Goal: Task Accomplishment & Management: Complete application form

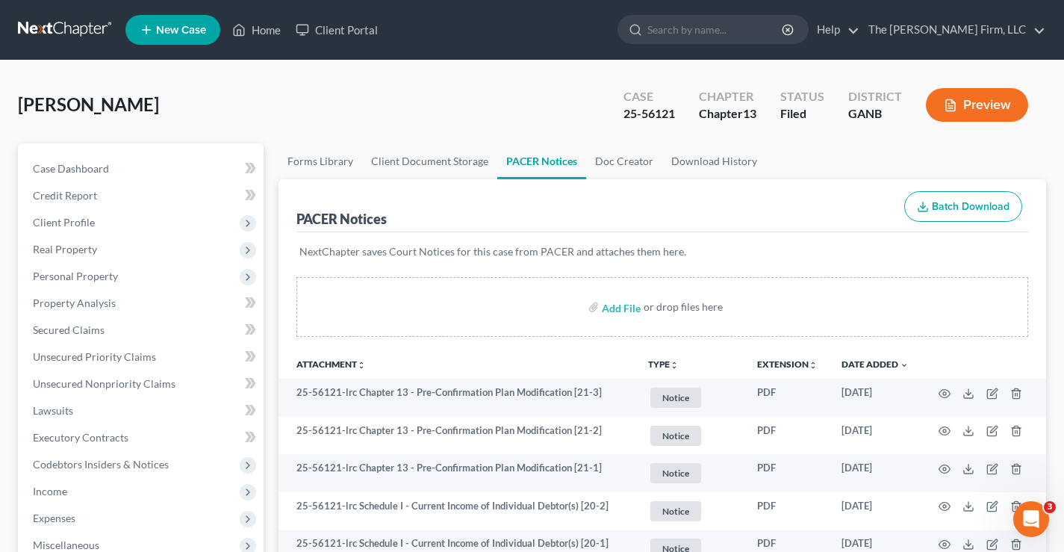
click at [49, 22] on link at bounding box center [66, 29] width 96 height 27
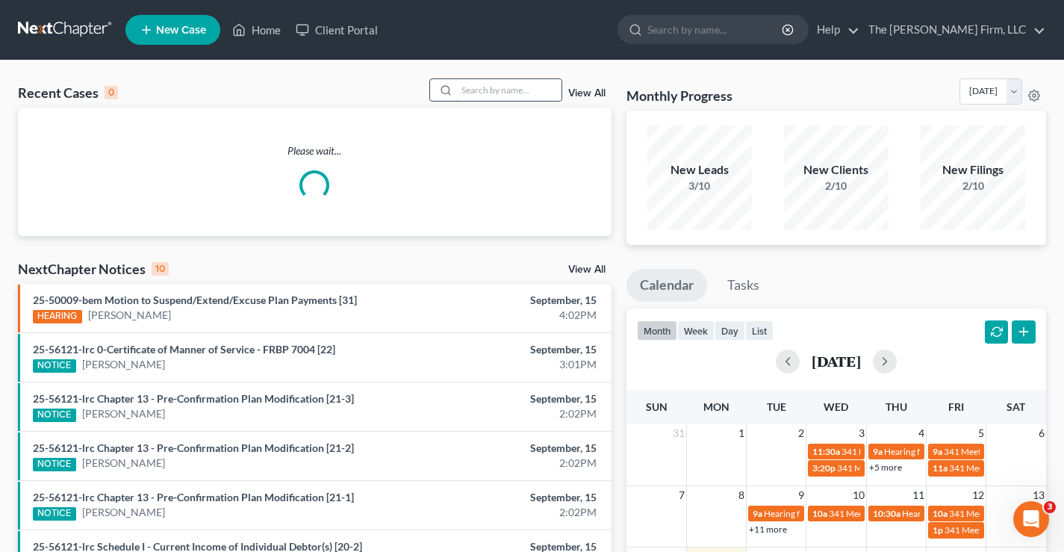
click at [485, 90] on input "search" at bounding box center [509, 90] width 105 height 22
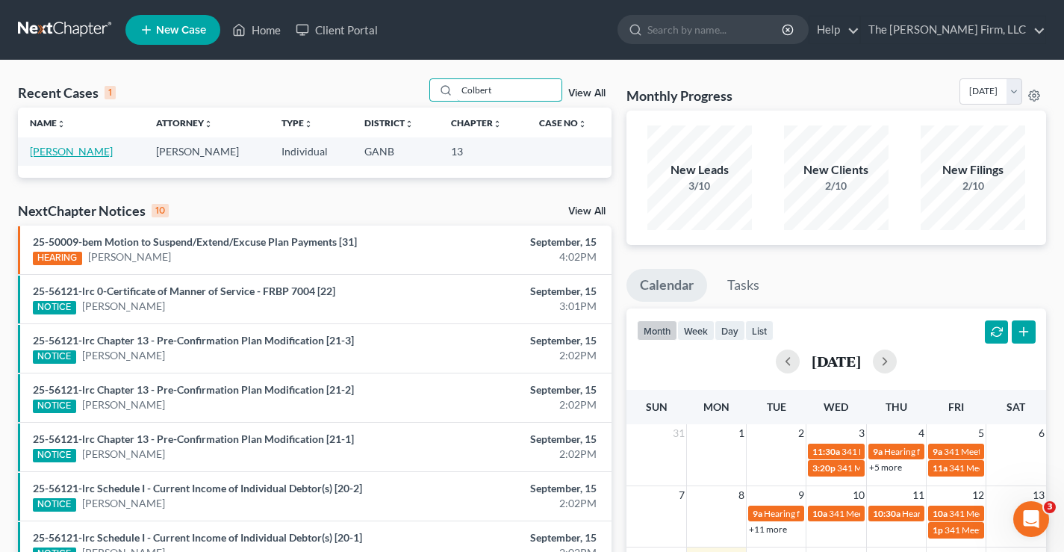
type input "Colbert"
click at [46, 148] on link "[PERSON_NAME]" at bounding box center [71, 151] width 83 height 13
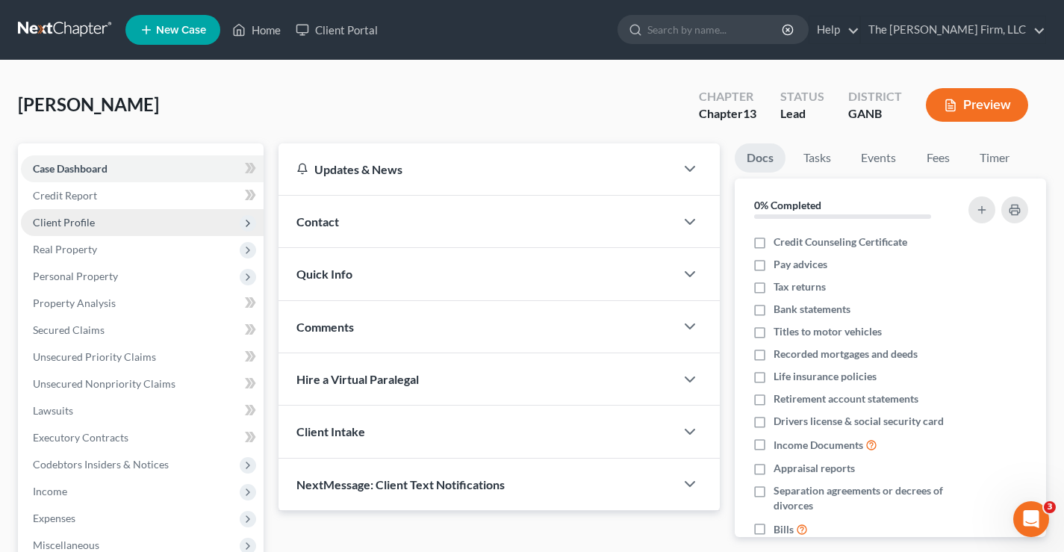
click at [78, 220] on span "Client Profile" at bounding box center [64, 222] width 62 height 13
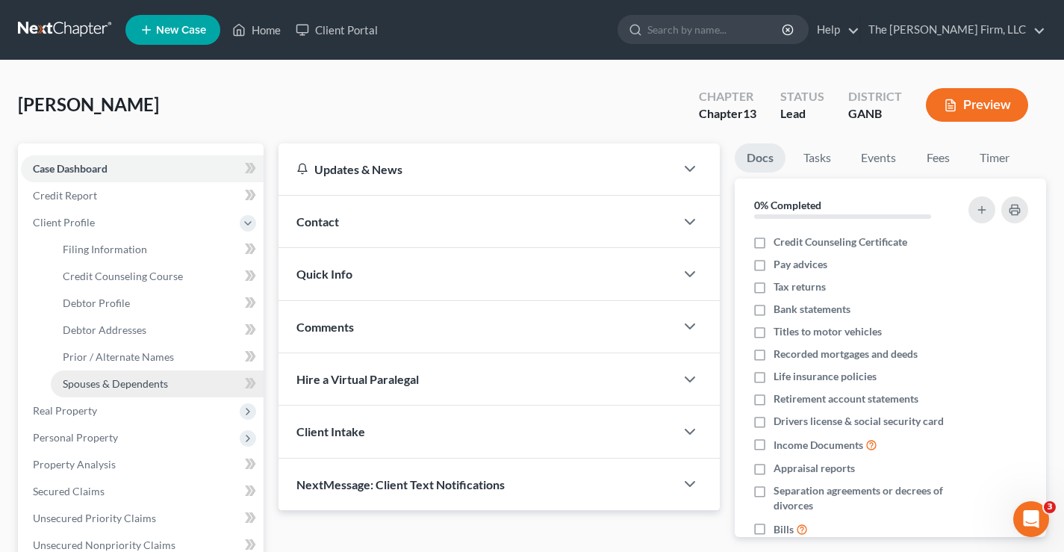
click at [63, 382] on span "Spouses & Dependents" at bounding box center [115, 383] width 105 height 13
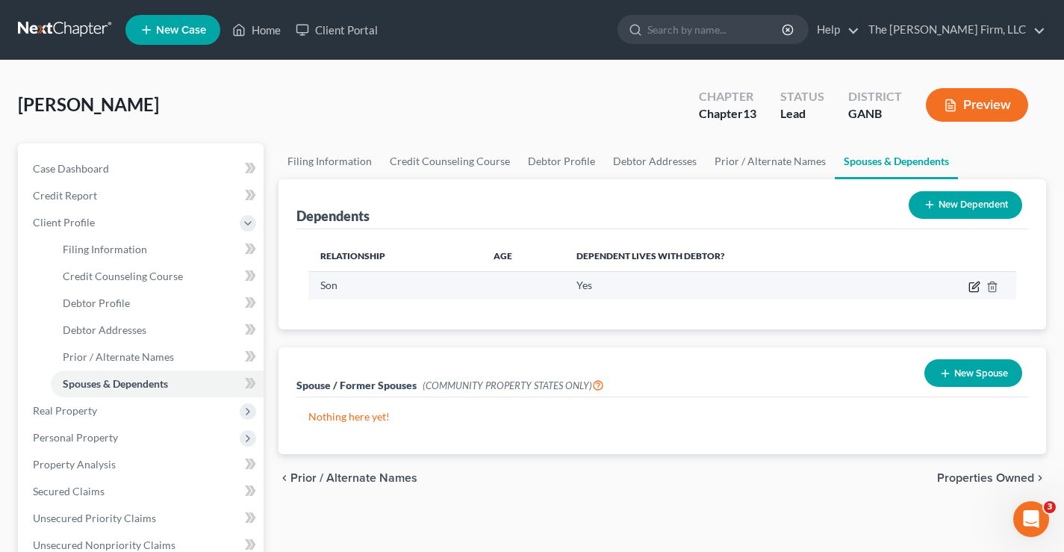
click at [974, 285] on icon "button" at bounding box center [975, 284] width 7 height 7
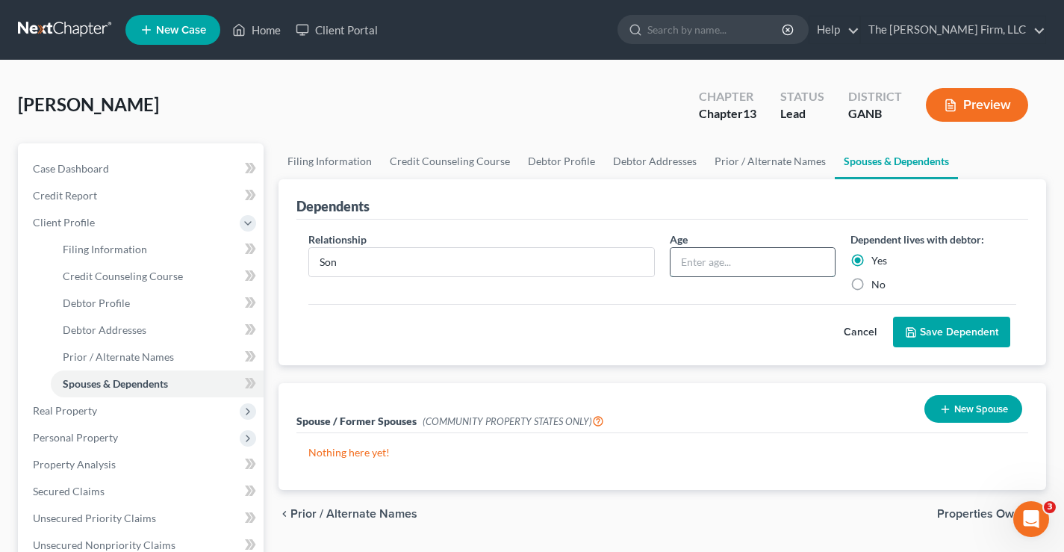
click at [717, 263] on input "text" at bounding box center [752, 262] width 164 height 28
click at [707, 262] on input "text" at bounding box center [752, 262] width 164 height 28
type input "5 years"
click at [939, 324] on button "Save Dependent" at bounding box center [951, 332] width 117 height 31
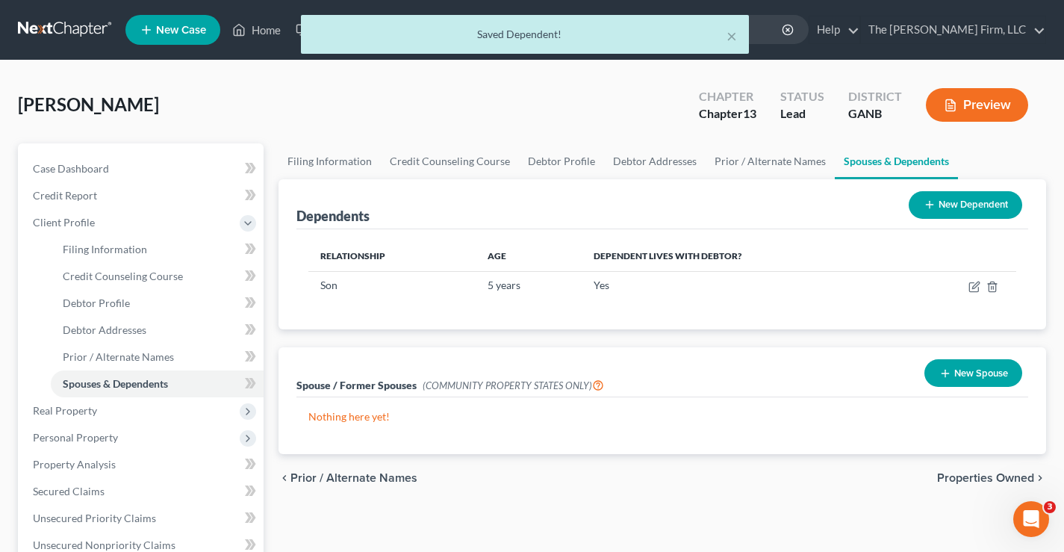
click at [941, 205] on button "New Dependent" at bounding box center [965, 205] width 113 height 28
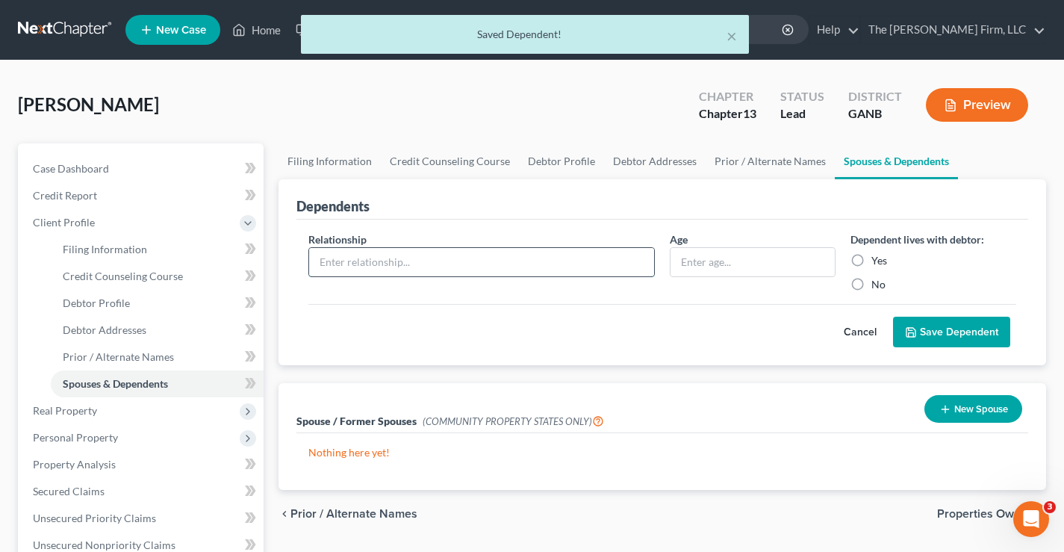
click at [330, 263] on input "text" at bounding box center [481, 262] width 345 height 28
type input "Daughter"
click at [694, 259] on input "text" at bounding box center [752, 262] width 164 height 28
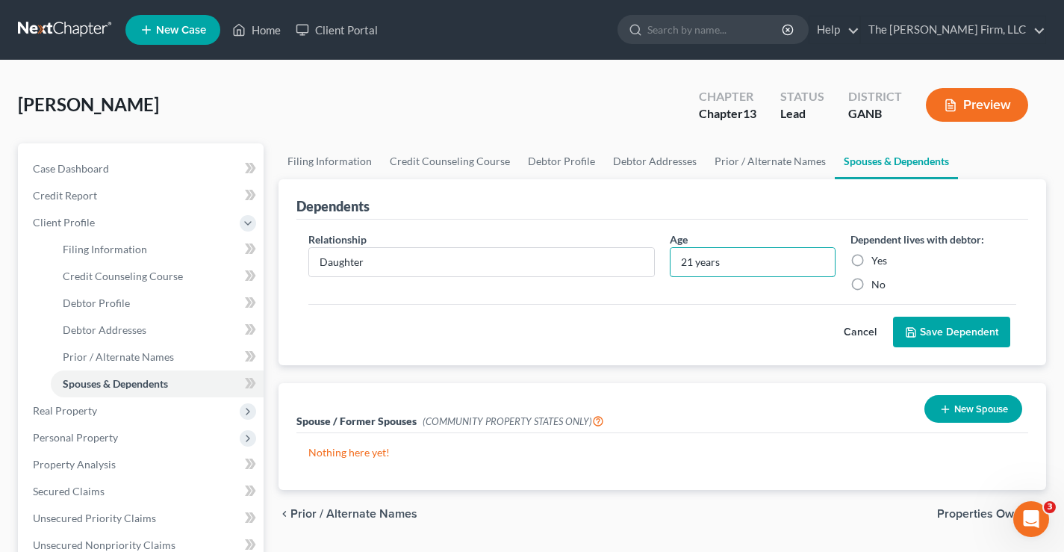
type input "21 years"
click at [871, 264] on label "Yes" at bounding box center [879, 260] width 16 height 15
click at [877, 263] on input "Yes" at bounding box center [882, 258] width 10 height 10
radio input "true"
click at [947, 326] on button "Save Dependent" at bounding box center [951, 332] width 117 height 31
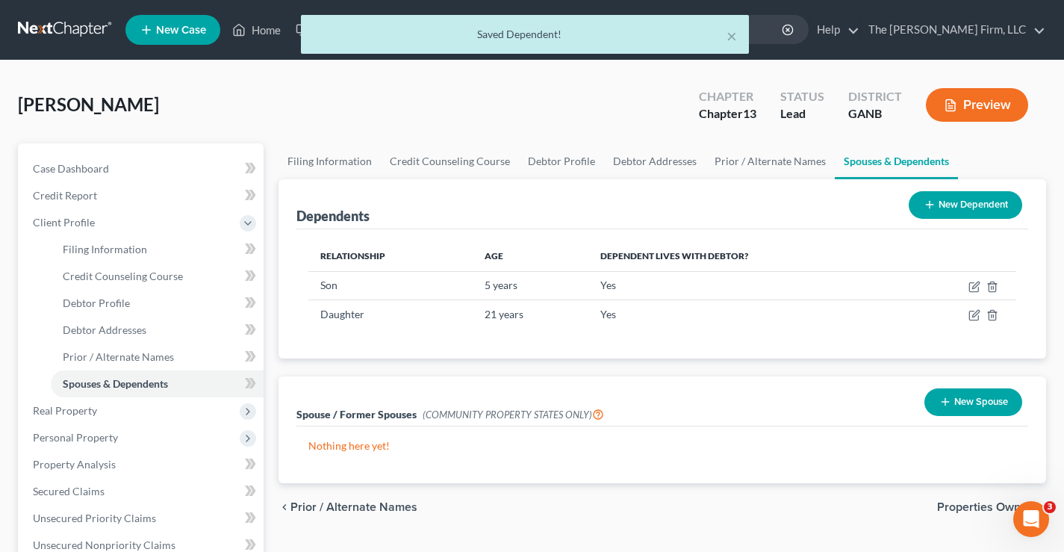
click at [991, 205] on button "New Dependent" at bounding box center [965, 205] width 113 height 28
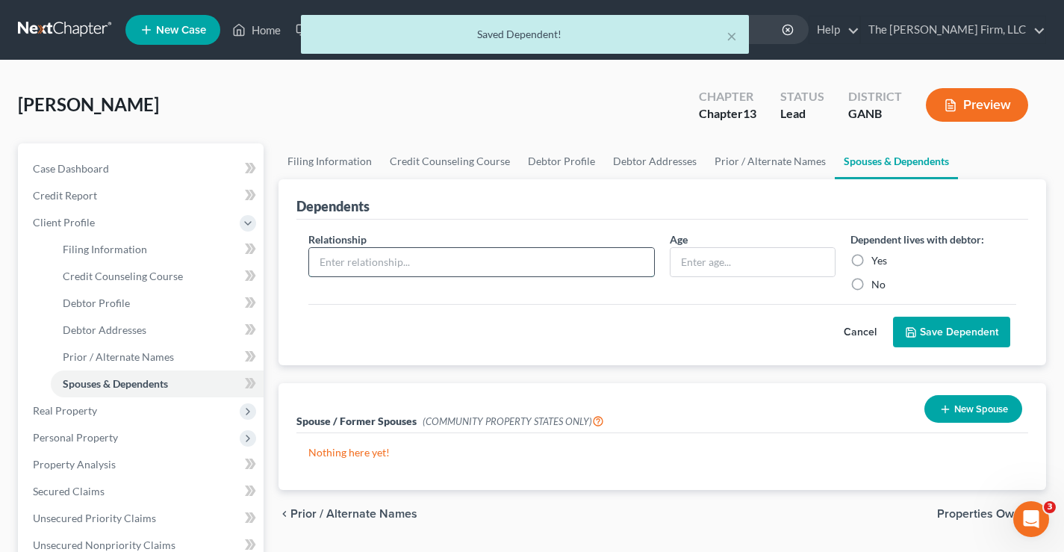
drag, startPoint x: 328, startPoint y: 251, endPoint x: 334, endPoint y: 255, distance: 8.1
click at [328, 251] on input "text" at bounding box center [481, 262] width 345 height 28
type input "Daughter"
click at [706, 264] on input "text" at bounding box center [752, 262] width 164 height 28
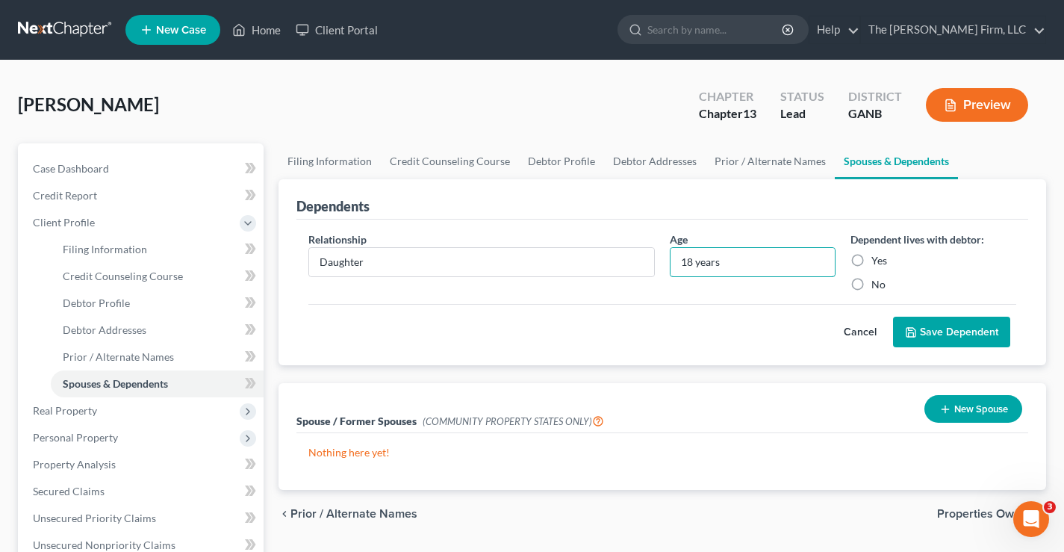
type input "18 years"
click at [871, 259] on label "Yes" at bounding box center [879, 260] width 16 height 15
click at [877, 259] on input "Yes" at bounding box center [882, 258] width 10 height 10
radio input "true"
click at [948, 323] on button "Save Dependent" at bounding box center [951, 332] width 117 height 31
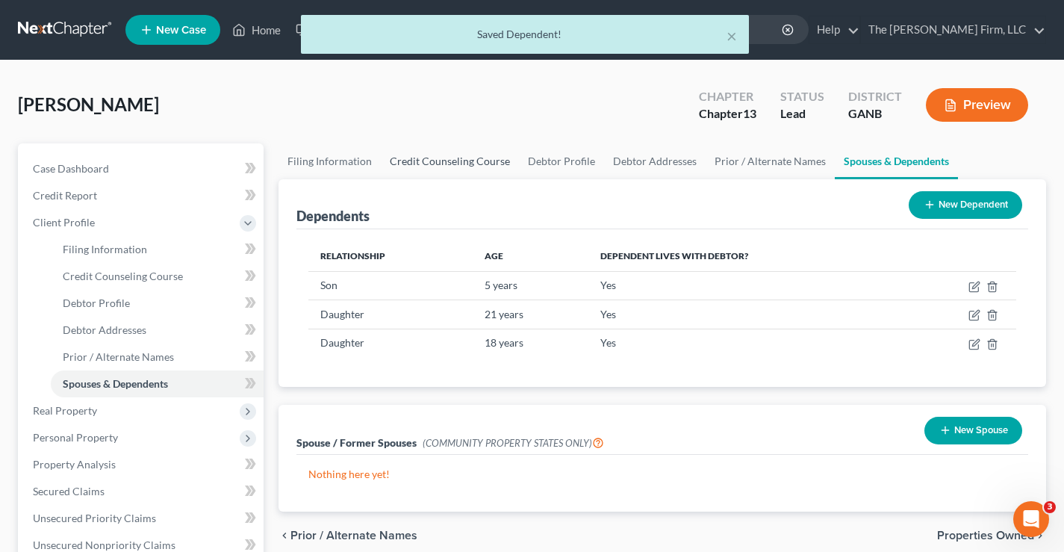
click at [448, 166] on link "Credit Counseling Course" at bounding box center [450, 161] width 138 height 36
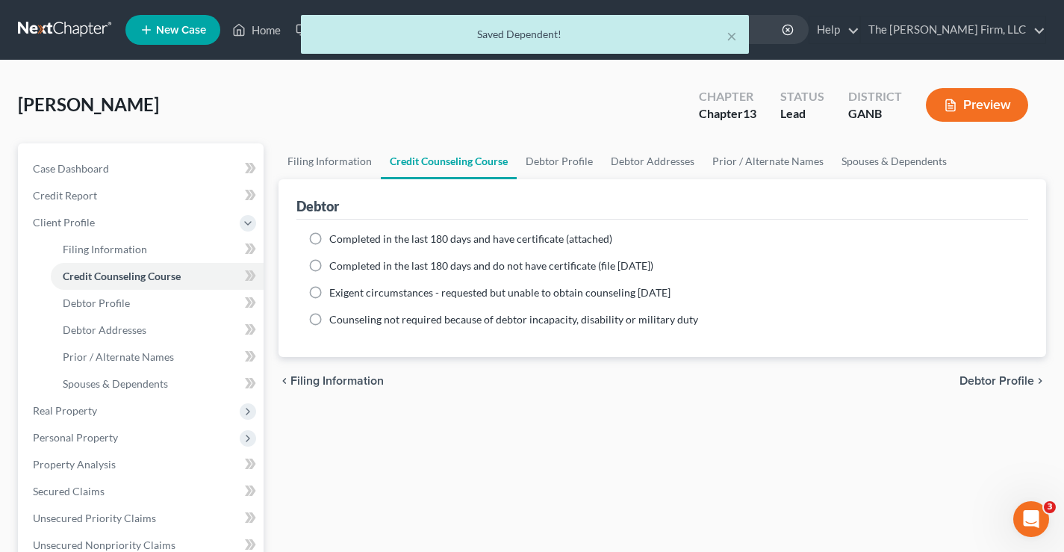
click at [329, 242] on label "Completed in the last 180 days and have certificate (attached)" at bounding box center [470, 238] width 283 height 15
click at [335, 241] on input "Completed in the last 180 days and have certificate (attached)" at bounding box center [340, 236] width 10 height 10
radio input "true"
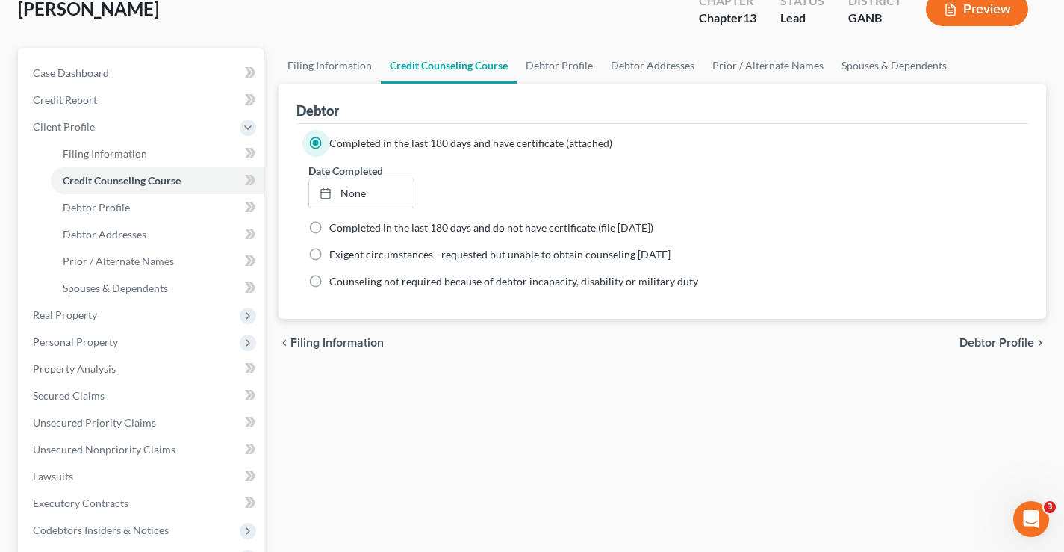
scroll to position [75, 0]
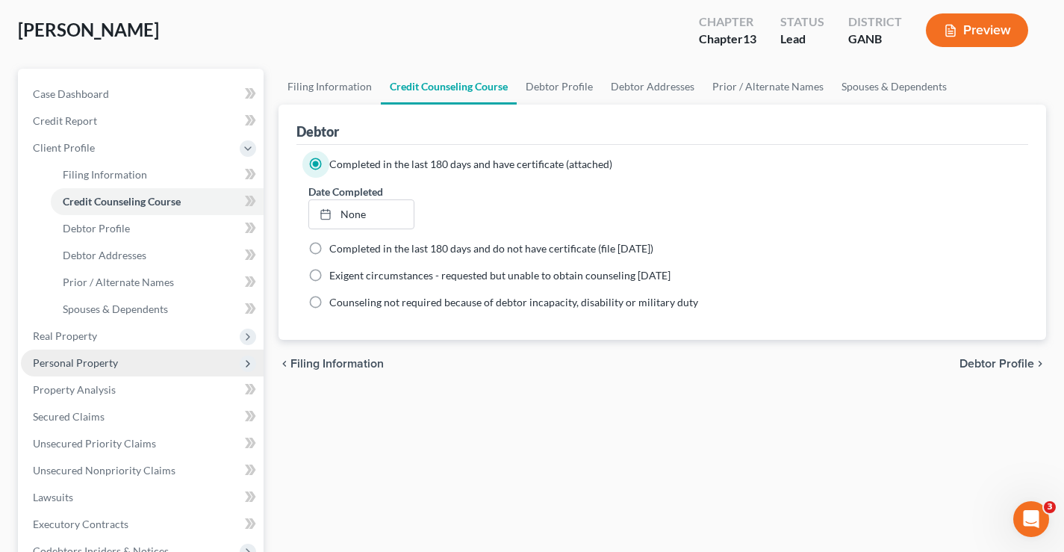
click at [40, 365] on span "Personal Property" at bounding box center [75, 362] width 85 height 13
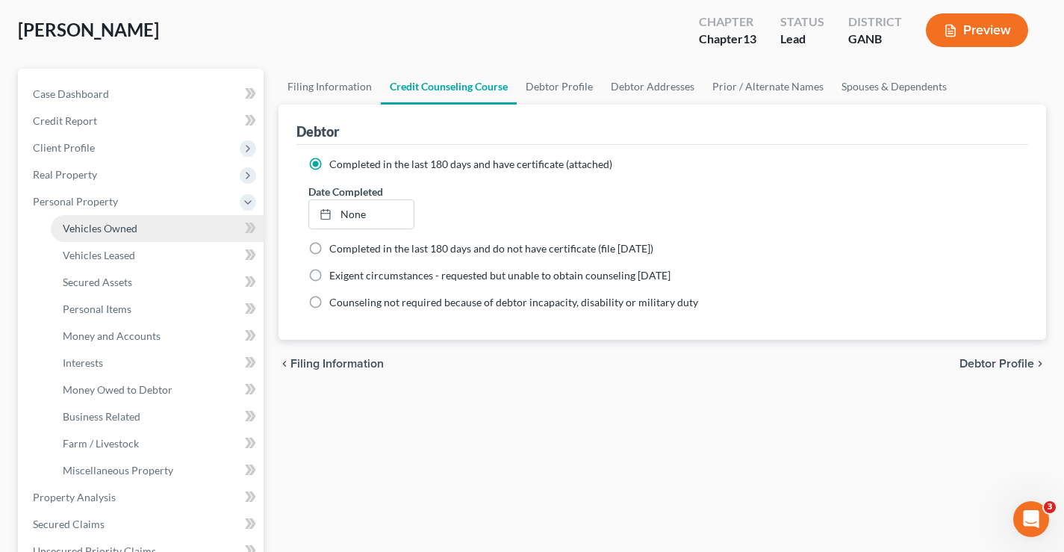
click at [92, 234] on span "Vehicles Owned" at bounding box center [100, 228] width 75 height 13
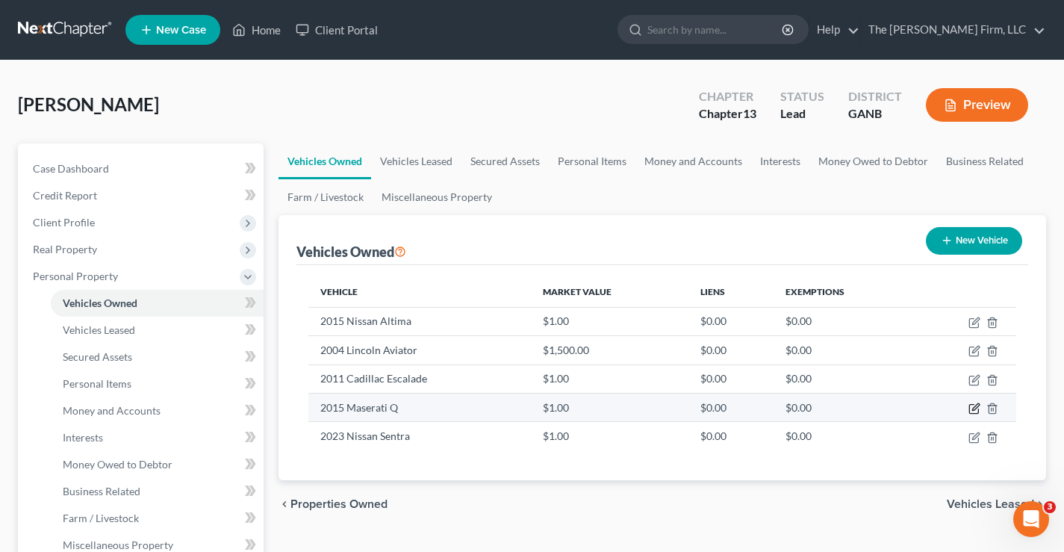
click at [972, 410] on icon "button" at bounding box center [975, 406] width 7 height 7
select select "0"
select select "11"
select select "0"
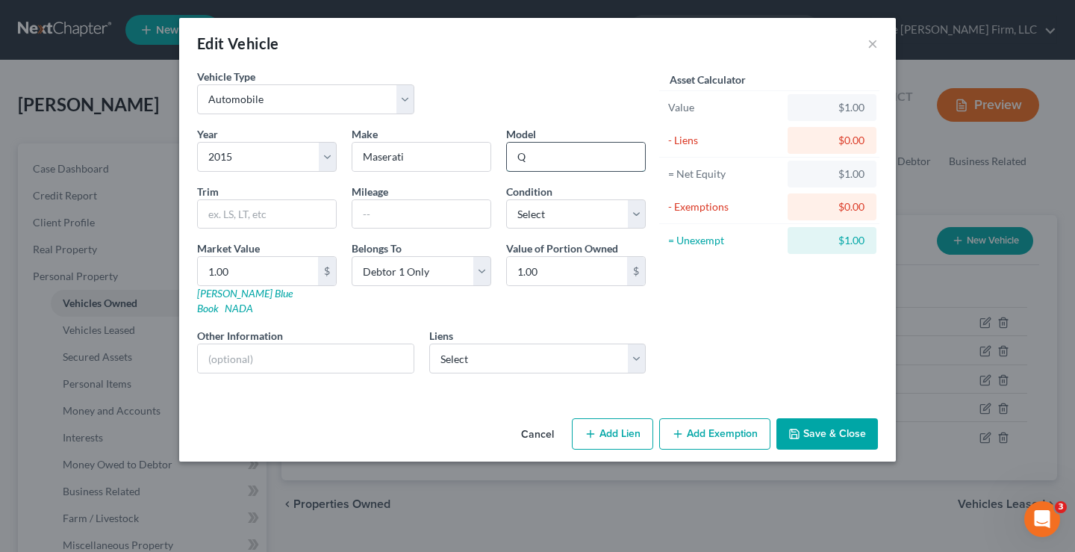
click at [532, 159] on input "Q" at bounding box center [576, 157] width 138 height 28
type input "Ghibli"
drag, startPoint x: 280, startPoint y: 387, endPoint x: 254, endPoint y: 266, distance: 124.5
click at [279, 383] on div "Vehicle Type Select Automobile Truck Trailer Watercraft Aircraft Motor Home Atv…" at bounding box center [537, 240] width 717 height 343
click at [242, 270] on input "1.00" at bounding box center [258, 271] width 120 height 28
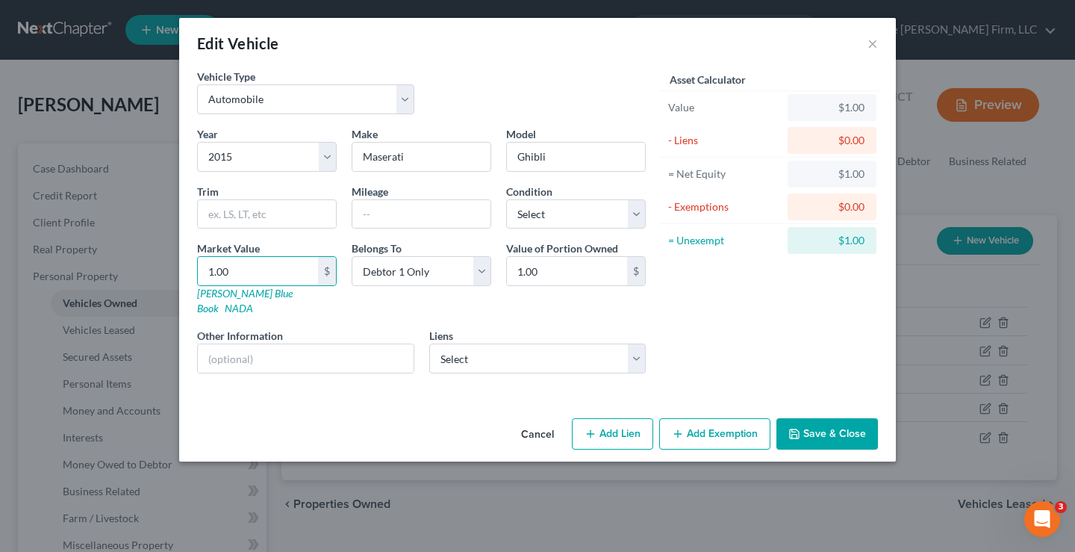
click at [835, 419] on button "Save & Close" at bounding box center [827, 433] width 102 height 31
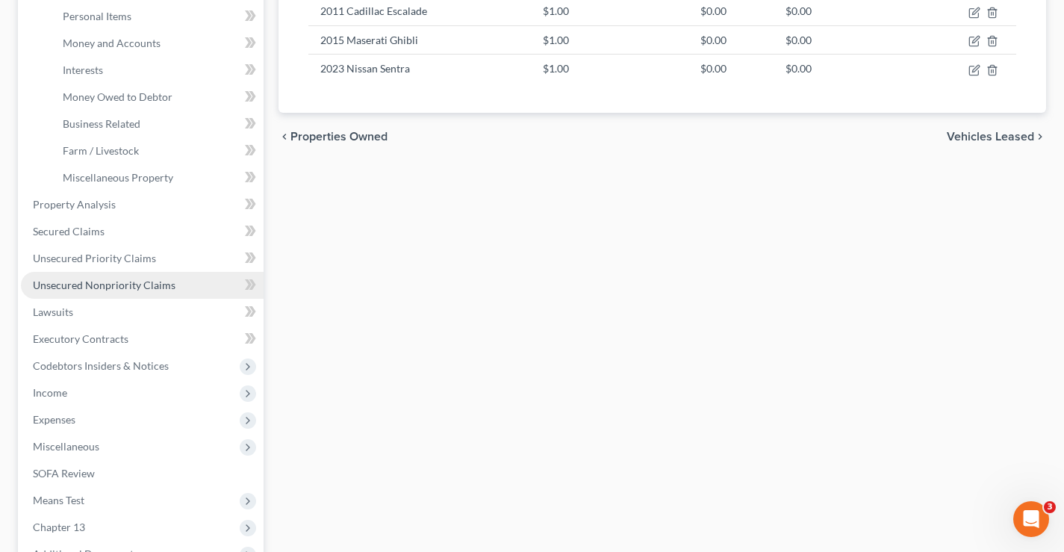
scroll to position [448, 0]
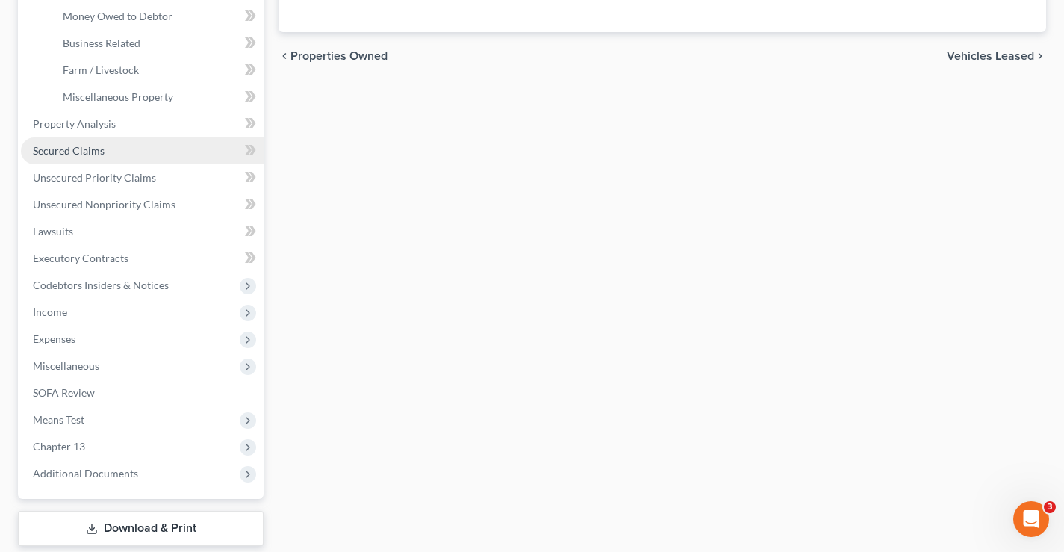
click at [46, 151] on span "Secured Claims" at bounding box center [69, 150] width 72 height 13
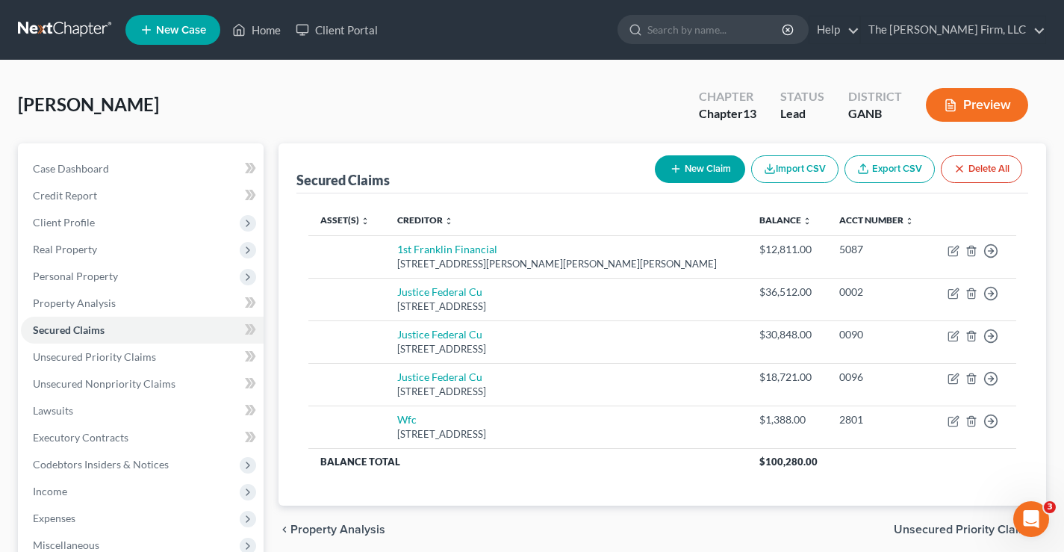
click at [708, 168] on button "New Claim" at bounding box center [700, 169] width 90 height 28
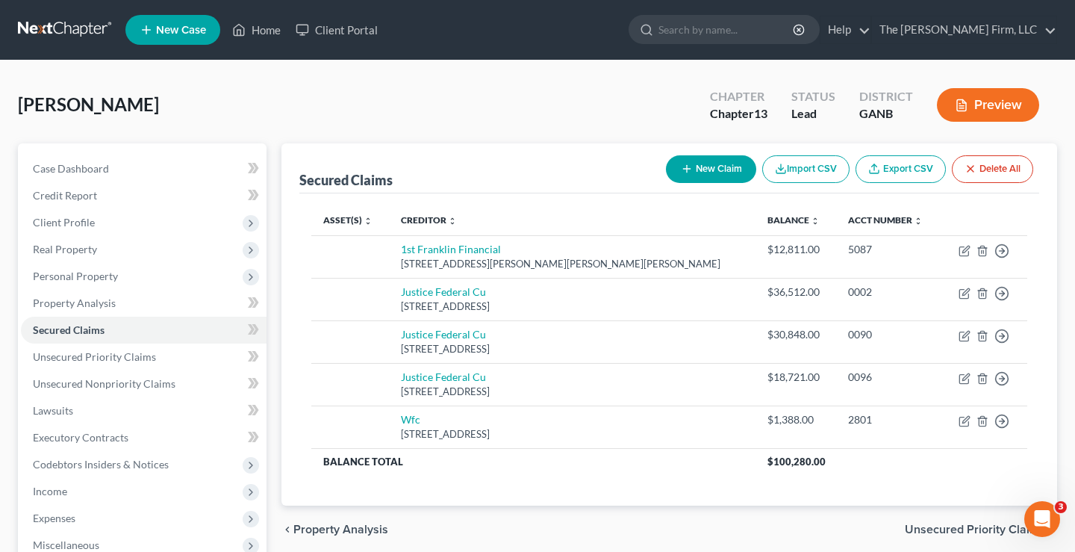
select select "0"
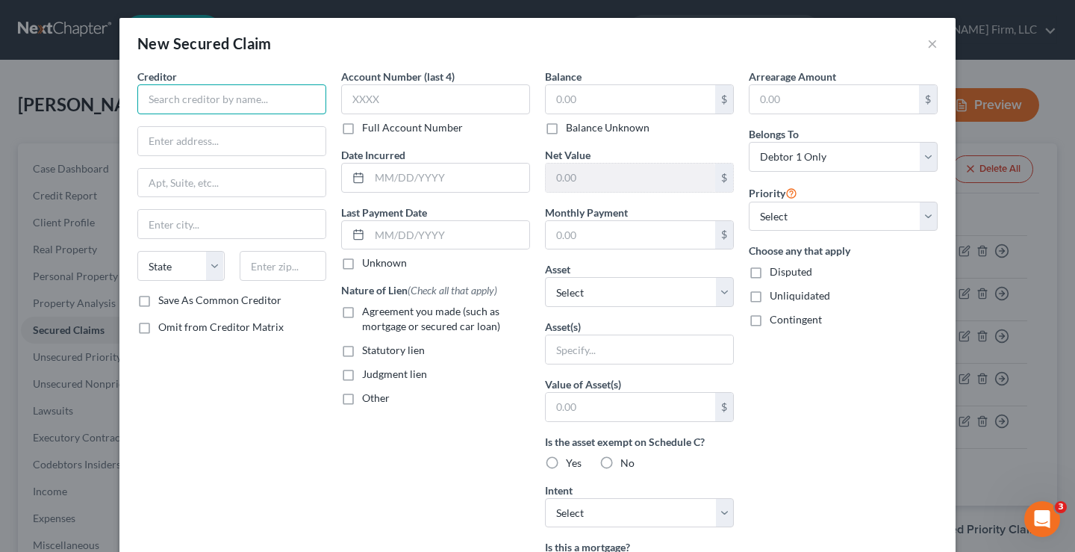
click at [155, 96] on input "text" at bounding box center [231, 99] width 189 height 30
drag, startPoint x: 219, startPoint y: 97, endPoint x: 72, endPoint y: 98, distance: 146.3
click at [72, 98] on div "New Secured Claim × Creditor * Heron Bay Community Association, Inc State [US_S…" at bounding box center [537, 276] width 1075 height 552
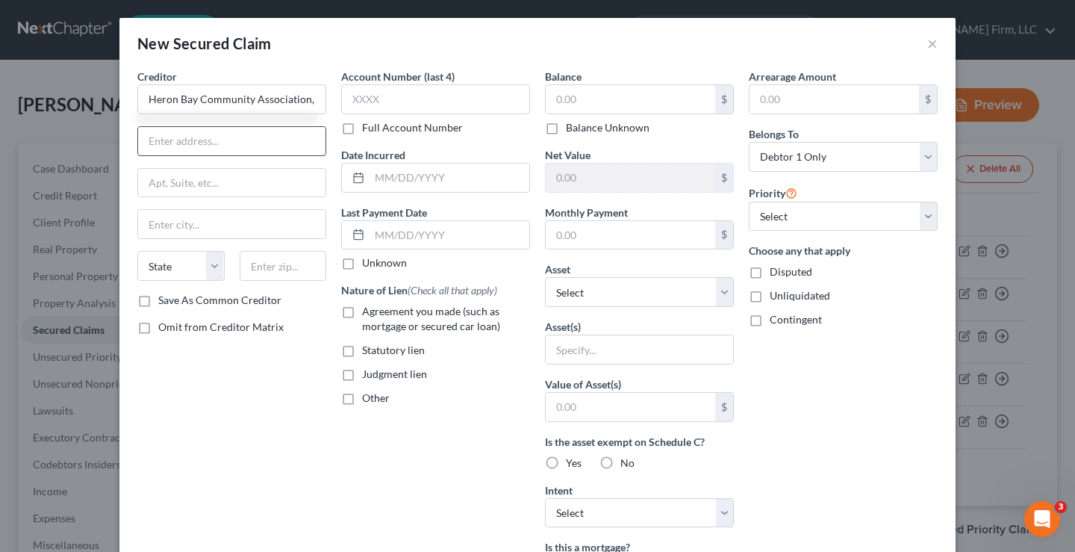
click at [151, 141] on input "text" at bounding box center [231, 141] width 187 height 28
type input "Heron Bay Community Association, Inc"
drag, startPoint x: 175, startPoint y: 96, endPoint x: 166, endPoint y: 97, distance: 9.0
click at [175, 96] on input "Heron Bay Community Association, Inc" at bounding box center [231, 99] width 189 height 30
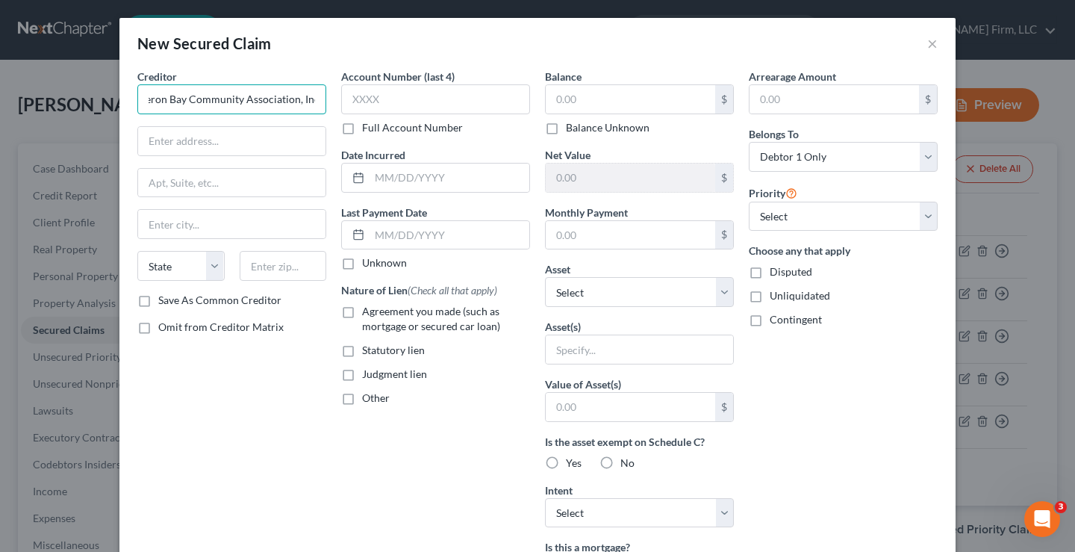
drag, startPoint x: 143, startPoint y: 99, endPoint x: 421, endPoint y: 122, distance: 278.8
click at [421, 122] on div "Creditor * Heron Bay Community Association, Inc State [US_STATE] AK AR AZ CA CO…" at bounding box center [537, 402] width 815 height 666
click at [155, 140] on input "text" at bounding box center [231, 141] width 187 height 28
click at [142, 143] on input "text" at bounding box center [231, 141] width 187 height 28
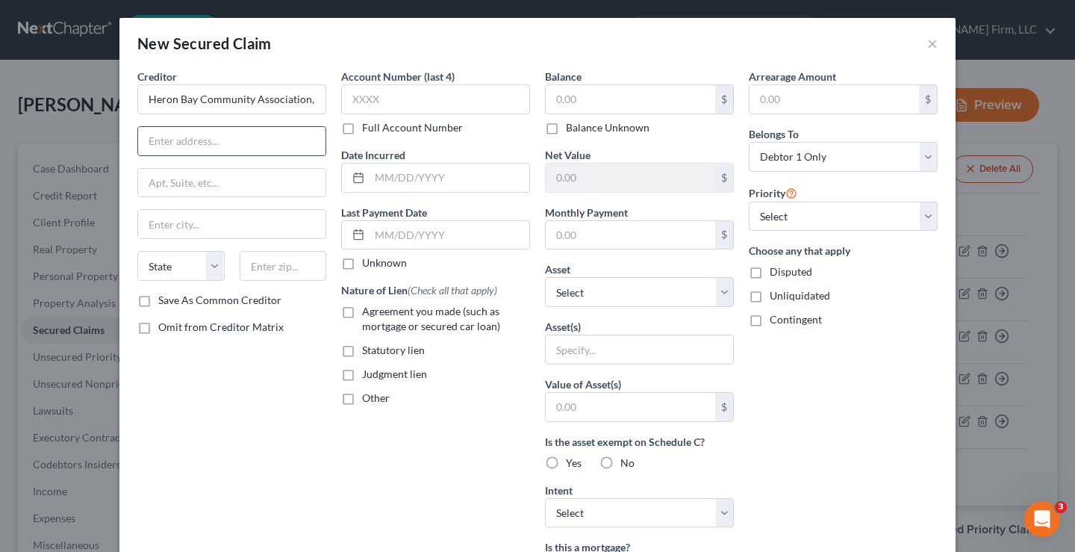
paste input "[STREET_ADDRESS]"
type input "[STREET_ADDRESS]"
drag, startPoint x: 261, startPoint y: 273, endPoint x: 249, endPoint y: 258, distance: 19.0
click at [261, 272] on input "text" at bounding box center [283, 266] width 87 height 30
type input "30248"
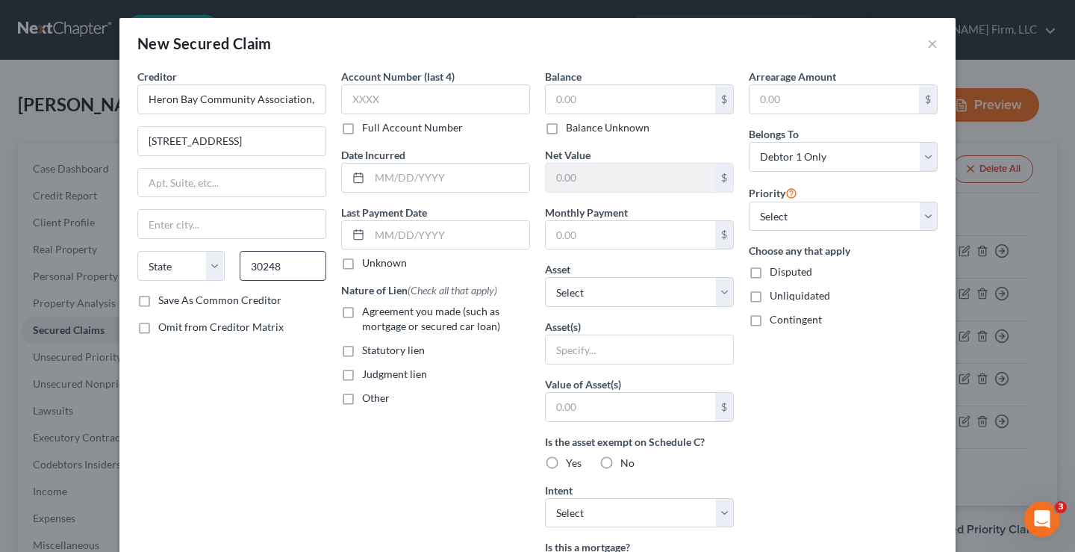
type input "Locust Grove"
select select "10"
click at [158, 299] on label "Save As Common Creditor" at bounding box center [219, 300] width 123 height 15
click at [164, 299] on input "Save As Common Creditor" at bounding box center [169, 298] width 10 height 10
checkbox input "true"
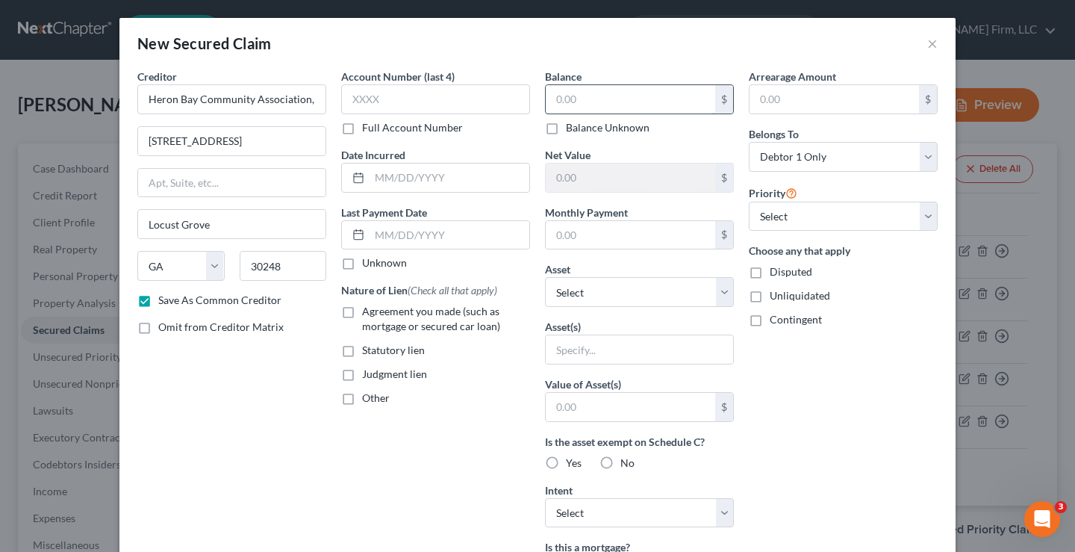
click at [570, 96] on input "text" at bounding box center [630, 99] width 169 height 28
type input "0"
click at [362, 352] on label "Statutory lien" at bounding box center [393, 350] width 63 height 15
click at [368, 352] on input "Statutory lien" at bounding box center [373, 348] width 10 height 10
checkbox input "true"
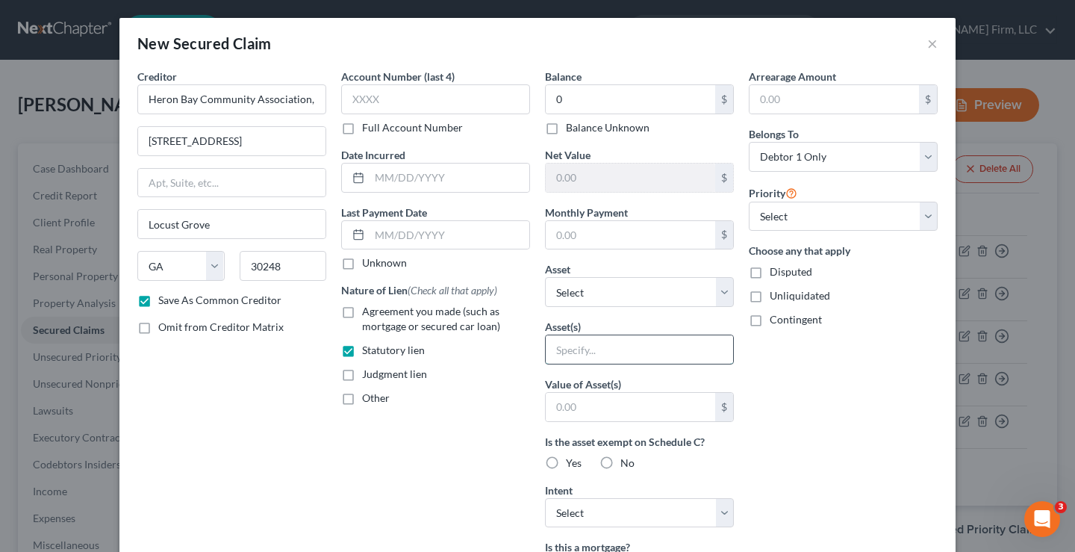
click at [562, 350] on input "text" at bounding box center [639, 349] width 187 height 28
type input "HOA"
click at [446, 453] on div "Account Number (last 4) Full Account Number Date Incurred Last Payment Date Unk…" at bounding box center [436, 402] width 204 height 666
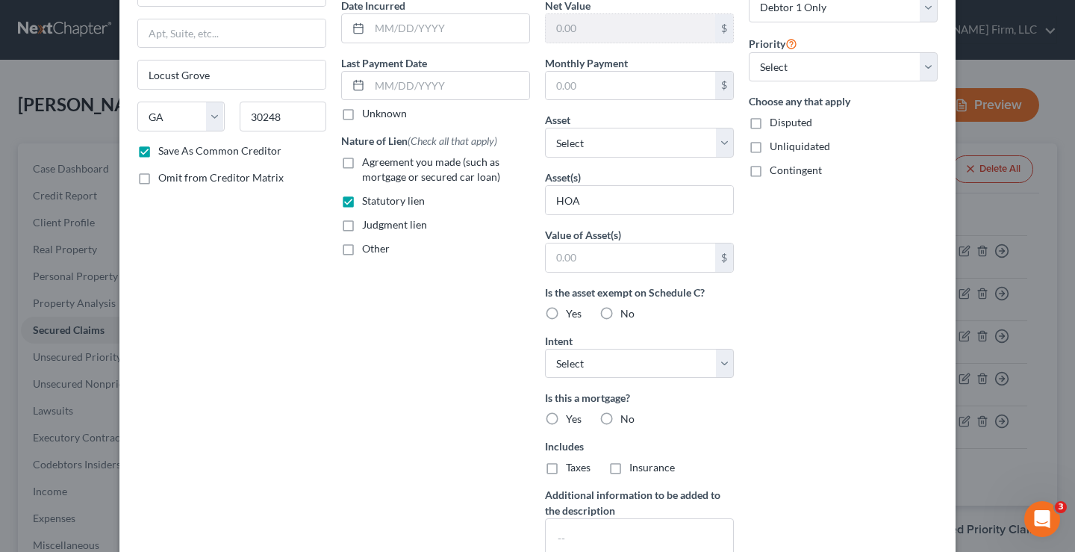
click at [436, 379] on div "Account Number (last 4) Full Account Number Date Incurred Last Payment Date Unk…" at bounding box center [436, 252] width 204 height 666
click at [620, 418] on label "No" at bounding box center [627, 418] width 14 height 15
click at [626, 418] on input "No" at bounding box center [631, 416] width 10 height 10
radio input "true"
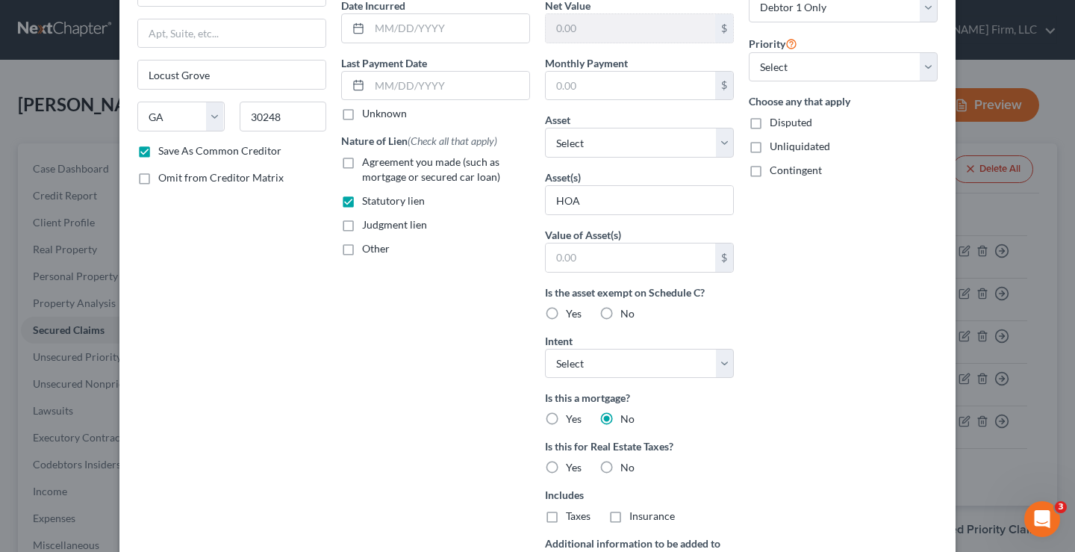
scroll to position [326, 0]
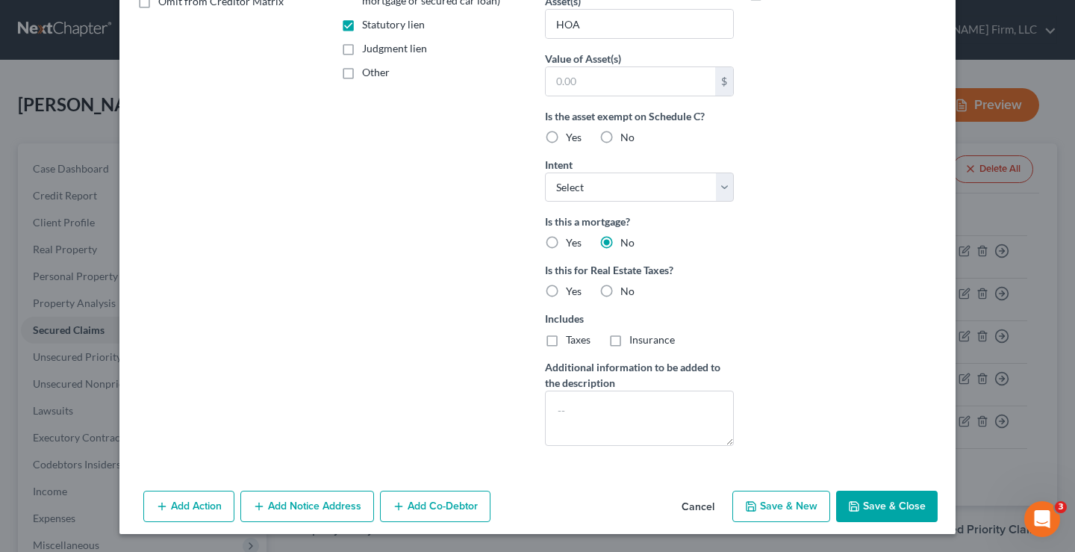
click at [891, 506] on button "Save & Close" at bounding box center [887, 506] width 102 height 31
checkbox input "false"
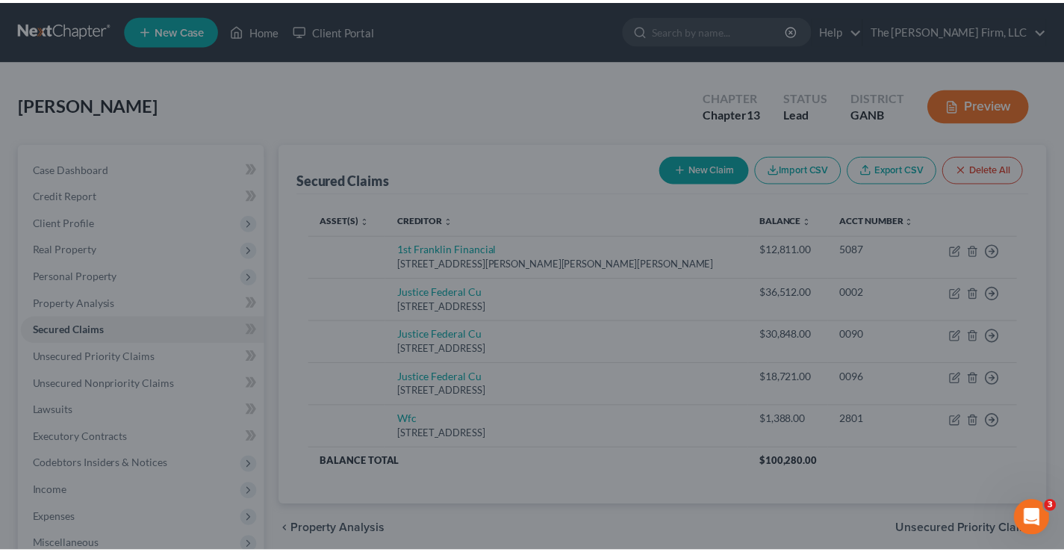
scroll to position [0, 0]
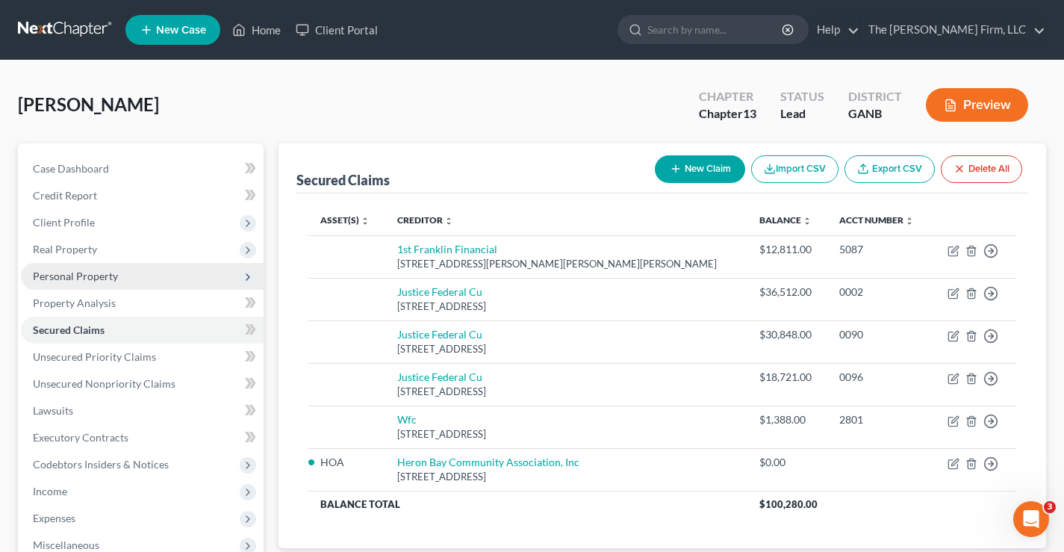
click at [85, 278] on span "Personal Property" at bounding box center [75, 276] width 85 height 13
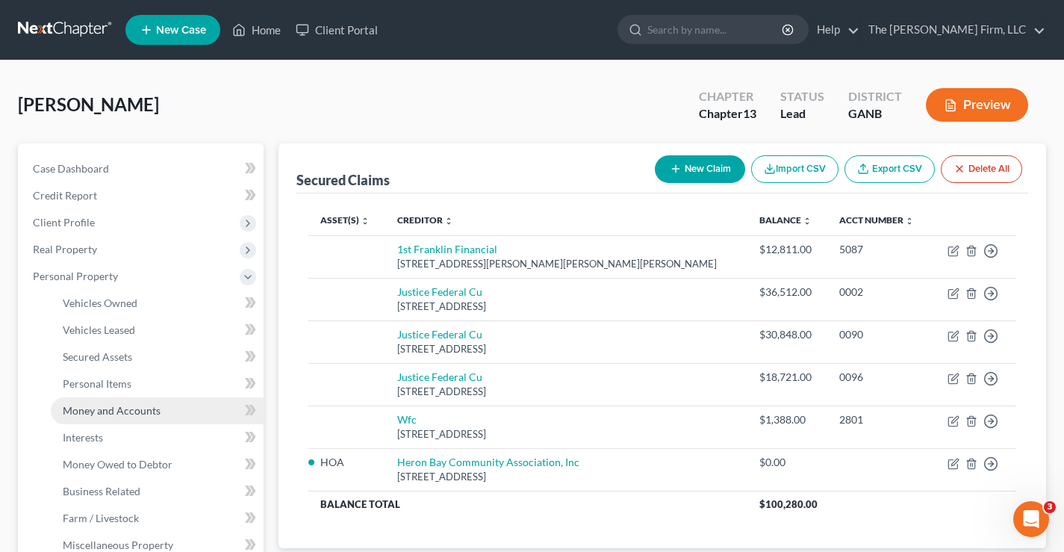
click at [124, 410] on span "Money and Accounts" at bounding box center [112, 410] width 98 height 13
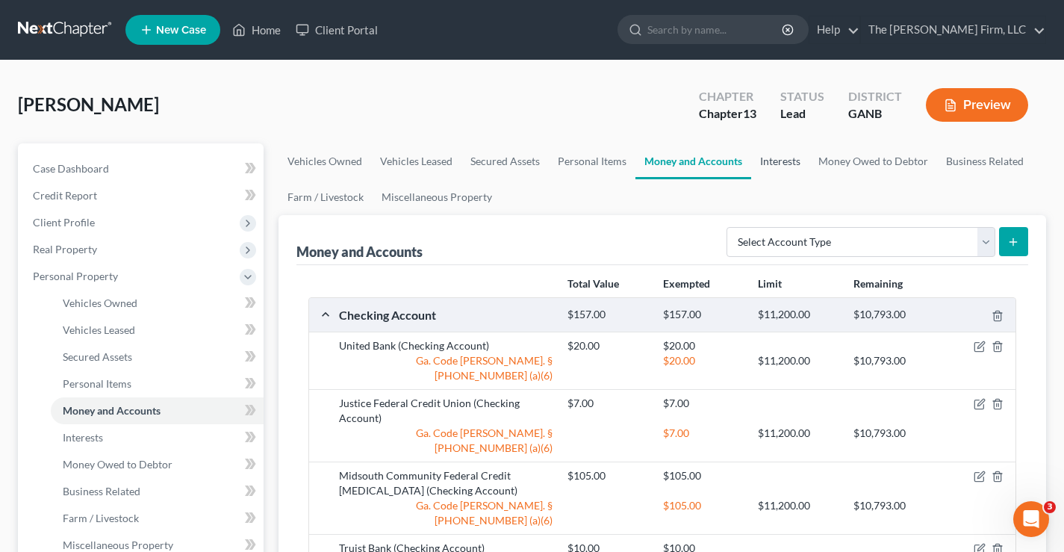
click at [787, 169] on link "Interests" at bounding box center [780, 161] width 58 height 36
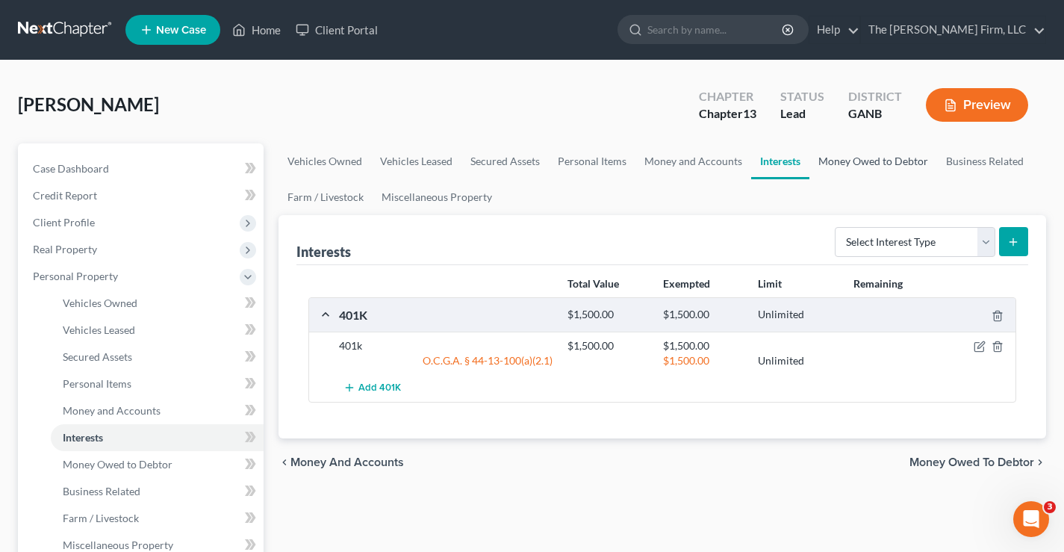
click at [862, 164] on link "Money Owed to Debtor" at bounding box center [873, 161] width 128 height 36
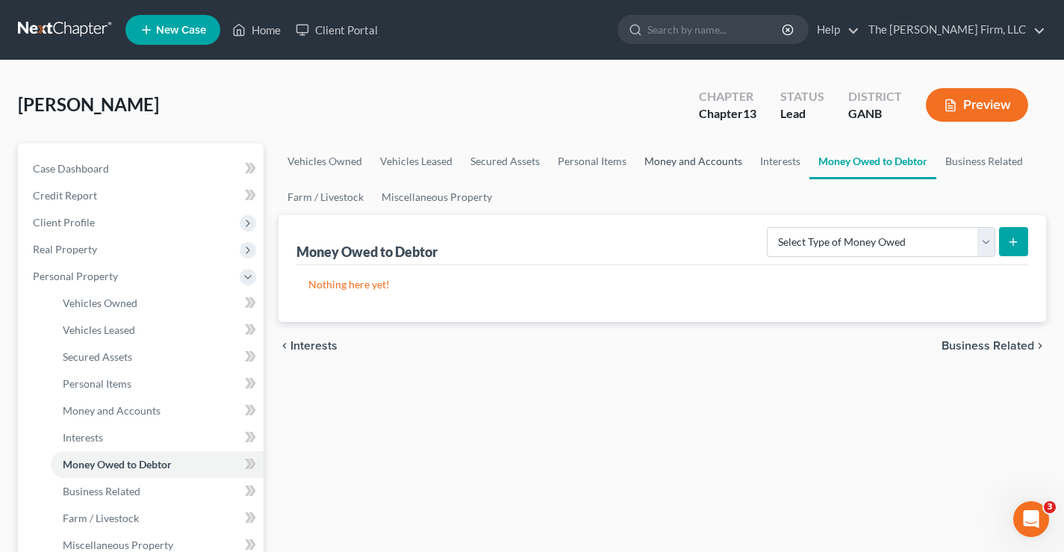
click at [690, 166] on link "Money and Accounts" at bounding box center [693, 161] width 116 height 36
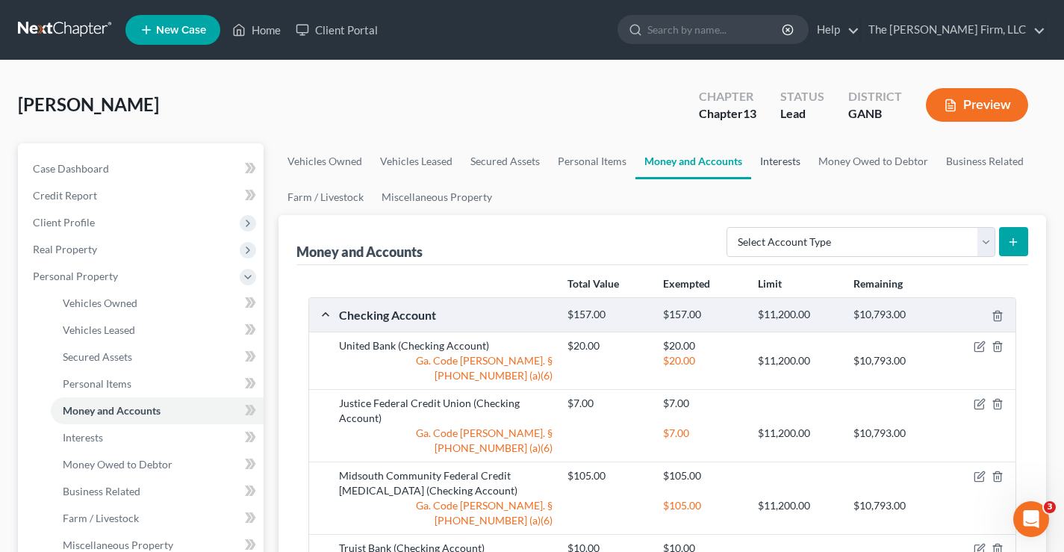
click at [774, 161] on link "Interests" at bounding box center [780, 161] width 58 height 36
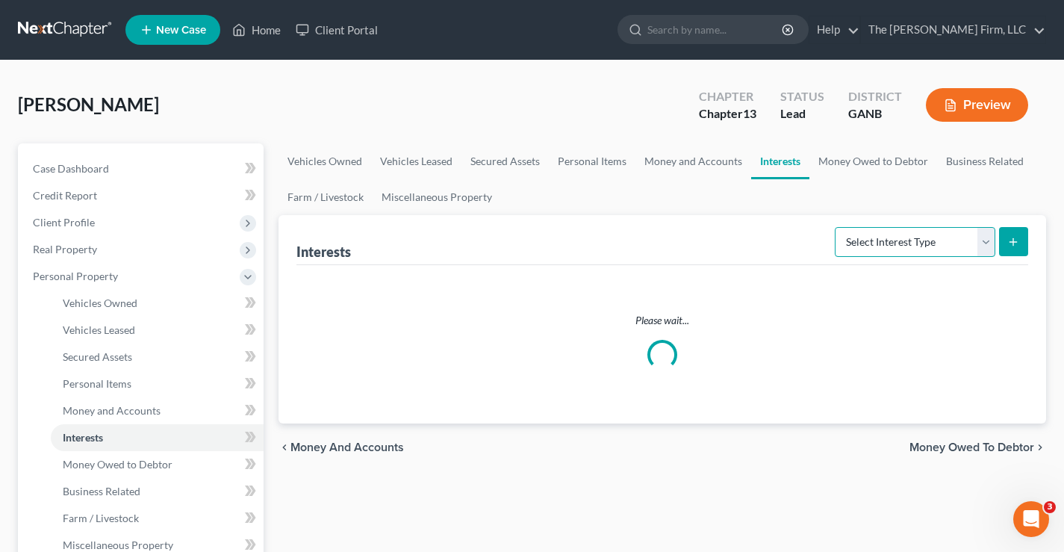
click at [921, 244] on select "Select Interest Type 401K Annuity Bond Education IRA Government Bond Government…" at bounding box center [915, 242] width 161 height 30
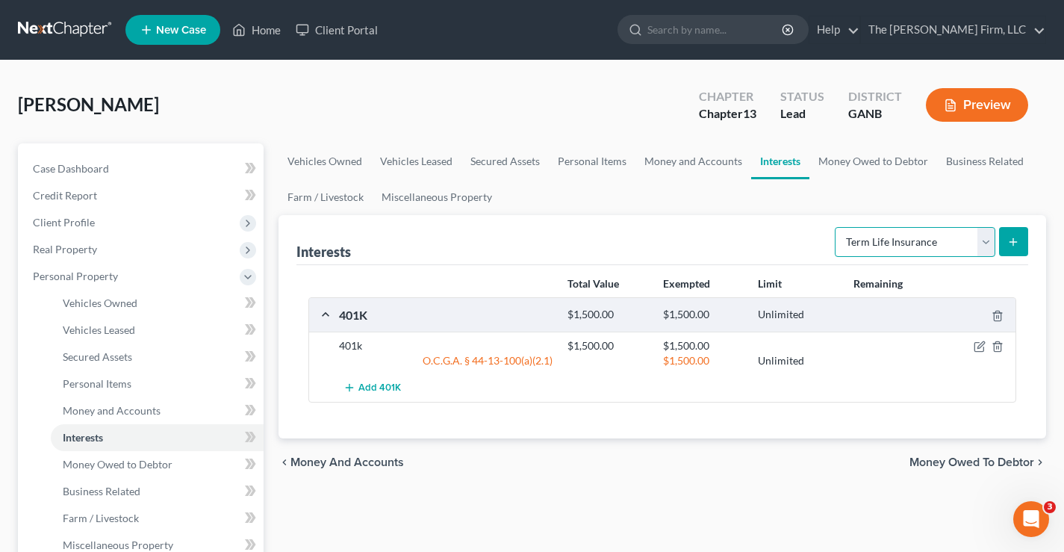
click at [836, 227] on select "Select Interest Type 401K Annuity Bond Education IRA Government Bond Government…" at bounding box center [915, 242] width 161 height 30
click at [989, 237] on select "Select Interest Type 401K Annuity Bond Education IRA Government Bond Government…" at bounding box center [915, 242] width 161 height 30
select select "whole_life_insurance"
click at [836, 227] on select "Select Interest Type 401K Annuity Bond Education IRA Government Bond Government…" at bounding box center [915, 242] width 161 height 30
click at [841, 194] on ul "Vehicles Owned Vehicles Leased Secured Assets Personal Items Money and Accounts…" at bounding box center [662, 179] width 768 height 72
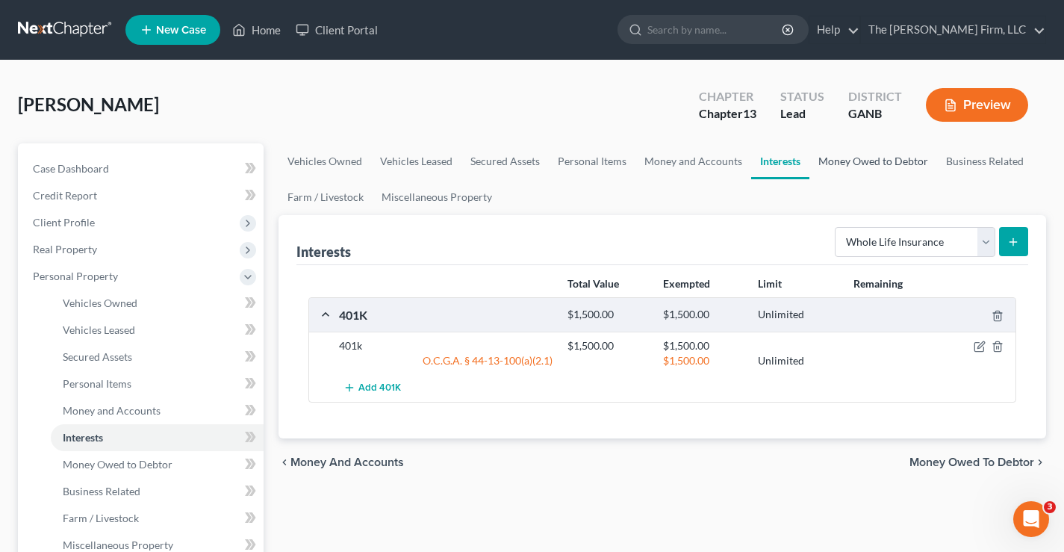
click at [872, 158] on link "Money Owed to Debtor" at bounding box center [873, 161] width 128 height 36
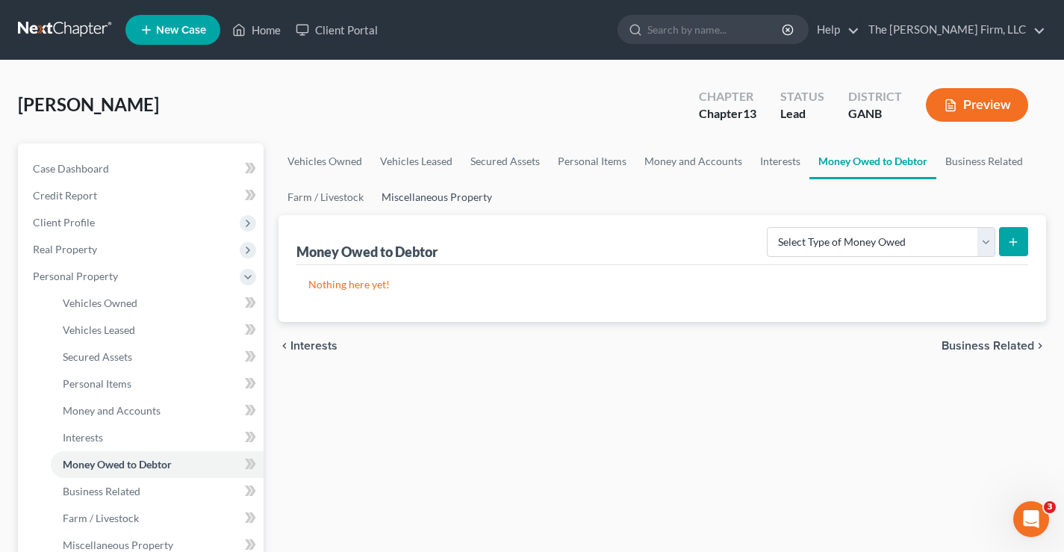
click at [429, 195] on link "Miscellaneous Property" at bounding box center [437, 197] width 128 height 36
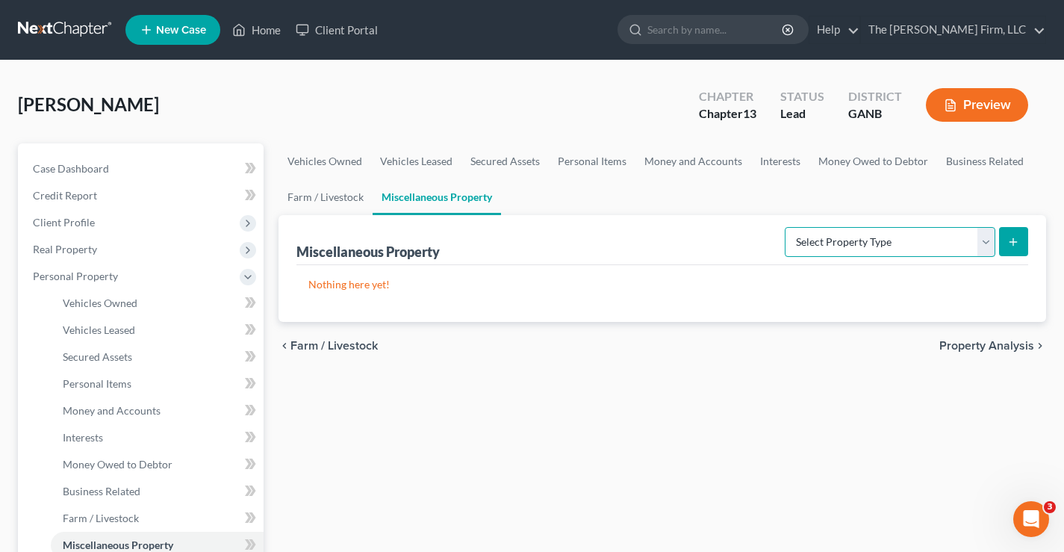
click at [988, 241] on select "Select Property Type Assigned for Creditor Benefit [DATE] Holding for Another N…" at bounding box center [890, 242] width 211 height 30
click at [639, 131] on div "[PERSON_NAME] Upgraded Chapter Chapter 13 Status Lead District GANB Preview" at bounding box center [532, 110] width 1028 height 65
click at [689, 161] on link "Money and Accounts" at bounding box center [693, 161] width 116 height 36
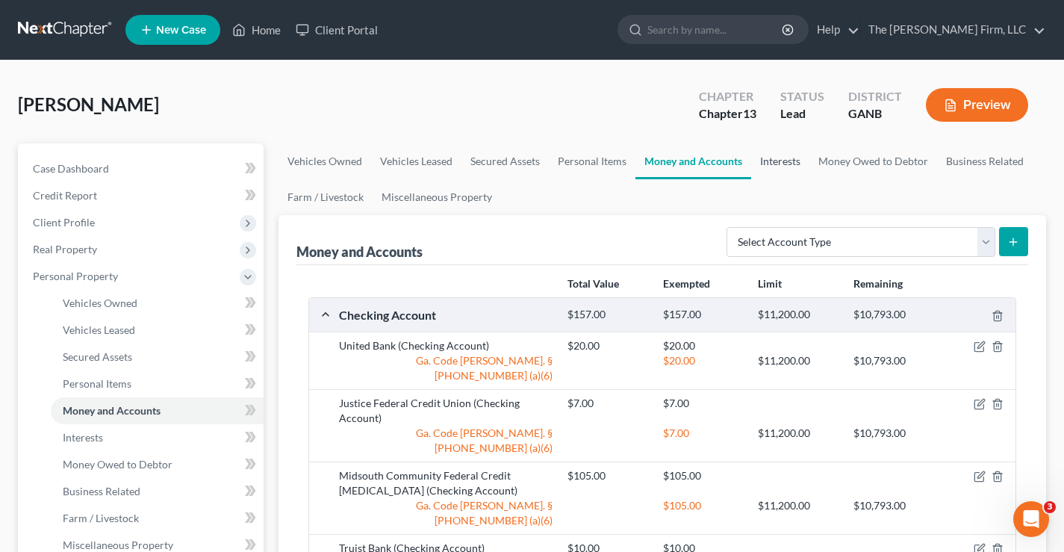
click at [773, 166] on link "Interests" at bounding box center [780, 161] width 58 height 36
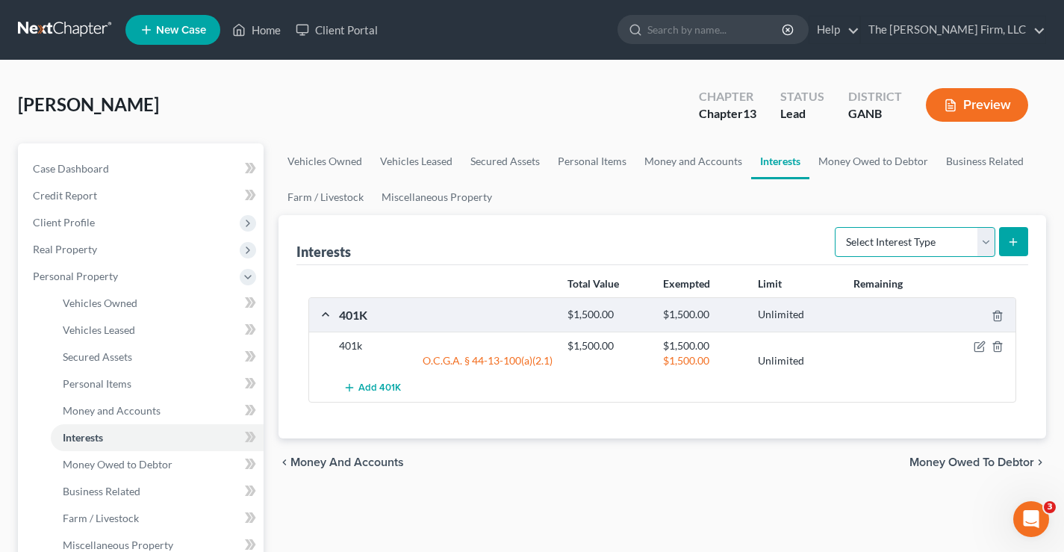
click at [966, 238] on select "Select Interest Type 401K Annuity Bond Education IRA Government Bond Government…" at bounding box center [915, 242] width 161 height 30
select select "whole_life_insurance"
click at [836, 227] on select "Select Interest Type 401K Annuity Bond Education IRA Government Bond Government…" at bounding box center [915, 242] width 161 height 30
click at [1013, 243] on line "submit" at bounding box center [1013, 241] width 0 height 7
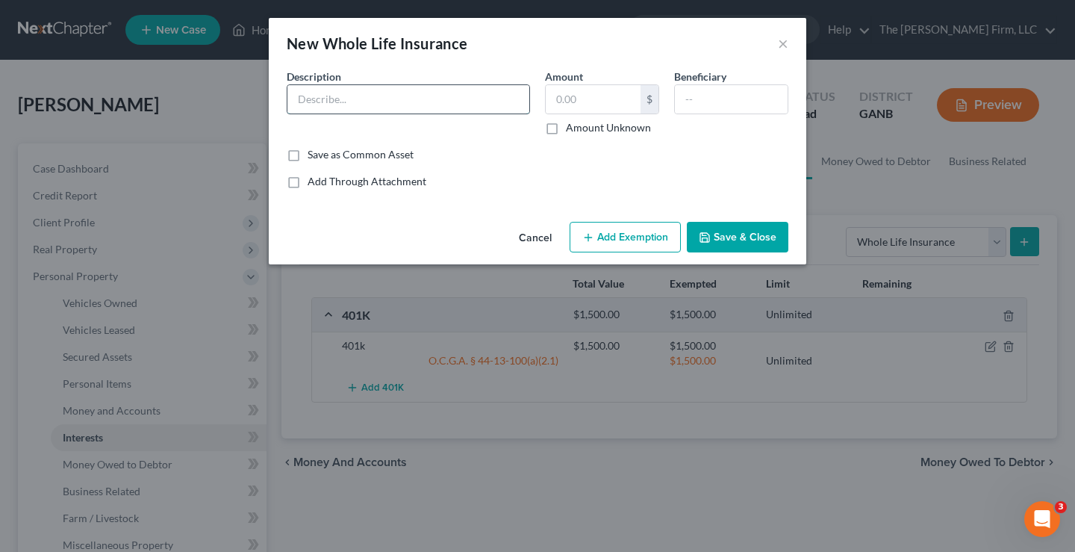
click at [321, 99] on input "text" at bounding box center [408, 99] width 242 height 28
type input "Universal Life with State Farm"
click at [556, 100] on input "text" at bounding box center [593, 99] width 95 height 28
type input "1,871"
click at [599, 227] on button "Add Exemption" at bounding box center [625, 237] width 111 height 31
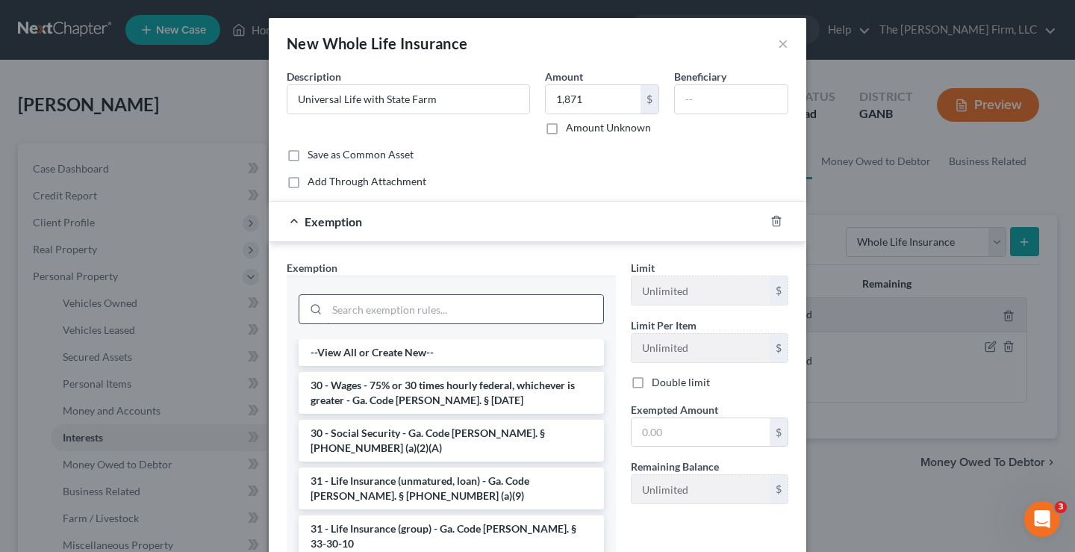
click at [358, 307] on input "search" at bounding box center [465, 309] width 276 height 28
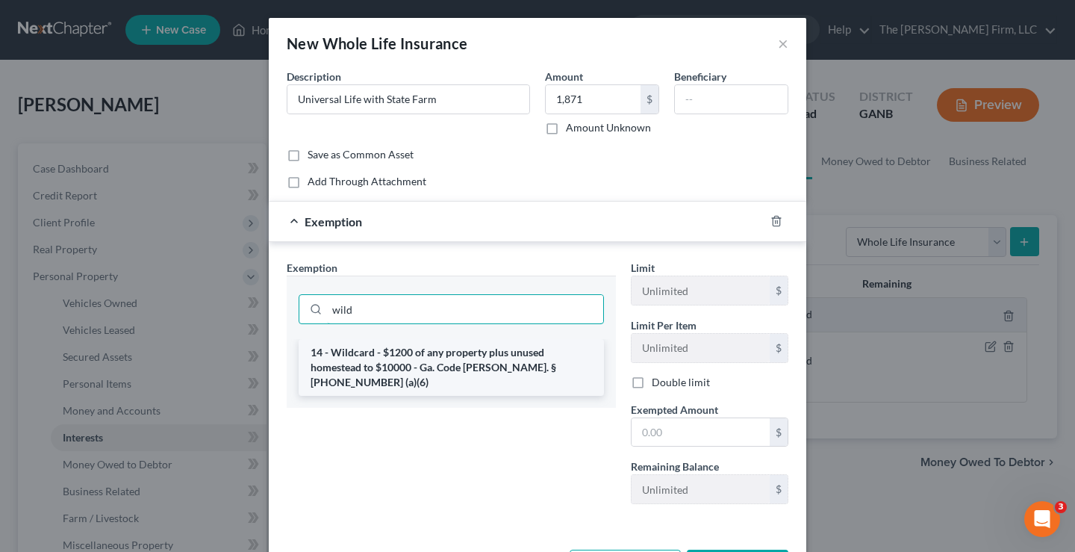
type input "wild"
click at [453, 369] on li "14 - Wildcard - $1200 of any property plus unused homestead to $10000 - Ga. Cod…" at bounding box center [451, 367] width 305 height 57
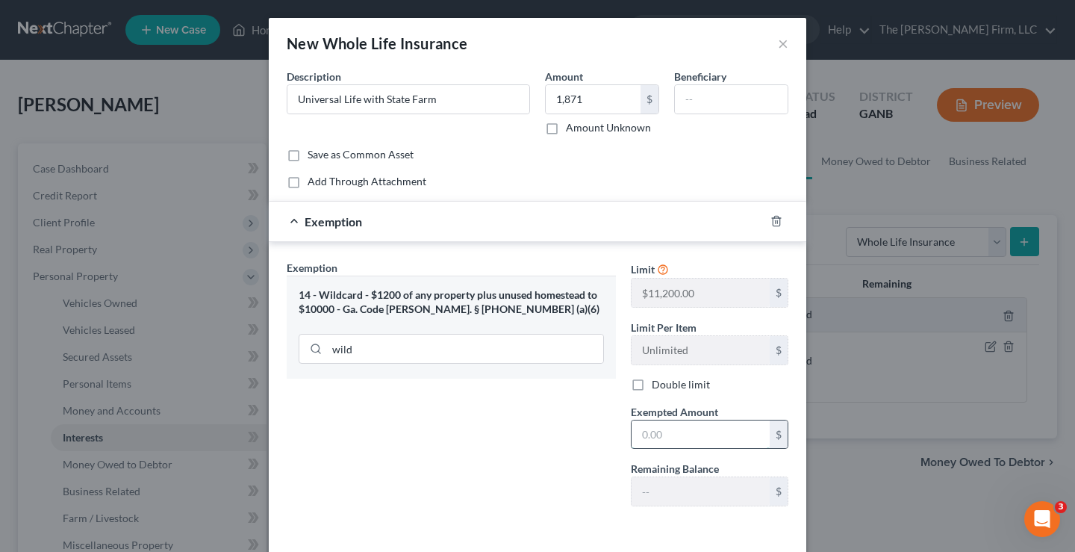
drag, startPoint x: 659, startPoint y: 432, endPoint x: 659, endPoint y: 443, distance: 10.5
click at [658, 432] on input "text" at bounding box center [701, 434] width 138 height 28
type input "1,200"
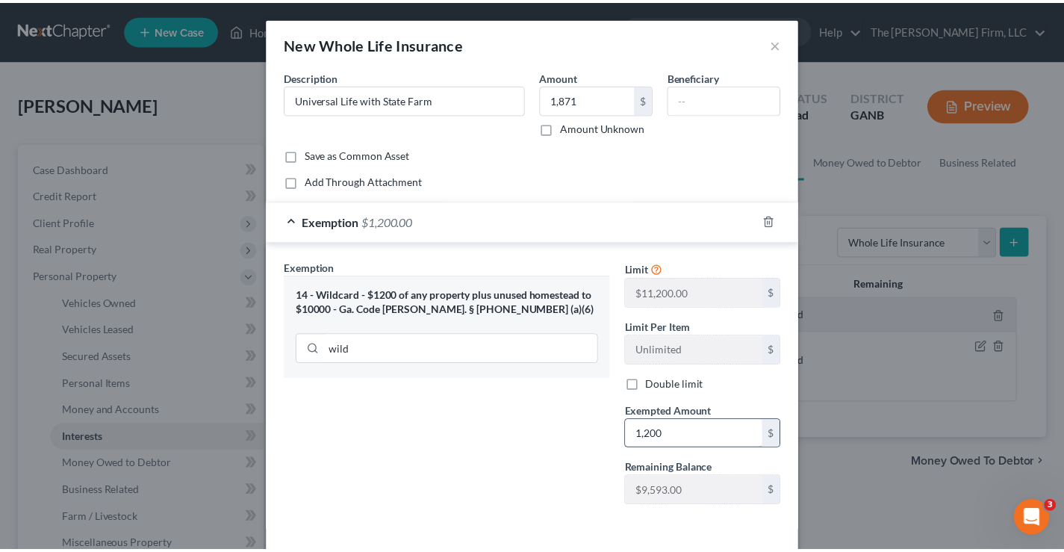
scroll to position [61, 0]
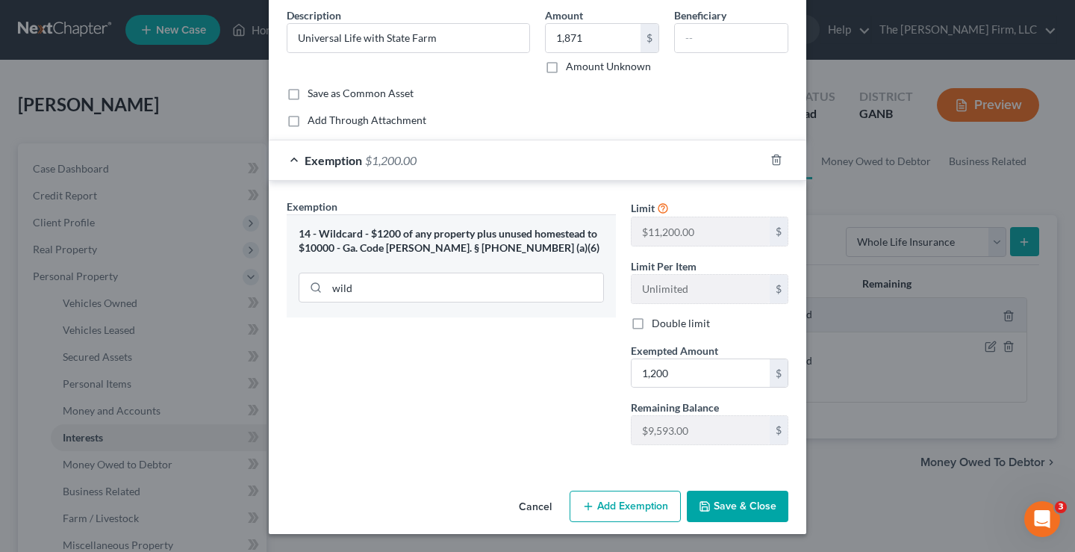
click at [738, 502] on button "Save & Close" at bounding box center [738, 506] width 102 height 31
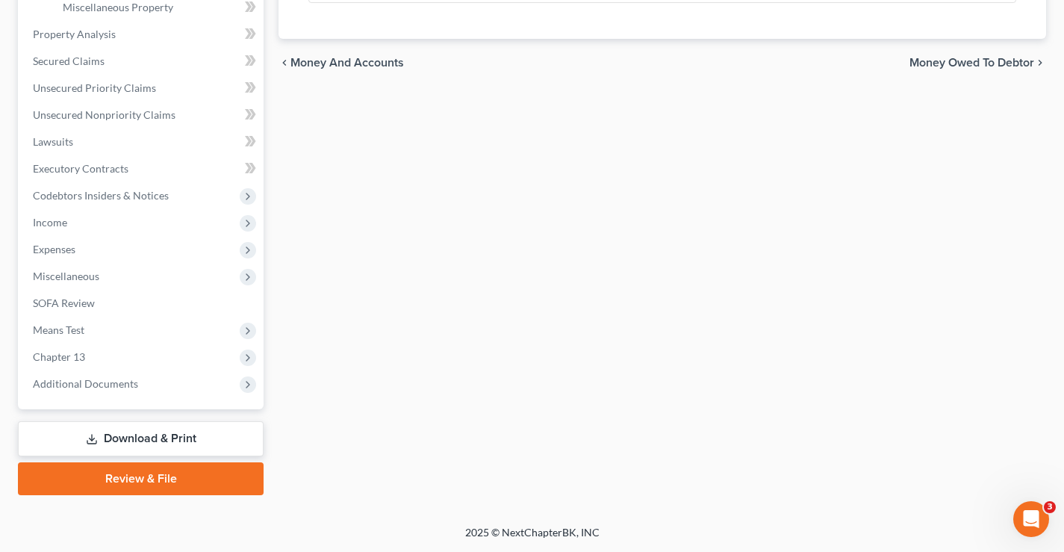
scroll to position [0, 0]
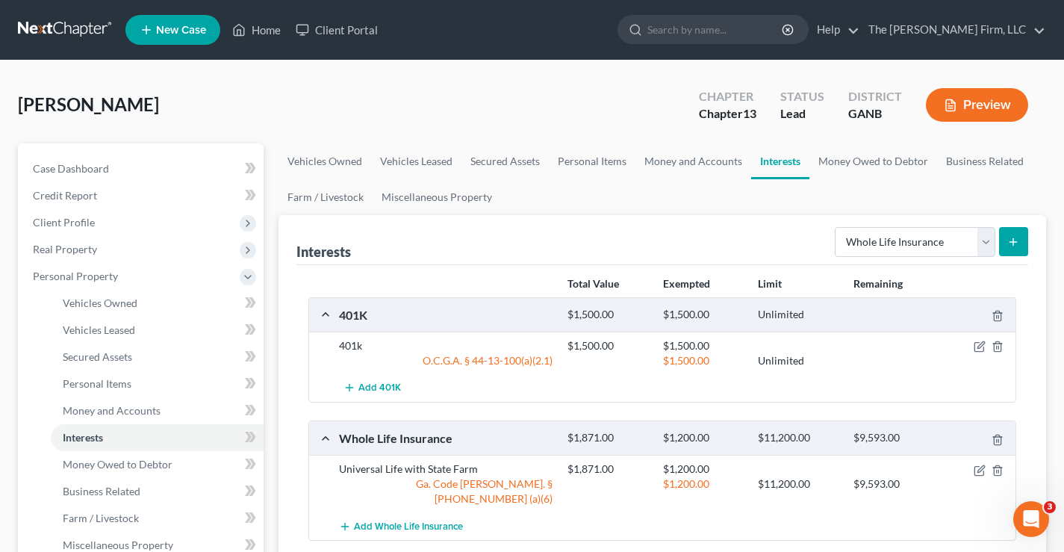
click at [344, 99] on div "[PERSON_NAME] Upgraded Chapter Chapter 13 Status Lead District GANB Preview" at bounding box center [532, 110] width 1028 height 65
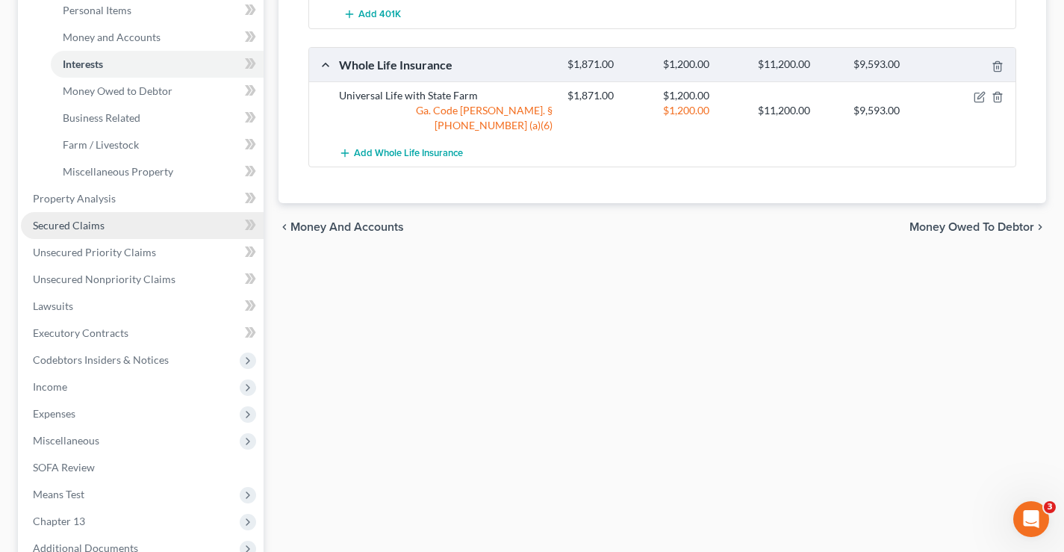
click at [61, 216] on link "Secured Claims" at bounding box center [142, 225] width 243 height 27
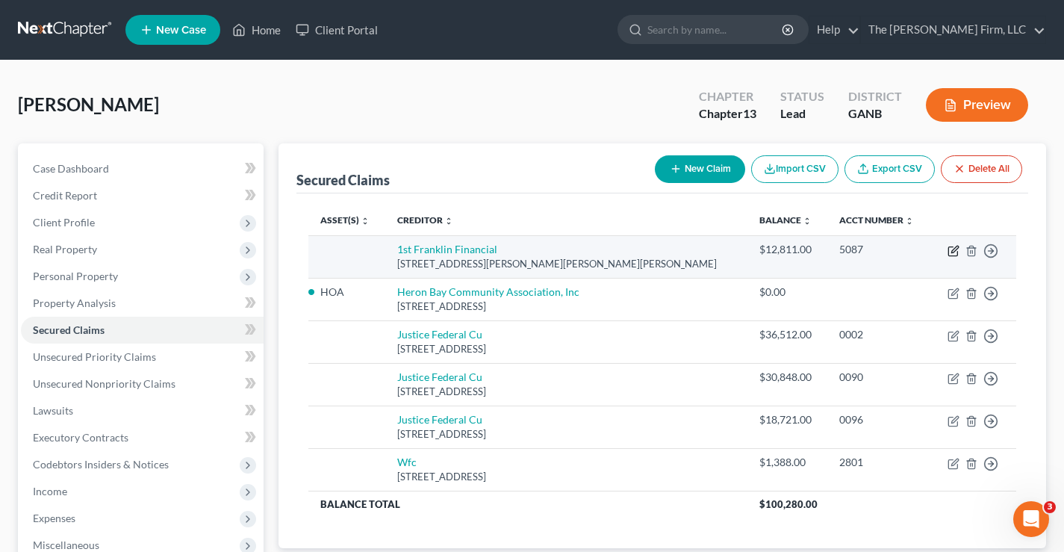
click at [953, 253] on icon "button" at bounding box center [953, 251] width 12 height 12
select select "10"
select select "0"
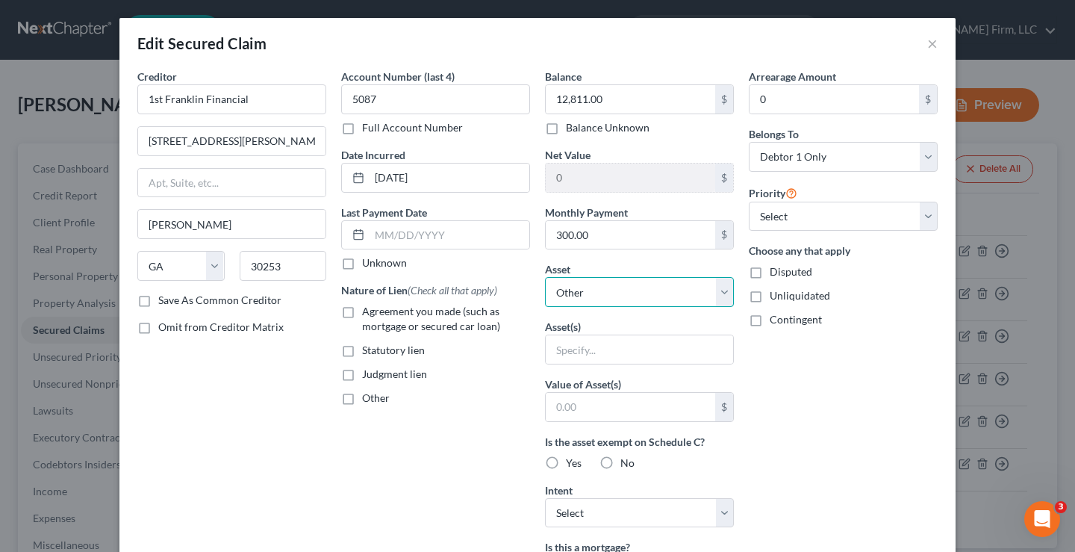
click at [720, 293] on select "Select Other Multiple Assets 401k - $1500.0 2015 Nissan Altima - $1.0 2004 Linc…" at bounding box center [639, 292] width 189 height 30
select select "3"
click at [545, 277] on select "Select Other Multiple Assets 401k - $1500.0 2015 Nissan Altima - $1.0 2004 Linc…" at bounding box center [639, 292] width 189 height 30
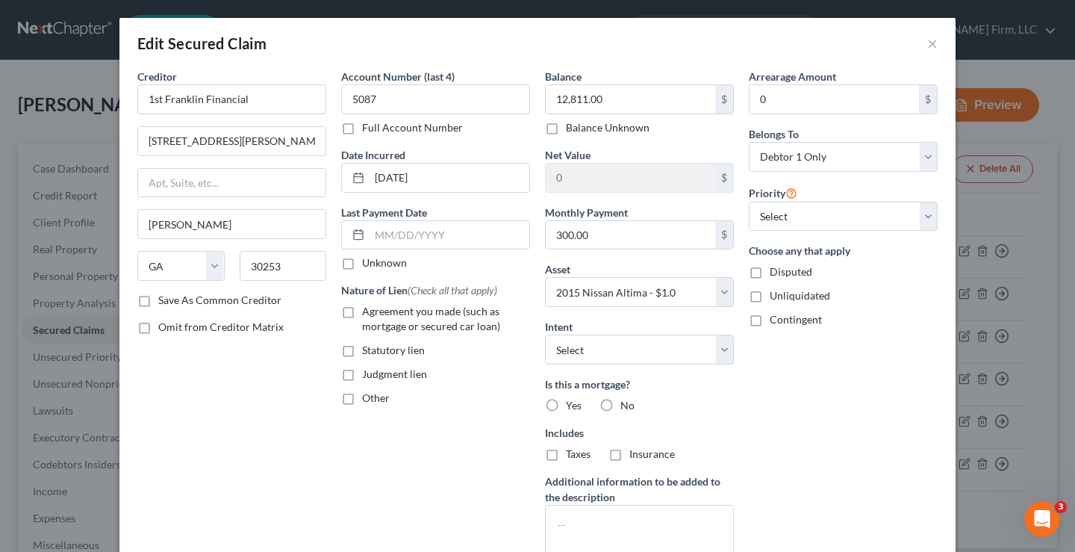
click at [793, 432] on div "Arrearage Amount 0 $ Belongs To * Select Debtor 1 Only Debtor 2 Only Debtor 1 A…" at bounding box center [843, 320] width 204 height 503
click at [362, 314] on label "Agreement you made (such as mortgage or secured car loan)" at bounding box center [446, 319] width 168 height 30
click at [368, 314] on input "Agreement you made (such as mortgage or secured car loan)" at bounding box center [373, 309] width 10 height 10
checkbox input "true"
click at [772, 405] on div "Arrearage Amount 0 $ Belongs To * Select Debtor 1 Only Debtor 2 Only Debtor 1 A…" at bounding box center [843, 320] width 204 height 503
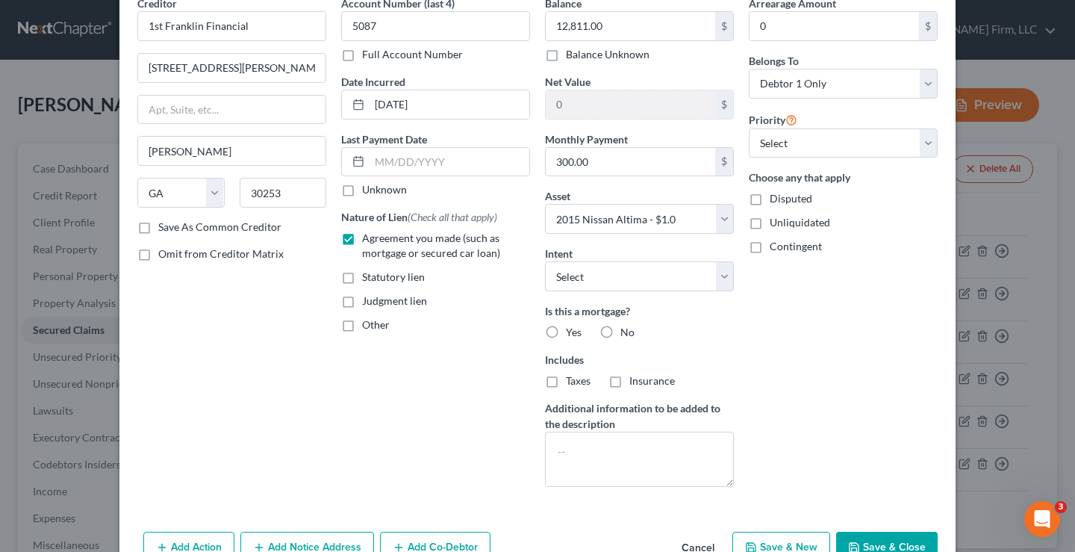
scroll to position [157, 0]
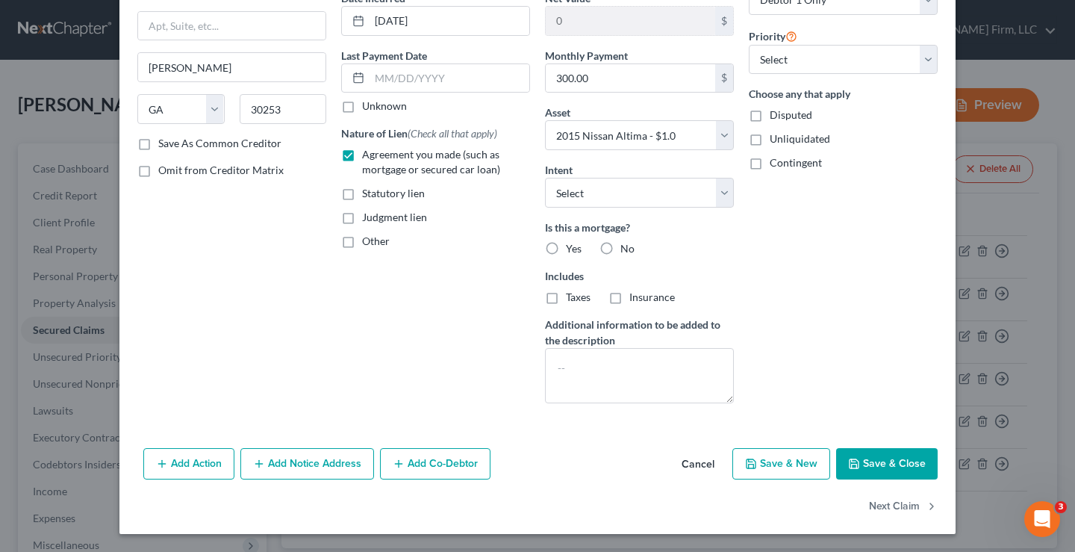
click at [910, 464] on button "Save & Close" at bounding box center [887, 463] width 102 height 31
select select
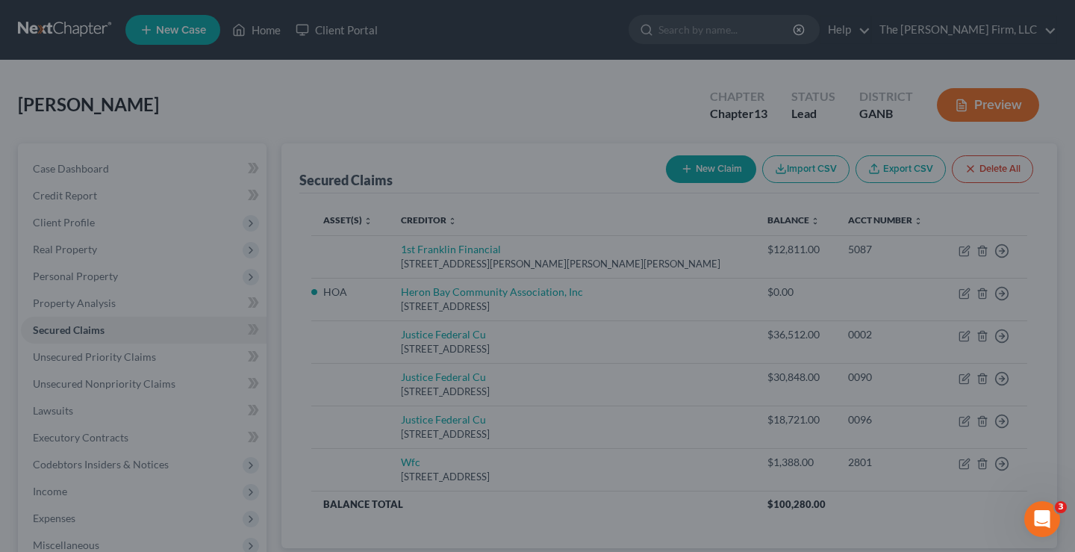
type input "-12,810.00"
select select "3"
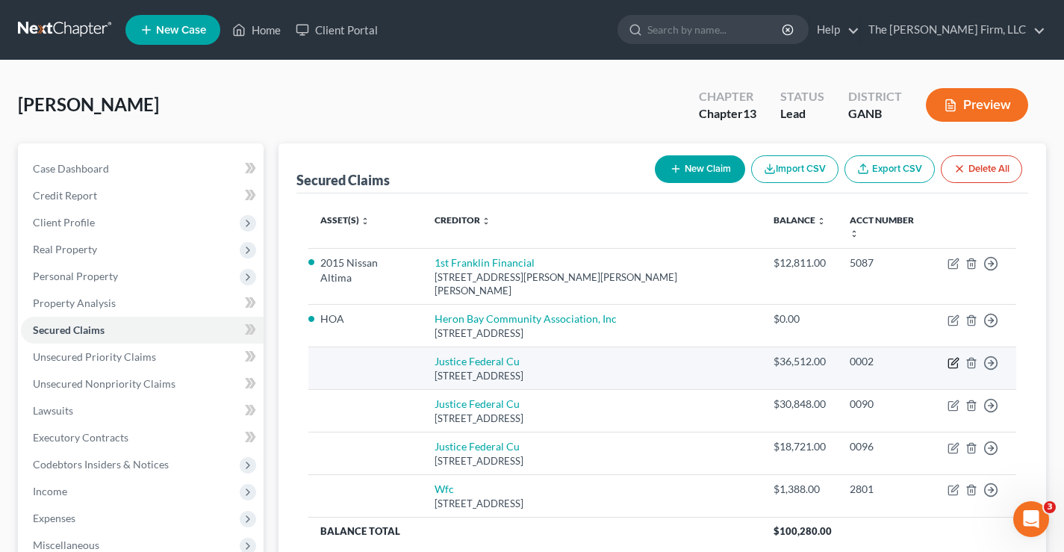
click at [952, 358] on icon "button" at bounding box center [954, 361] width 7 height 7
select select "48"
select select "0"
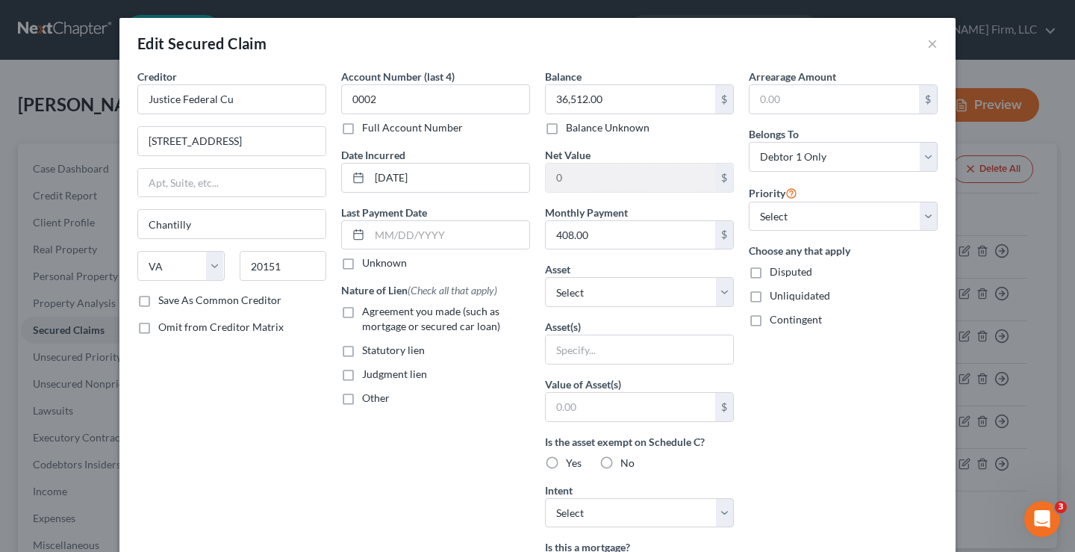
drag, startPoint x: 342, startPoint y: 314, endPoint x: 623, endPoint y: 269, distance: 285.1
click at [362, 314] on label "Agreement you made (such as mortgage or secured car loan)" at bounding box center [446, 319] width 168 height 30
click at [368, 314] on input "Agreement you made (such as mortgage or secured car loan)" at bounding box center [373, 309] width 10 height 10
checkbox input "true"
click at [670, 299] on select "Select Other Multiple Assets 401k - $1500.0 2015 Nissan Altima - $1.0 2004 Linc…" at bounding box center [639, 292] width 189 height 30
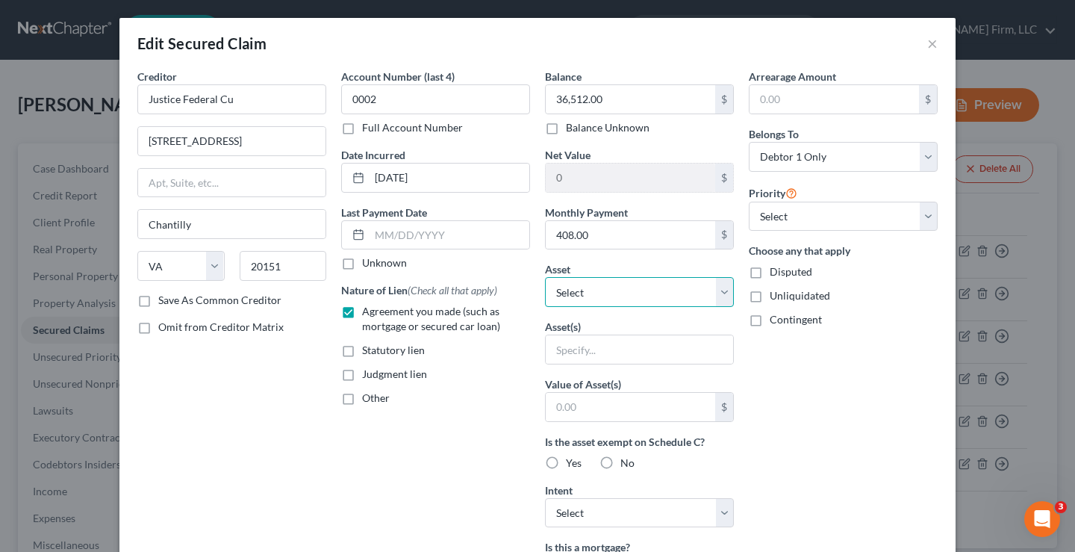
select select "9"
click at [545, 277] on select "Select Other Multiple Assets 401k - $1500.0 2015 Nissan Altima - $1.0 2004 Linc…" at bounding box center [639, 292] width 189 height 30
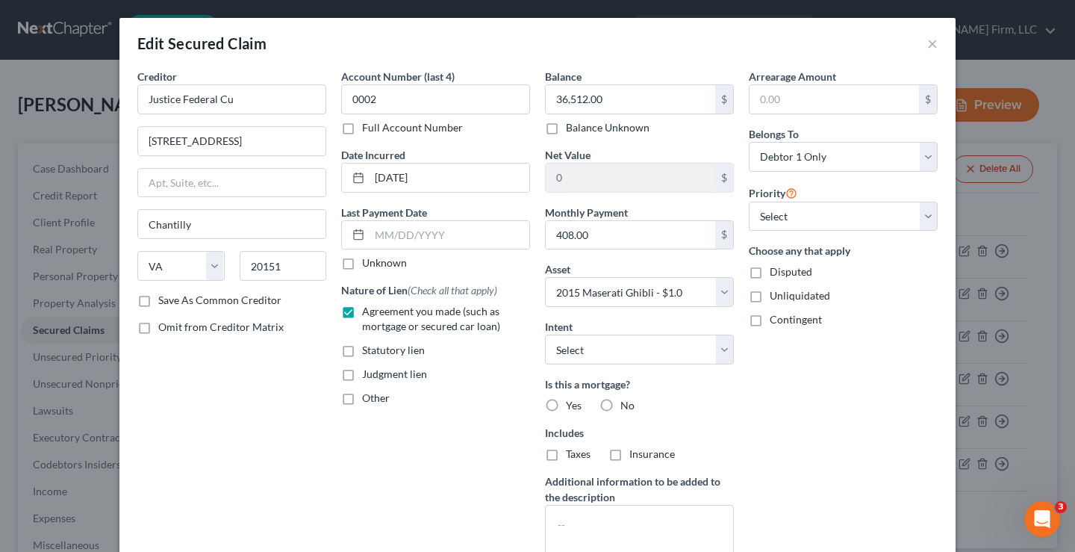
click at [710, 414] on div "Is this a mortgage? Yes No Includes Taxes Insurance" at bounding box center [639, 418] width 189 height 85
click at [620, 405] on label "No" at bounding box center [627, 405] width 14 height 15
click at [626, 405] on input "No" at bounding box center [631, 403] width 10 height 10
radio input "true"
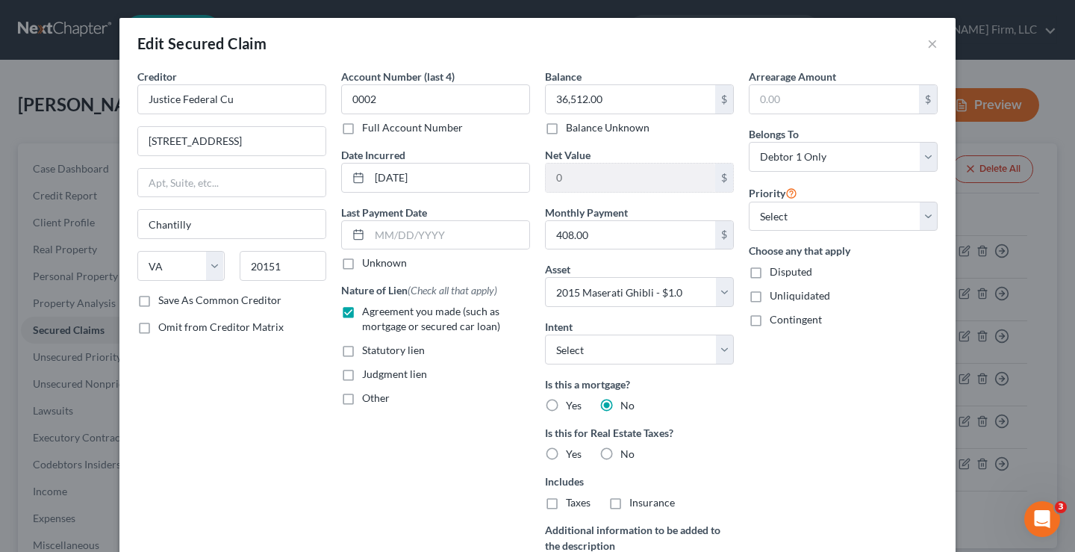
click at [778, 411] on div "Arrearage Amount $ Belongs To * Select Debtor 1 Only Debtor 2 Only Debtor 1 And…" at bounding box center [843, 345] width 204 height 552
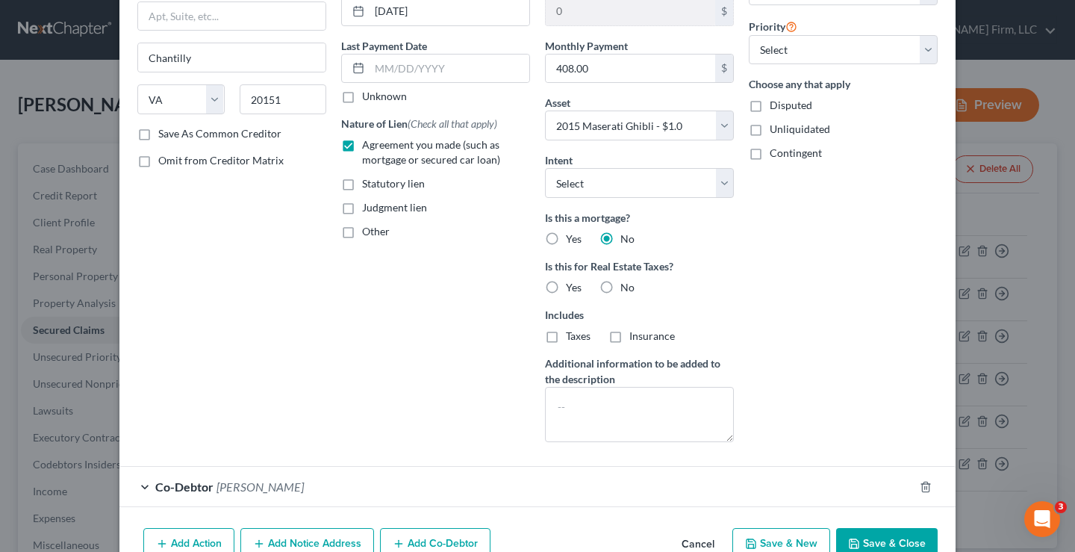
scroll to position [246, 0]
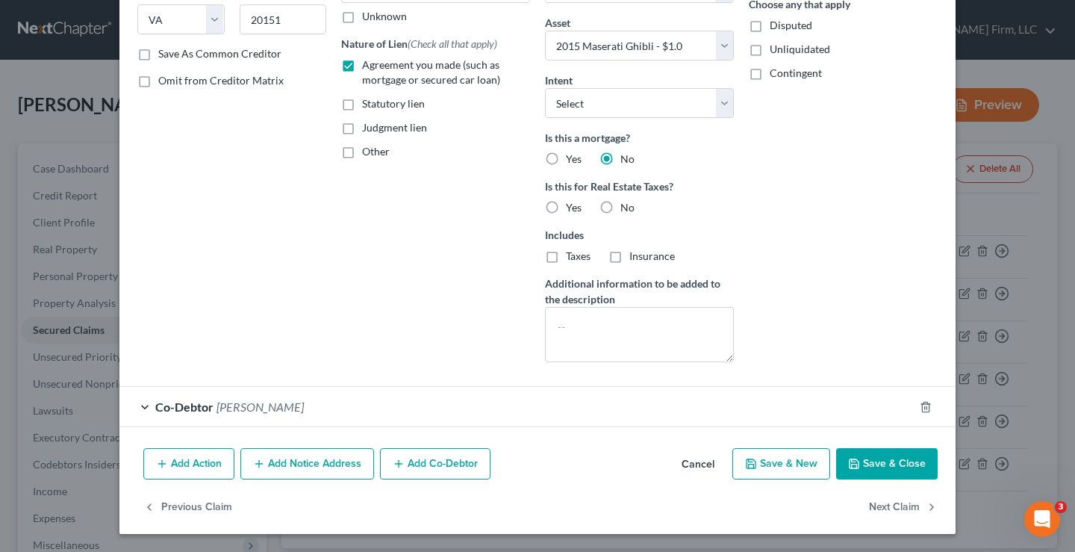
click at [888, 466] on button "Save & Close" at bounding box center [887, 463] width 102 height 31
select select
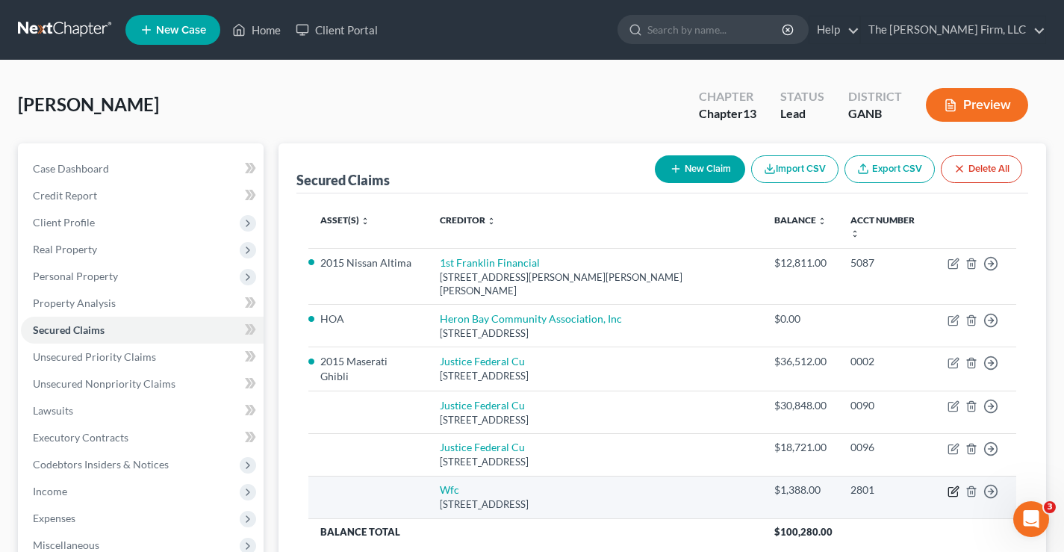
click at [953, 485] on icon "button" at bounding box center [953, 491] width 12 height 12
select select "42"
select select "0"
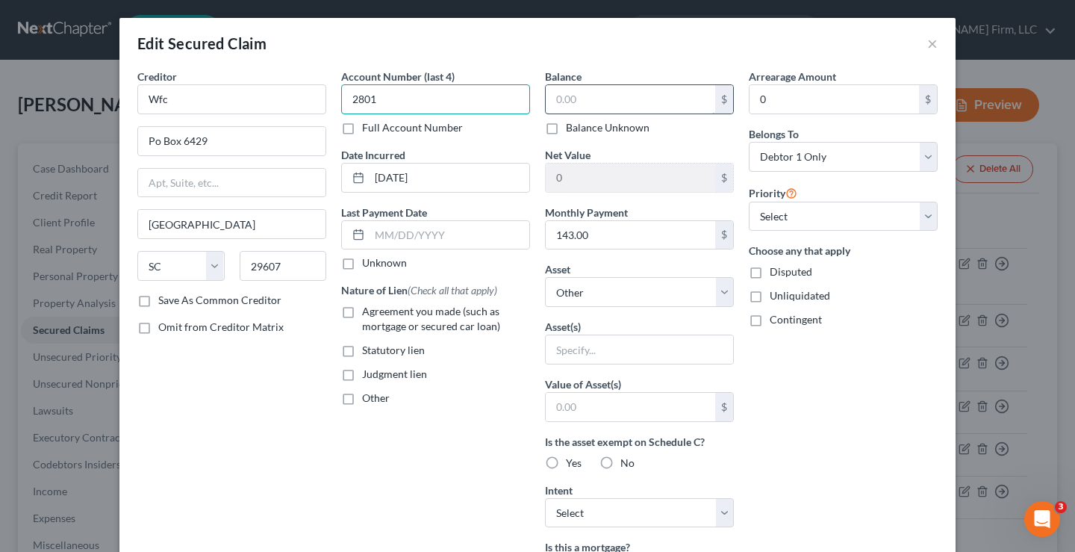
type input "2801"
drag, startPoint x: 402, startPoint y: 93, endPoint x: 311, endPoint y: 93, distance: 90.3
click at [311, 93] on div "Creditor * Wfc [GEOGRAPHIC_DATA] [US_STATE][GEOGRAPHIC_DATA] [GEOGRAPHIC_DATA] …" at bounding box center [537, 402] width 815 height 666
click at [189, 94] on input "Wfc" at bounding box center [231, 99] width 189 height 30
drag, startPoint x: 179, startPoint y: 101, endPoint x: 128, endPoint y: 98, distance: 50.9
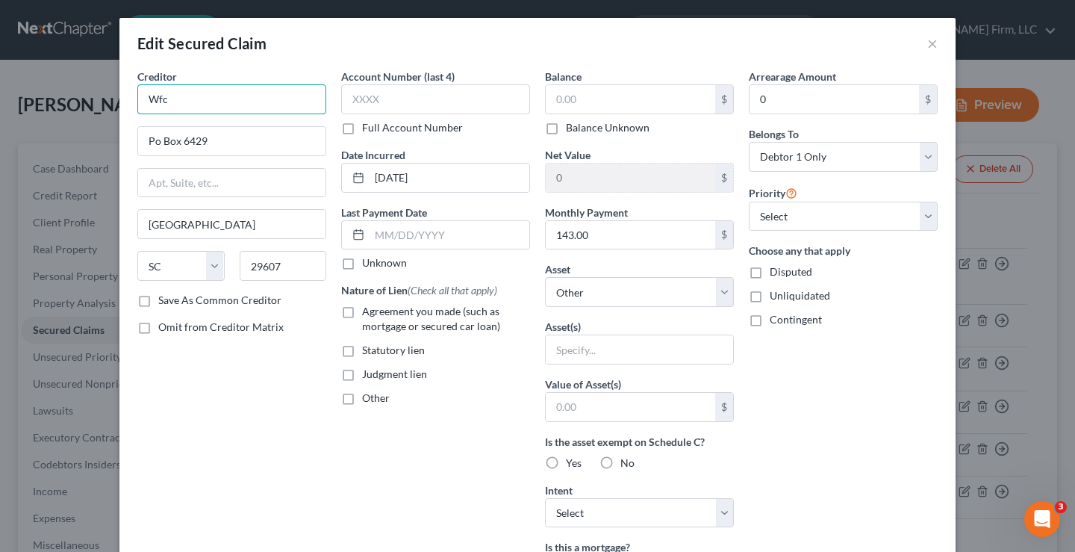
click at [130, 98] on div "Creditor * Wfc [GEOGRAPHIC_DATA] [US_STATE][GEOGRAPHIC_DATA] [GEOGRAPHIC_DATA] …" at bounding box center [232, 402] width 204 height 666
drag, startPoint x: 185, startPoint y: 100, endPoint x: 213, endPoint y: 100, distance: 27.6
click at [213, 100] on input "[PERSON_NAME] Farfo" at bounding box center [231, 99] width 189 height 30
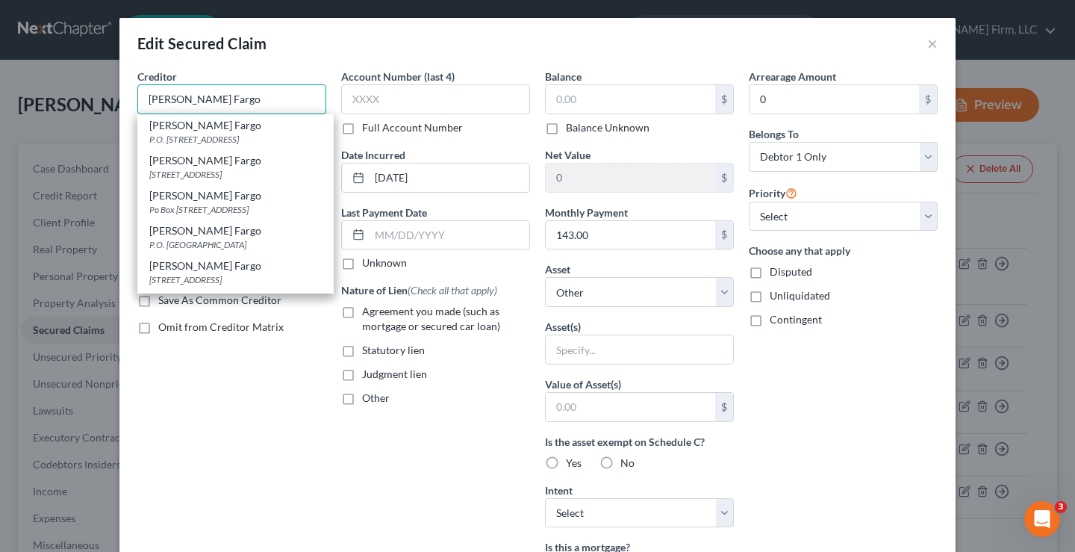
type input "[PERSON_NAME] Fargo"
click at [654, 49] on div "Edit Secured Claim ×" at bounding box center [537, 43] width 836 height 51
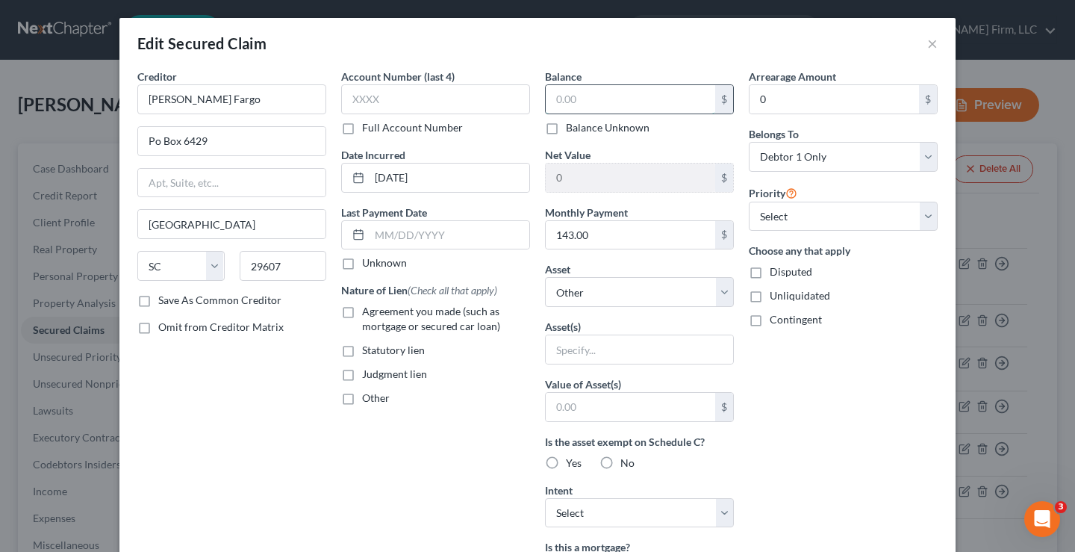
click at [588, 99] on input "text" at bounding box center [630, 99] width 169 height 28
type input "229,953"
click at [362, 312] on label "Agreement you made (such as mortgage or secured car loan)" at bounding box center [446, 319] width 168 height 30
click at [368, 312] on input "Agreement you made (such as mortgage or secured car loan)" at bounding box center [373, 309] width 10 height 10
checkbox input "true"
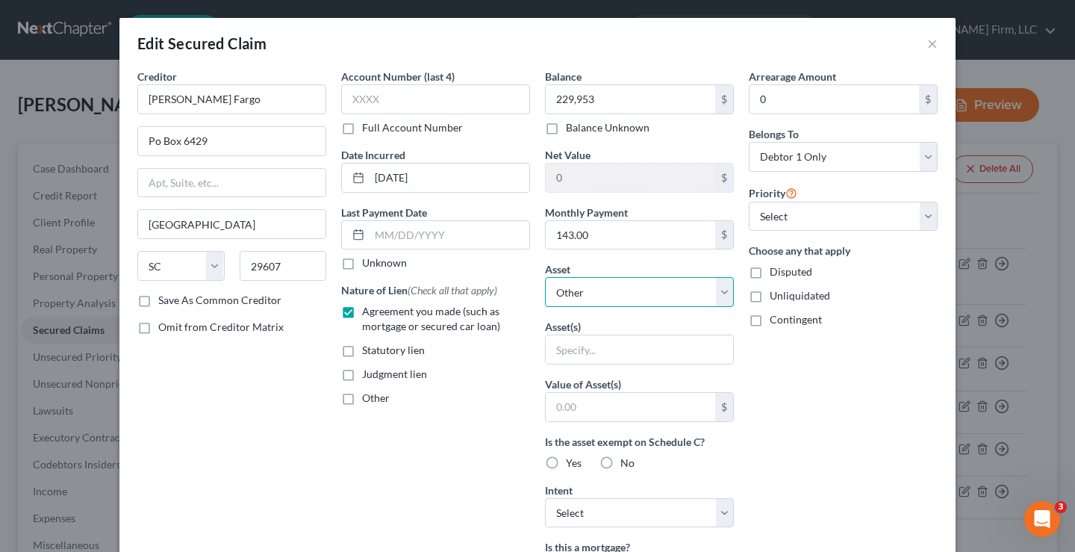
click at [722, 292] on select "Select Other Multiple Assets 401k - $1500.0 2015 Nissan Altima - $1.0 2004 Linc…" at bounding box center [639, 292] width 189 height 30
select select "6"
click at [545, 277] on select "Select Other Multiple Assets 401k - $1500.0 2015 Nissan Altima - $1.0 2004 Linc…" at bounding box center [639, 292] width 189 height 30
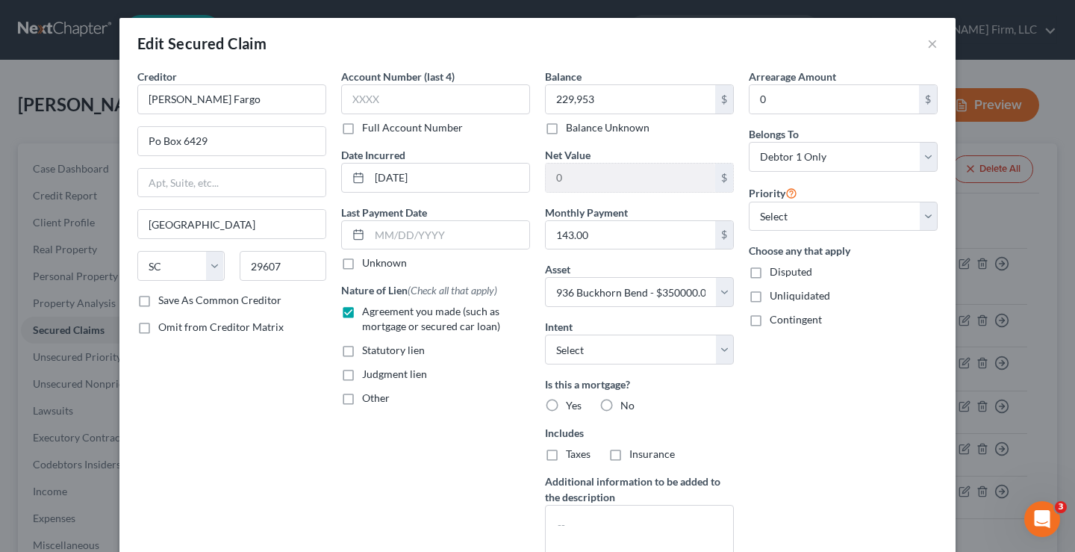
click at [747, 420] on div "Arrearage Amount 0 $ Belongs To * Select Debtor 1 Only Debtor 2 Only Debtor 1 A…" at bounding box center [843, 320] width 204 height 503
drag, startPoint x: 547, startPoint y: 402, endPoint x: 568, endPoint y: 452, distance: 54.5
click at [566, 402] on label "Yes" at bounding box center [574, 405] width 16 height 15
click at [572, 402] on input "Yes" at bounding box center [577, 403] width 10 height 10
radio input "true"
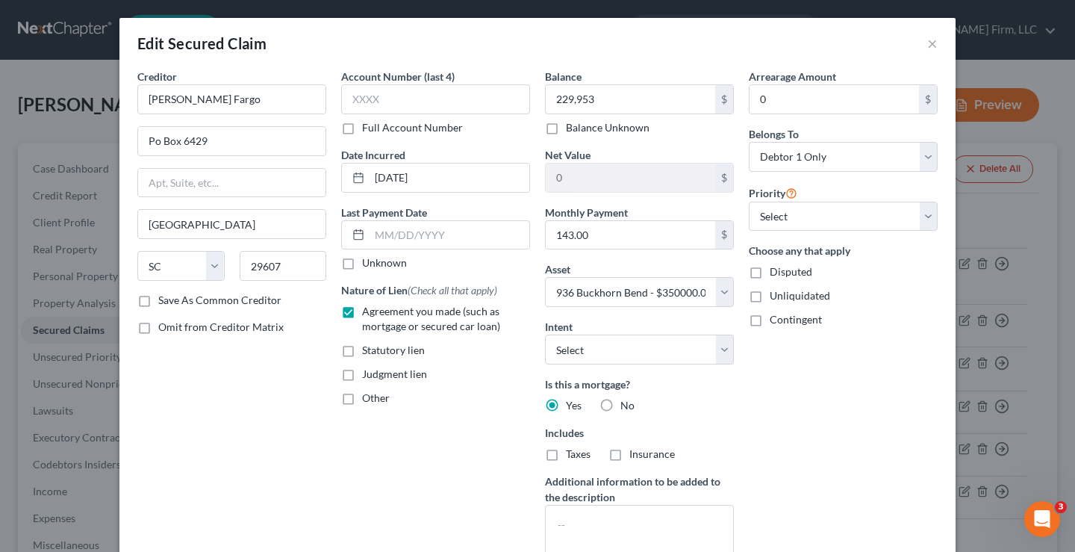
click at [566, 457] on label "Taxes" at bounding box center [578, 453] width 25 height 15
click at [572, 456] on input "Taxes" at bounding box center [577, 451] width 10 height 10
checkbox input "true"
click at [629, 457] on label "Insurance" at bounding box center [652, 453] width 46 height 15
click at [635, 456] on input "Insurance" at bounding box center [640, 451] width 10 height 10
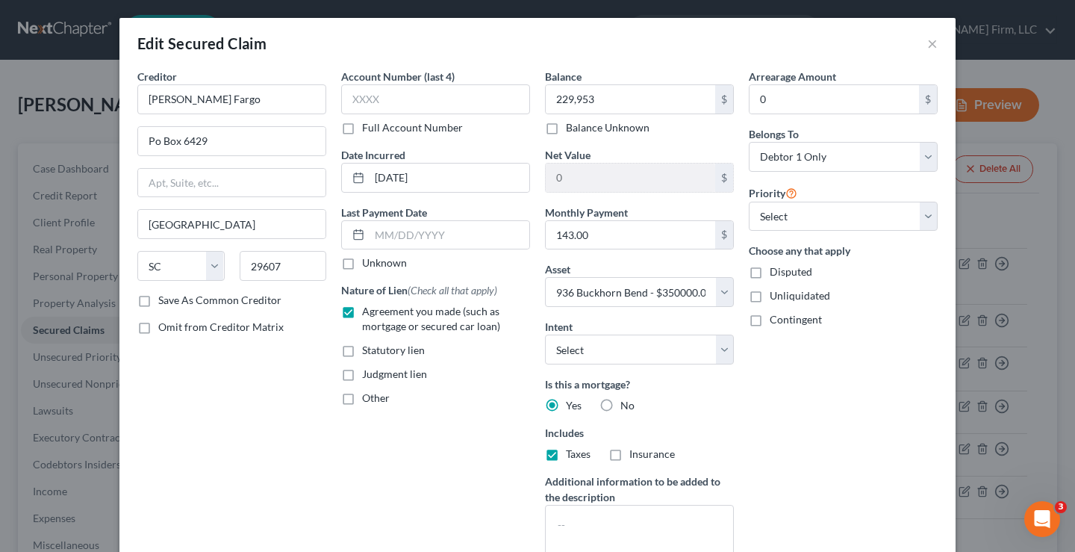
checkbox input "true"
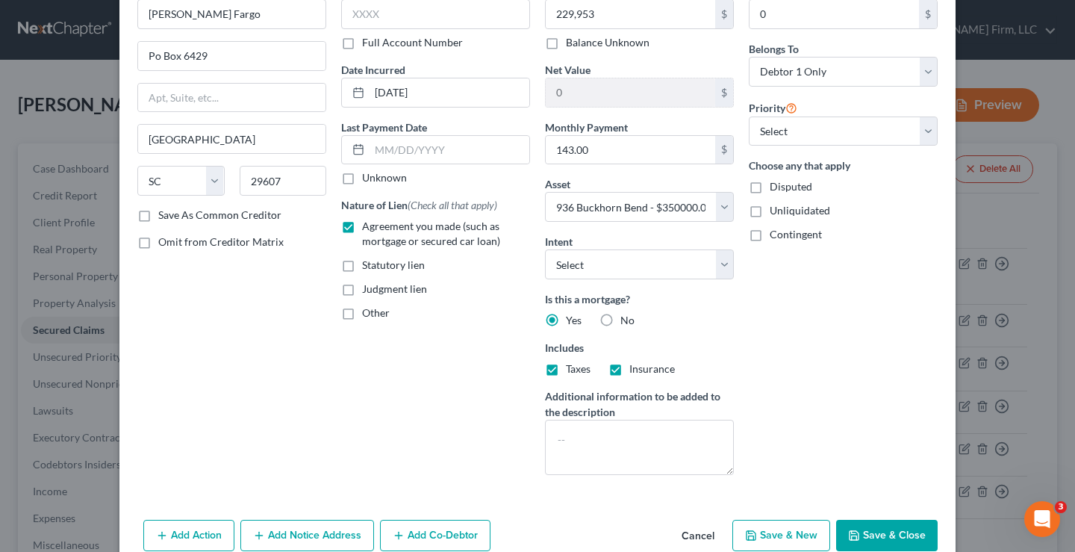
scroll to position [157, 0]
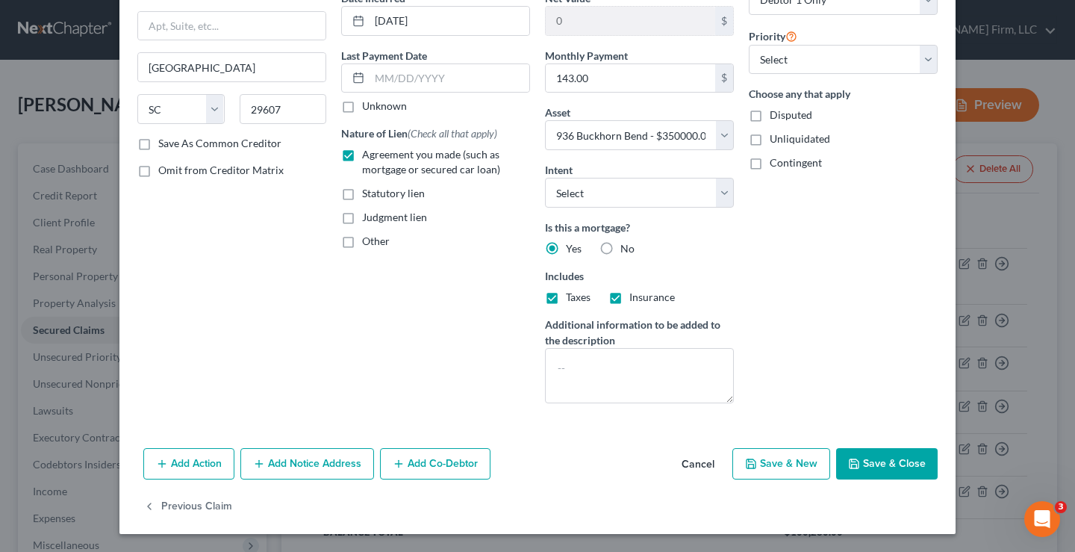
click at [869, 461] on button "Save & Close" at bounding box center [887, 463] width 102 height 31
select select
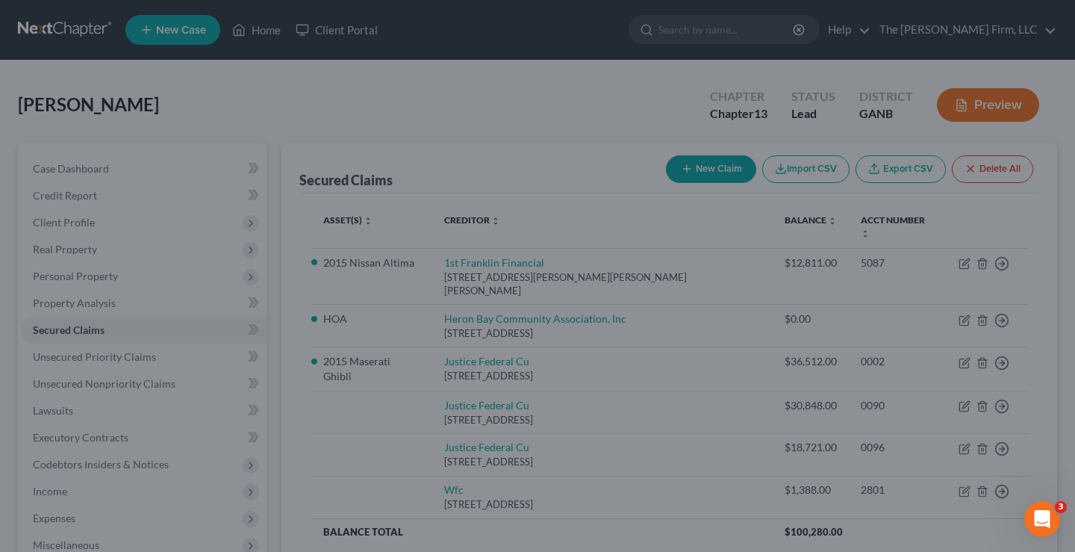
type input "229,953.00"
type input "120,047.00"
select select "6"
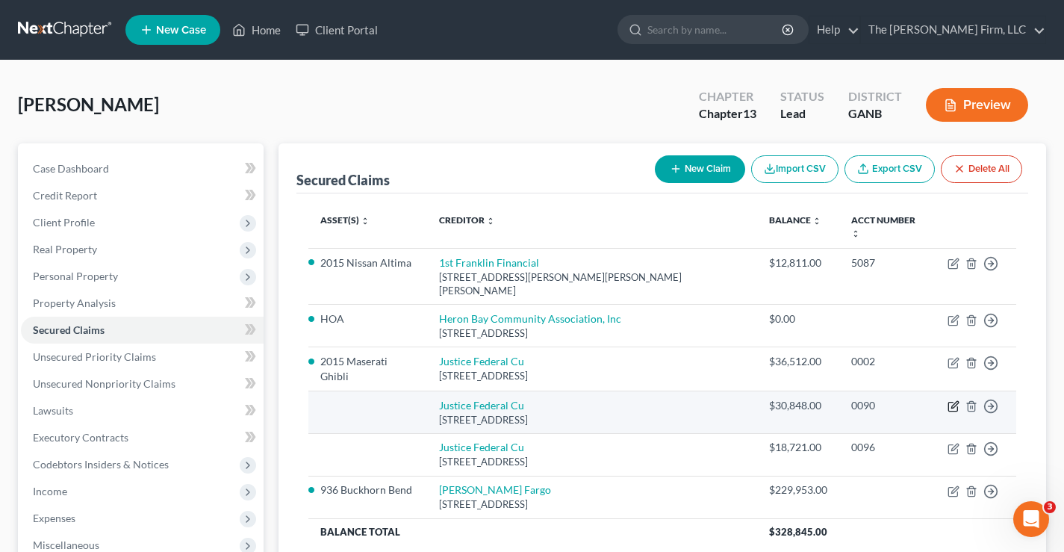
click at [954, 400] on icon "button" at bounding box center [953, 406] width 12 height 12
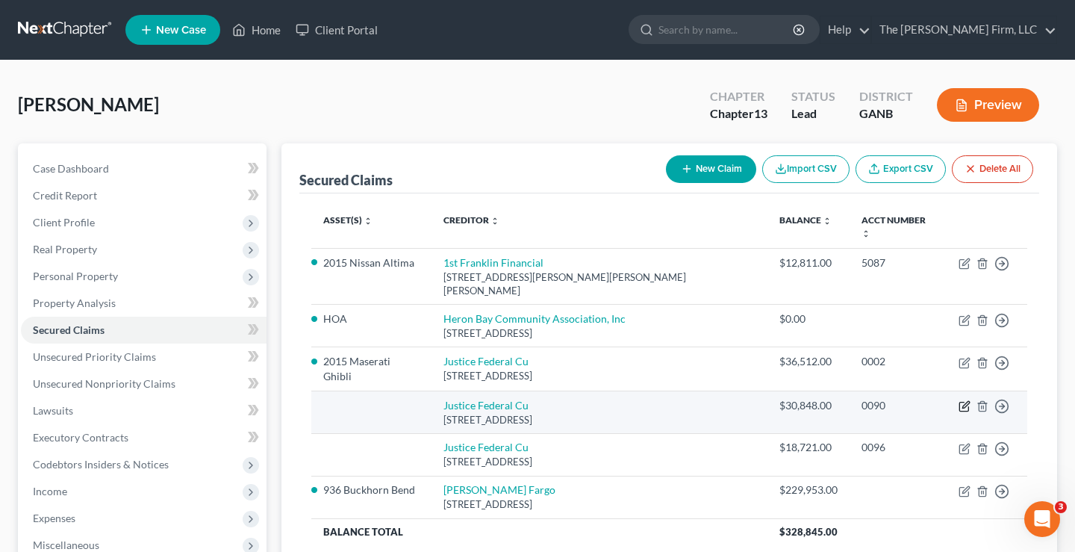
select select "48"
select select "0"
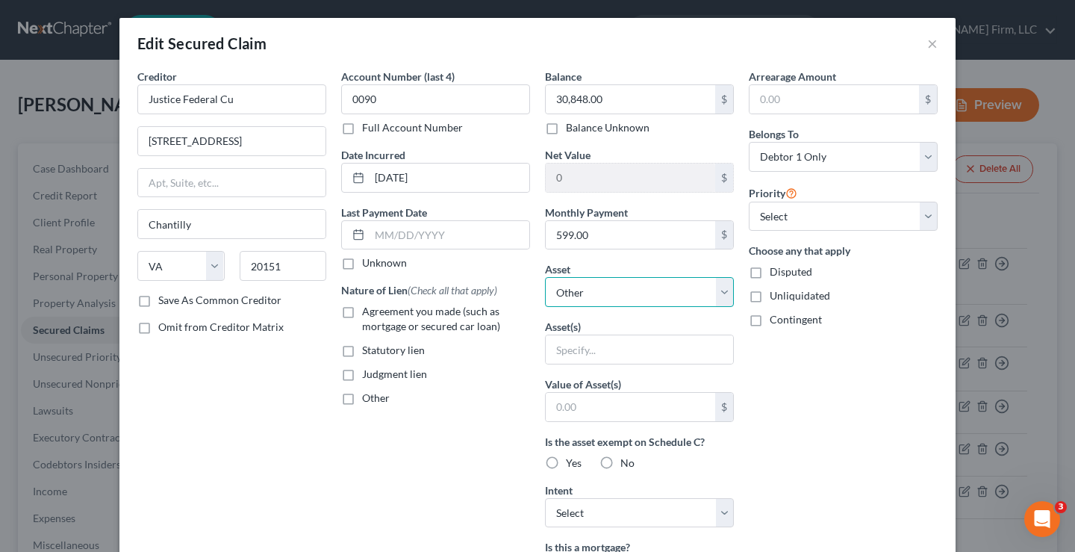
click at [720, 292] on select "Select Other Multiple Assets 401k - $1500.0 2015 Nissan Altima - $1.0 2004 Linc…" at bounding box center [639, 292] width 189 height 30
select select "16"
click at [545, 277] on select "Select Other Multiple Assets 401k - $1500.0 2015 Nissan Altima - $1.0 2004 Linc…" at bounding box center [639, 292] width 189 height 30
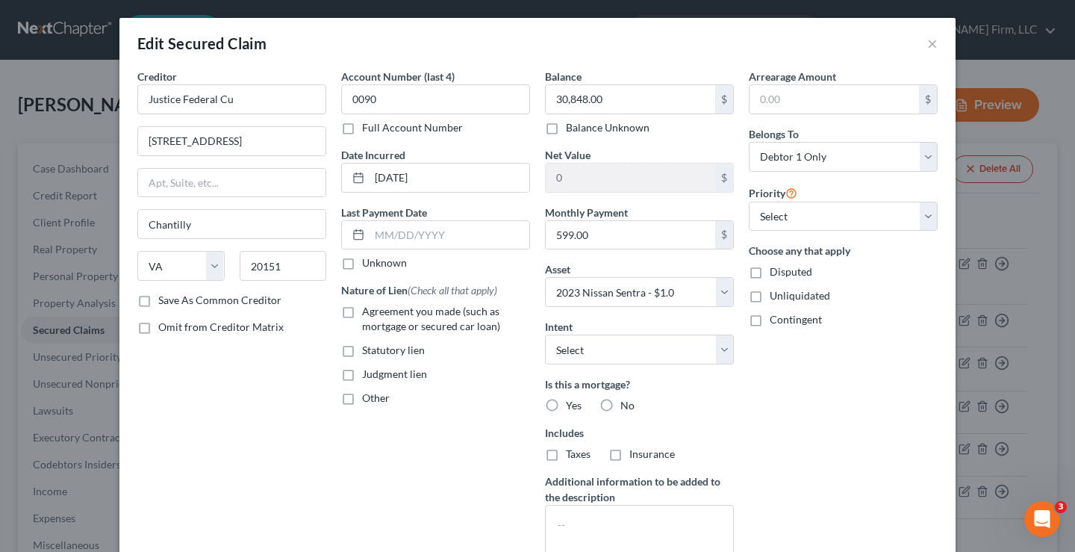
click at [362, 310] on label "Agreement you made (such as mortgage or secured car loan)" at bounding box center [446, 319] width 168 height 30
click at [368, 310] on input "Agreement you made (such as mortgage or secured car loan)" at bounding box center [373, 309] width 10 height 10
checkbox input "true"
click at [805, 410] on div "Arrearage Amount $ Belongs To * Select Debtor 1 Only Debtor 2 Only Debtor 1 And…" at bounding box center [843, 320] width 204 height 503
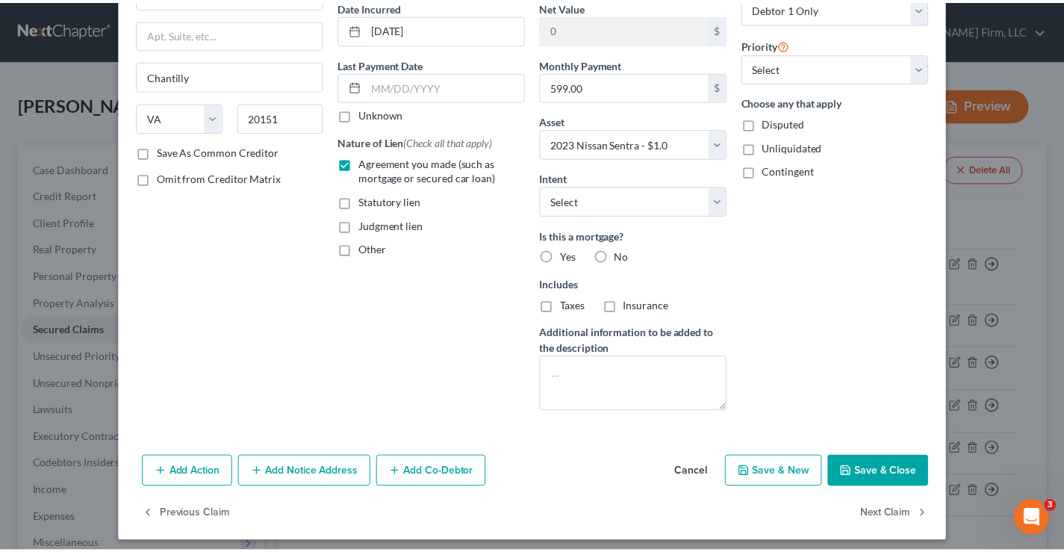
scroll to position [149, 0]
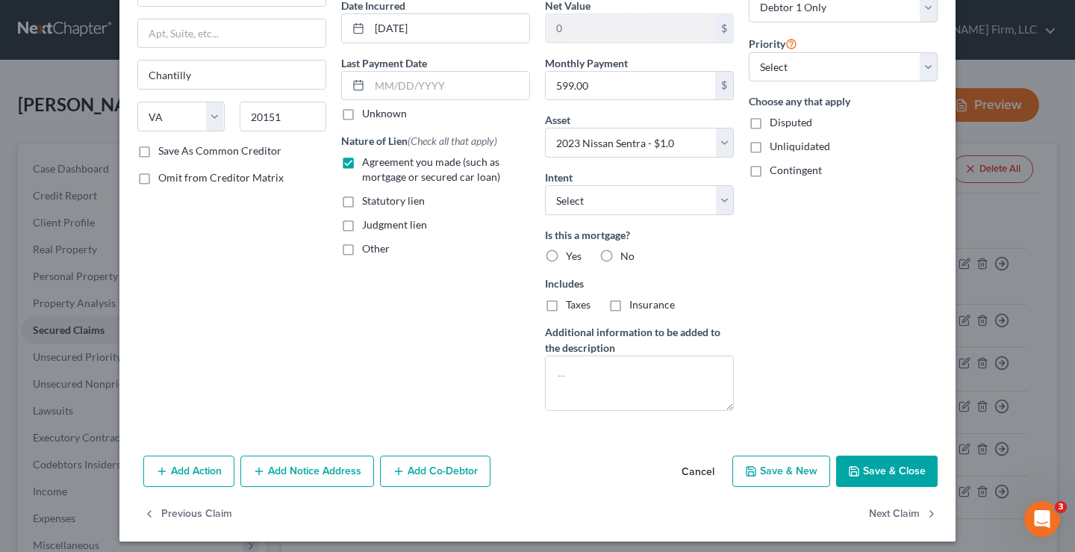
click at [620, 257] on label "No" at bounding box center [627, 256] width 14 height 15
click at [626, 257] on input "No" at bounding box center [631, 254] width 10 height 10
radio input "true"
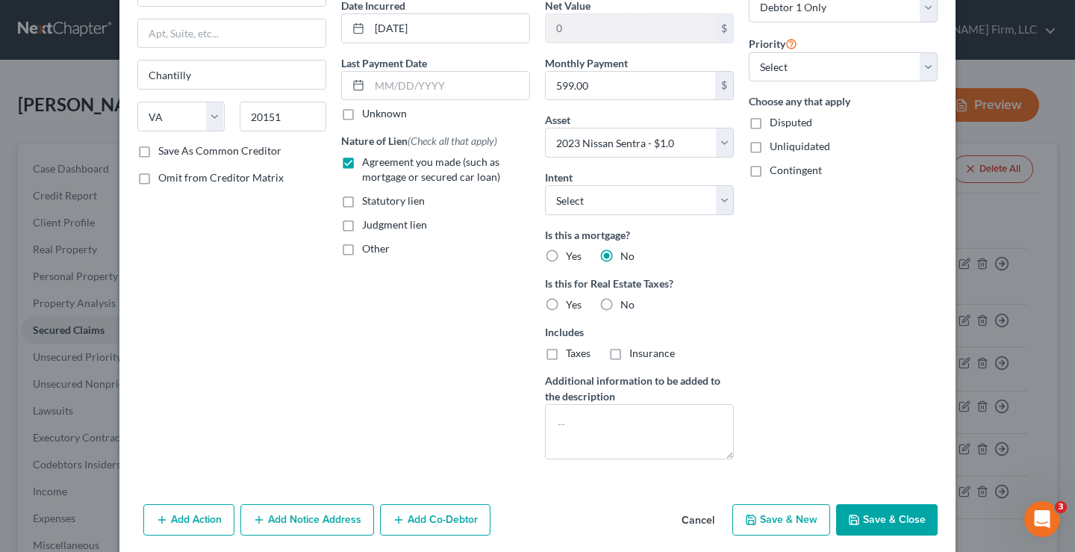
click at [783, 287] on div "Arrearage Amount $ Belongs To * Select Debtor 1 Only Debtor 2 Only Debtor 1 And…" at bounding box center [843, 195] width 204 height 552
drag, startPoint x: 891, startPoint y: 521, endPoint x: 881, endPoint y: 514, distance: 12.4
click at [891, 521] on button "Save & Close" at bounding box center [887, 519] width 102 height 31
select select
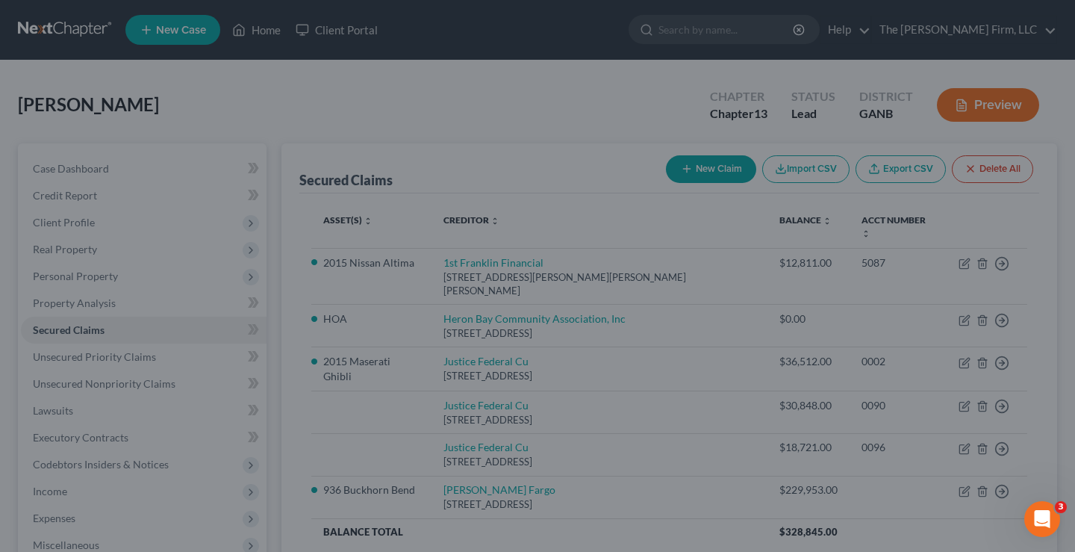
type input "-30,847.00"
select select "16"
type input "0"
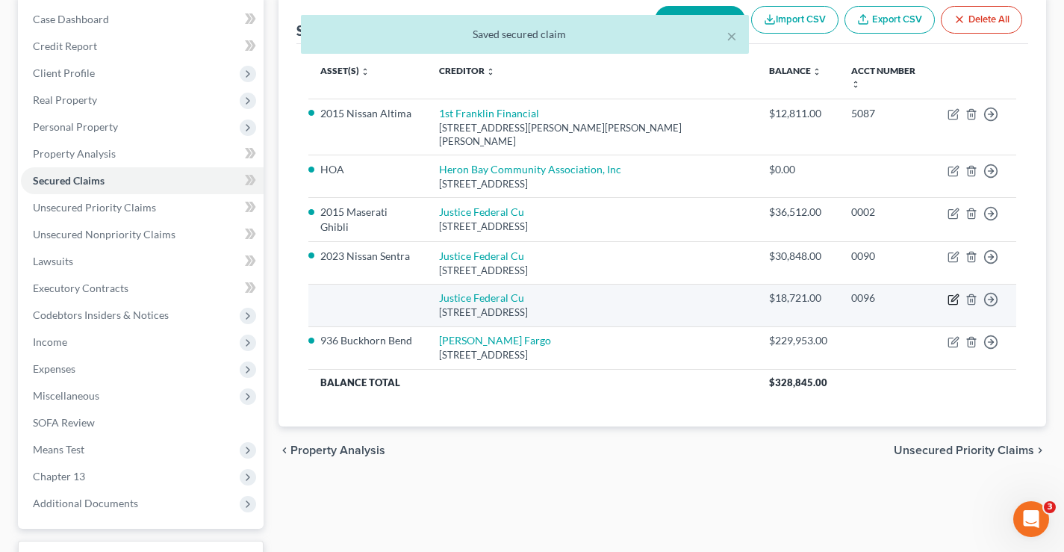
click at [953, 294] on icon "button" at bounding box center [954, 297] width 7 height 7
select select "48"
select select "0"
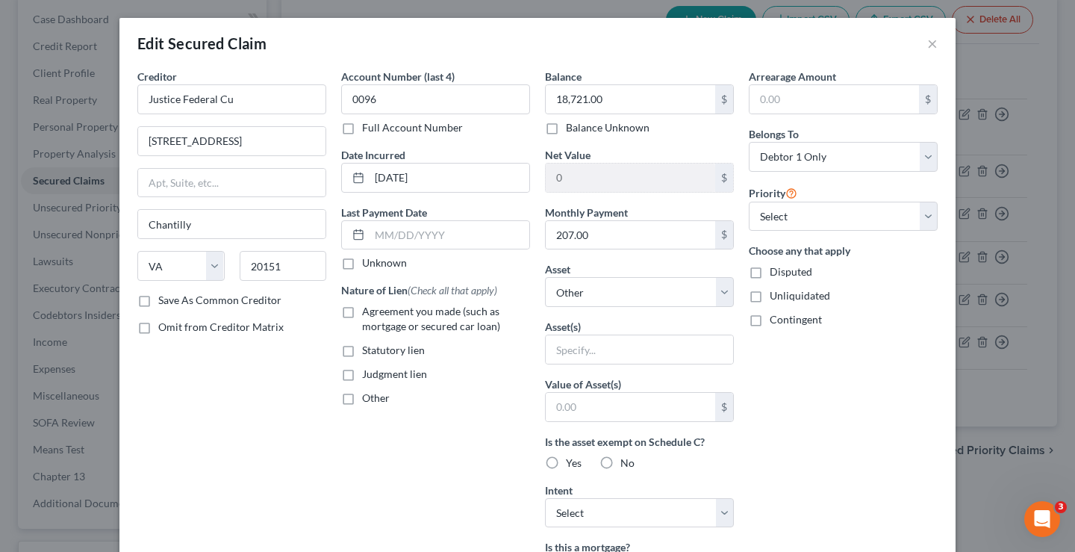
click at [362, 314] on label "Agreement you made (such as mortgage or secured car loan)" at bounding box center [446, 319] width 168 height 30
click at [368, 314] on input "Agreement you made (such as mortgage or secured car loan)" at bounding box center [373, 309] width 10 height 10
checkbox input "true"
click at [721, 290] on select "Select Other Multiple Assets 401k - $1500.0 2015 Nissan Altima - $1.0 2004 Linc…" at bounding box center [639, 292] width 189 height 30
select select "8"
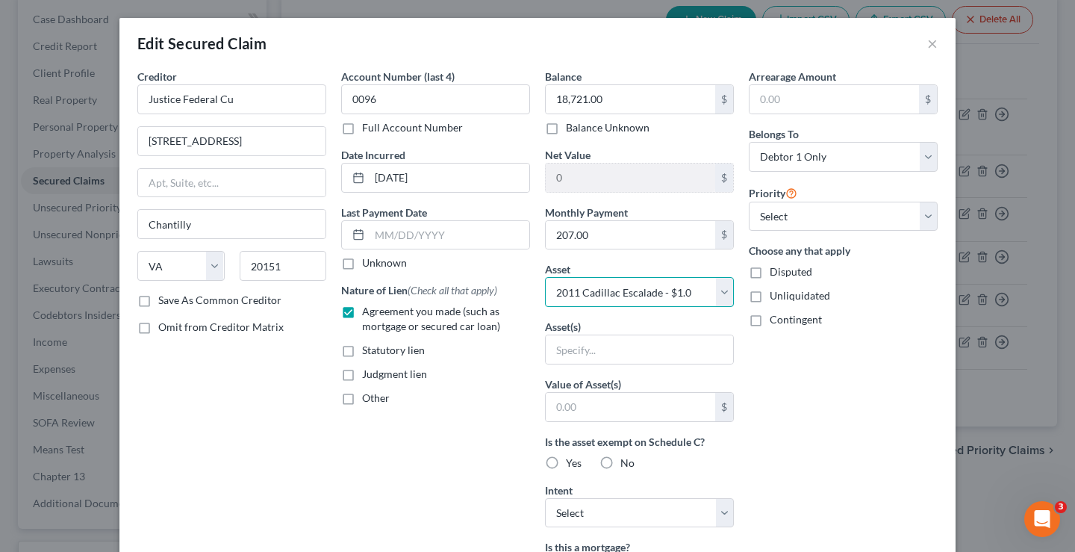
click at [545, 277] on select "Select Other Multiple Assets 401k - $1500.0 2015 Nissan Altima - $1.0 2004 Linc…" at bounding box center [639, 292] width 189 height 30
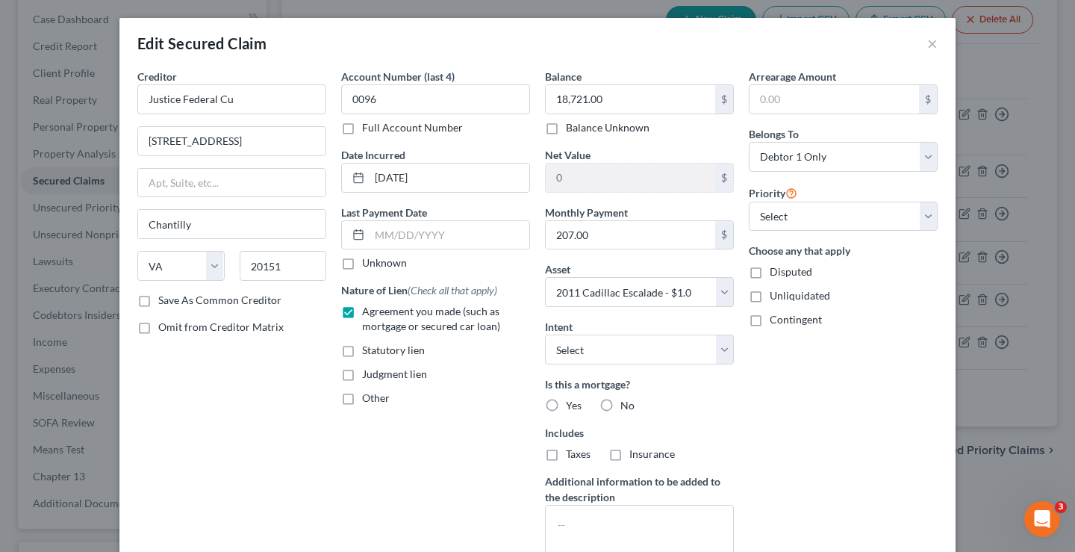
drag, startPoint x: 821, startPoint y: 402, endPoint x: 600, endPoint y: 391, distance: 221.2
click at [818, 402] on div "Arrearage Amount $ Belongs To * Select Debtor 1 Only Debtor 2 Only Debtor 1 And…" at bounding box center [843, 320] width 204 height 503
drag, startPoint x: 603, startPoint y: 406, endPoint x: 832, endPoint y: 413, distance: 230.1
click at [620, 406] on label "No" at bounding box center [627, 405] width 14 height 15
click at [626, 406] on input "No" at bounding box center [631, 403] width 10 height 10
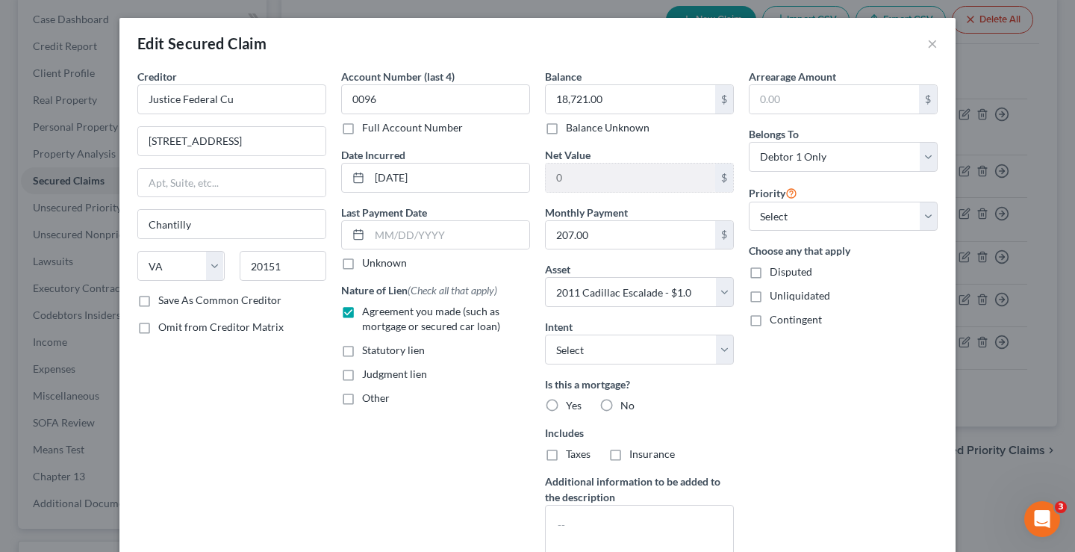
radio input "true"
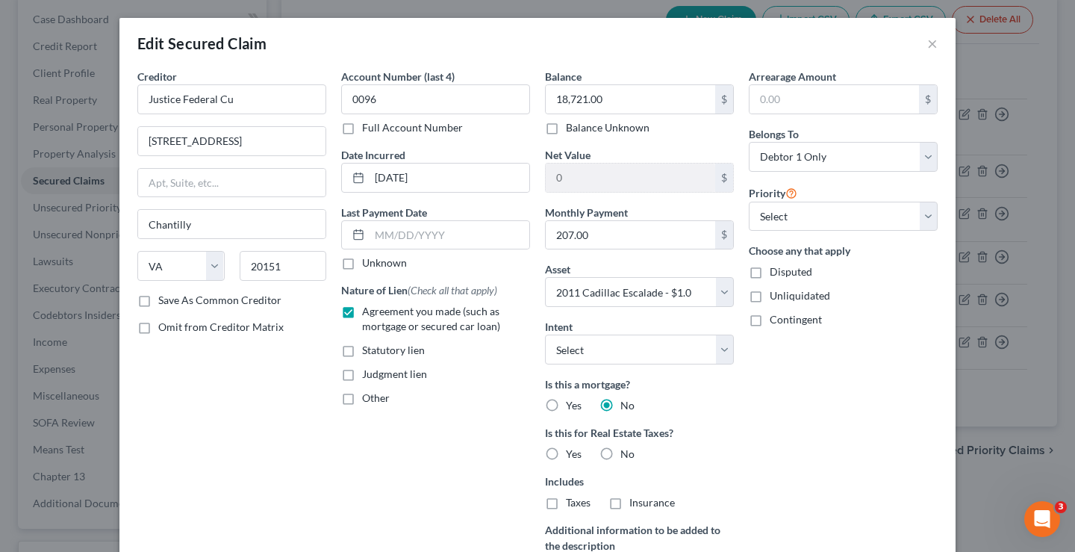
click at [836, 404] on div "Arrearage Amount $ Belongs To * Select Debtor 1 Only Debtor 2 Only Debtor 1 And…" at bounding box center [843, 345] width 204 height 552
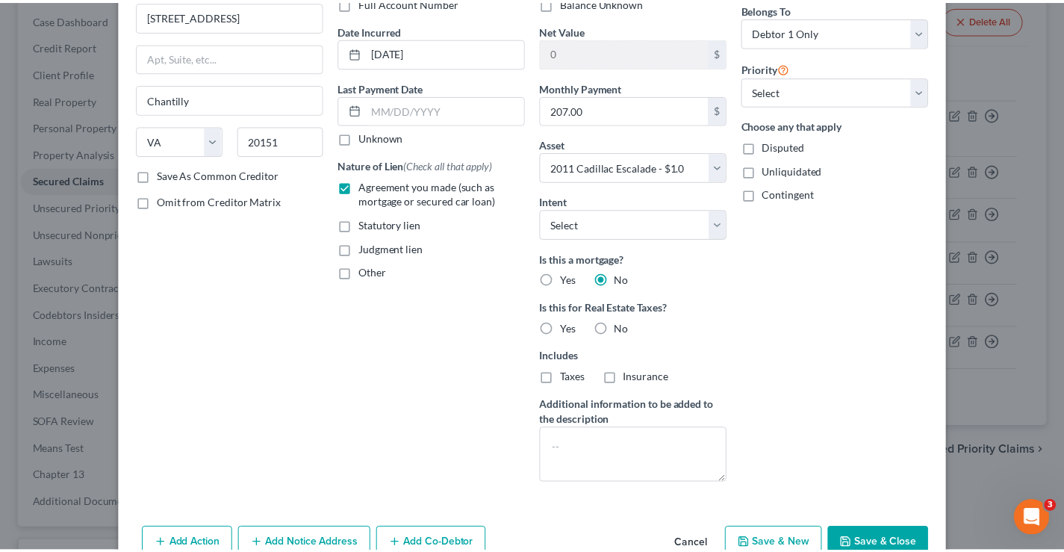
scroll to position [205, 0]
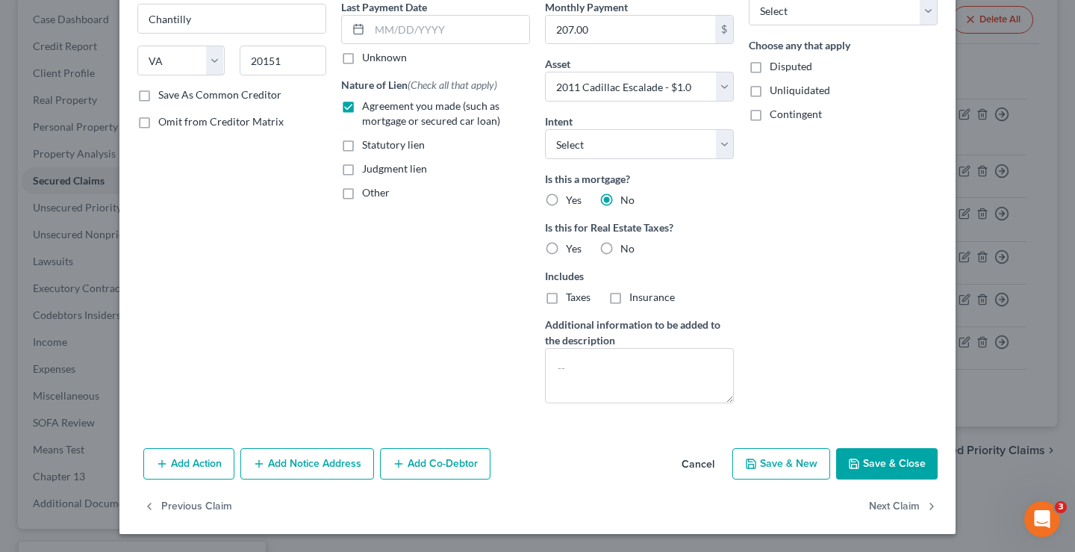
click at [891, 463] on button "Save & Close" at bounding box center [887, 463] width 102 height 31
select select
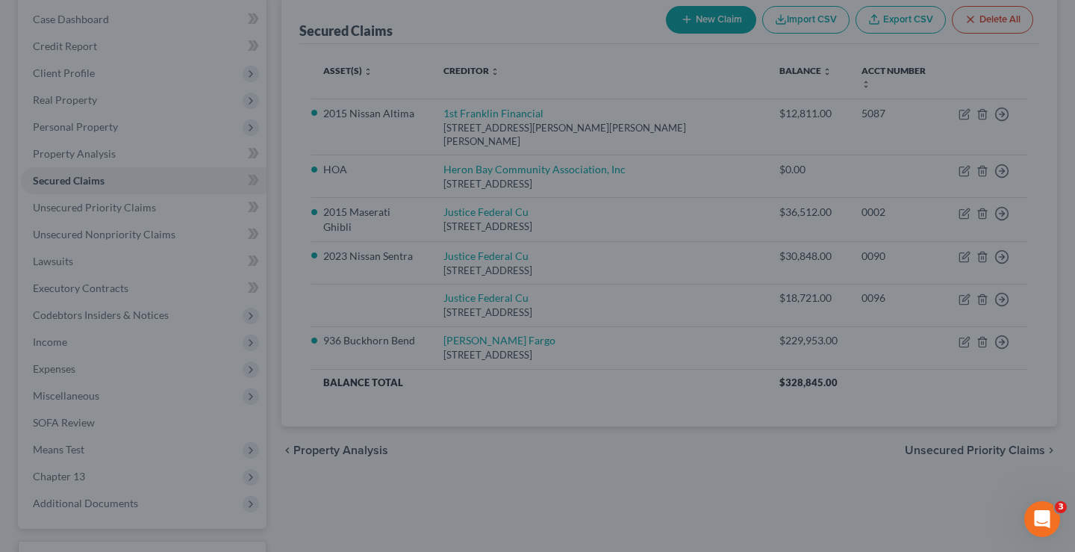
type input "-18,720.00"
select select "8"
type input "0"
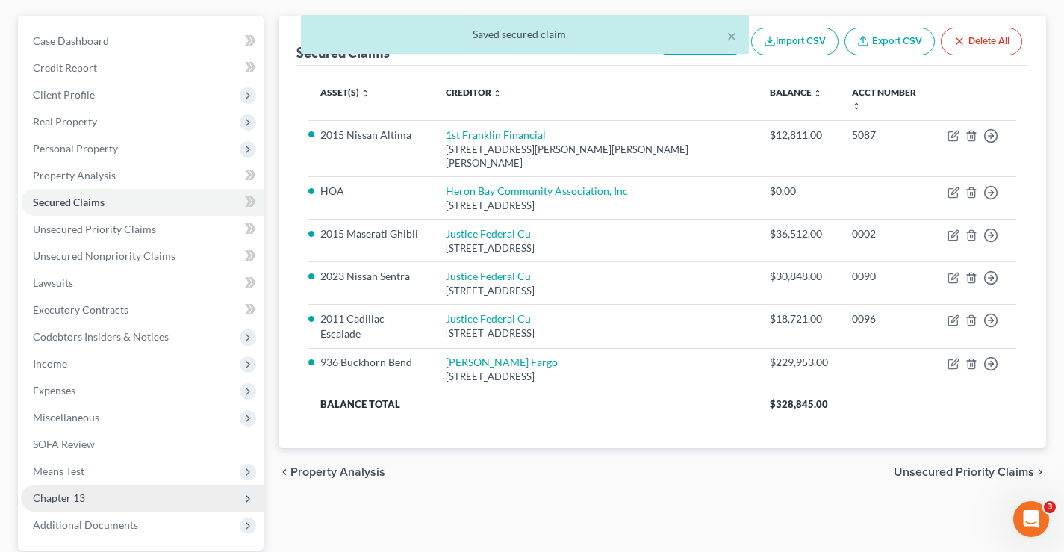
scroll to position [194, 0]
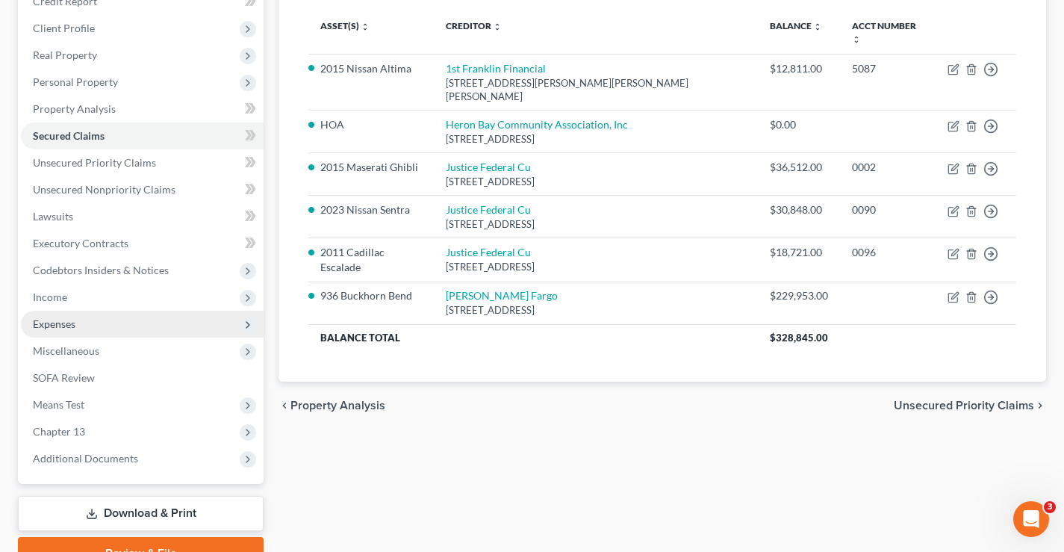
click at [38, 325] on span "Expenses" at bounding box center [54, 323] width 43 height 13
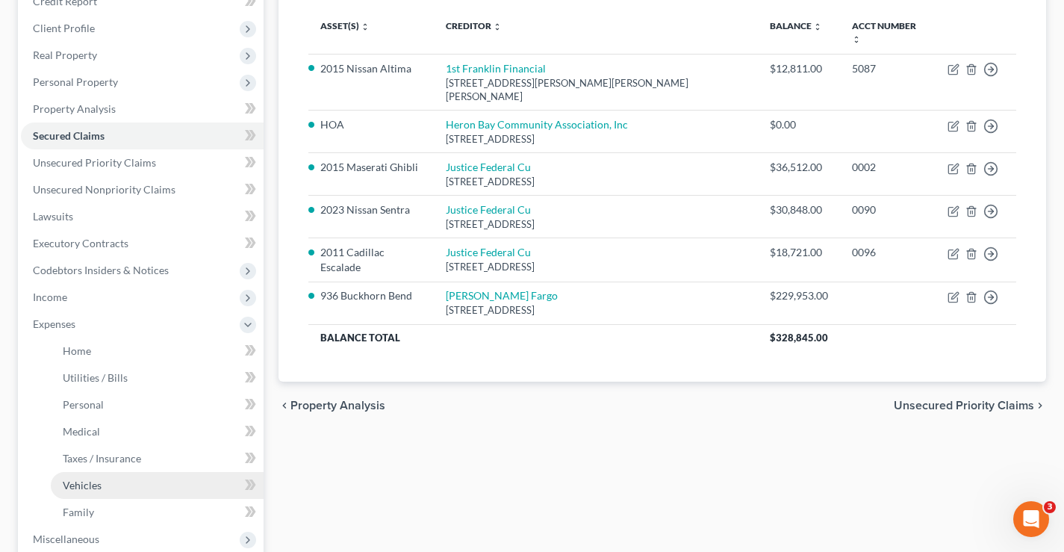
click at [78, 491] on link "Vehicles" at bounding box center [157, 485] width 213 height 27
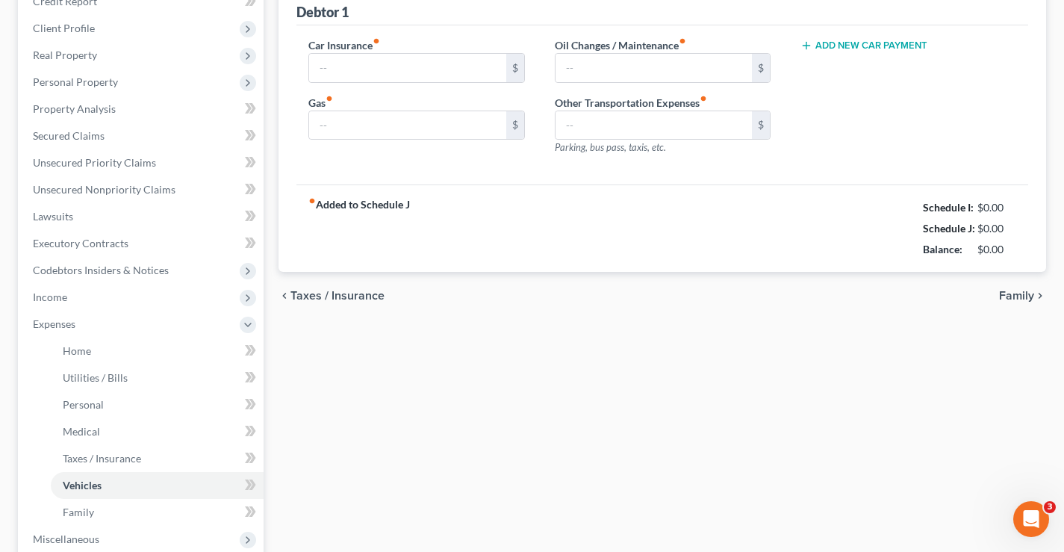
type input "0.00"
type input "160.00"
type input "0.00"
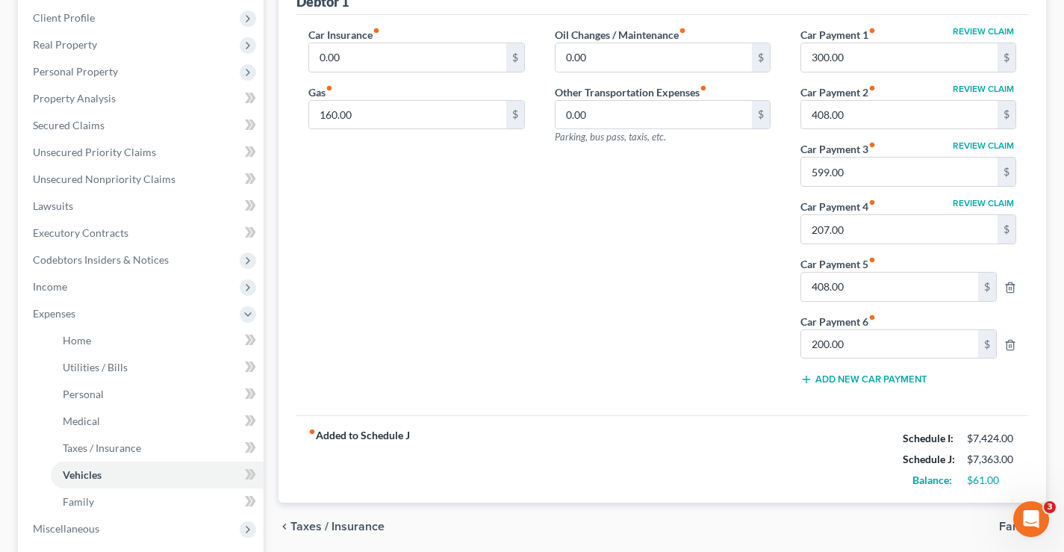
scroll to position [75, 0]
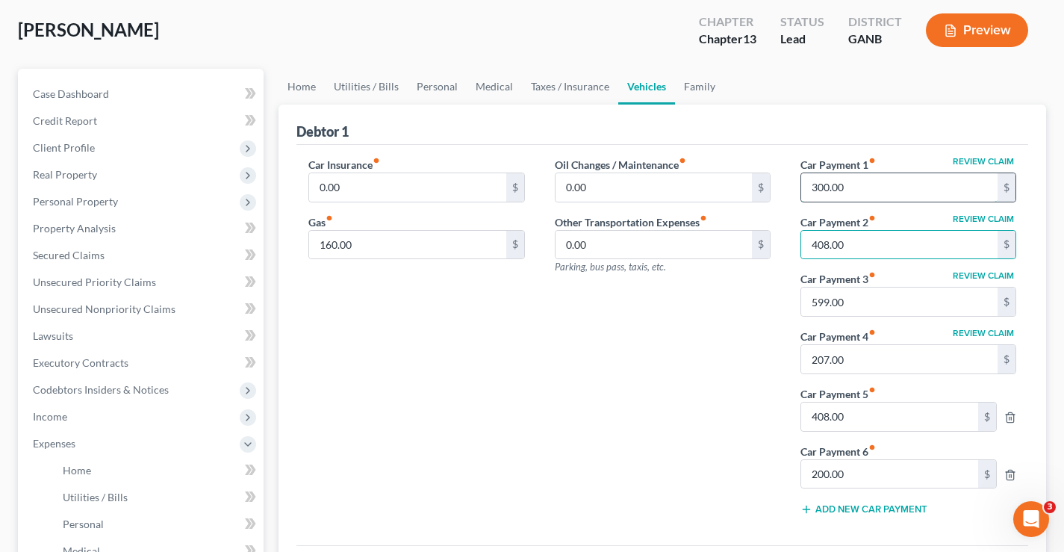
click at [850, 179] on input "300.00" at bounding box center [899, 187] width 196 height 28
type input "408"
click at [877, 238] on input "408.00" at bounding box center [899, 245] width 196 height 28
type input "207"
click at [859, 294] on input "599.00" at bounding box center [899, 301] width 196 height 28
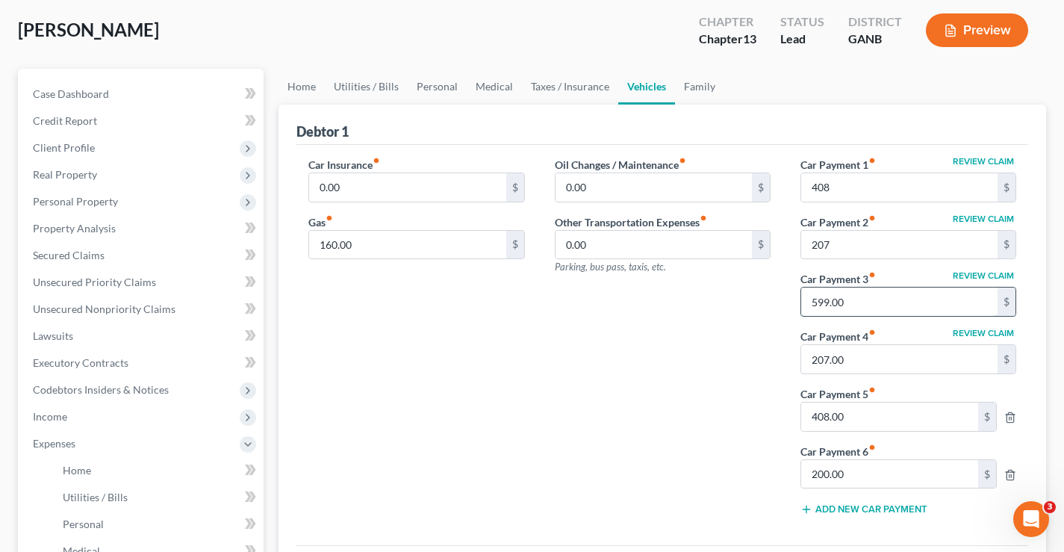
type input "6"
type input "599"
click at [880, 358] on input "207.00" at bounding box center [899, 359] width 196 height 28
click at [857, 417] on input "408.00" at bounding box center [889, 416] width 177 height 28
click at [857, 479] on input "200.00" at bounding box center [889, 474] width 177 height 28
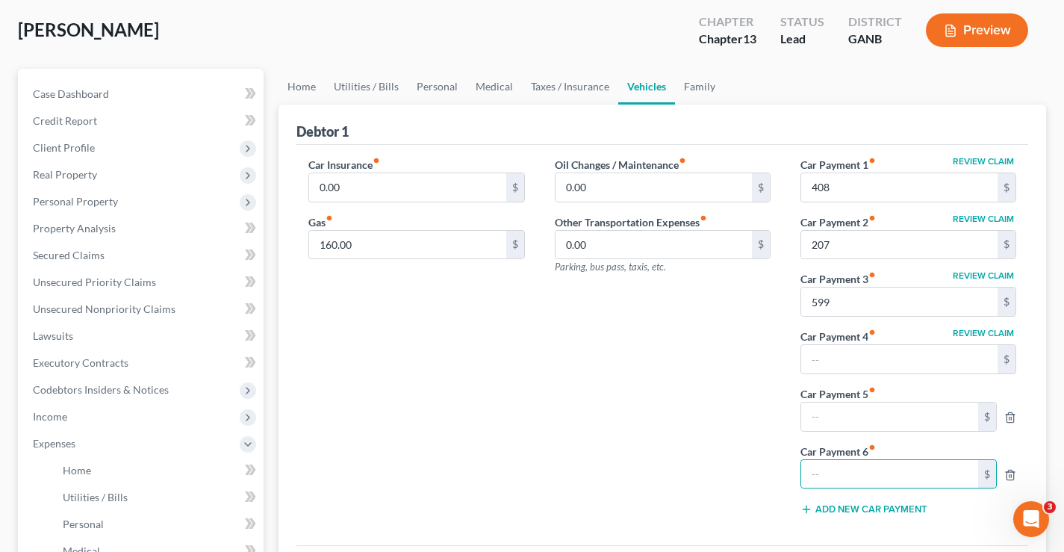
click at [691, 409] on div "Oil Changes / Maintenance fiber_manual_record 0.00 $ Other Transportation Expen…" at bounding box center [663, 342] width 246 height 371
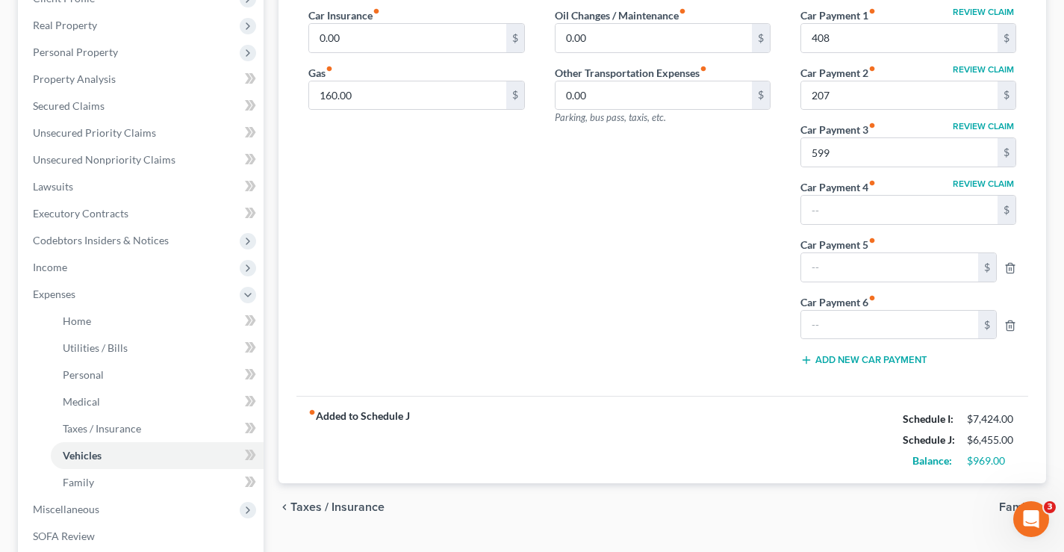
scroll to position [0, 0]
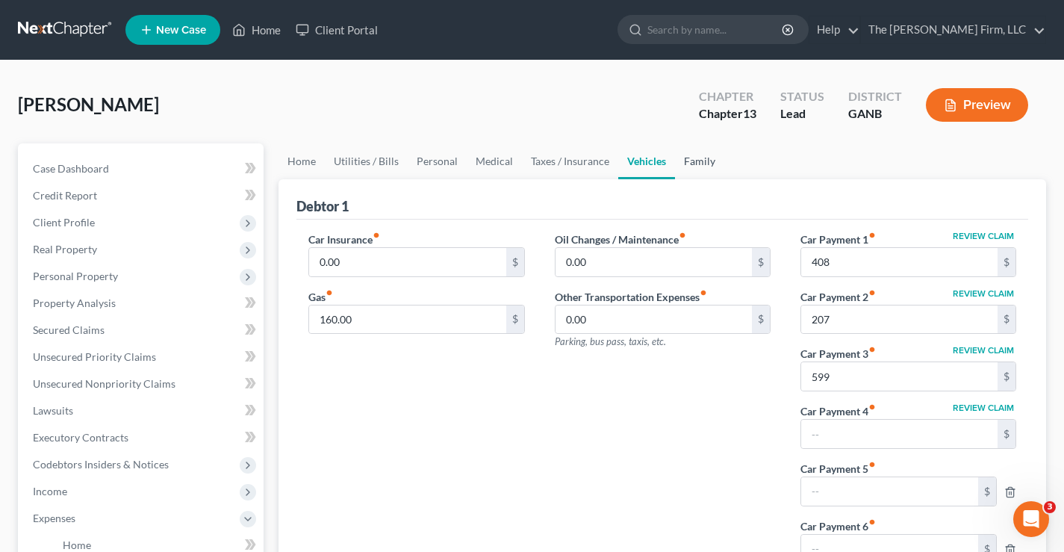
click at [702, 164] on link "Family" at bounding box center [699, 161] width 49 height 36
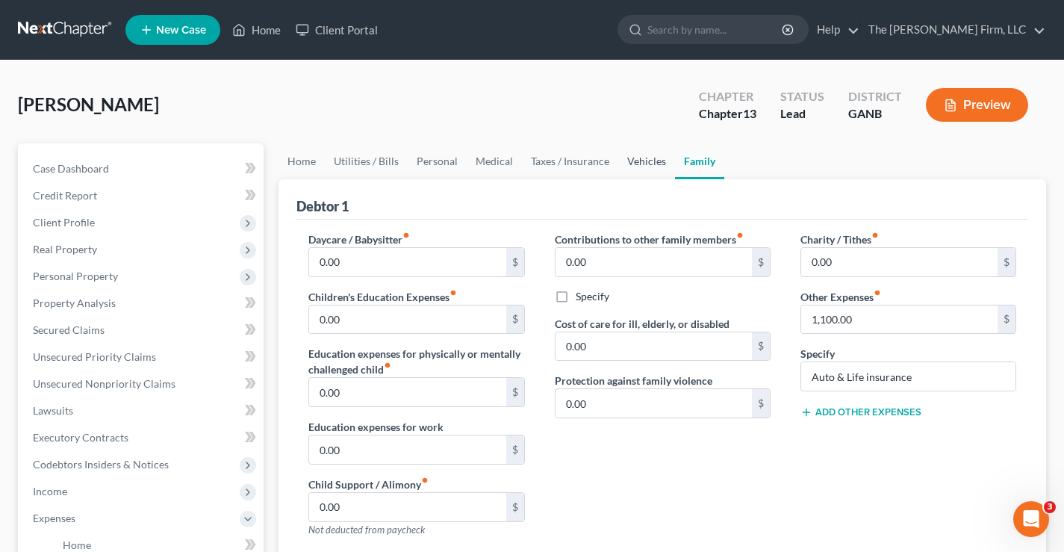
click at [640, 159] on link "Vehicles" at bounding box center [646, 161] width 57 height 36
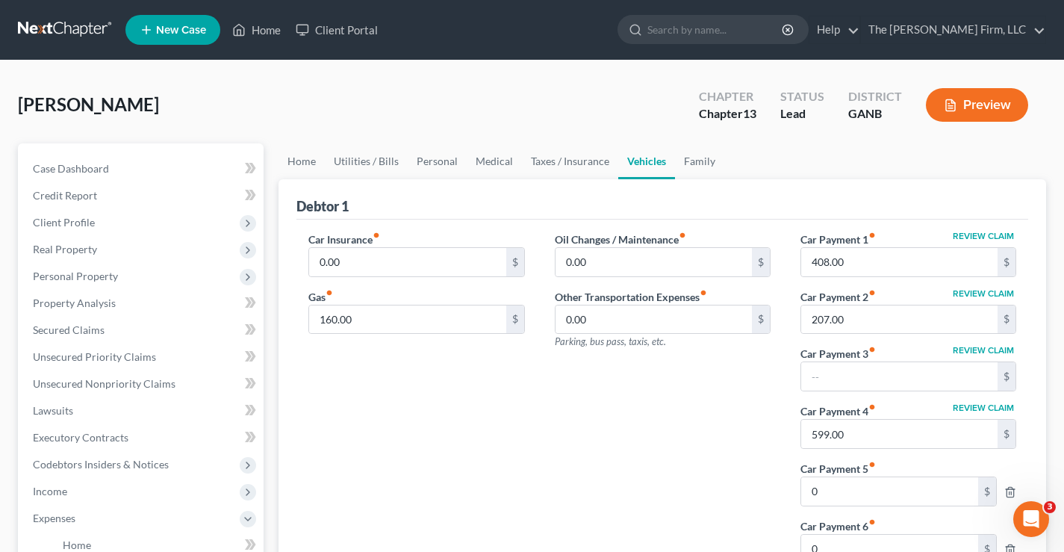
click at [488, 127] on div "[PERSON_NAME] Upgraded Chapter Chapter 13 Status Lead District GANB Preview" at bounding box center [532, 110] width 1028 height 65
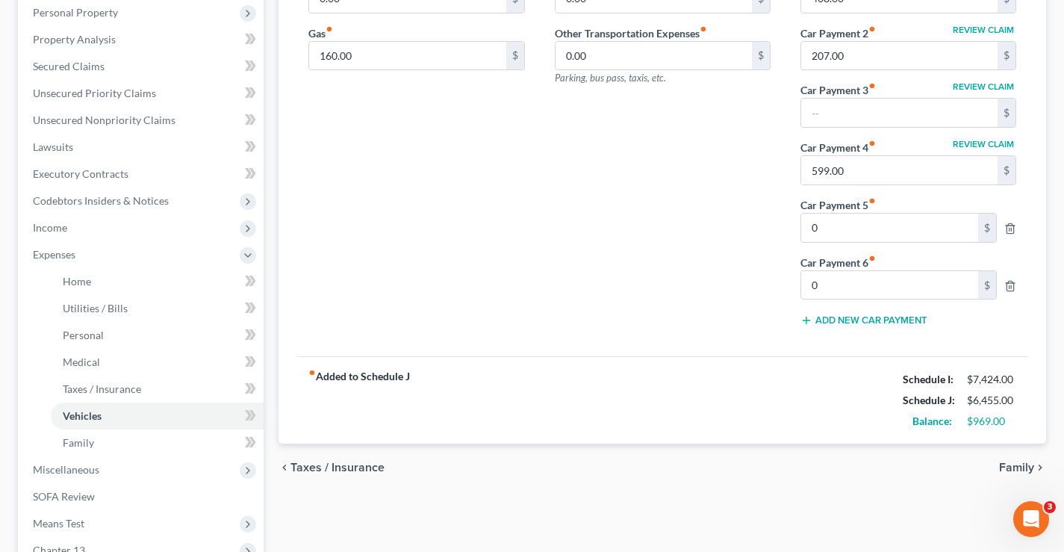
scroll to position [299, 0]
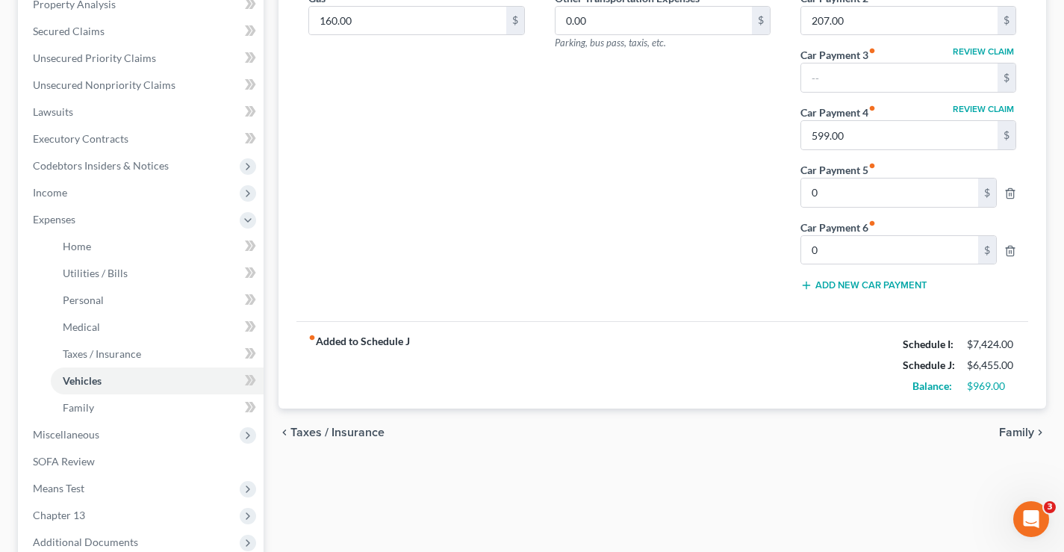
click at [508, 488] on div "Home Utilities / Bills Personal Medical Taxes / Insurance Vehicles Family Debto…" at bounding box center [662, 249] width 782 height 809
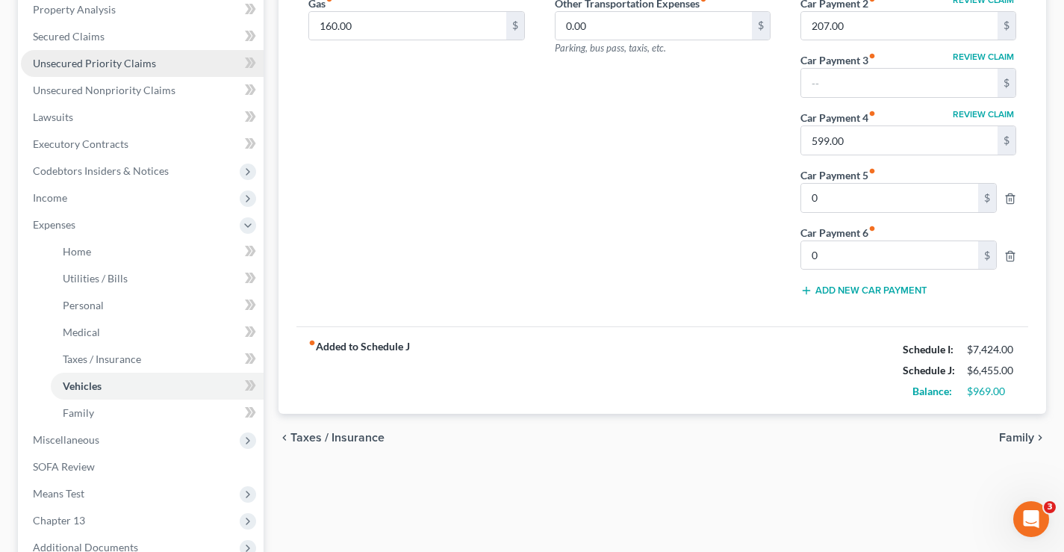
scroll to position [0, 0]
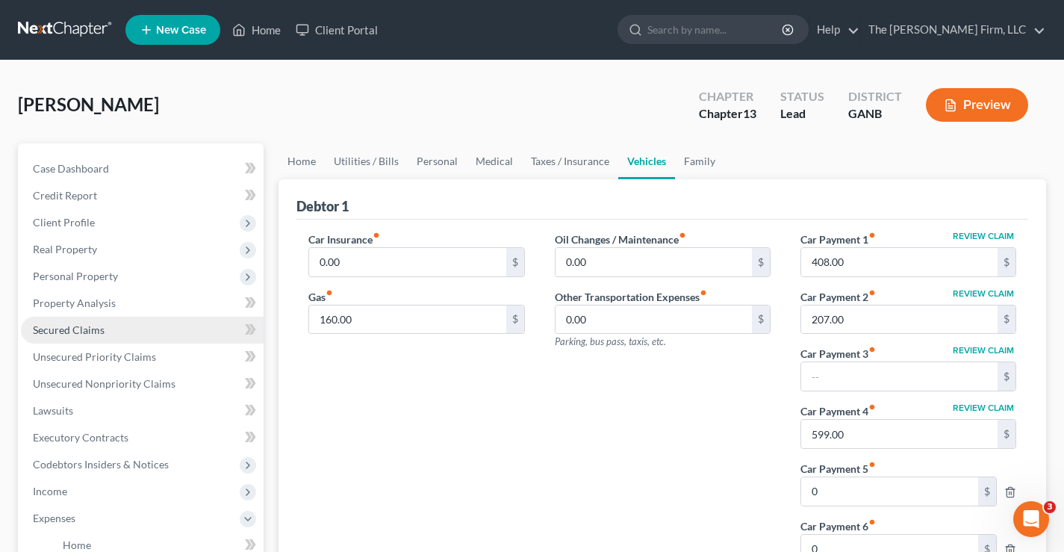
click at [42, 329] on span "Secured Claims" at bounding box center [69, 329] width 72 height 13
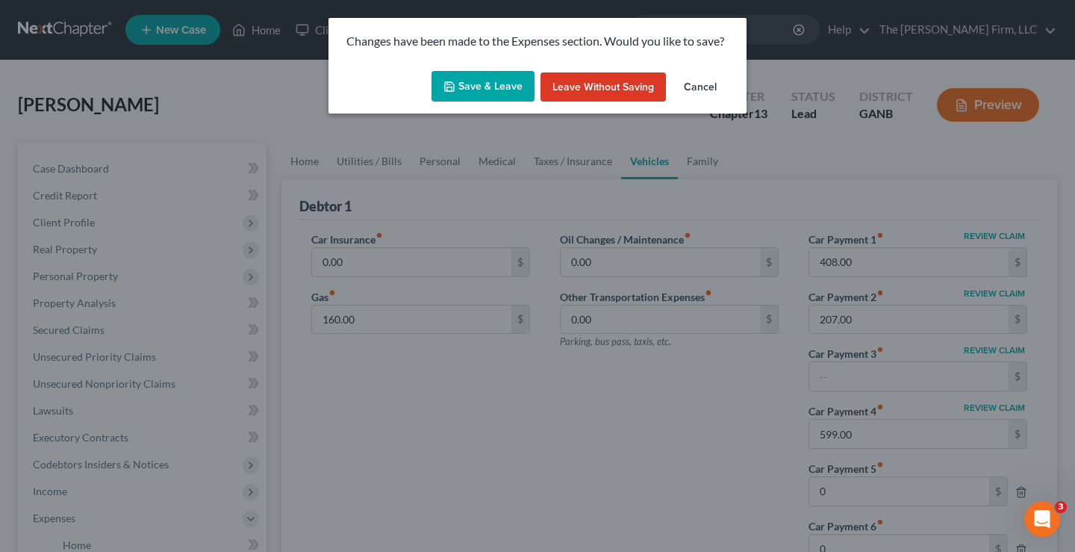
click at [500, 88] on button "Save & Leave" at bounding box center [483, 86] width 103 height 31
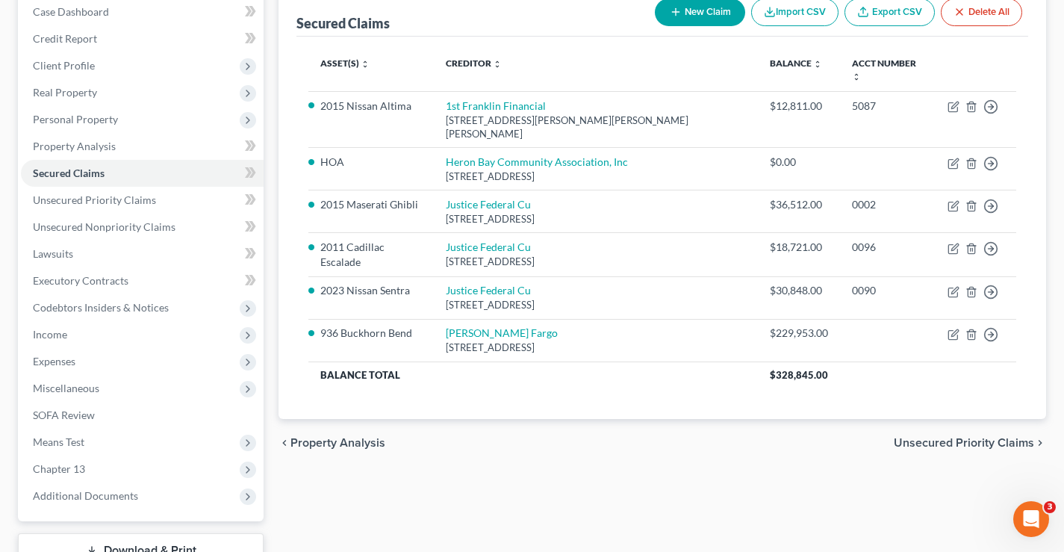
scroll to position [269, 0]
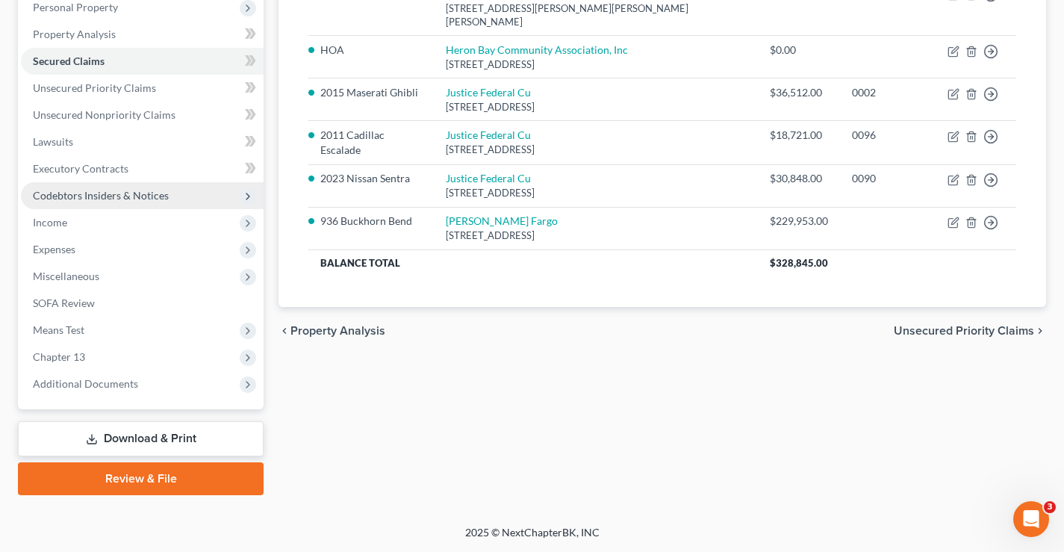
click at [102, 192] on span "Codebtors Insiders & Notices" at bounding box center [101, 195] width 136 height 13
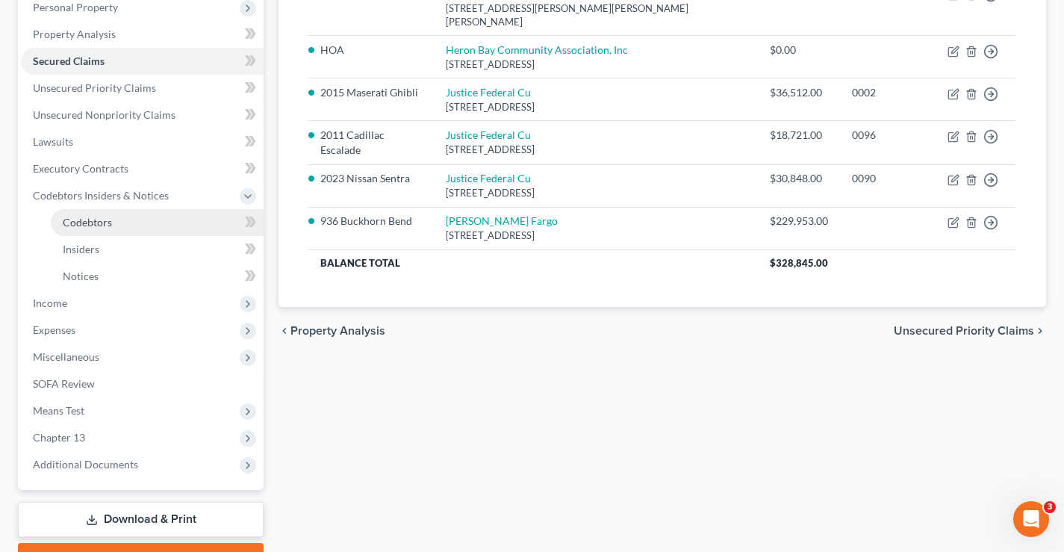
click at [77, 220] on span "Codebtors" at bounding box center [87, 222] width 49 height 13
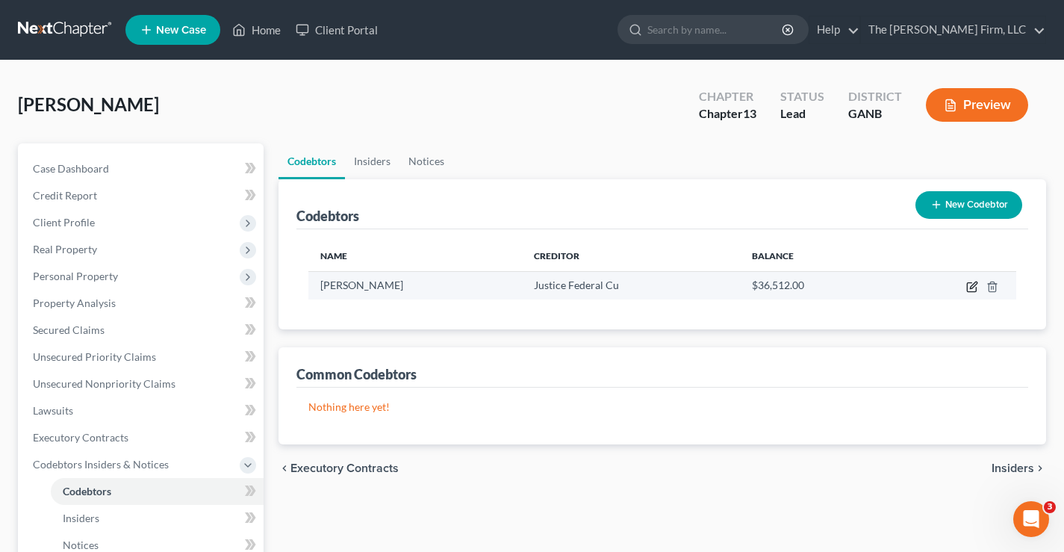
click at [968, 286] on icon "button" at bounding box center [971, 287] width 9 height 9
select select "10"
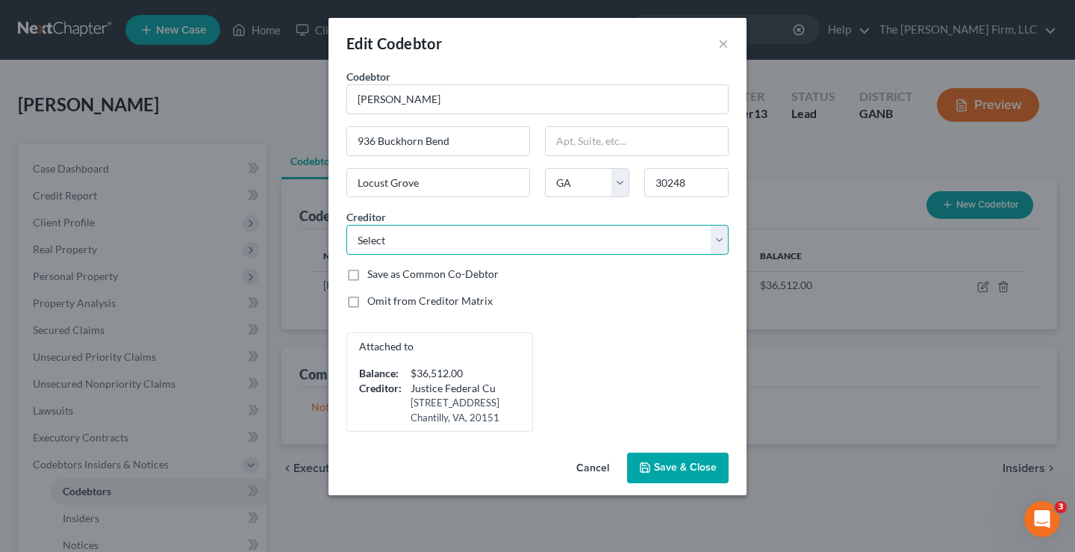
click at [724, 237] on select "Select Midsouth Fcu Justice Federal Cu Onemain 1st [PERSON_NAME] Capital One Fa…" at bounding box center [537, 240] width 382 height 30
click at [346, 225] on select "Select Midsouth Fcu Justice Federal Cu Onemain 1st [PERSON_NAME] Capital One Fa…" at bounding box center [537, 240] width 382 height 30
click at [720, 240] on select "Select Midsouth Fcu Justice Federal Cu Onemain 1st [PERSON_NAME] Capital One Fa…" at bounding box center [537, 240] width 382 height 30
click at [346, 225] on select "Select Midsouth Fcu Justice Federal Cu Onemain 1st [PERSON_NAME] Capital One Fa…" at bounding box center [537, 240] width 382 height 30
click at [720, 240] on select "Select Midsouth Fcu Justice Federal Cu Onemain 1st [PERSON_NAME] Capital One Fa…" at bounding box center [537, 240] width 382 height 30
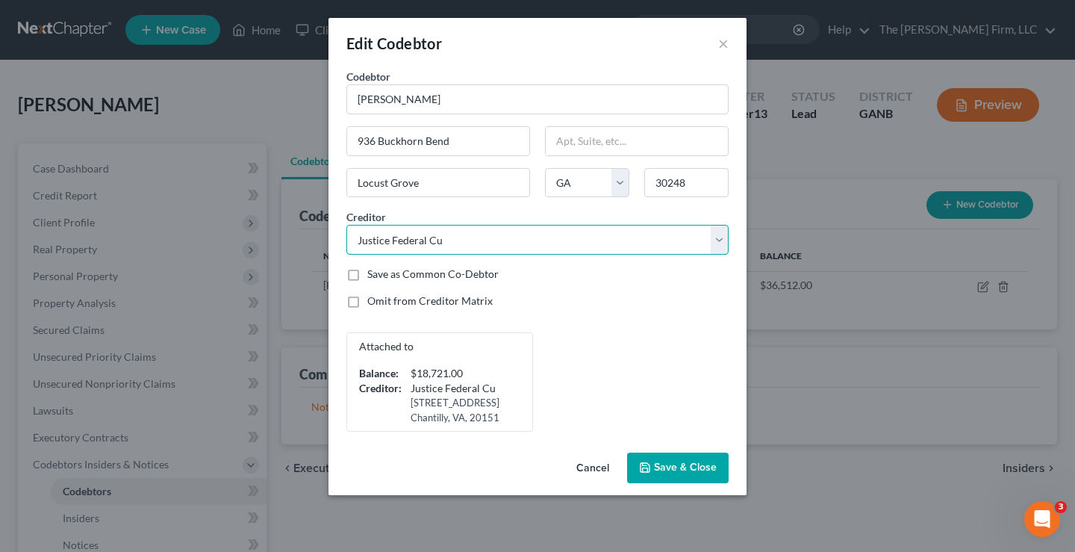
select select "27"
click at [346, 225] on select "Select Midsouth Fcu Justice Federal Cu Onemain 1st [PERSON_NAME] Capital One Fa…" at bounding box center [537, 240] width 382 height 30
click at [680, 466] on span "Save & Close" at bounding box center [685, 467] width 63 height 13
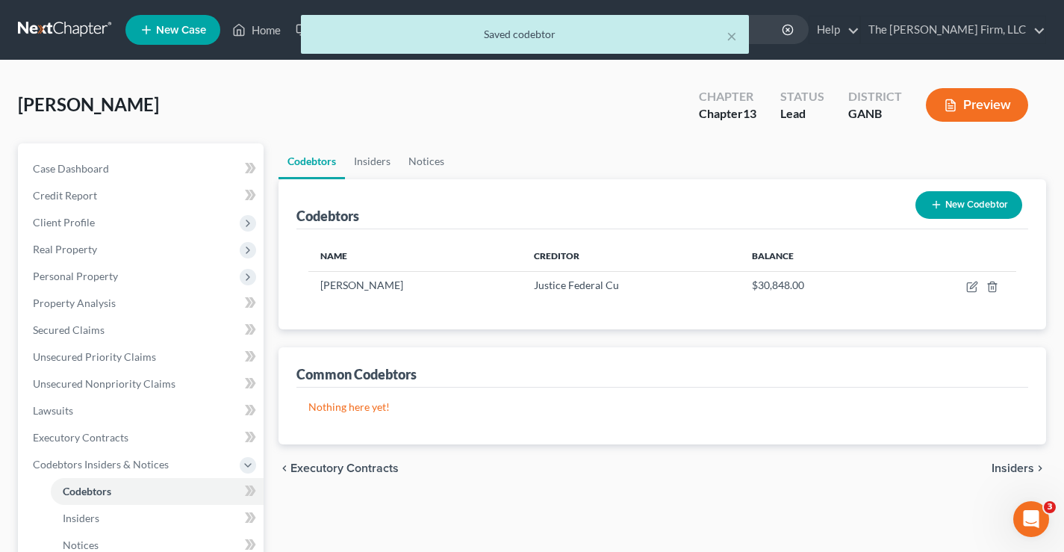
click at [551, 134] on div "[PERSON_NAME] Upgraded Chapter Chapter 13 Status Lead District GANB Preview" at bounding box center [532, 110] width 1028 height 65
click at [64, 326] on span "Secured Claims" at bounding box center [69, 329] width 72 height 13
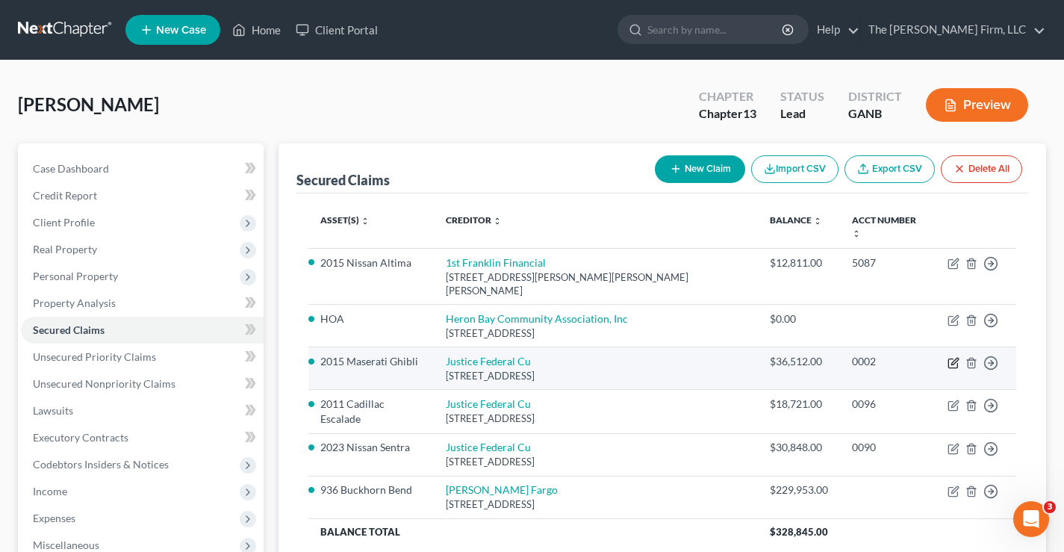
click at [951, 357] on icon "button" at bounding box center [953, 363] width 12 height 12
select select "48"
select select "9"
select select "0"
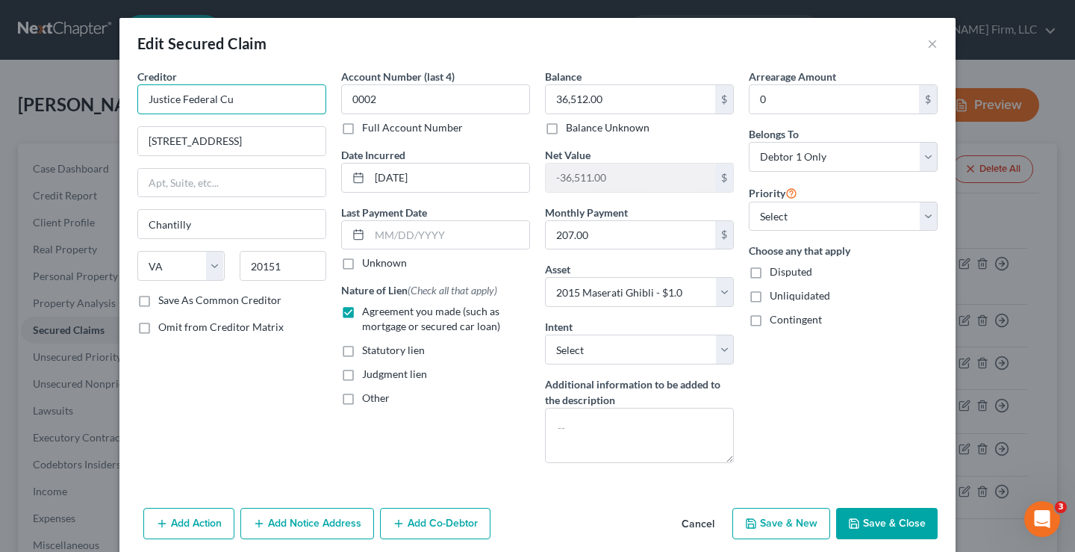
drag, startPoint x: 220, startPoint y: 100, endPoint x: 228, endPoint y: 100, distance: 8.2
click at [228, 100] on input "Justice Federal Cu" at bounding box center [231, 99] width 189 height 30
type input "Justice Federal Credit Union"
drag, startPoint x: 420, startPoint y: 445, endPoint x: 865, endPoint y: 464, distance: 445.4
click at [435, 440] on div "Account Number (last 4) 0002 Full Account Number Date Incurred [DATE] Last Paym…" at bounding box center [436, 272] width 204 height 406
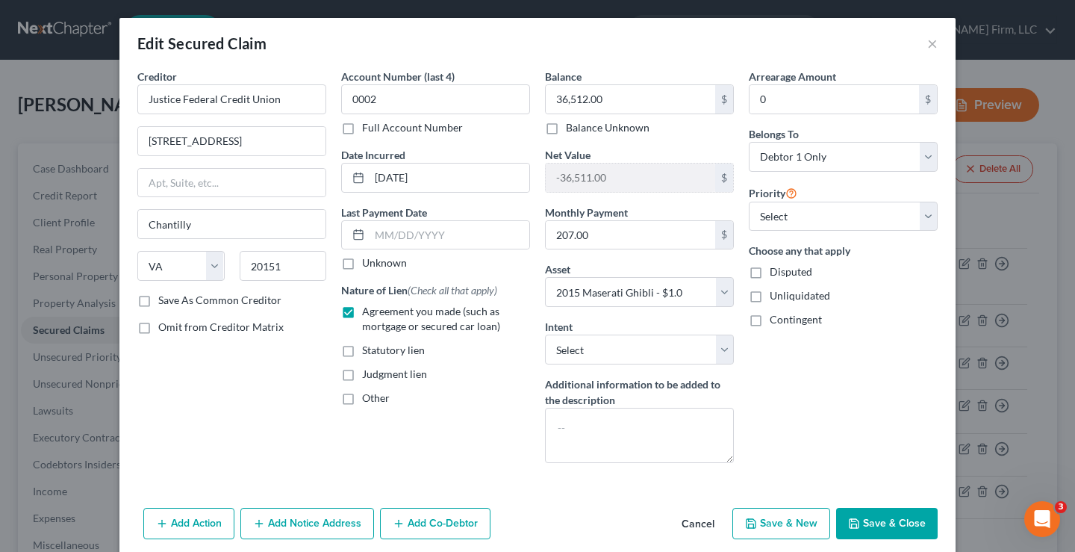
drag, startPoint x: 882, startPoint y: 529, endPoint x: 862, endPoint y: 500, distance: 35.4
click at [879, 529] on button "Save & Close" at bounding box center [887, 523] width 102 height 31
select select
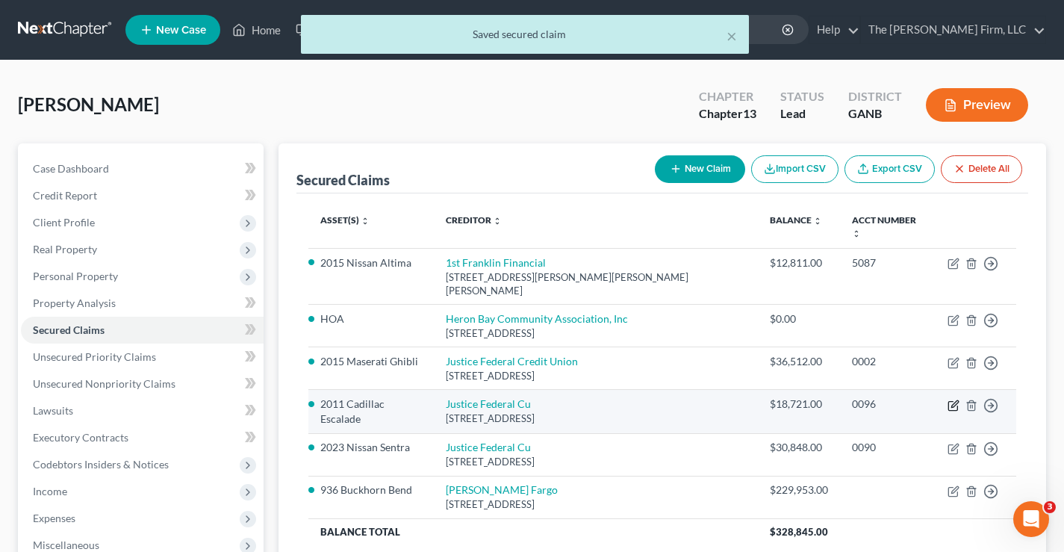
click at [953, 400] on icon "button" at bounding box center [954, 403] width 7 height 7
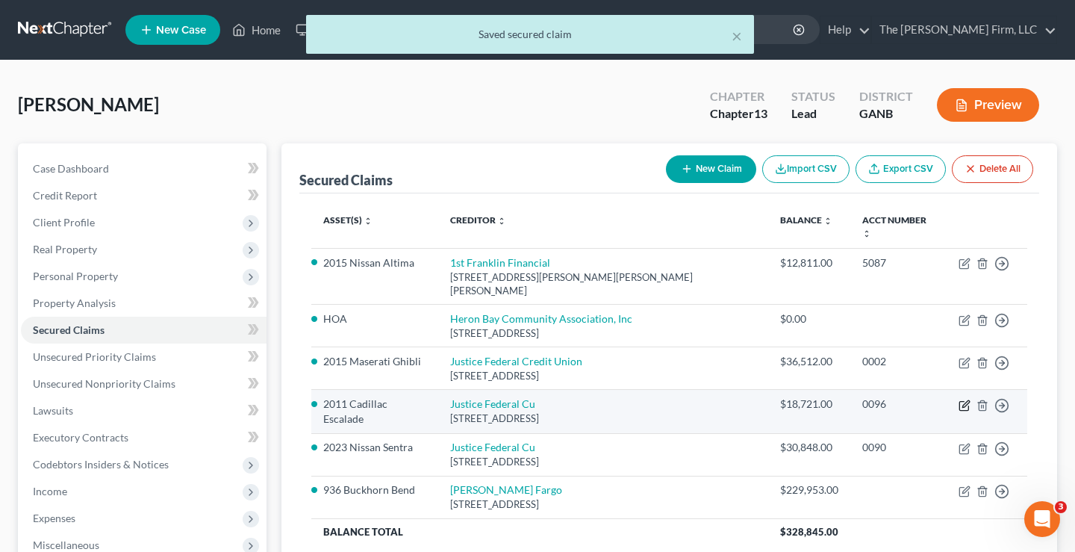
select select "48"
select select "8"
select select "0"
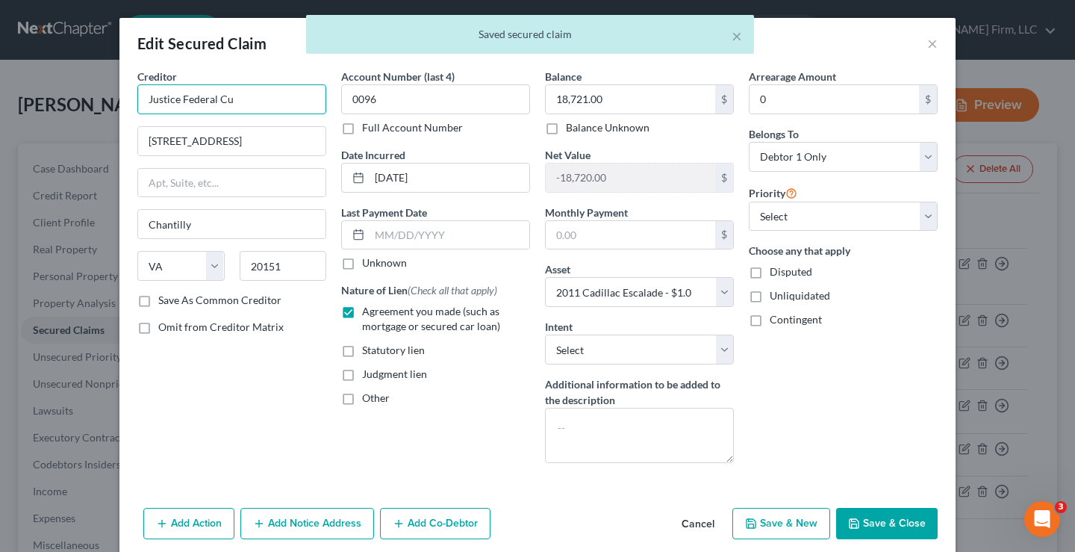
click at [231, 96] on input "Justice Federal Cu" at bounding box center [231, 99] width 189 height 30
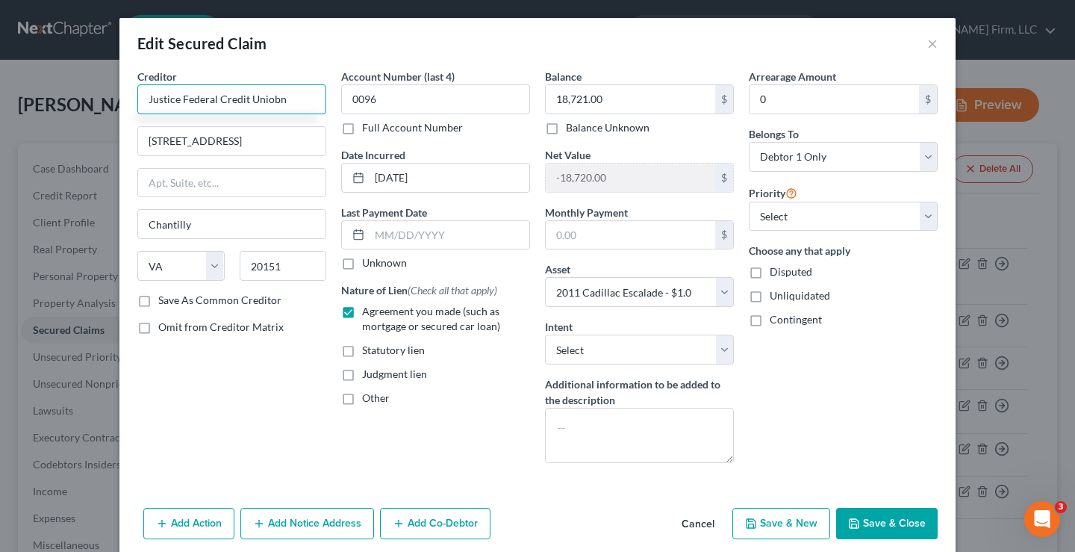
click at [270, 100] on input "Justice Federal Credit Uniobn" at bounding box center [231, 99] width 189 height 30
type input "Justice Federal Credit Union"
click at [878, 521] on button "Save & Close" at bounding box center [887, 523] width 102 height 31
select select
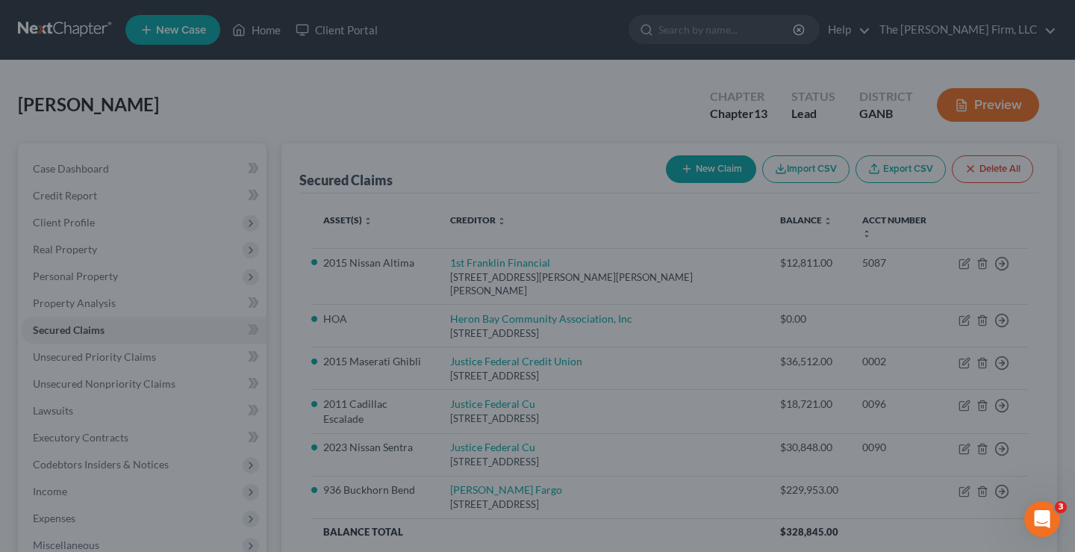
type input "Justice Federal Credit Union"
select select "8"
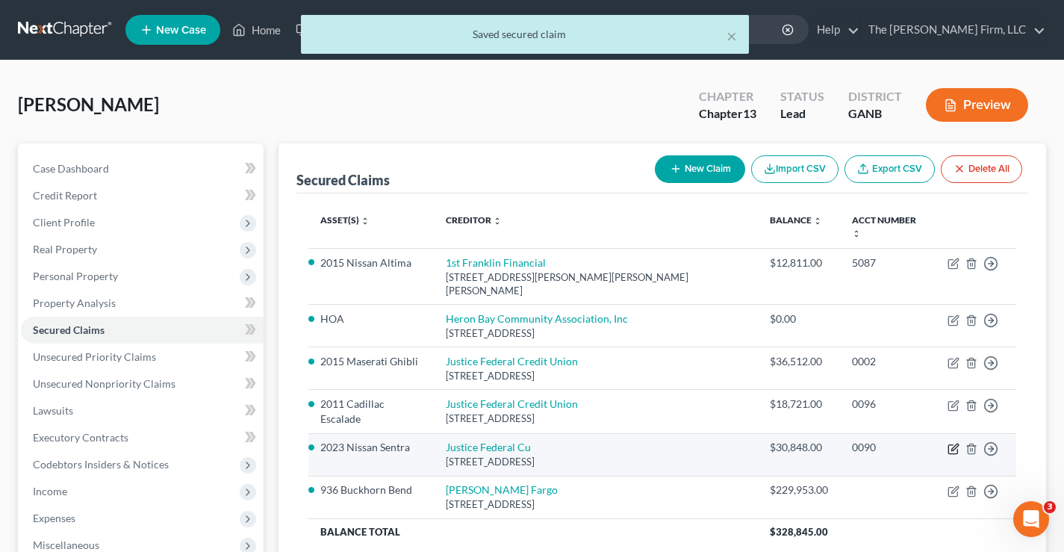
click at [954, 443] on icon "button" at bounding box center [953, 449] width 12 height 12
select select "48"
select select "16"
select select "0"
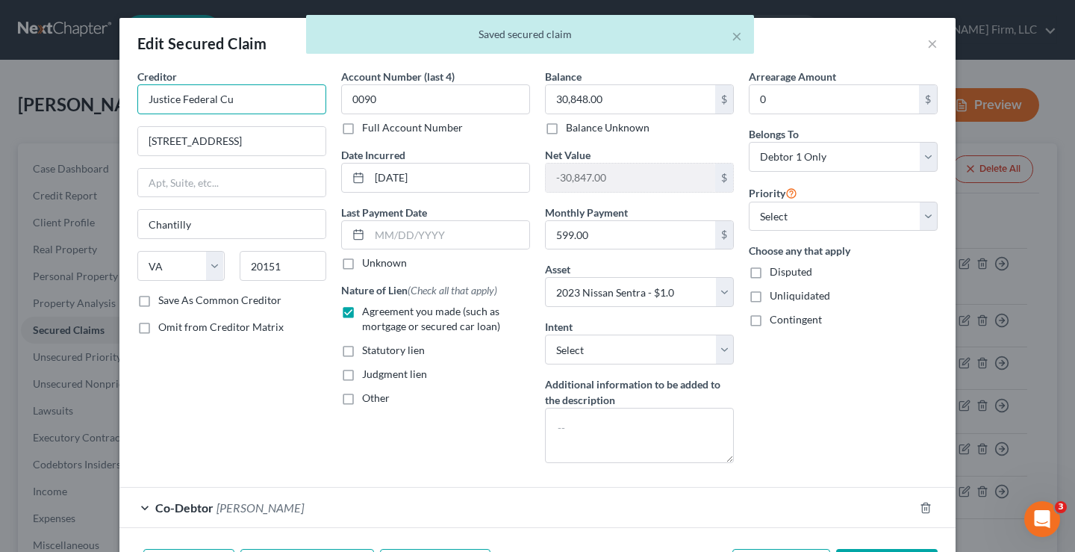
click at [247, 96] on input "Justice Federal Cu" at bounding box center [231, 99] width 189 height 30
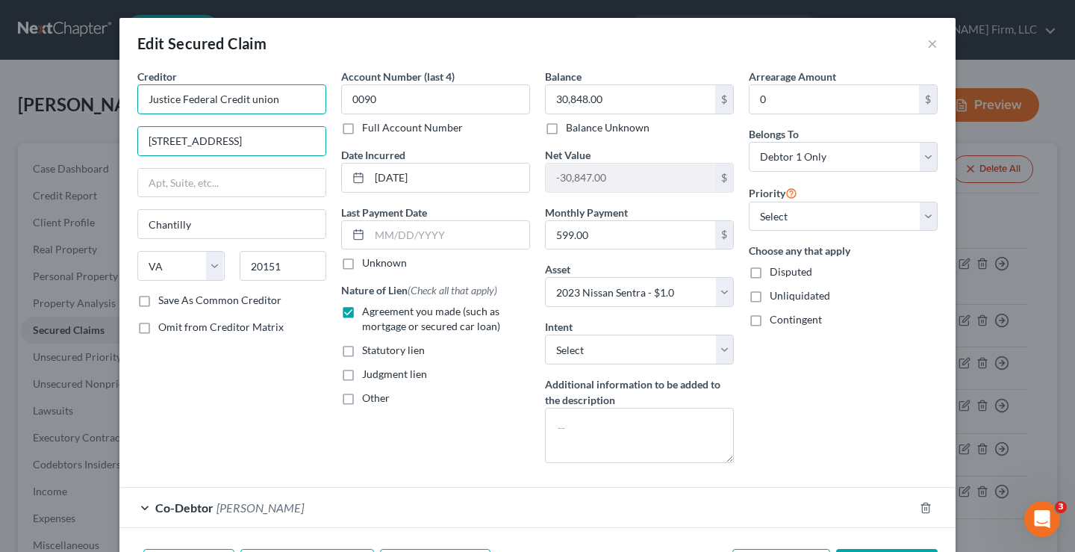
click at [249, 102] on input "Justice Federal Credit union" at bounding box center [231, 99] width 189 height 30
type input "Justice Federal Credit Union"
click at [820, 406] on div "Arrearage Amount 0 $ Belongs To * Select Debtor 1 Only Debtor 2 Only Debtor 1 A…" at bounding box center [843, 272] width 204 height 406
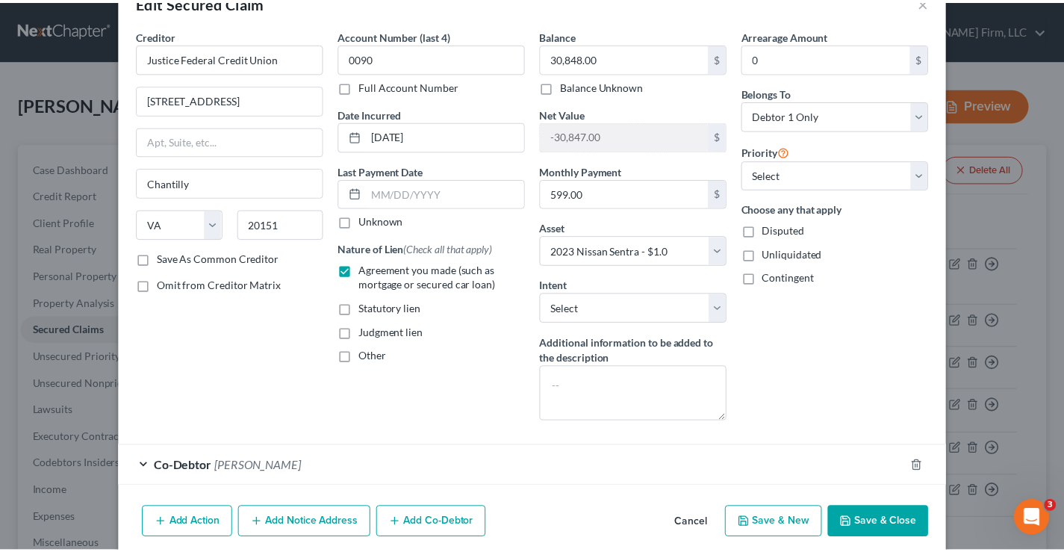
scroll to position [101, 0]
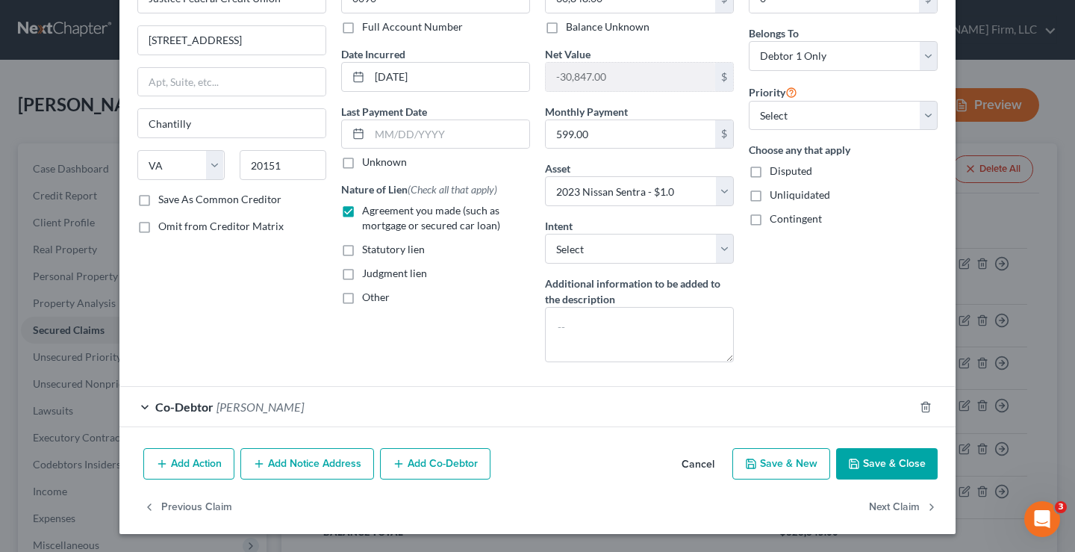
click at [892, 461] on button "Save & Close" at bounding box center [887, 463] width 102 height 31
select select
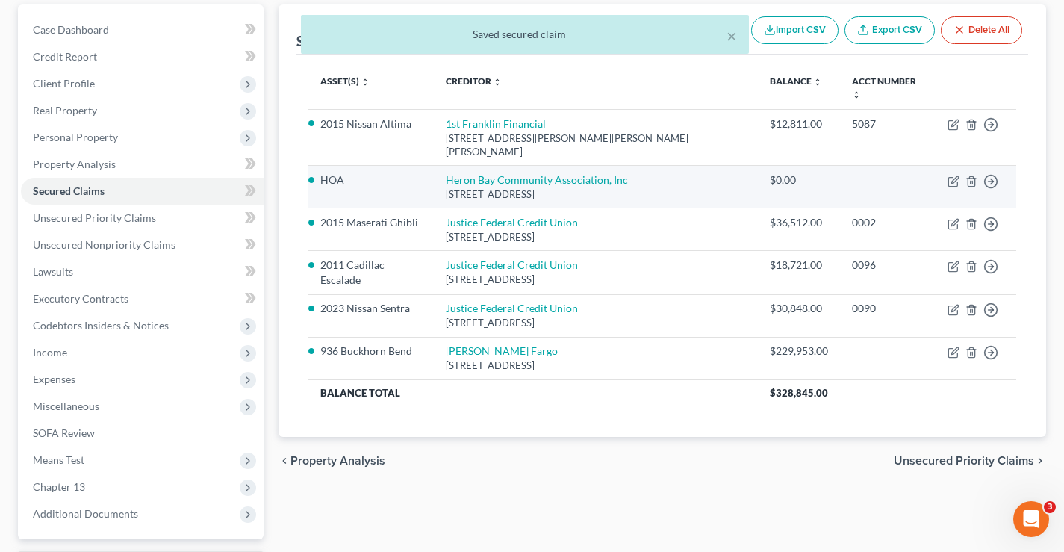
scroll to position [269, 0]
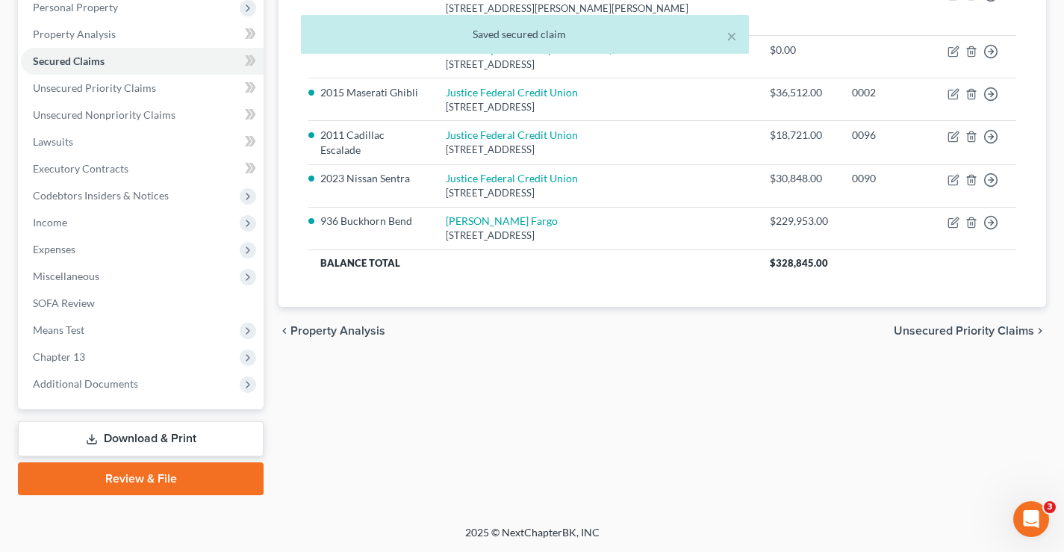
click at [142, 439] on link "Download & Print" at bounding box center [141, 438] width 246 height 35
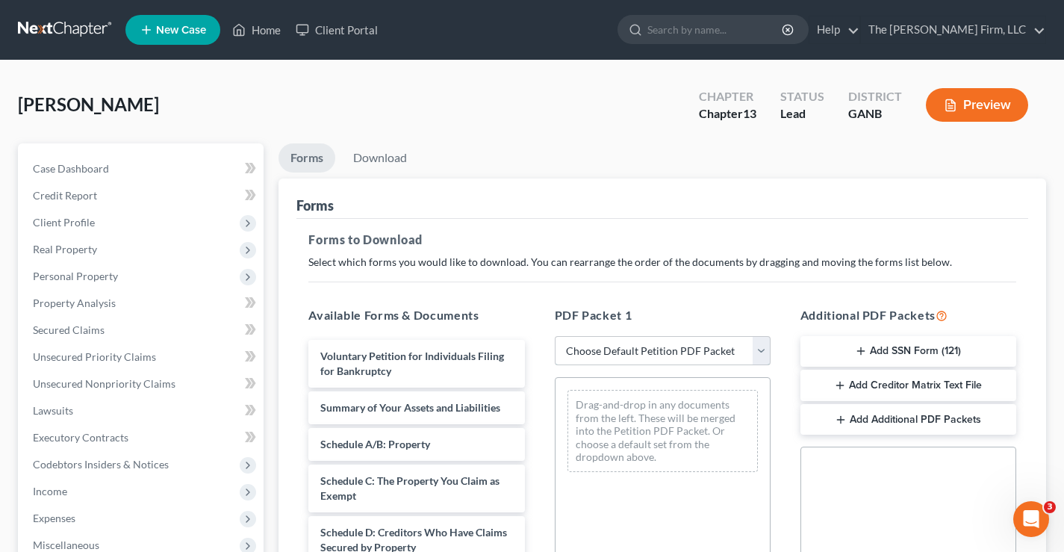
click at [764, 353] on select "Choose Default Petition PDF Packet Complete Bankruptcy Petition (all forms and …" at bounding box center [663, 351] width 216 height 30
select select "0"
click at [560, 336] on select "Choose Default Petition PDF Packet Complete Bankruptcy Petition (all forms and …" at bounding box center [663, 351] width 216 height 30
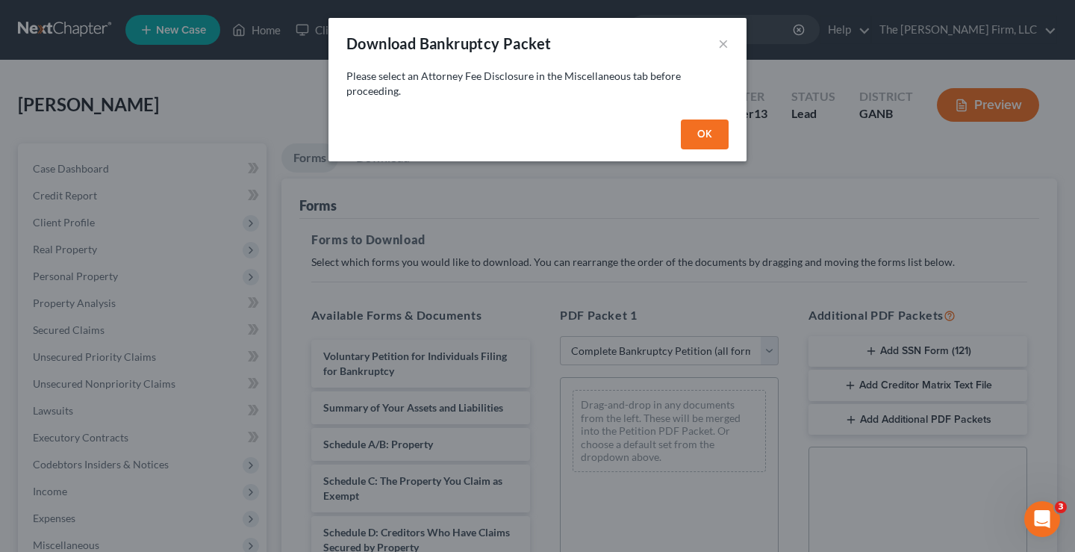
click at [707, 143] on button "OK" at bounding box center [705, 134] width 48 height 30
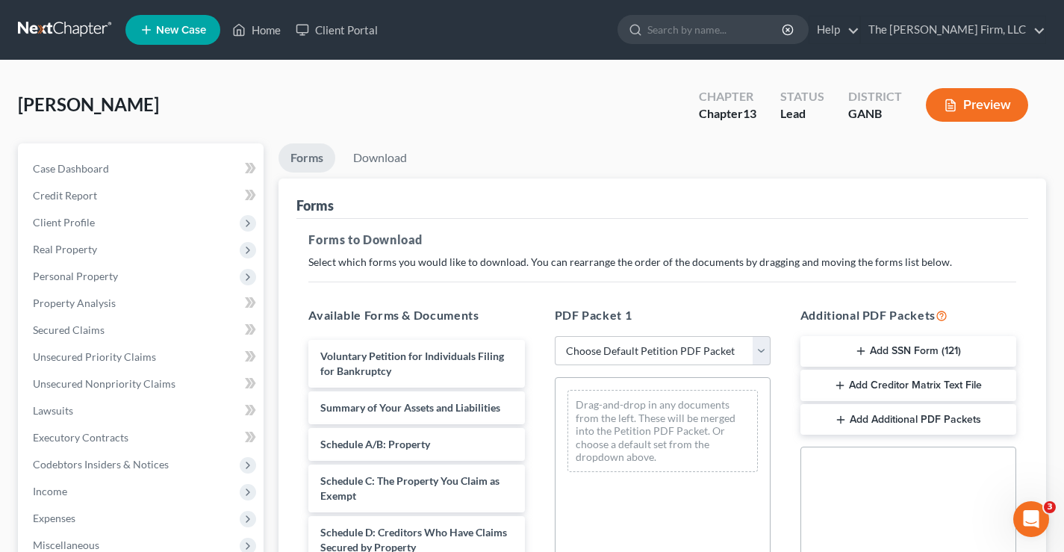
click at [510, 143] on ul "Forms Download" at bounding box center [662, 160] width 768 height 35
click at [762, 353] on select "Choose Default Petition PDF Packet Complete Bankruptcy Petition (all forms and …" at bounding box center [663, 351] width 216 height 30
select select "0"
click at [560, 336] on select "Choose Default Petition PDF Packet Complete Bankruptcy Petition (all forms and …" at bounding box center [663, 351] width 216 height 30
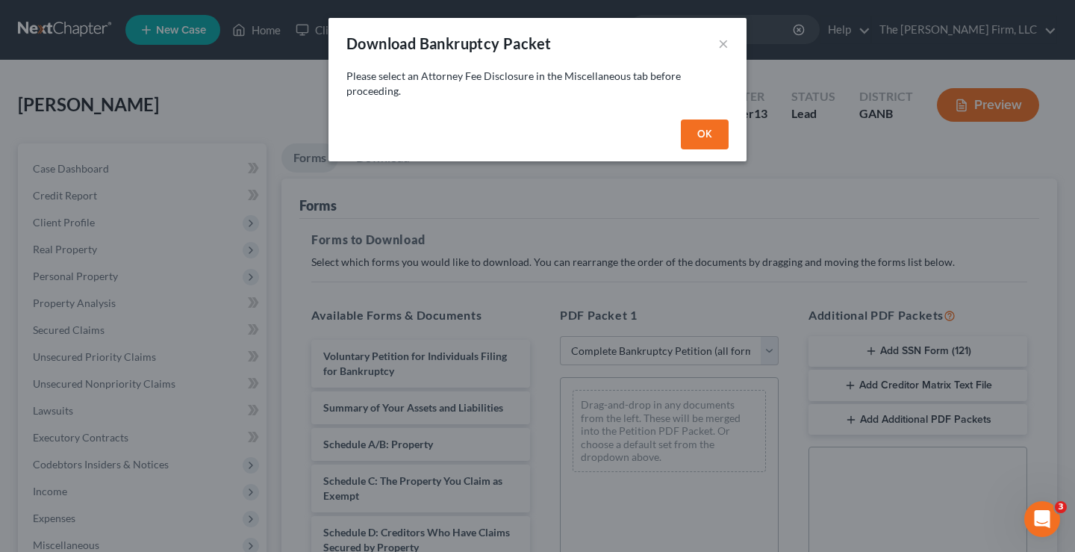
click at [705, 140] on button "OK" at bounding box center [705, 134] width 48 height 30
select select
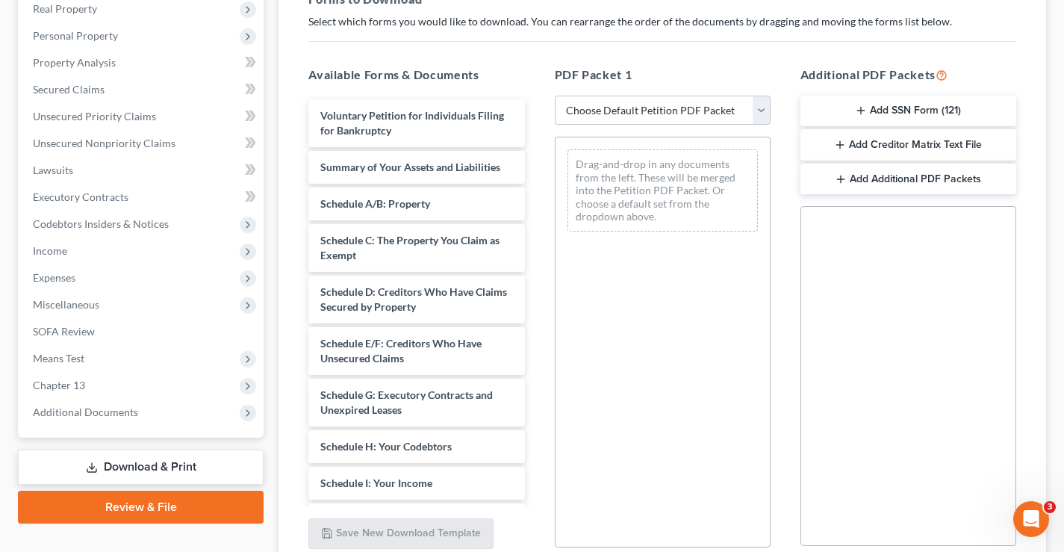
scroll to position [370, 0]
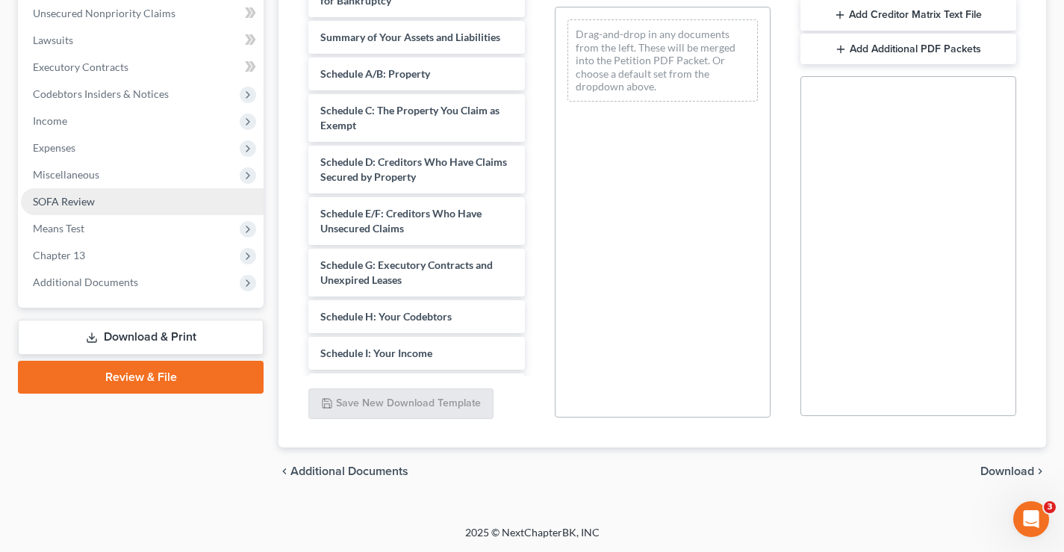
click at [87, 200] on span "SOFA Review" at bounding box center [64, 201] width 62 height 13
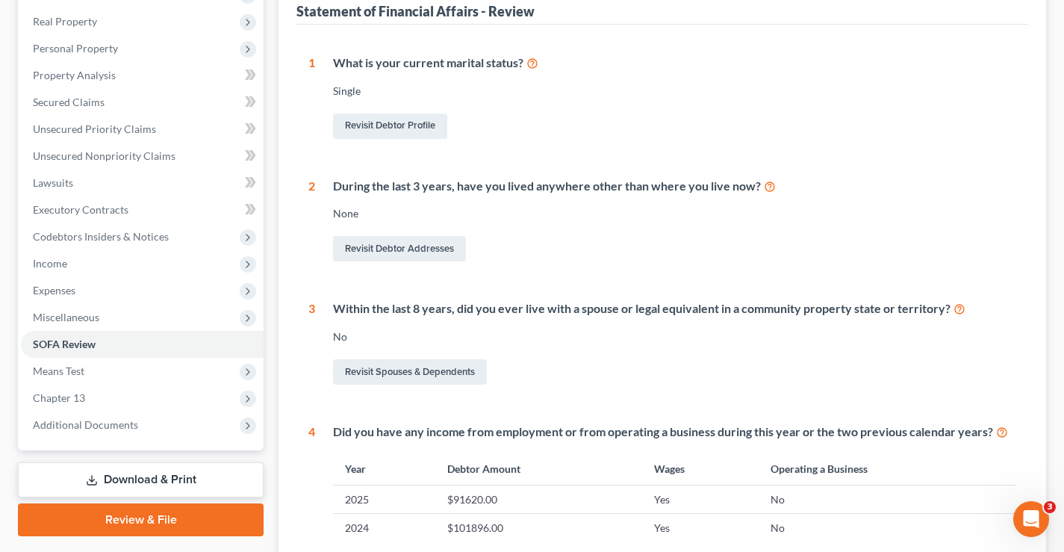
scroll to position [448, 0]
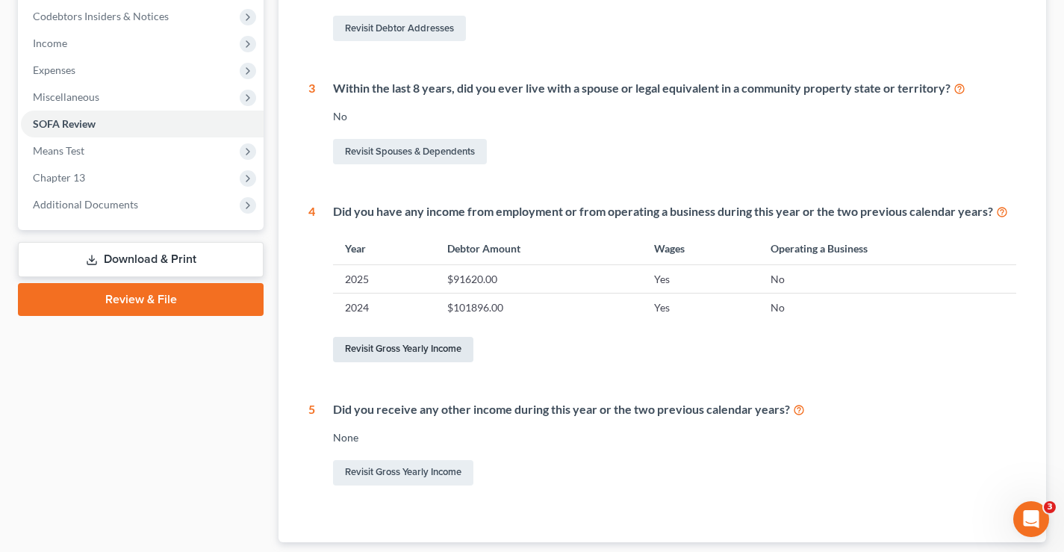
click at [458, 351] on link "Revisit Gross Yearly Income" at bounding box center [403, 349] width 140 height 25
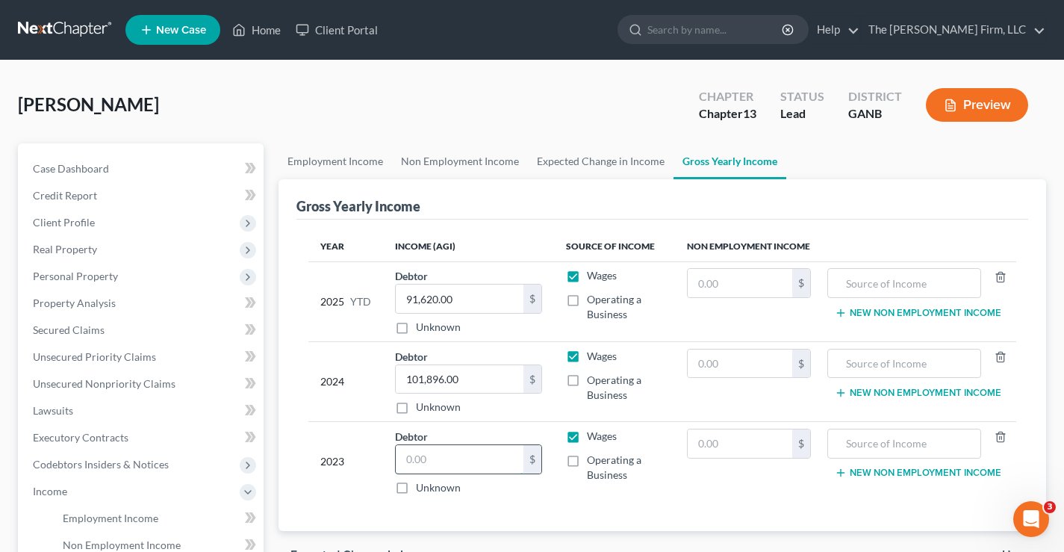
click at [435, 461] on input "text" at bounding box center [460, 459] width 128 height 28
click at [451, 465] on input "text" at bounding box center [460, 459] width 128 height 28
type input "50,000"
click at [667, 506] on div "Year Income (AGI) Source of Income Non Employment Income 2025 YTD Debtor 91,620…" at bounding box center [662, 376] width 732 height 312
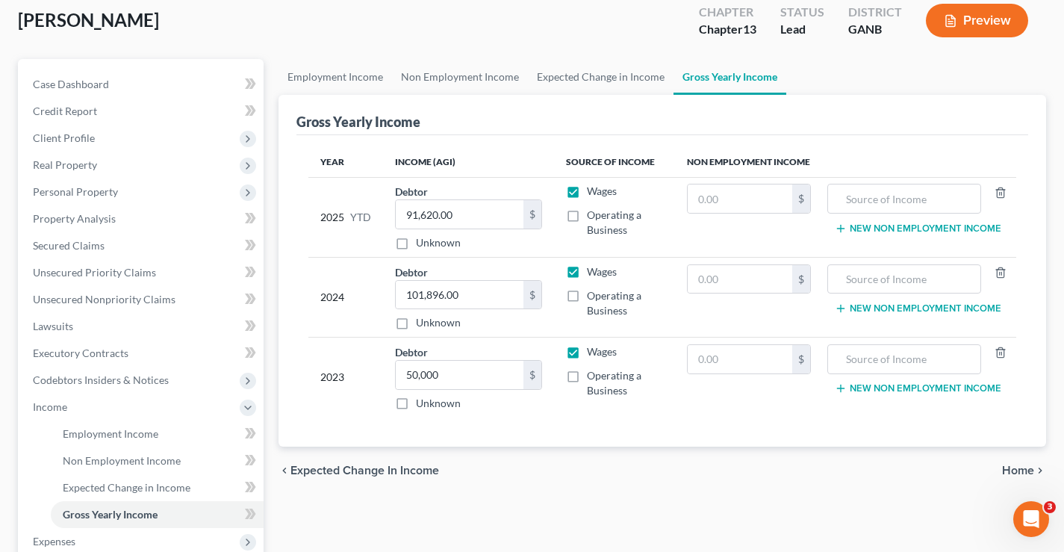
scroll to position [224, 0]
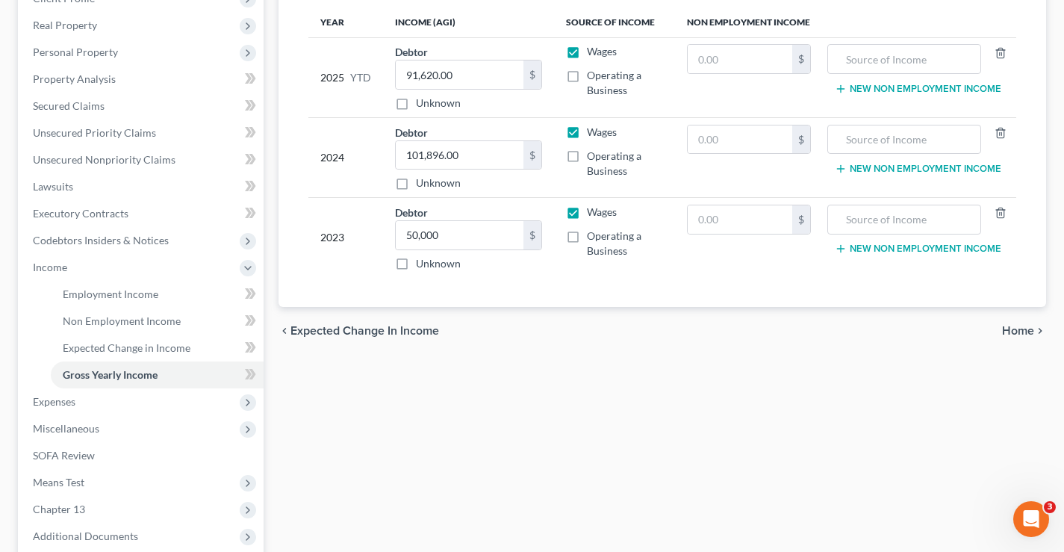
click at [1021, 334] on span "Home" at bounding box center [1018, 331] width 32 height 12
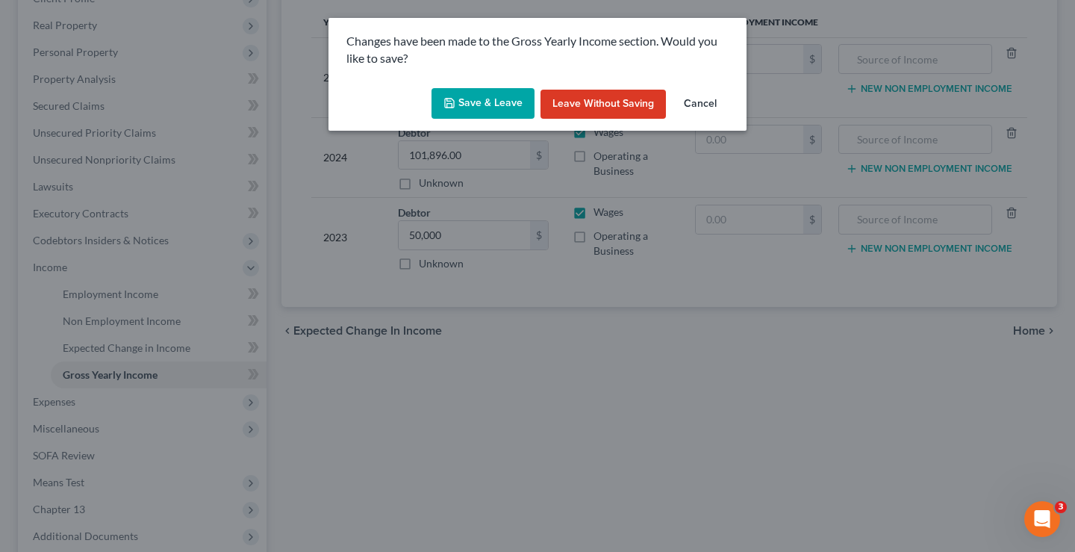
click at [487, 102] on button "Save & Leave" at bounding box center [483, 103] width 103 height 31
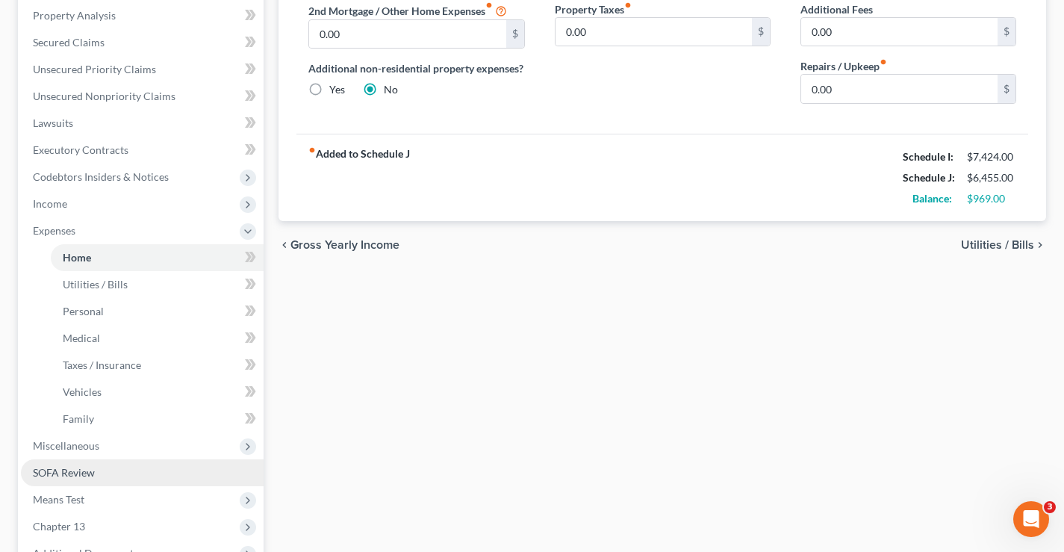
scroll to position [457, 0]
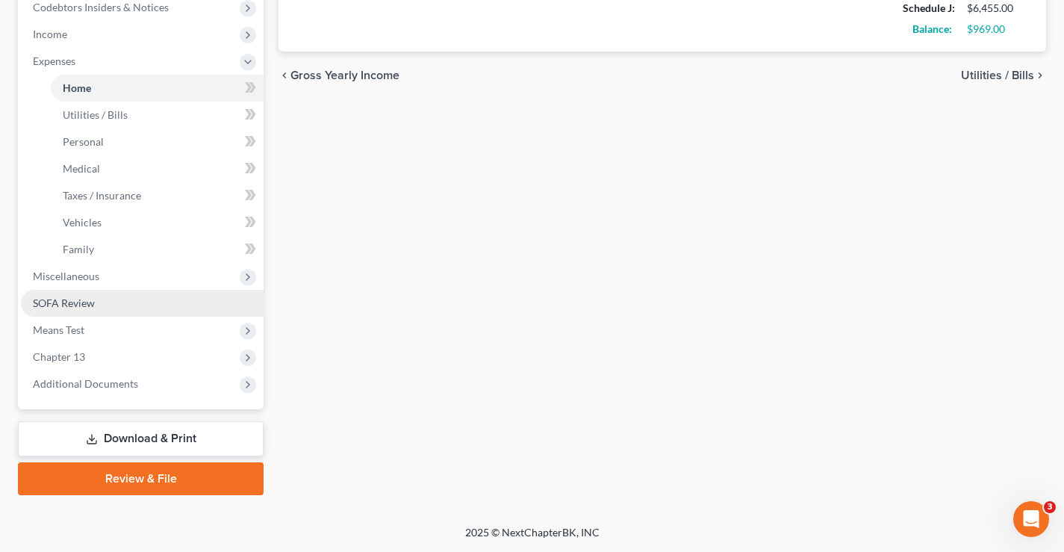
click at [40, 302] on span "SOFA Review" at bounding box center [64, 302] width 62 height 13
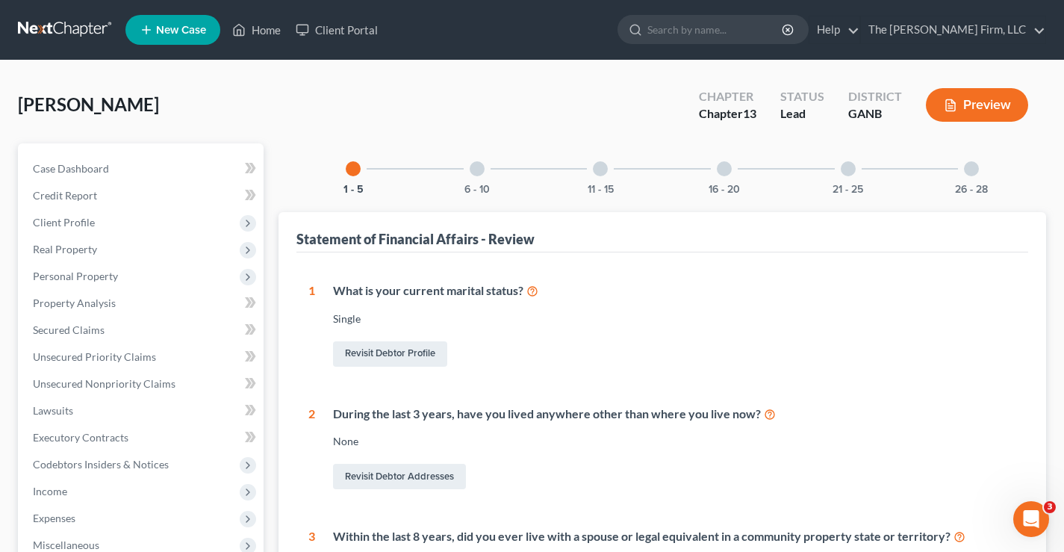
click at [726, 172] on div at bounding box center [724, 168] width 15 height 15
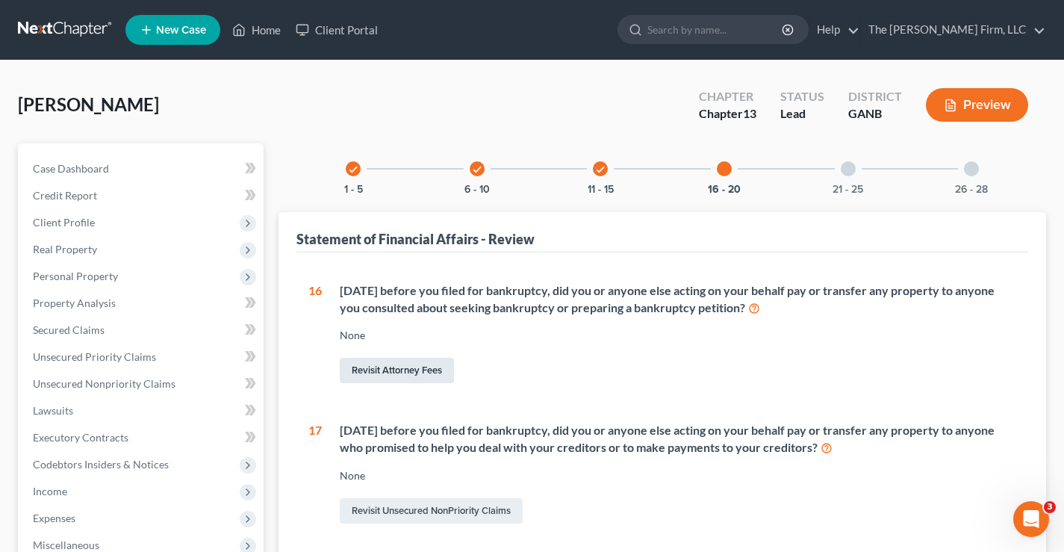
click at [395, 362] on link "Revisit Attorney Fees" at bounding box center [397, 370] width 114 height 25
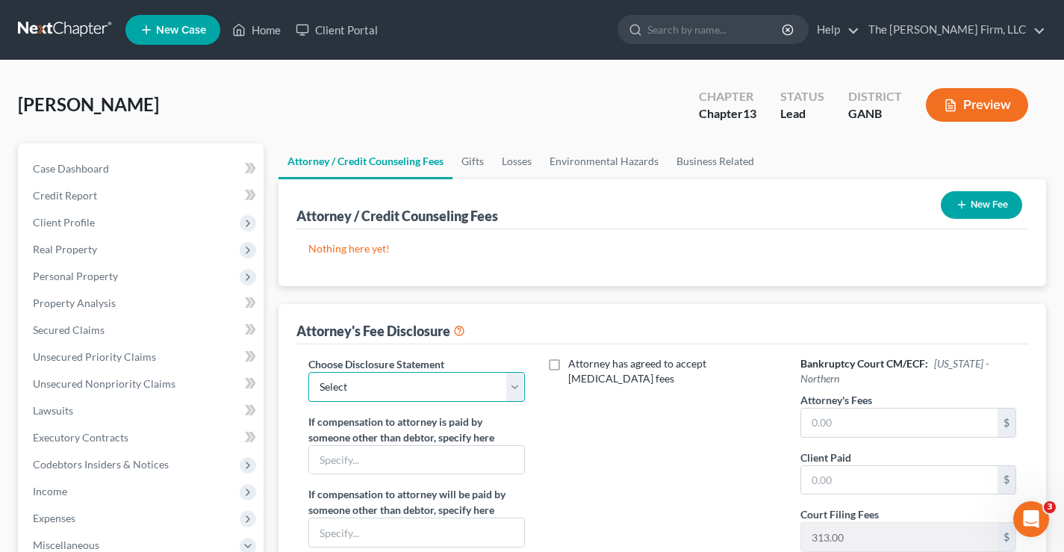
click at [458, 382] on select "Select Chapter 13" at bounding box center [416, 387] width 216 height 30
select select "0"
click at [308, 372] on select "Select Chapter 13" at bounding box center [416, 387] width 216 height 30
click at [437, 113] on div "[PERSON_NAME] Upgraded Chapter Chapter 13 Status Lead District GANB Preview" at bounding box center [532, 110] width 1028 height 65
click at [393, 84] on div "[PERSON_NAME] Upgraded Chapter Chapter 13 Status Lead District GANB Preview" at bounding box center [532, 110] width 1028 height 65
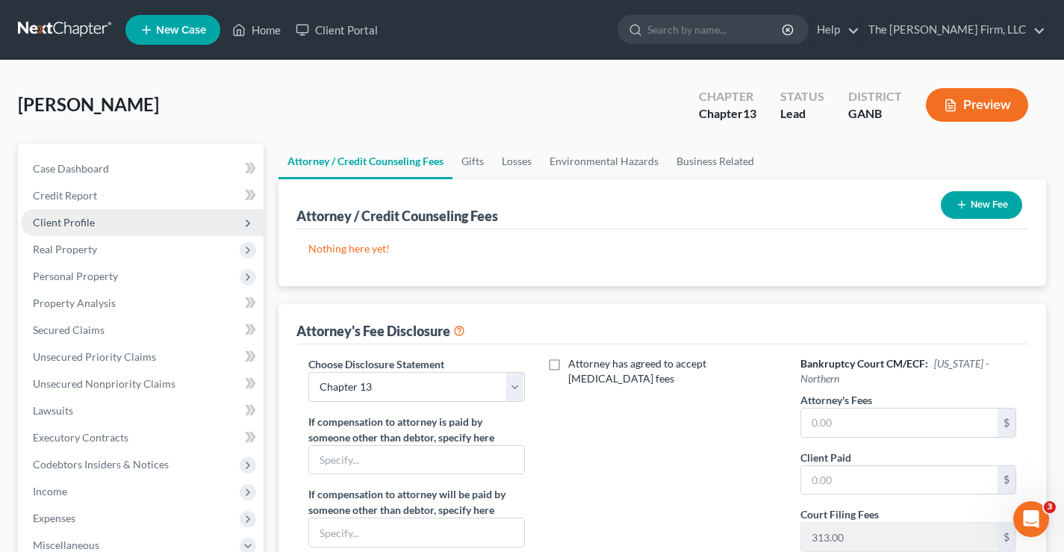
click at [52, 217] on span "Client Profile" at bounding box center [64, 222] width 62 height 13
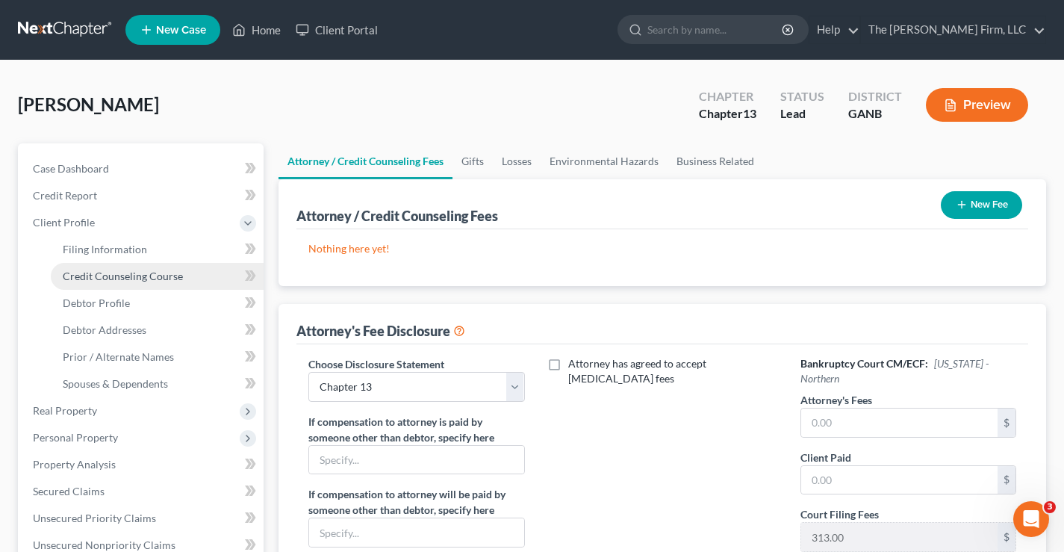
click at [122, 279] on span "Credit Counseling Course" at bounding box center [123, 276] width 120 height 13
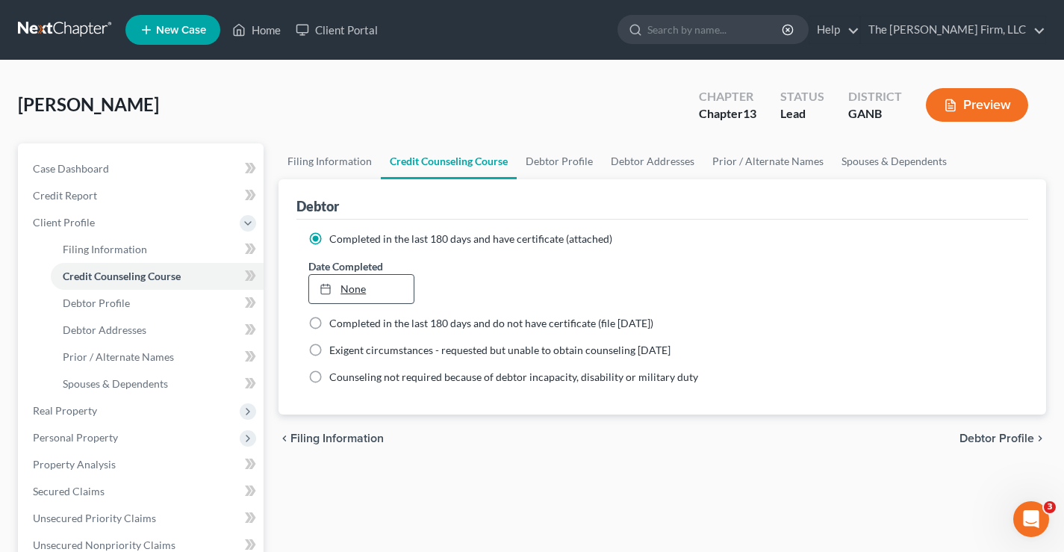
click at [366, 292] on link "None" at bounding box center [361, 289] width 104 height 28
type input "[DATE]"
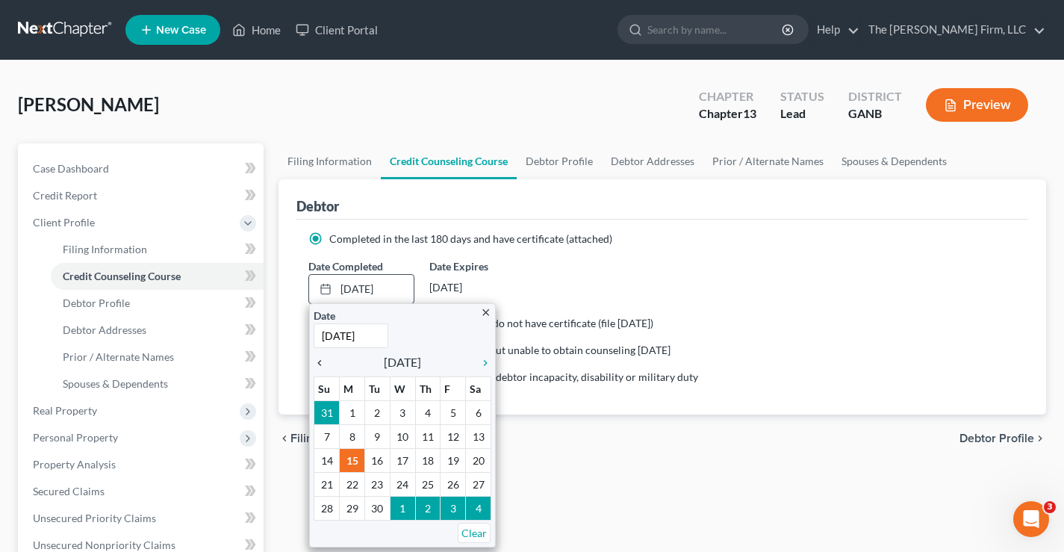
click at [320, 360] on icon "chevron_left" at bounding box center [323, 363] width 19 height 12
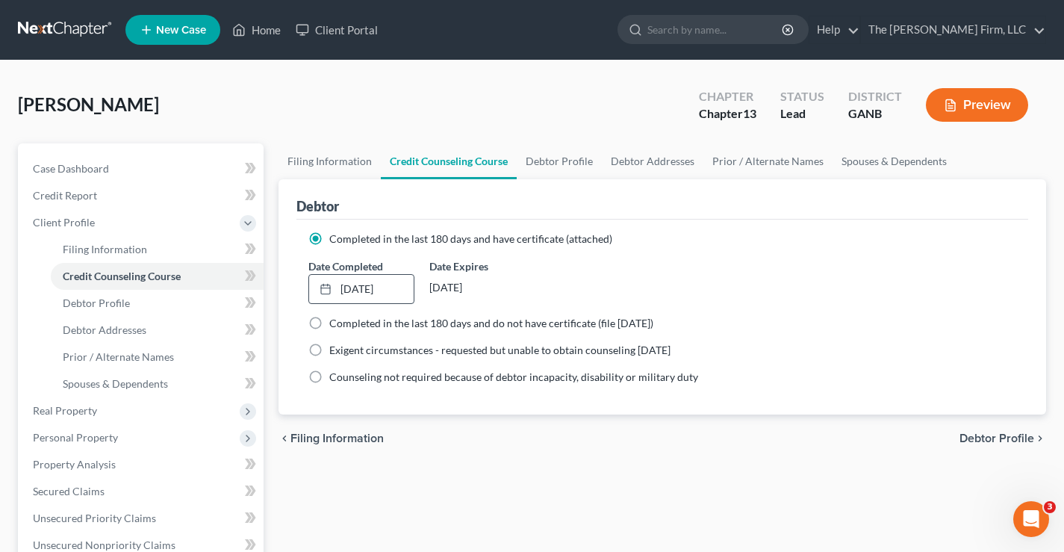
click at [476, 109] on div "[PERSON_NAME] Upgraded Chapter Chapter 13 Status Lead District GANB Preview" at bounding box center [532, 110] width 1028 height 65
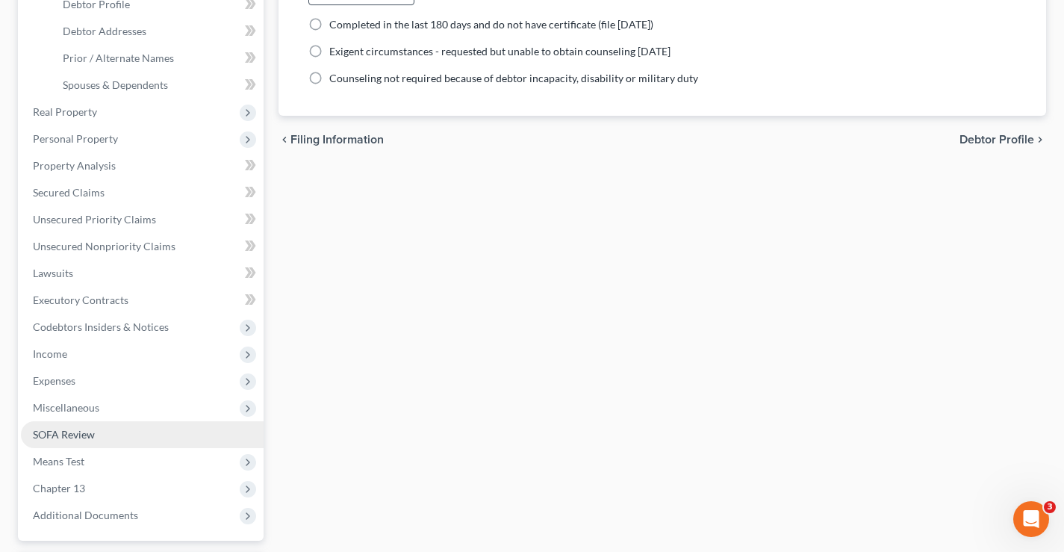
click at [51, 433] on span "SOFA Review" at bounding box center [64, 434] width 62 height 13
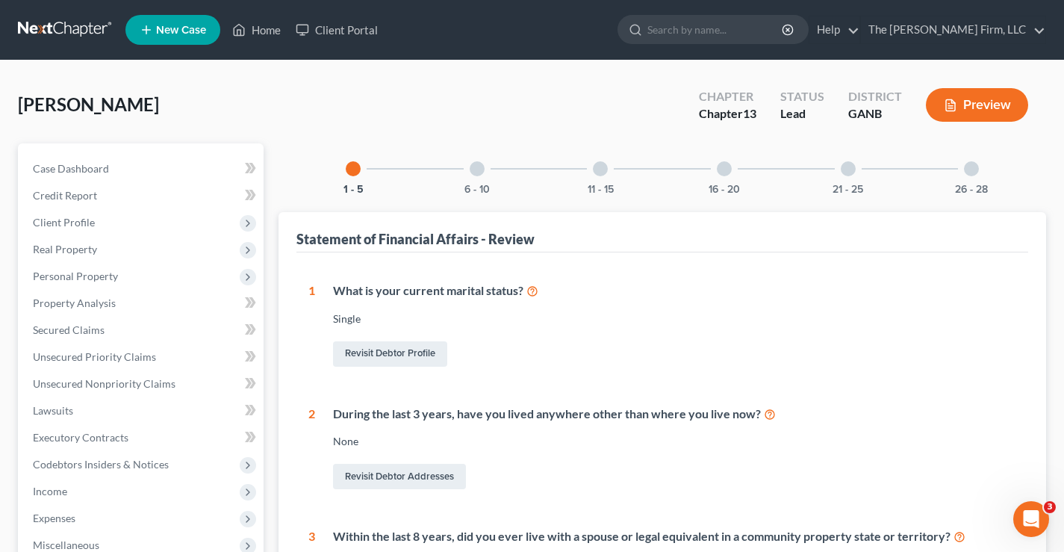
click at [727, 171] on div at bounding box center [724, 168] width 15 height 15
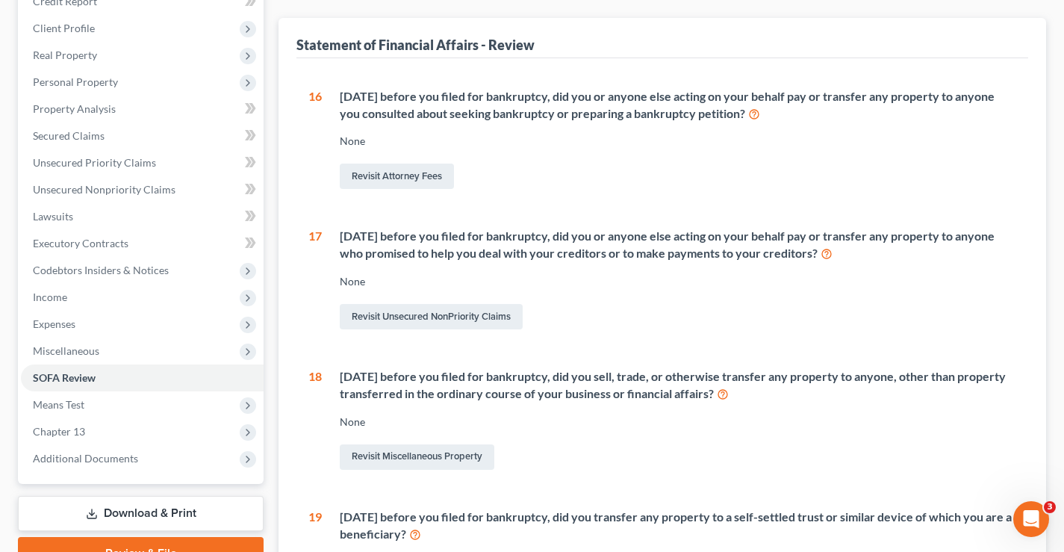
scroll to position [75, 0]
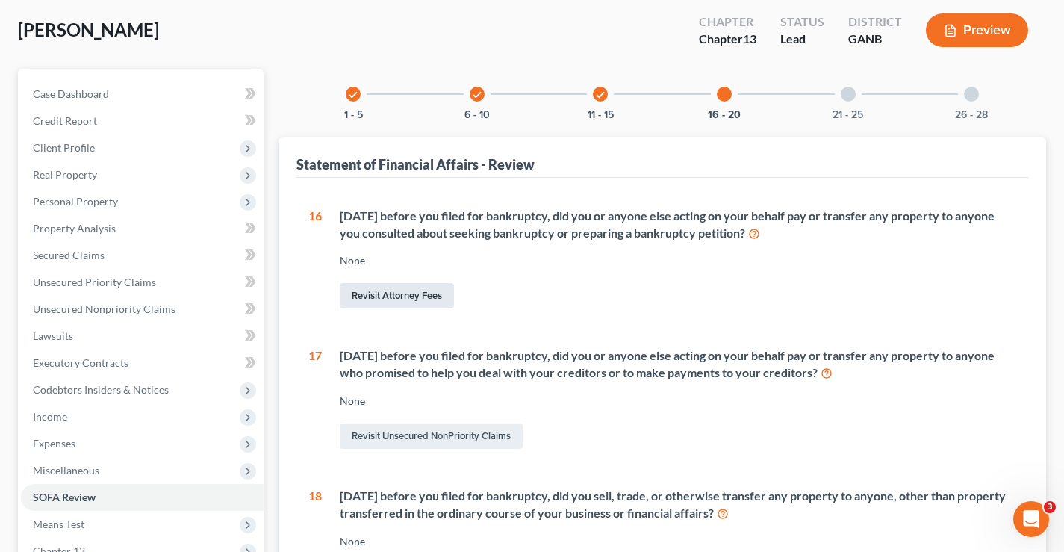
click at [408, 297] on link "Revisit Attorney Fees" at bounding box center [397, 295] width 114 height 25
select select "0"
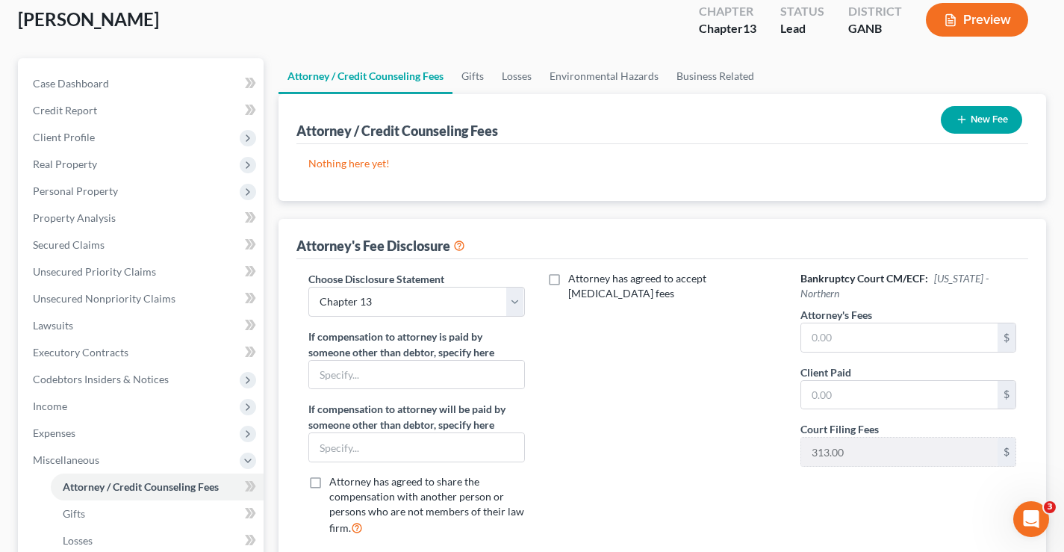
scroll to position [149, 0]
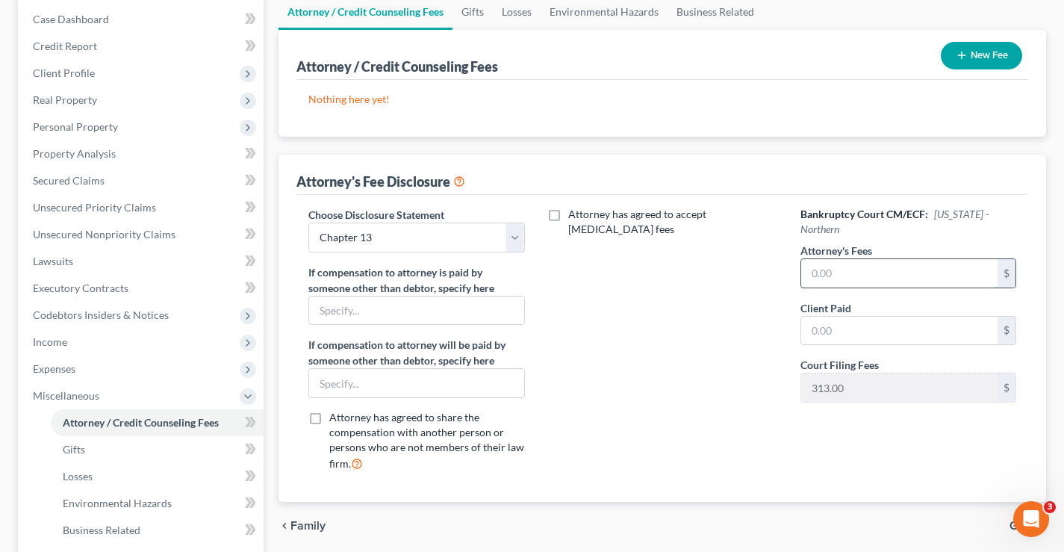
click at [826, 272] on input "text" at bounding box center [899, 273] width 196 height 28
click at [845, 270] on input "text" at bounding box center [899, 273] width 196 height 28
type input "1,523"
click at [809, 328] on input "text" at bounding box center [899, 331] width 196 height 28
type input "562"
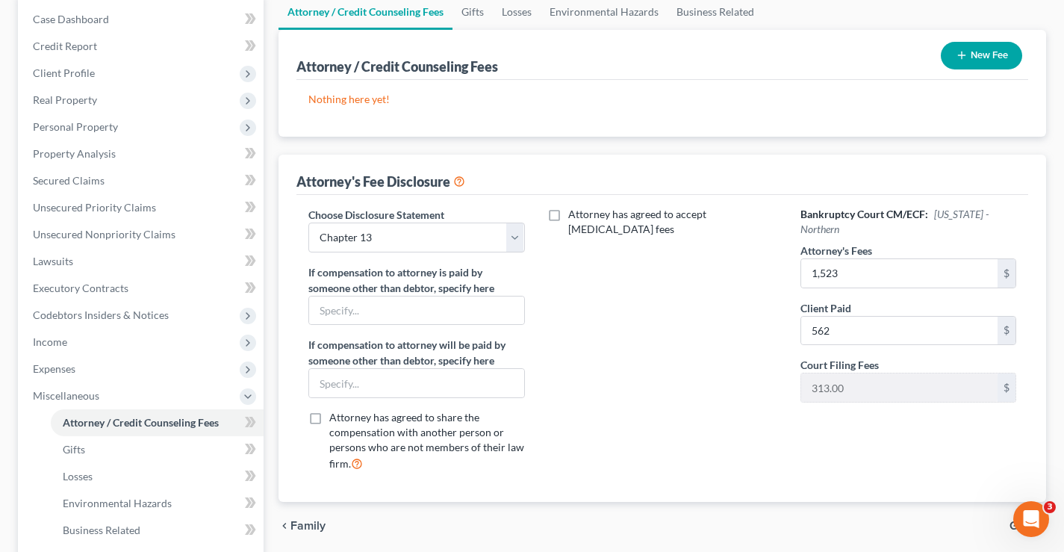
click at [626, 349] on div "Attorney has agreed to accept [MEDICAL_DATA] fees" at bounding box center [663, 345] width 246 height 277
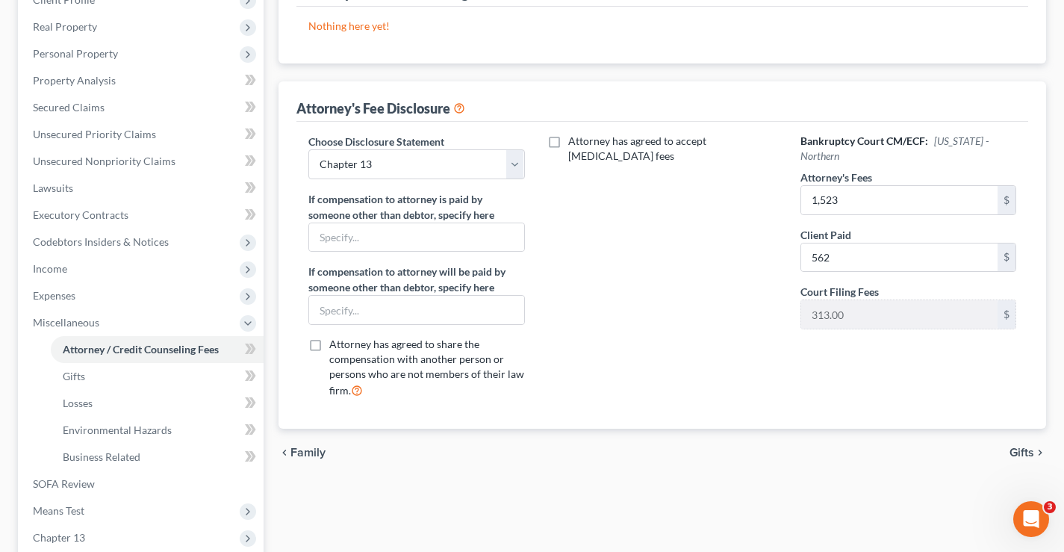
scroll to position [75, 0]
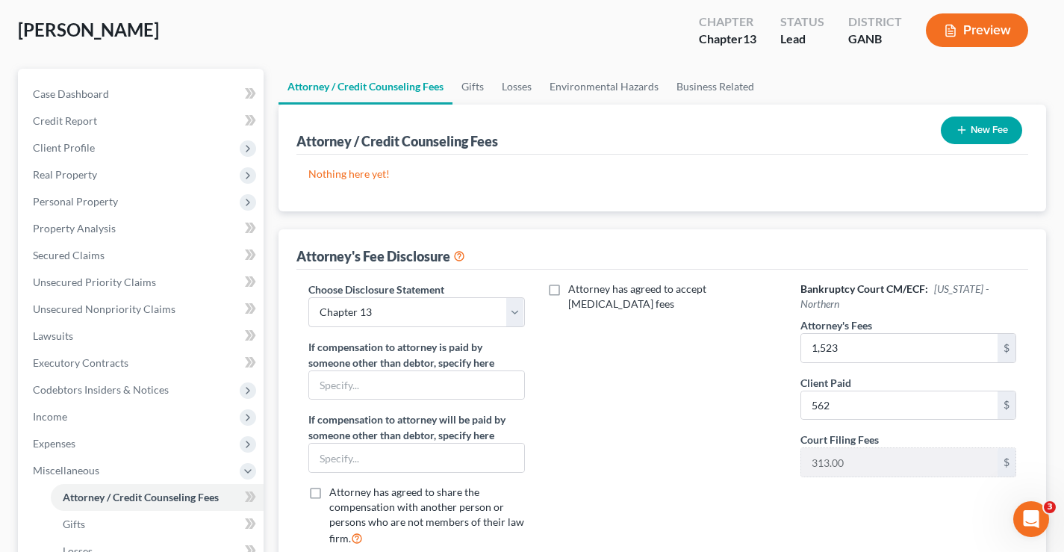
click at [990, 137] on button "New Fee" at bounding box center [981, 130] width 81 height 28
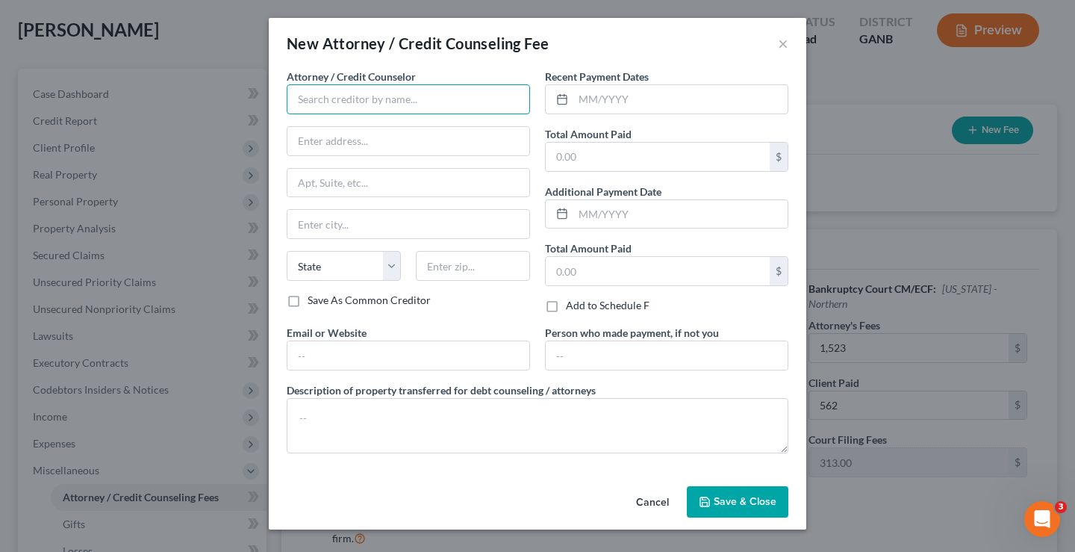
click at [307, 101] on input "text" at bounding box center [408, 99] width 243 height 30
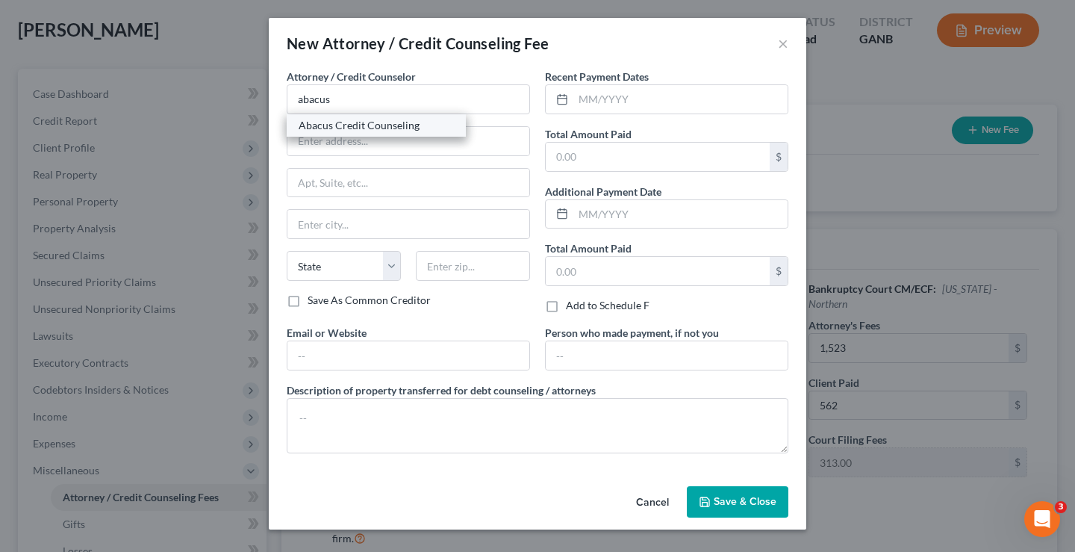
click at [335, 123] on div "Abacus Credit Counseling" at bounding box center [376, 125] width 155 height 15
type input "Abacus Credit Counseling"
type input "[STREET_ADDRESS]"
type input "Encino"
select select "4"
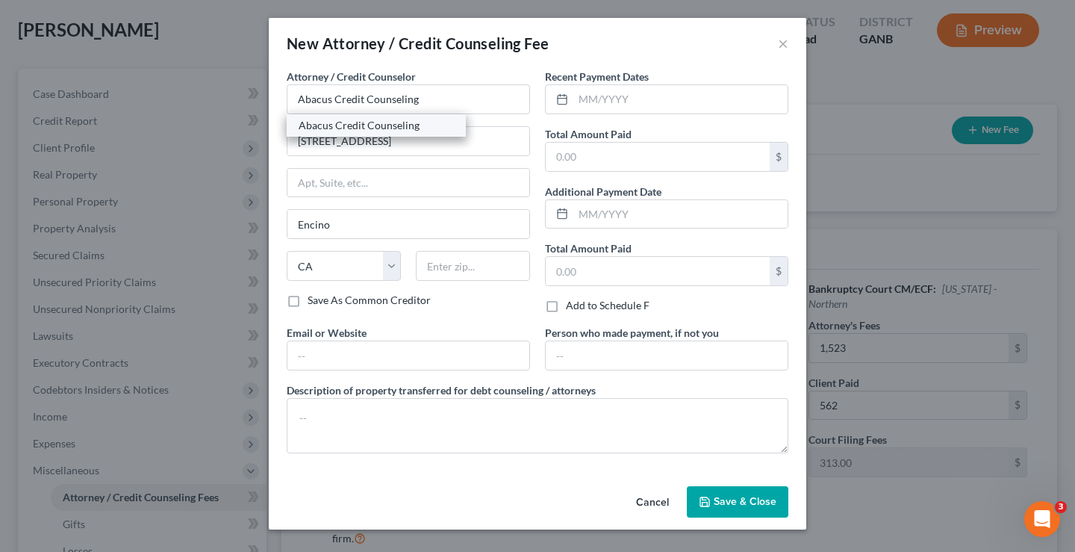
type input "91316"
drag, startPoint x: 688, startPoint y: 96, endPoint x: 691, endPoint y: 77, distance: 18.8
click at [688, 96] on input "text" at bounding box center [680, 99] width 214 height 28
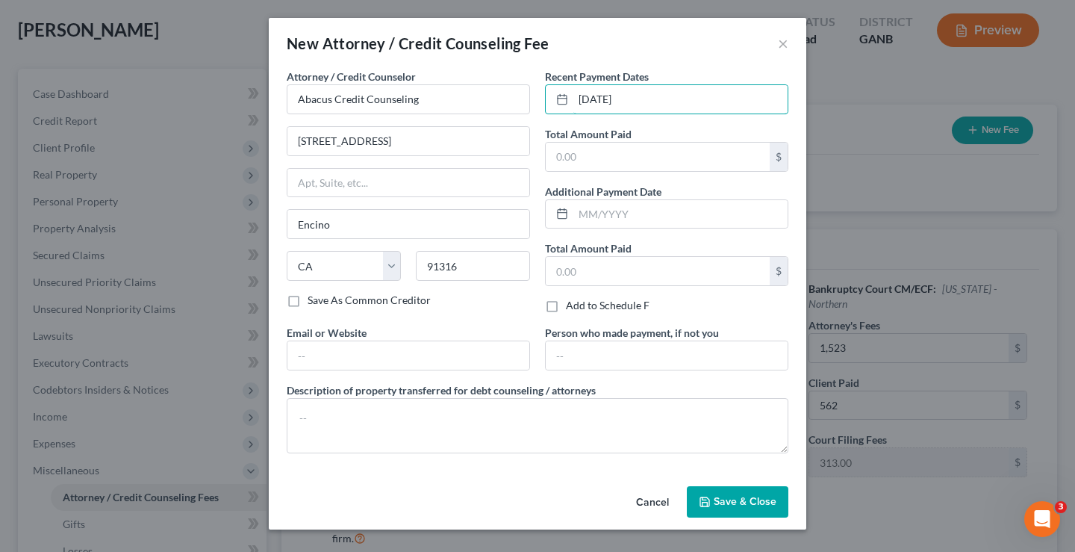
type input "[DATE]"
type input "25"
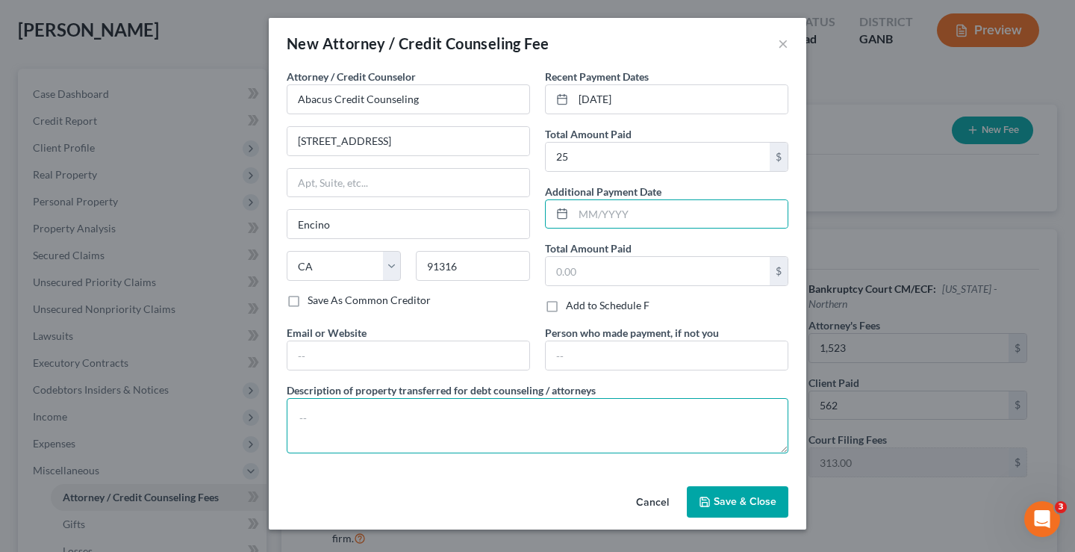
click at [346, 422] on textarea at bounding box center [538, 425] width 502 height 55
type textarea "$25 CCC"
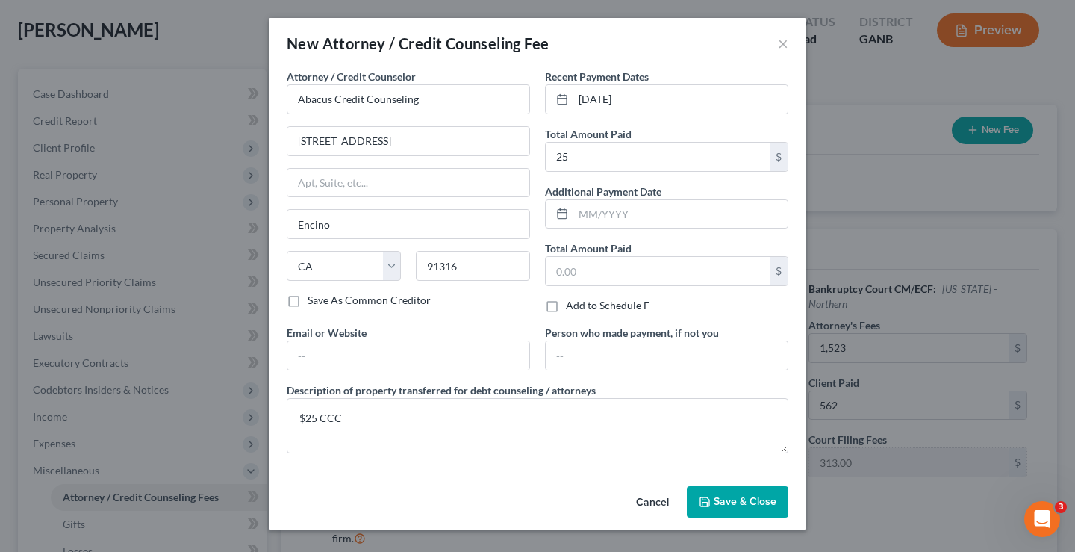
drag, startPoint x: 726, startPoint y: 501, endPoint x: 724, endPoint y: 491, distance: 10.0
click at [726, 499] on span "Save & Close" at bounding box center [745, 501] width 63 height 13
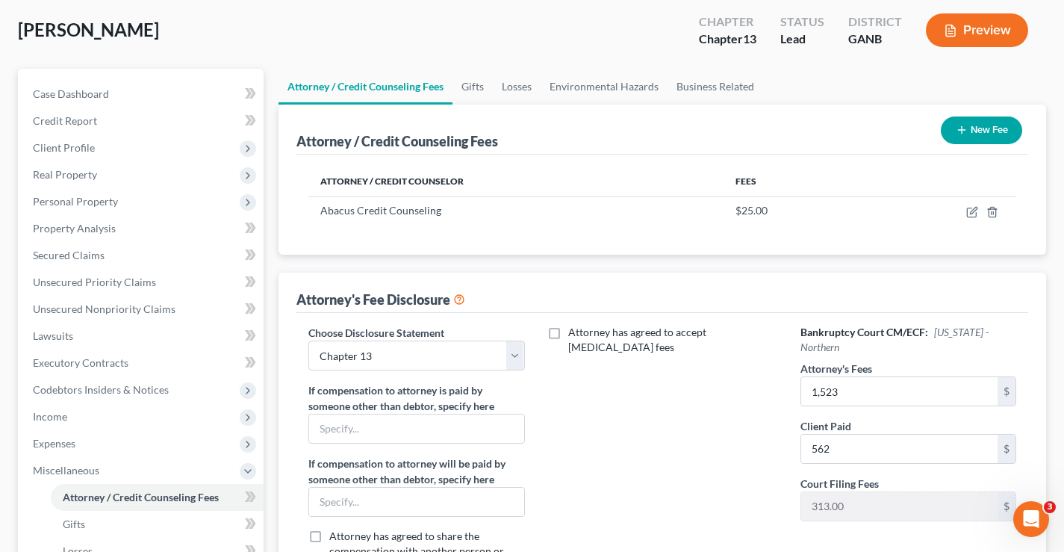
click at [975, 128] on button "New Fee" at bounding box center [981, 130] width 81 height 28
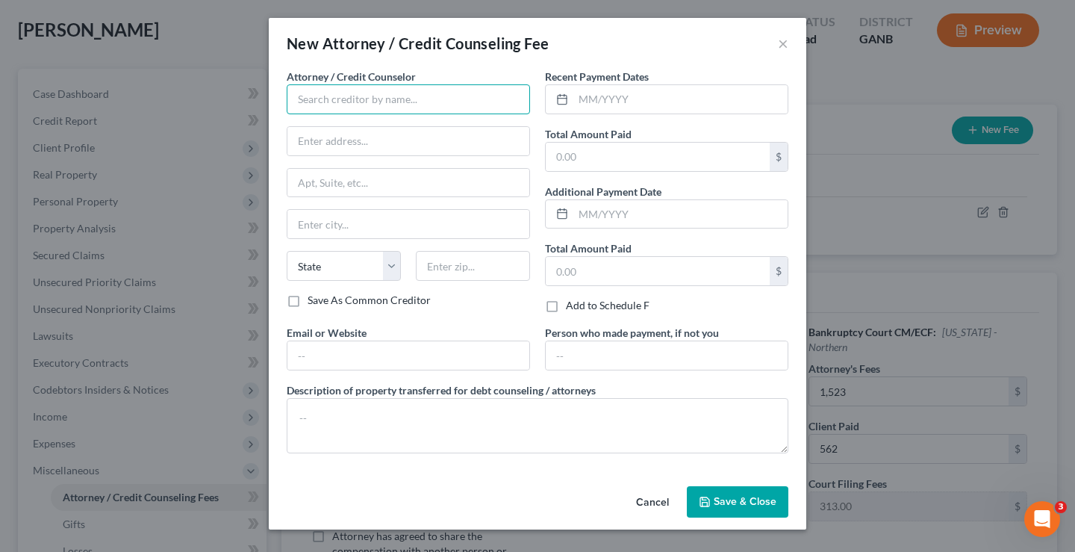
click at [364, 108] on input "text" at bounding box center [408, 99] width 243 height 30
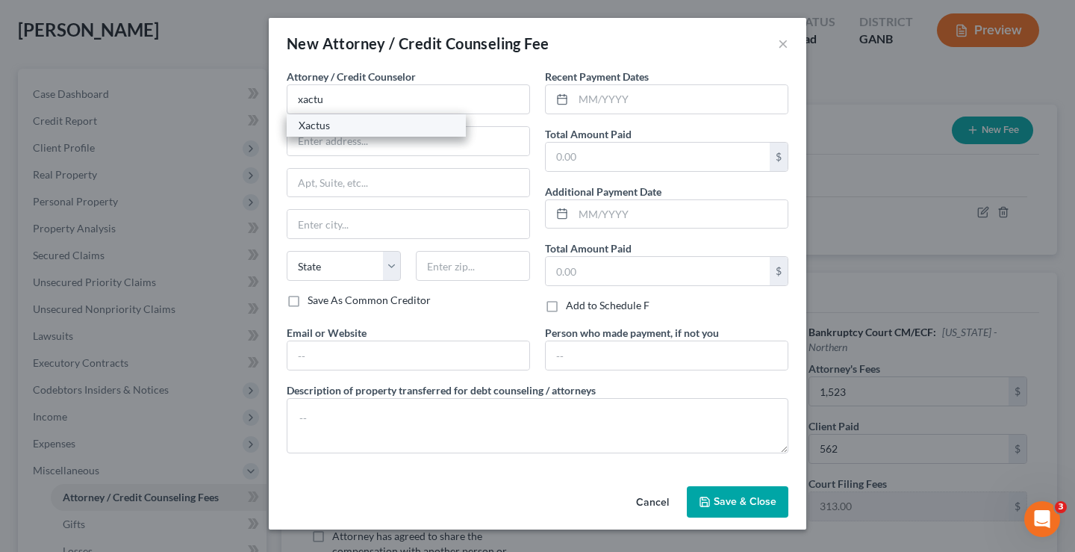
click at [337, 131] on div "Xactus" at bounding box center [376, 125] width 155 height 15
type input "Xactus"
type input "[STREET_ADDRESS][PERSON_NAME]"
type input "Broomall"
select select "39"
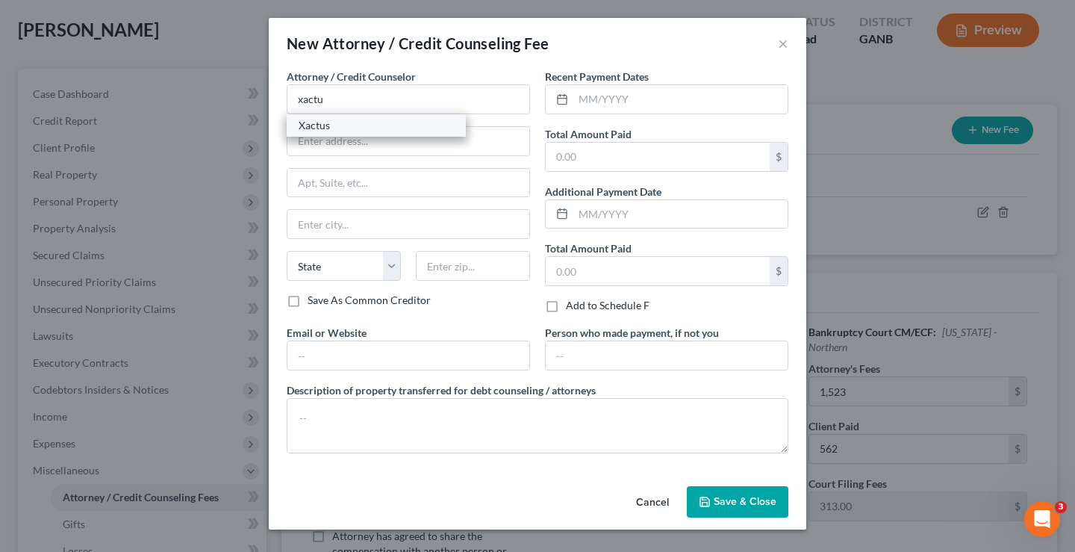
type input "19008"
drag, startPoint x: 612, startPoint y: 99, endPoint x: 845, endPoint y: 34, distance: 241.8
click at [612, 99] on input "text" at bounding box center [680, 99] width 214 height 28
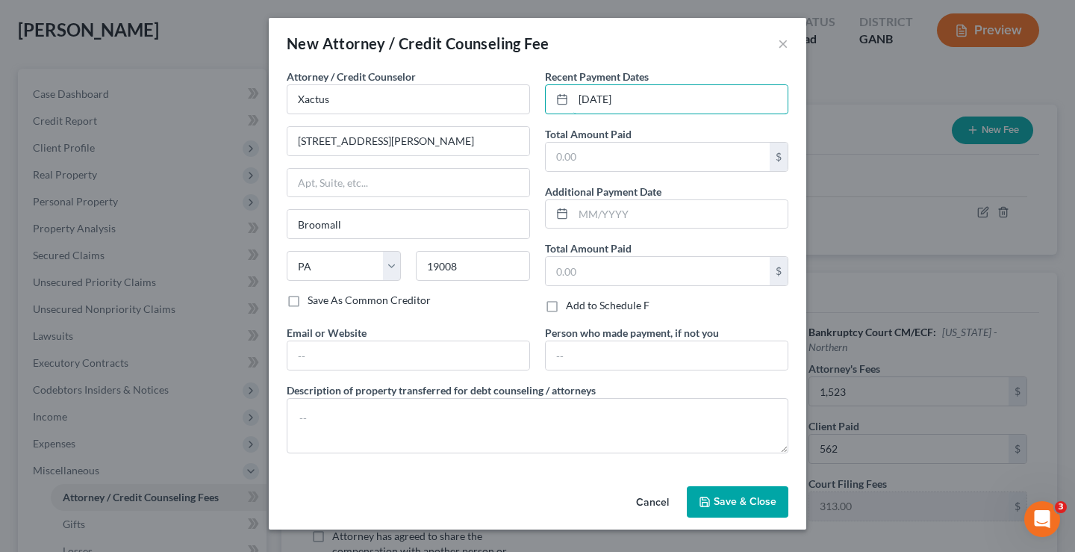
type input "[DATE]"
type input "39"
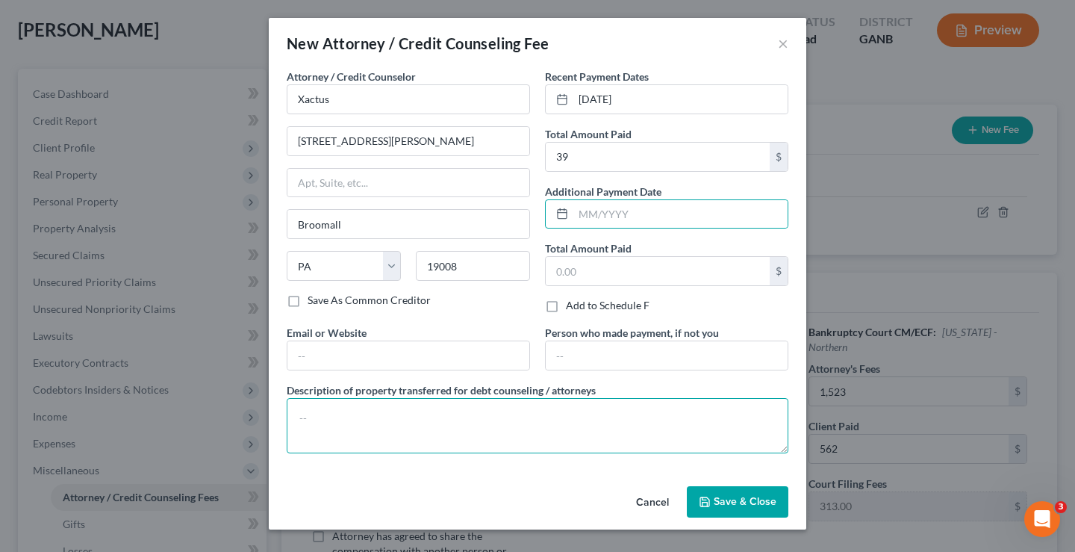
click at [364, 443] on textarea at bounding box center [538, 425] width 502 height 55
type textarea "$39 credit report"
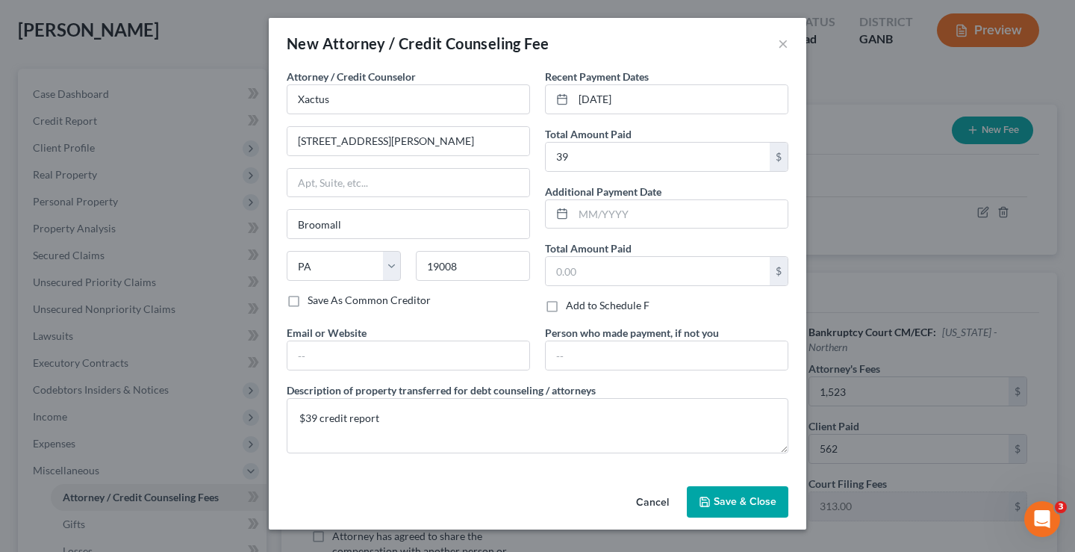
click at [715, 505] on span "Save & Close" at bounding box center [745, 501] width 63 height 13
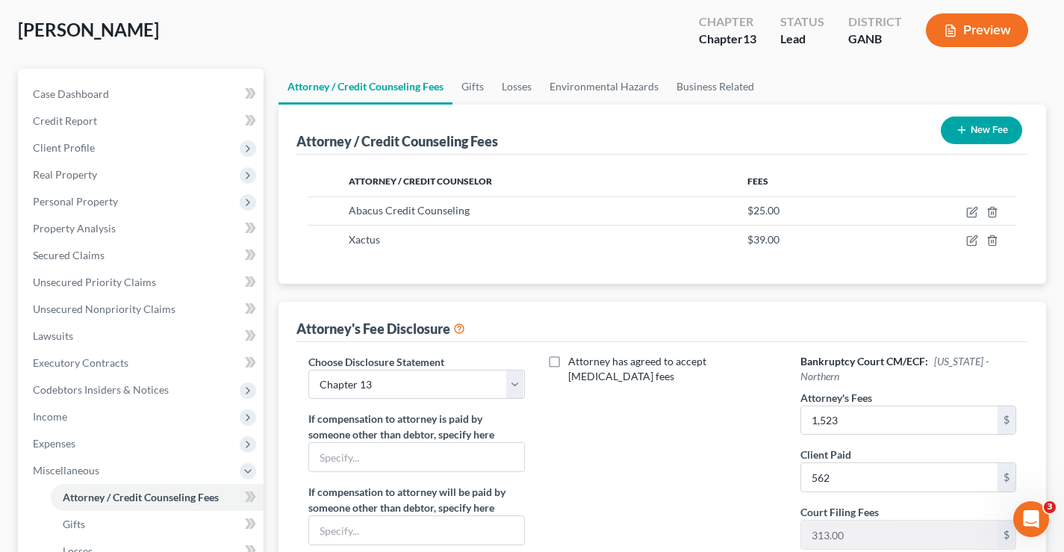
click at [991, 134] on button "New Fee" at bounding box center [981, 130] width 81 height 28
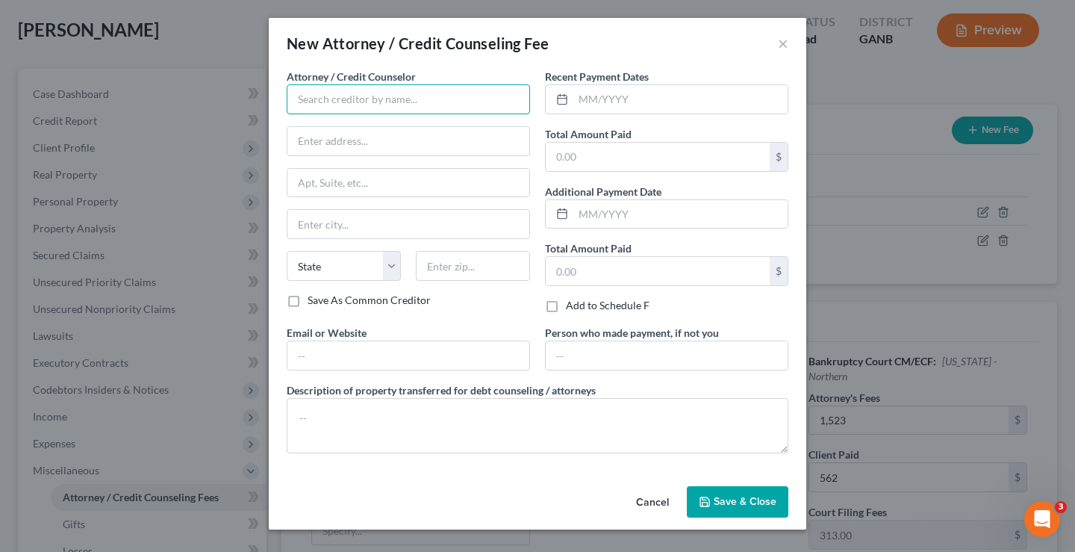
click at [357, 98] on input "text" at bounding box center [408, 99] width 243 height 30
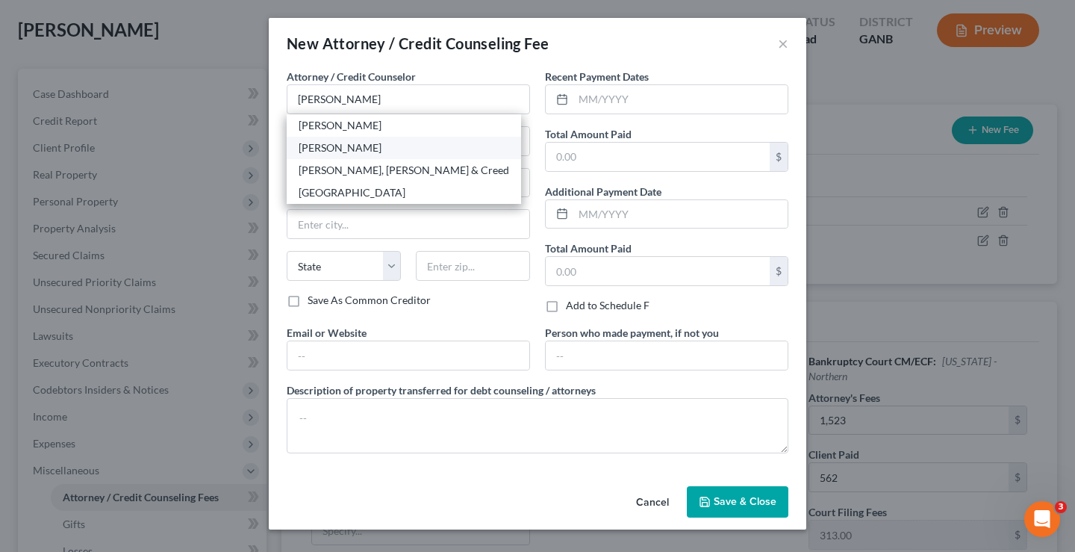
click at [350, 144] on div "[PERSON_NAME]" at bounding box center [404, 147] width 211 height 15
type input "[PERSON_NAME]"
type input "[STREET_ADDRESS] Suite G"
type input "[PERSON_NAME]"
select select "10"
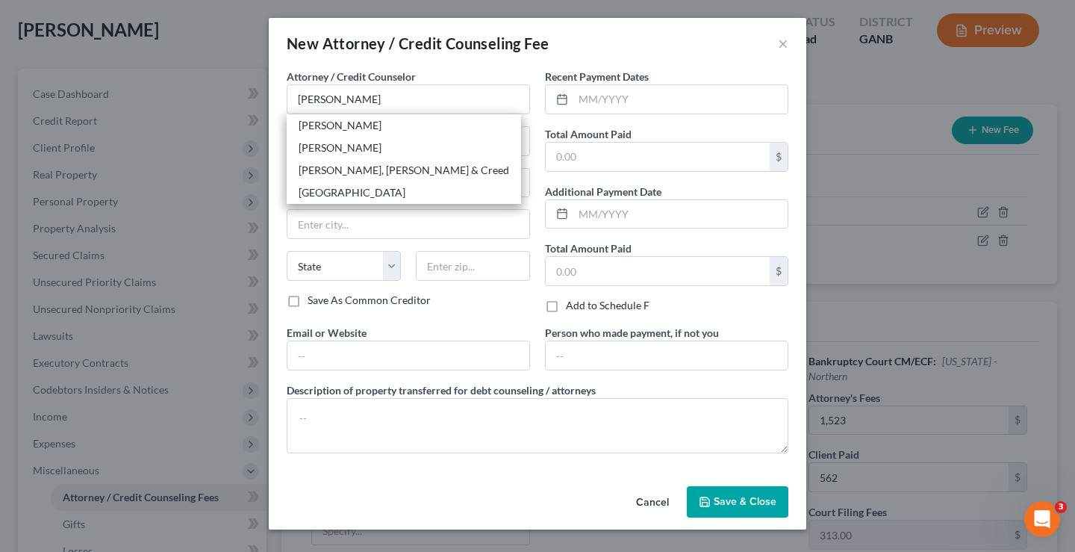
type input "30260"
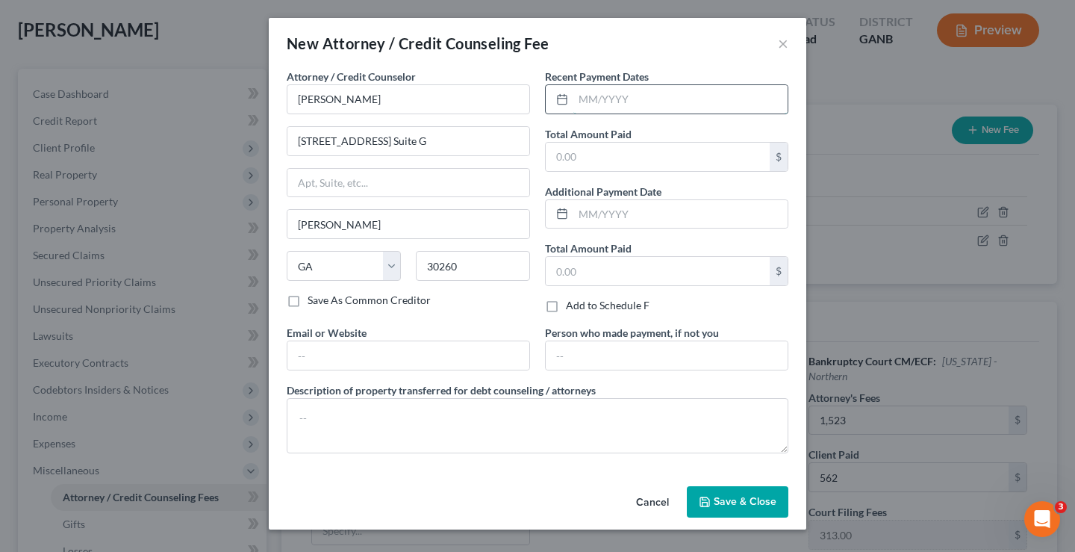
click at [614, 105] on input "text" at bounding box center [680, 99] width 214 height 28
type input "[DATE]"
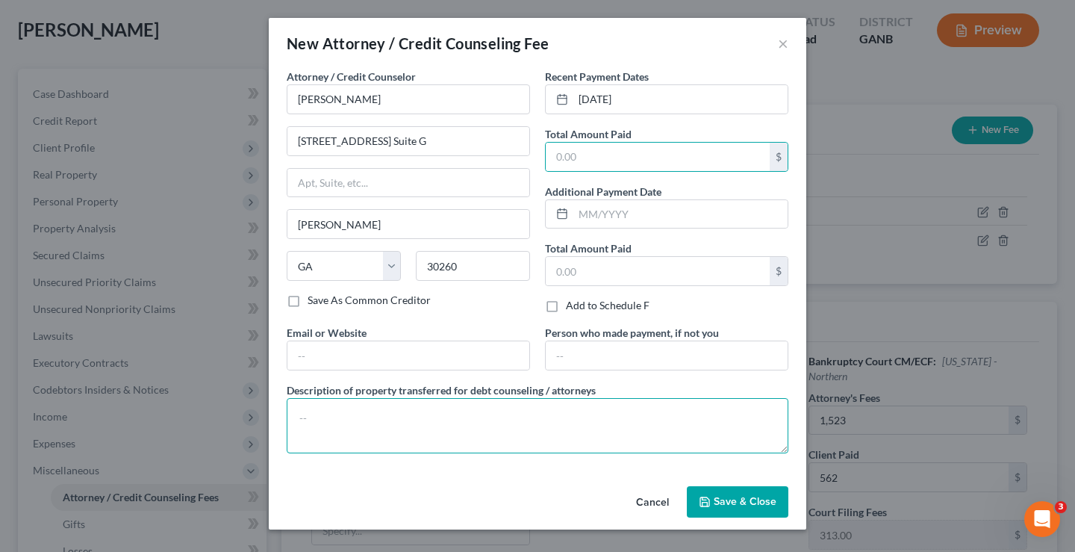
drag, startPoint x: 387, startPoint y: 422, endPoint x: 386, endPoint y: 405, distance: 16.4
click at [387, 421] on textarea at bounding box center [538, 425] width 502 height 55
type textarea "$33 FF $562 AF"
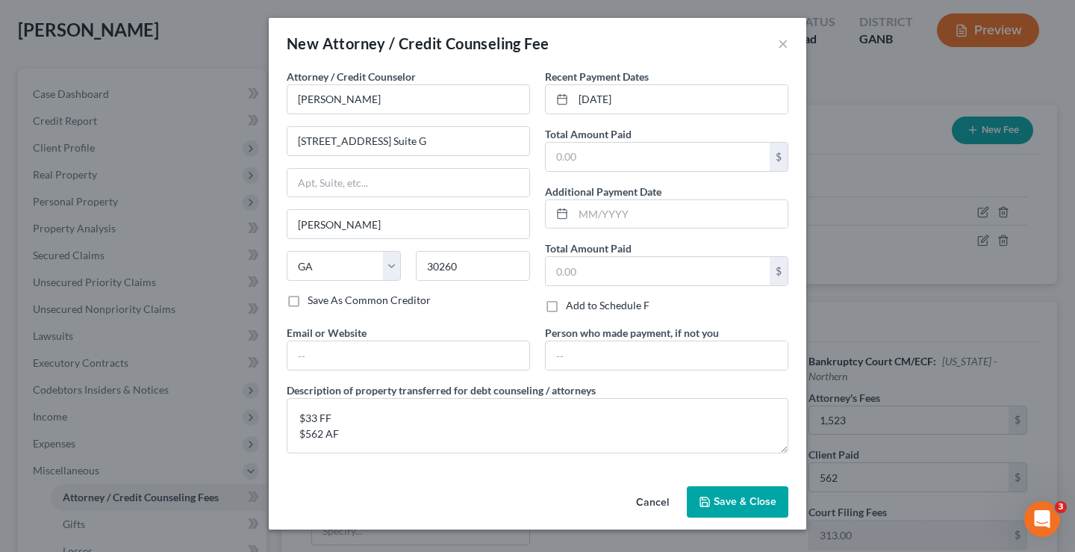
click at [759, 503] on span "Save & Close" at bounding box center [745, 501] width 63 height 13
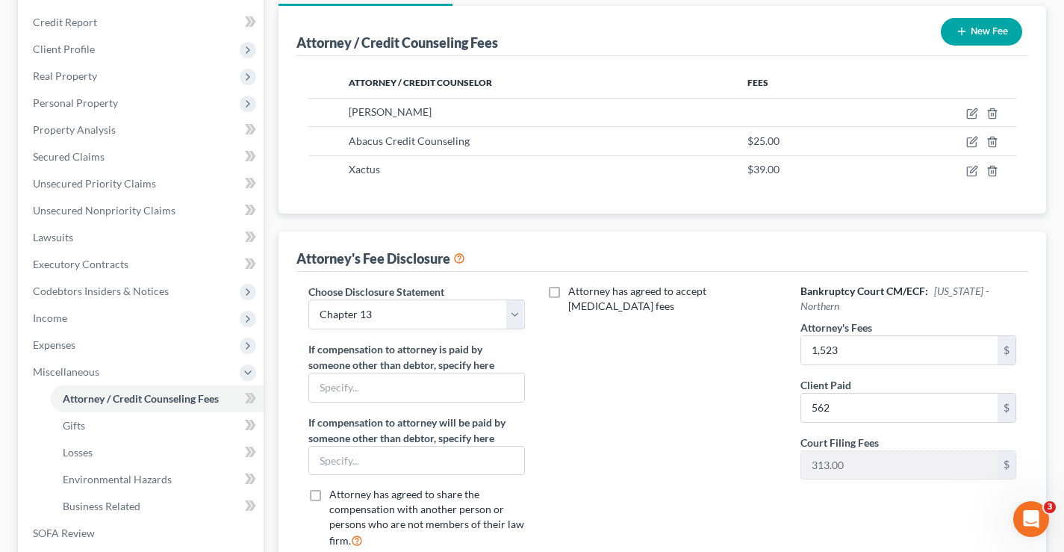
scroll to position [299, 0]
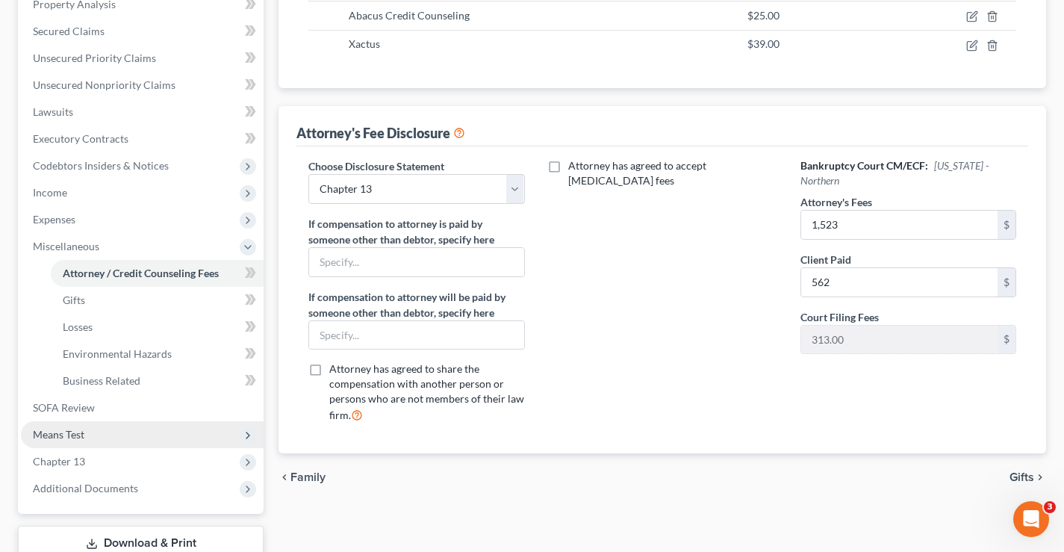
click at [61, 433] on span "Means Test" at bounding box center [59, 434] width 52 height 13
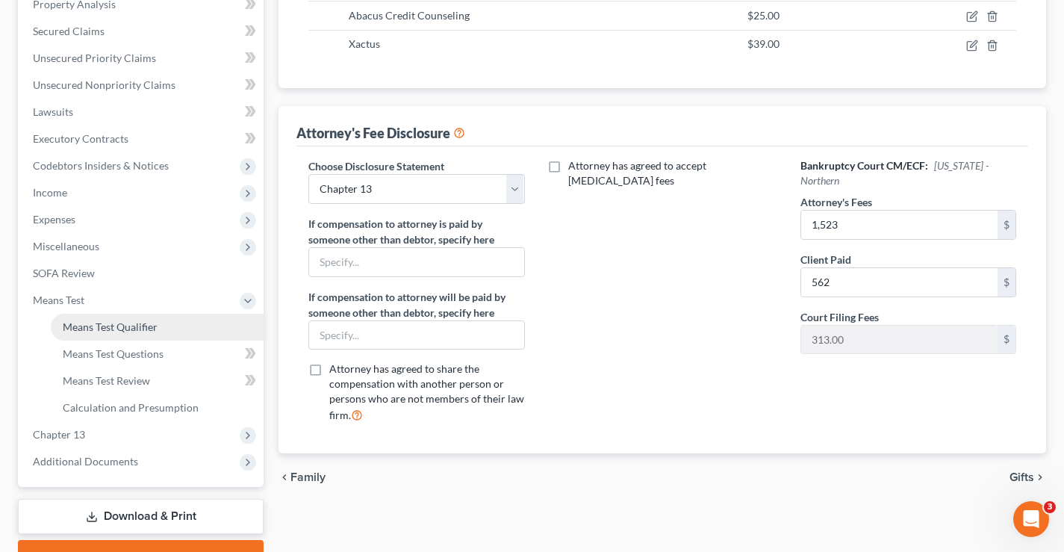
click at [130, 331] on span "Means Test Qualifier" at bounding box center [110, 326] width 95 height 13
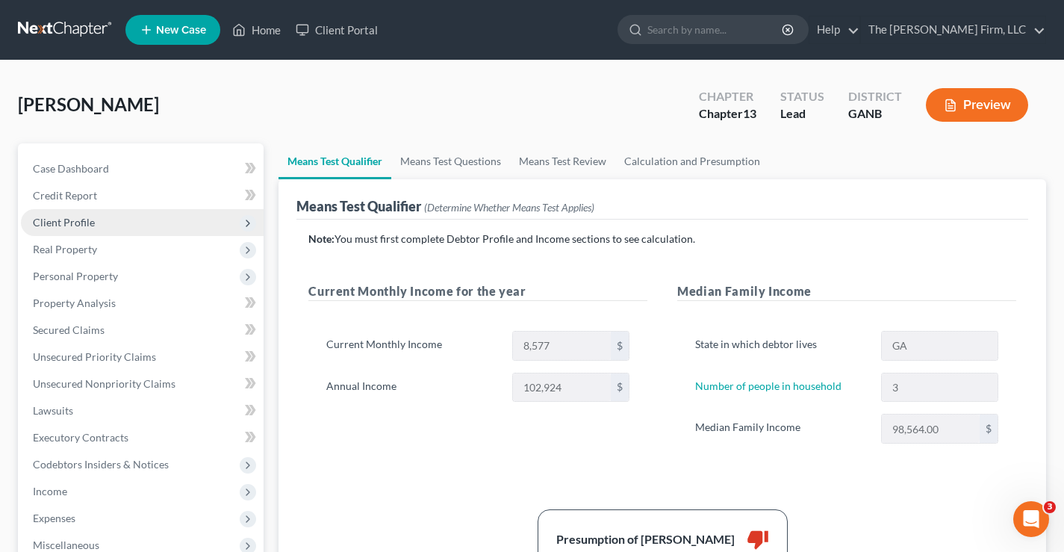
click at [87, 223] on span "Client Profile" at bounding box center [64, 222] width 62 height 13
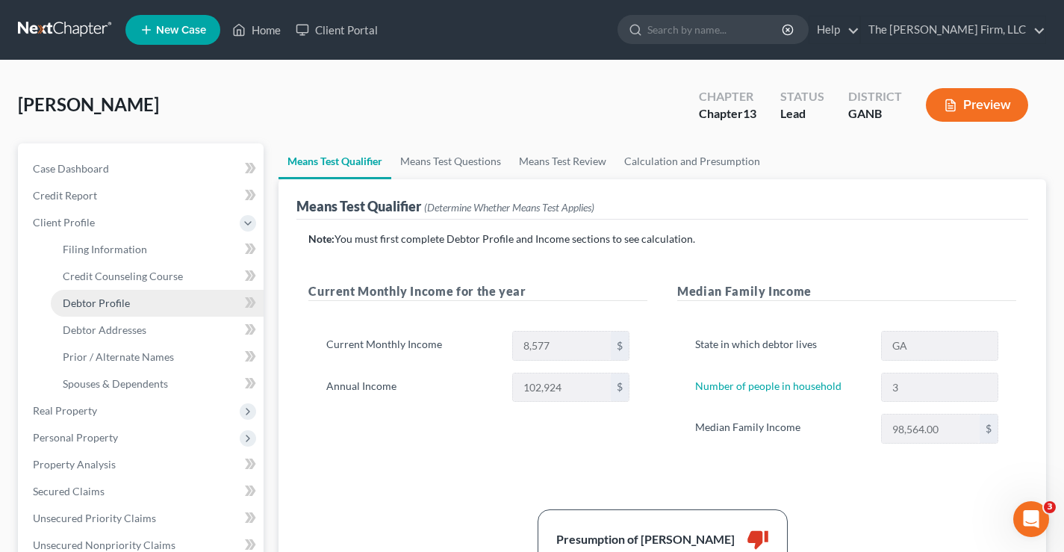
click at [100, 308] on span "Debtor Profile" at bounding box center [96, 302] width 67 height 13
select select "0"
select select "2"
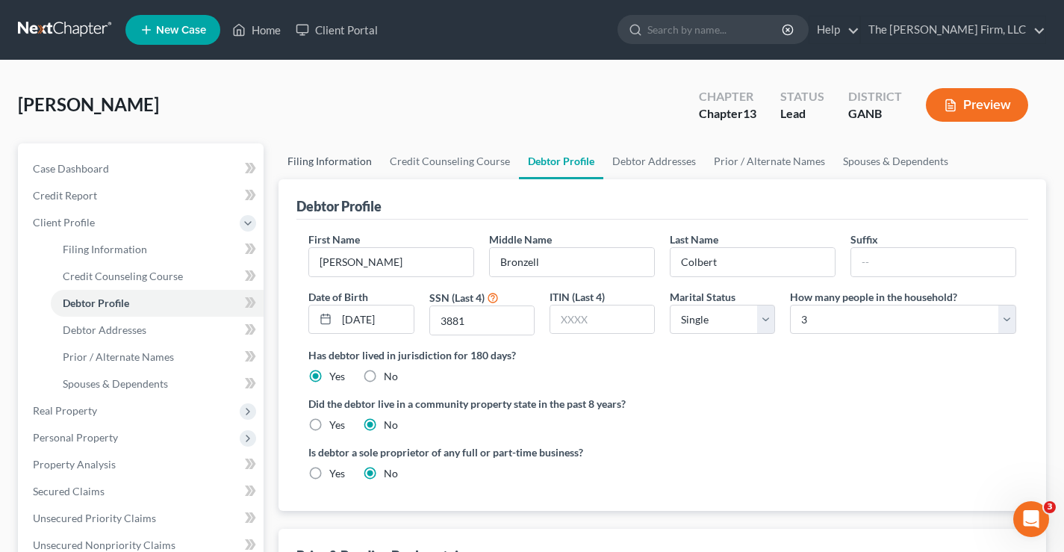
click at [329, 164] on link "Filing Information" at bounding box center [329, 161] width 102 height 36
select select "1"
select select "0"
select select "3"
select select "10"
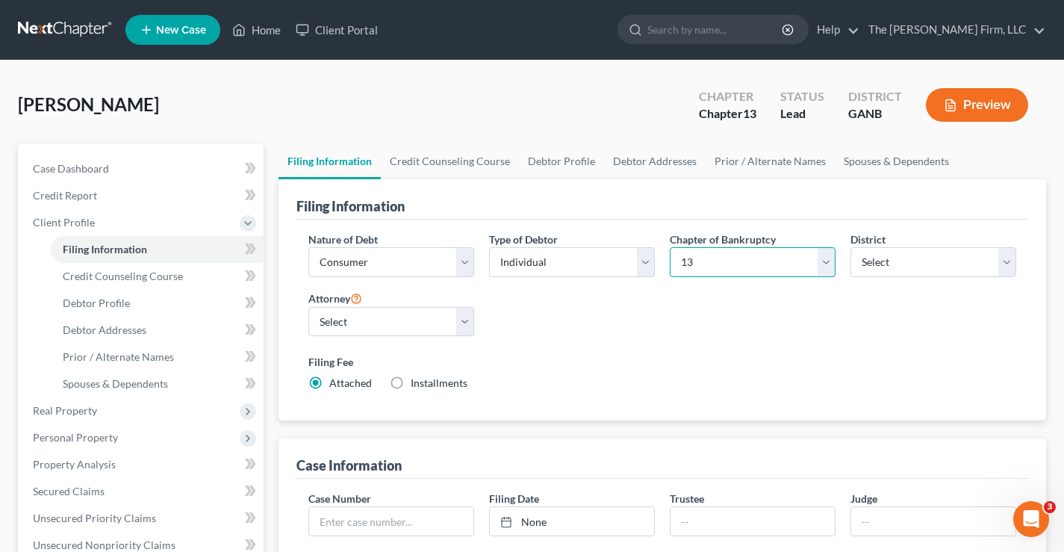
click at [746, 270] on select "Select 7 11 12 13" at bounding box center [753, 262] width 166 height 30
select select "0"
click at [670, 247] on select "Select 7 11 12 13" at bounding box center [753, 262] width 166 height 30
click at [603, 120] on div "[PERSON_NAME] Upgraded Chapter Chapter 7 Status Lead District GANB Preview" at bounding box center [532, 110] width 1028 height 65
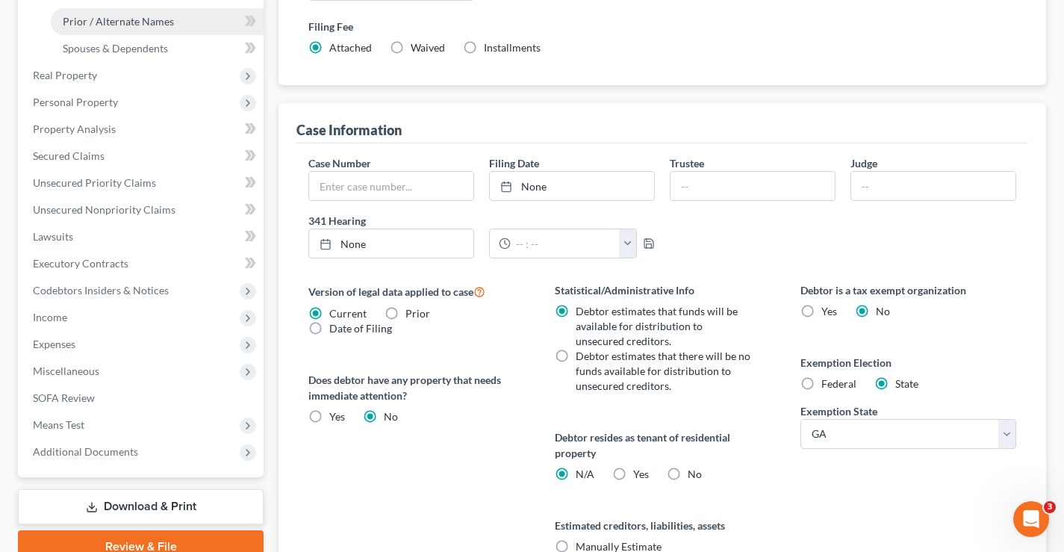
scroll to position [194, 0]
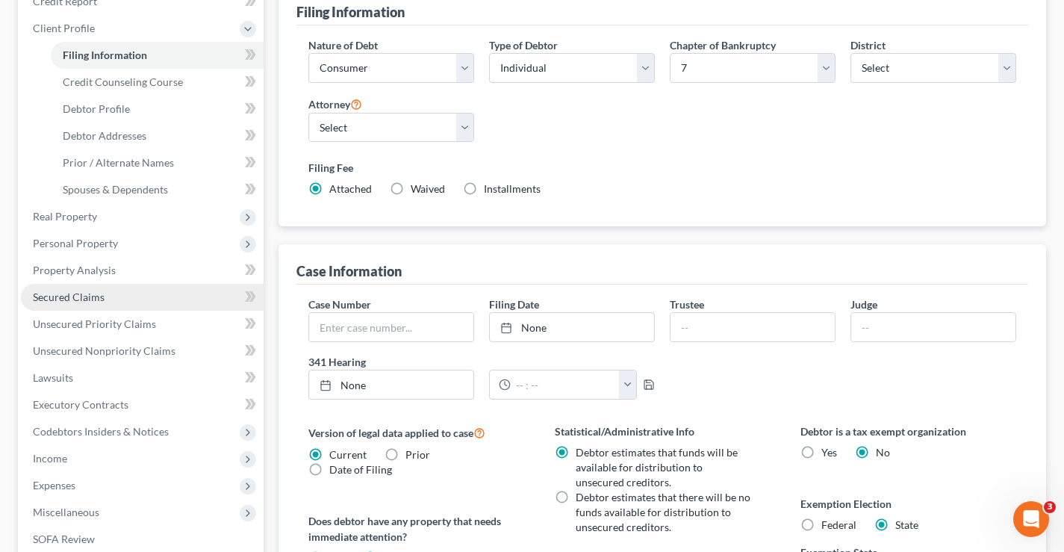
click at [90, 294] on span "Secured Claims" at bounding box center [69, 296] width 72 height 13
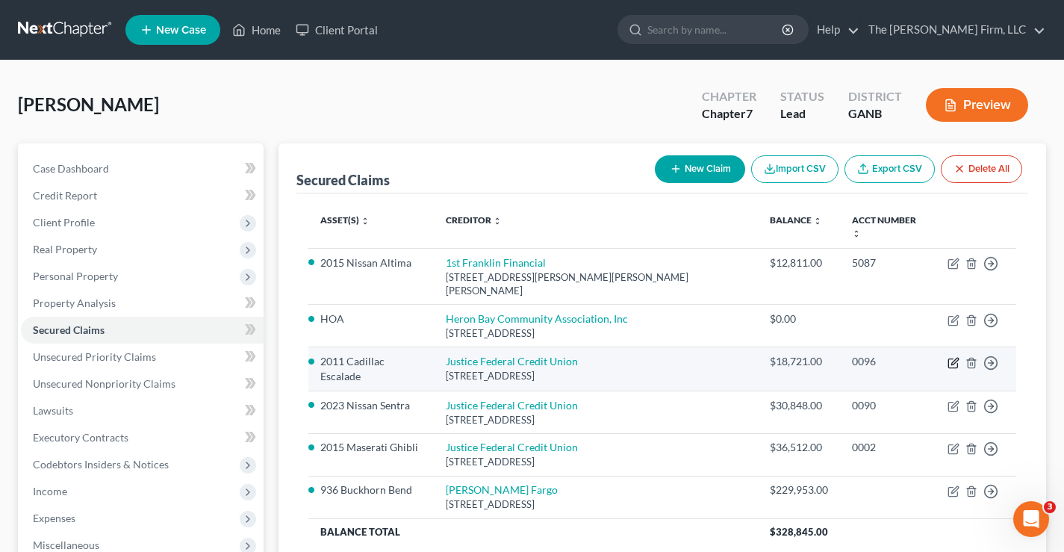
click at [952, 357] on icon "button" at bounding box center [953, 363] width 12 height 12
select select "48"
select select "8"
select select "0"
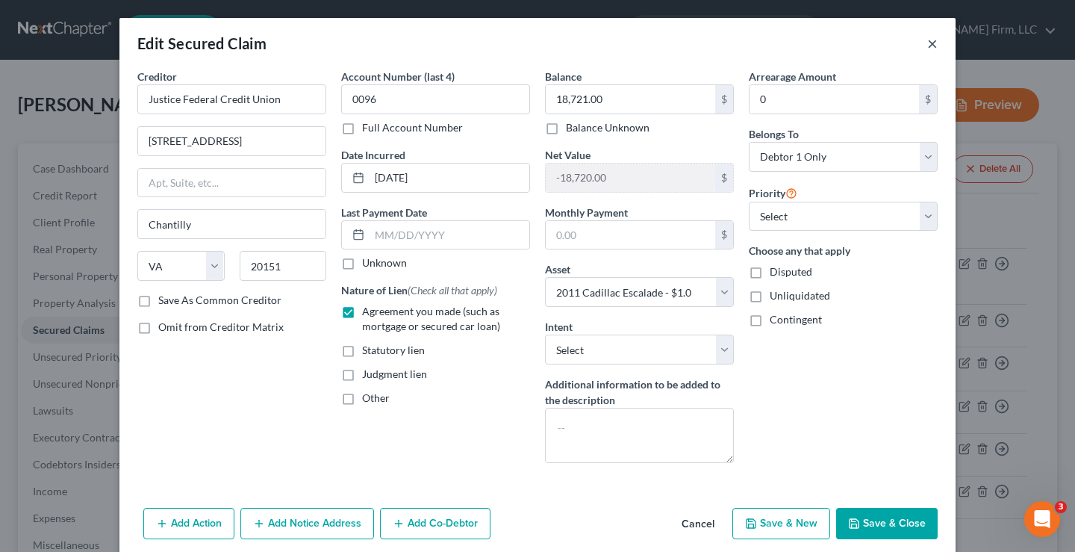
click at [928, 45] on button "×" at bounding box center [932, 43] width 10 height 18
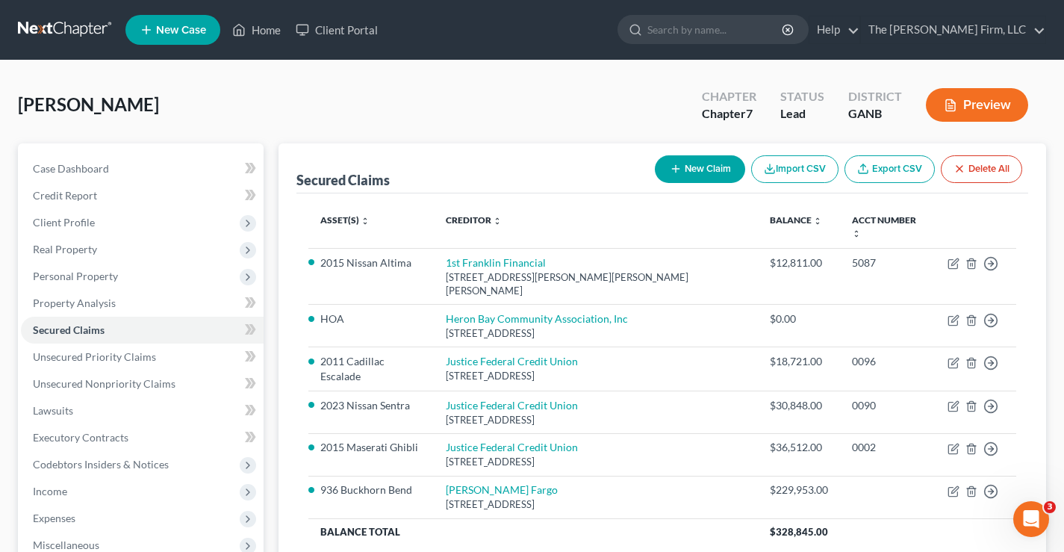
click at [567, 146] on div "Secured Claims New Claim Import CSV Export CSV Delete All" at bounding box center [662, 168] width 732 height 50
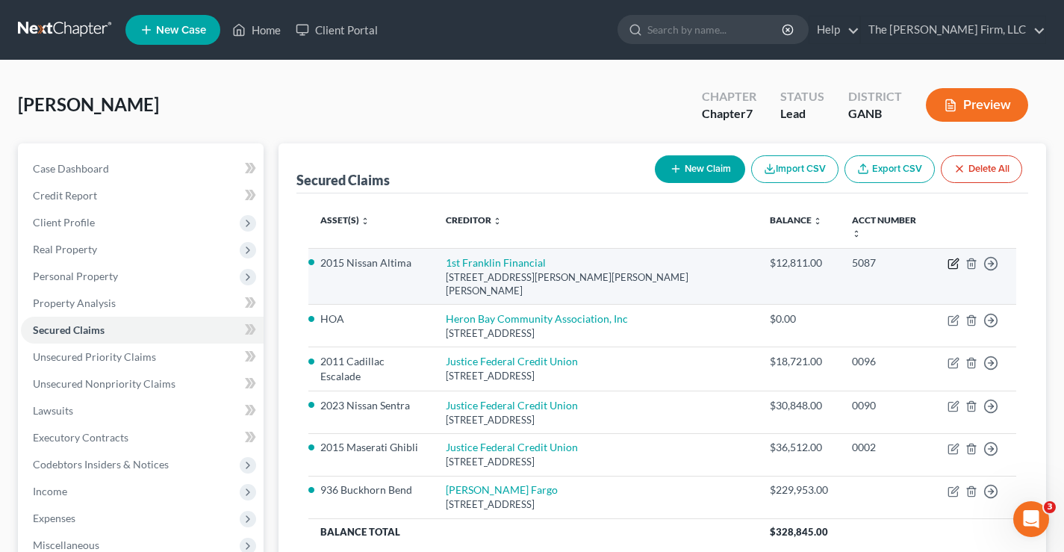
click at [956, 258] on icon "button" at bounding box center [953, 264] width 12 height 12
select select "10"
select select "3"
select select "0"
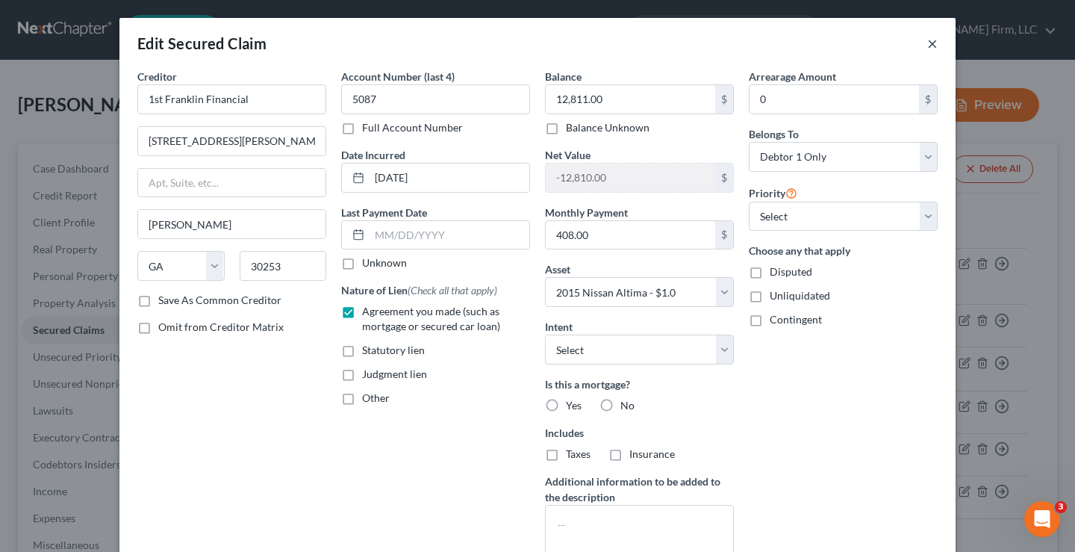
click at [927, 43] on button "×" at bounding box center [932, 43] width 10 height 18
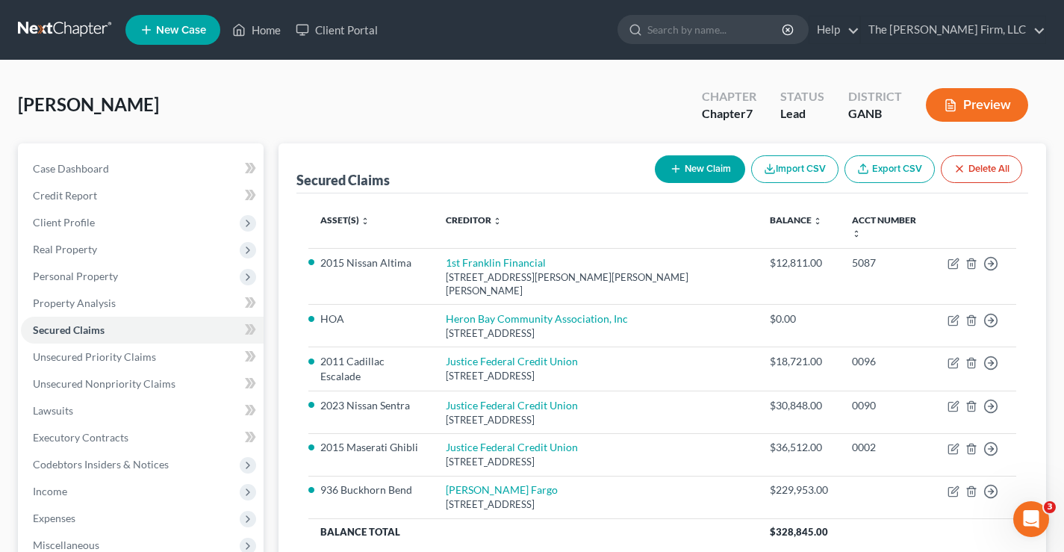
click at [560, 87] on div "[PERSON_NAME] Upgraded Chapter Chapter 7 Status Lead District GANB Preview" at bounding box center [532, 110] width 1028 height 65
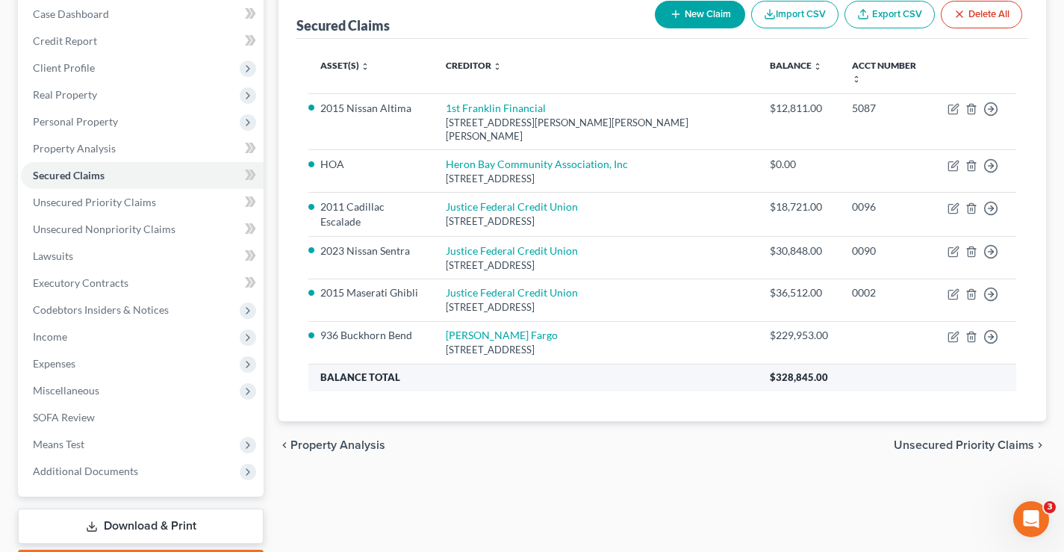
scroll to position [242, 0]
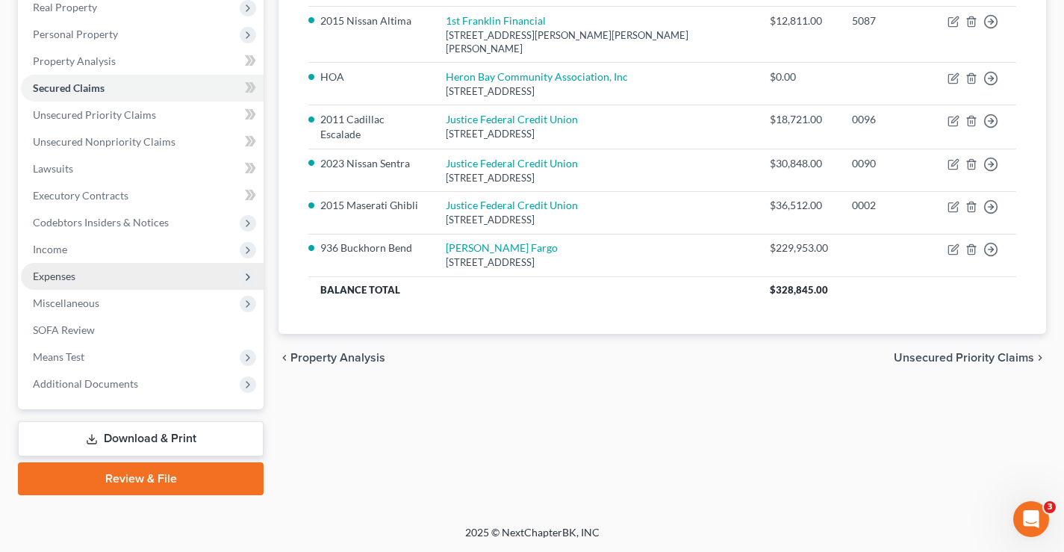
click at [66, 275] on span "Expenses" at bounding box center [54, 276] width 43 height 13
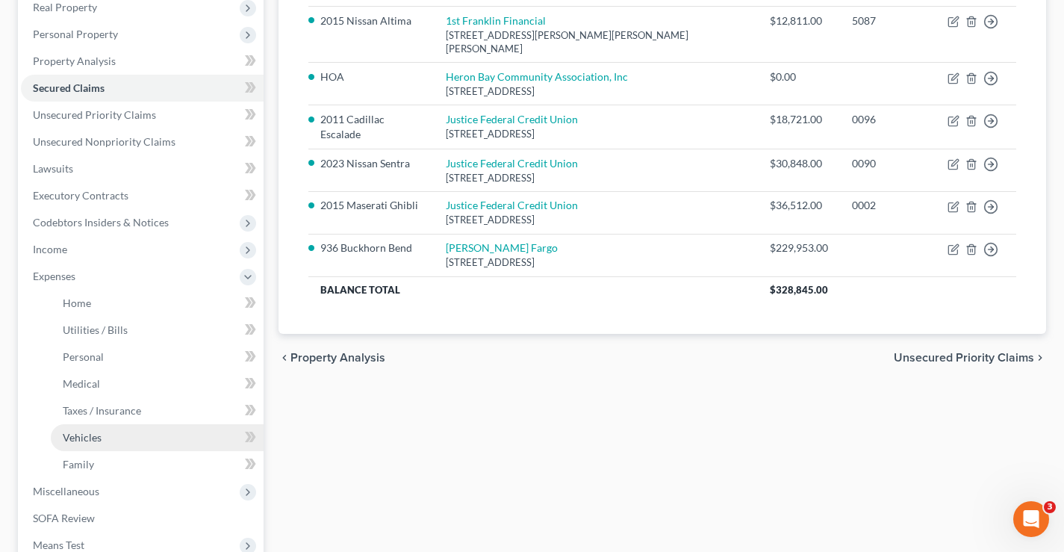
click at [74, 437] on span "Vehicles" at bounding box center [82, 437] width 39 height 13
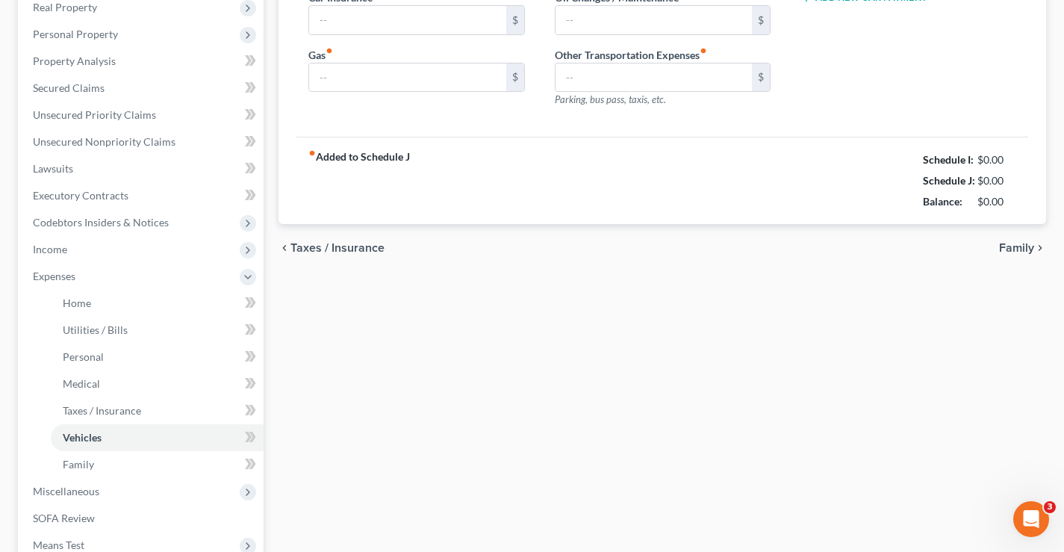
scroll to position [61, 0]
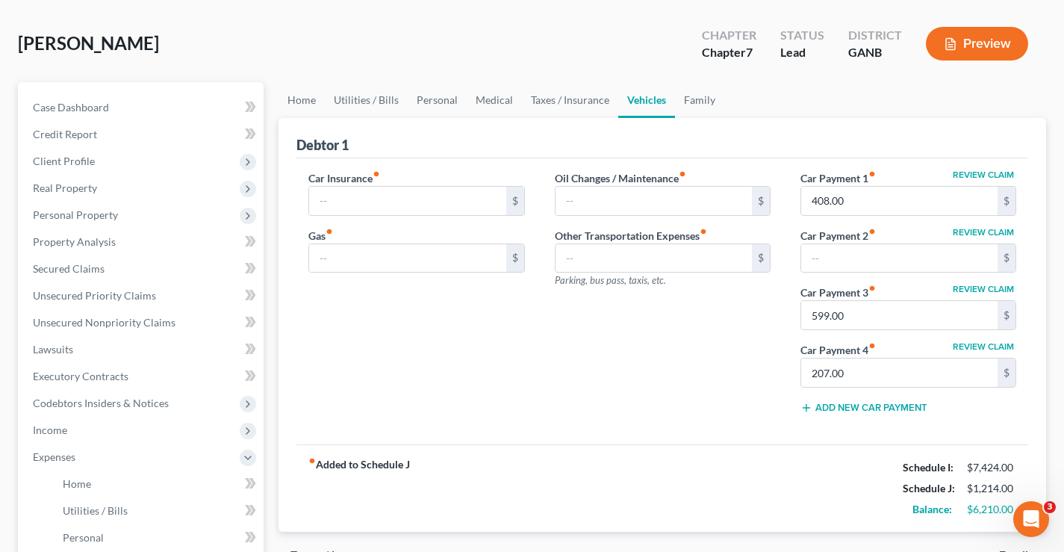
type input "0.00"
type input "160.00"
type input "0.00"
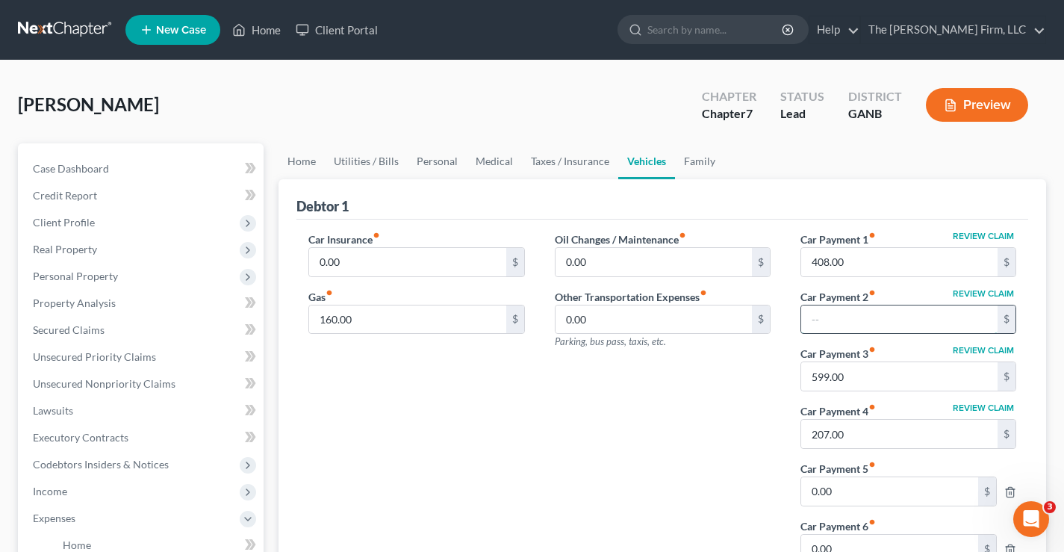
click at [818, 317] on input "text" at bounding box center [899, 319] width 196 height 28
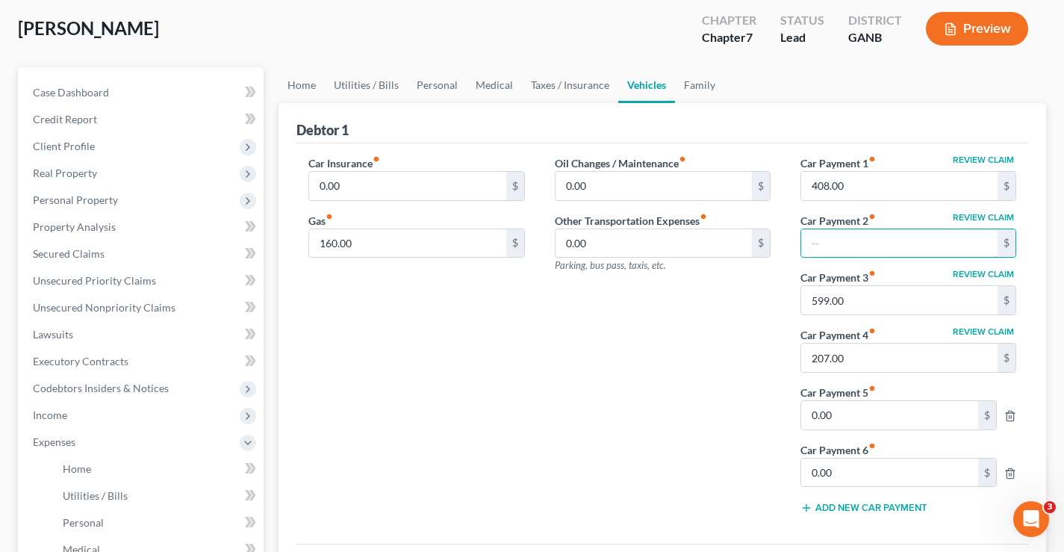
scroll to position [75, 0]
type input "599"
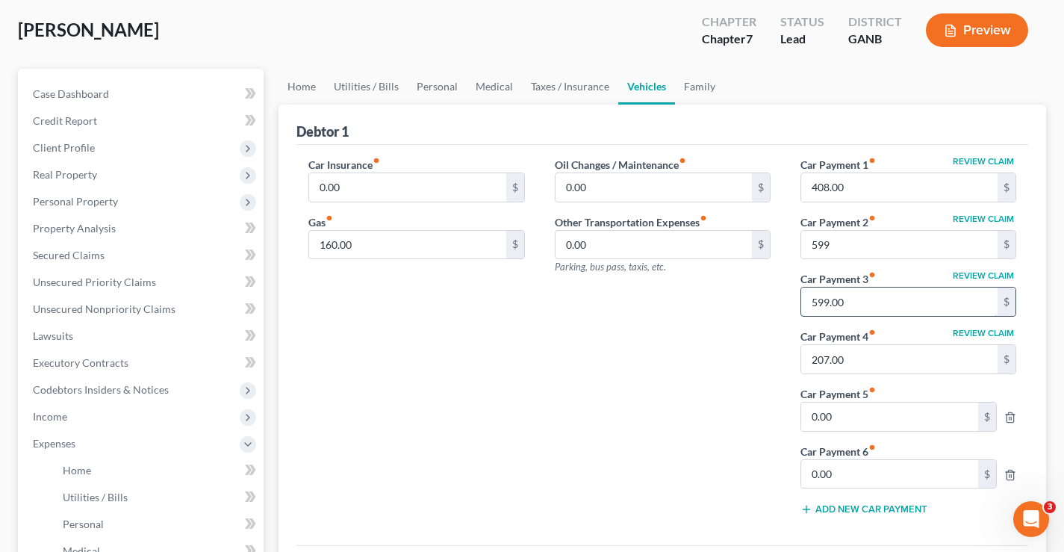
click at [857, 298] on input "599.00" at bounding box center [899, 301] width 196 height 28
type input "207"
click at [869, 366] on input "207.00" at bounding box center [899, 359] width 196 height 28
click at [600, 352] on div "Oil Changes / Maintenance fiber_manual_record 0.00 $ Other Transportation Expen…" at bounding box center [663, 342] width 246 height 371
drag, startPoint x: 738, startPoint y: 429, endPoint x: 740, endPoint y: 391, distance: 38.1
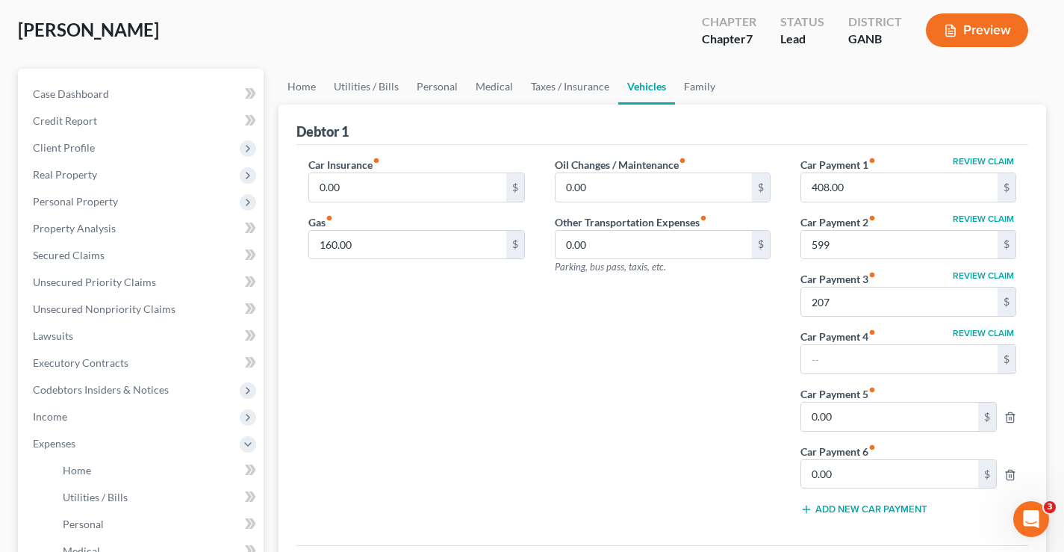
click at [738, 414] on div "Oil Changes / Maintenance fiber_manual_record 0.00 $ Other Transportation Expen…" at bounding box center [663, 342] width 246 height 371
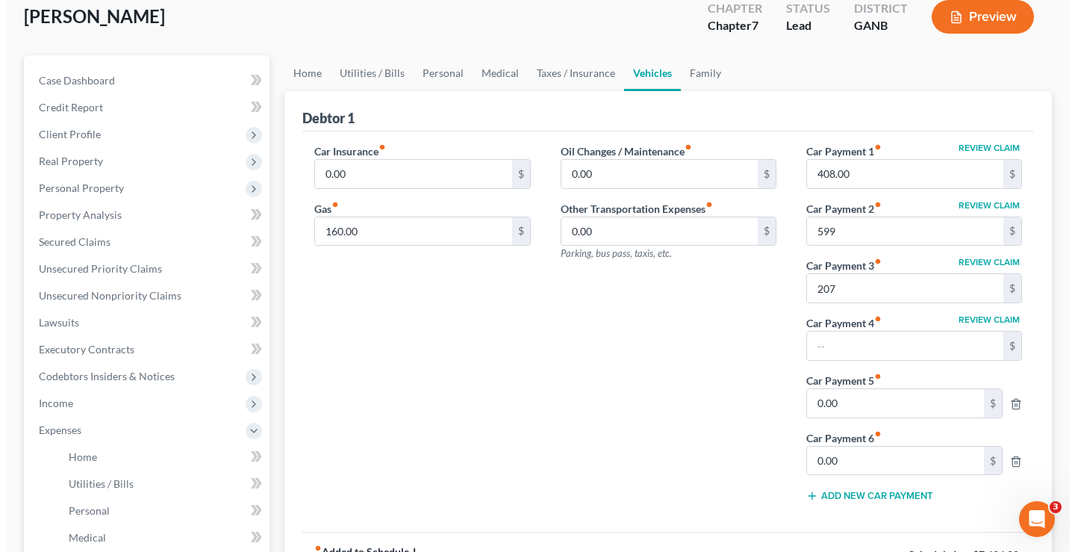
scroll to position [0, 0]
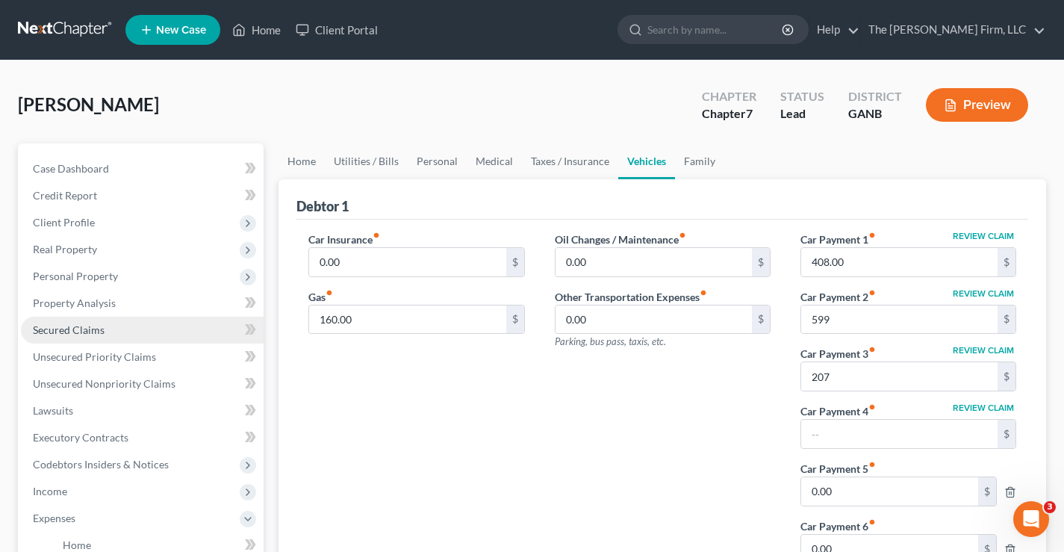
click at [48, 329] on span "Secured Claims" at bounding box center [69, 329] width 72 height 13
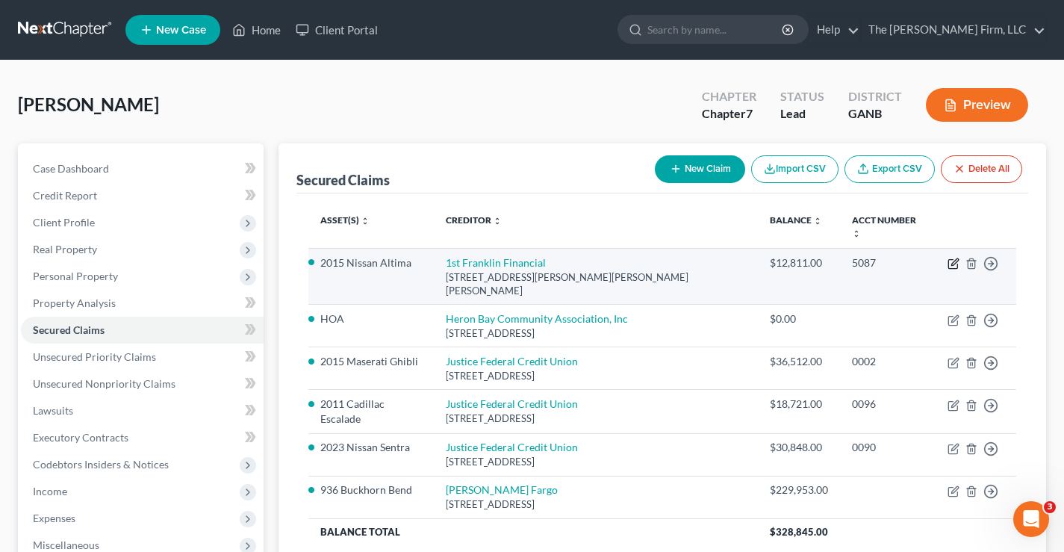
click at [953, 258] on icon "button" at bounding box center [954, 261] width 7 height 7
select select "10"
select select "3"
select select "0"
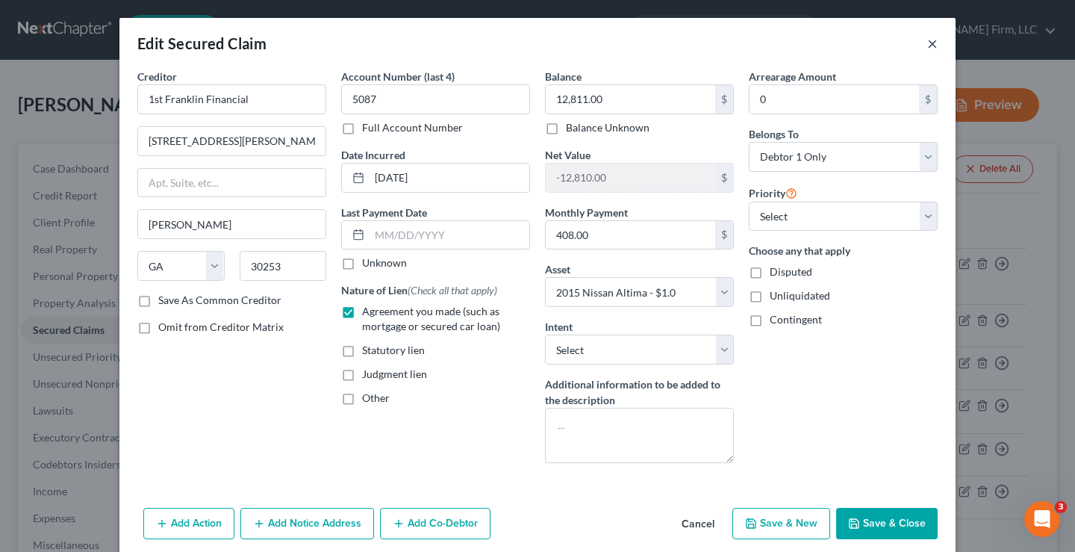
click at [927, 45] on button "×" at bounding box center [932, 43] width 10 height 18
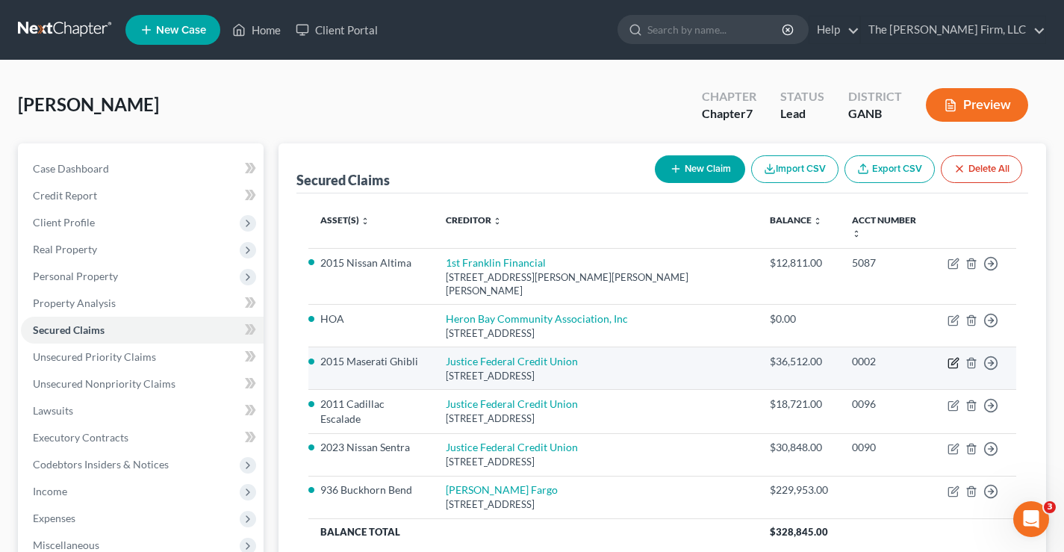
click at [956, 357] on icon "button" at bounding box center [953, 363] width 12 height 12
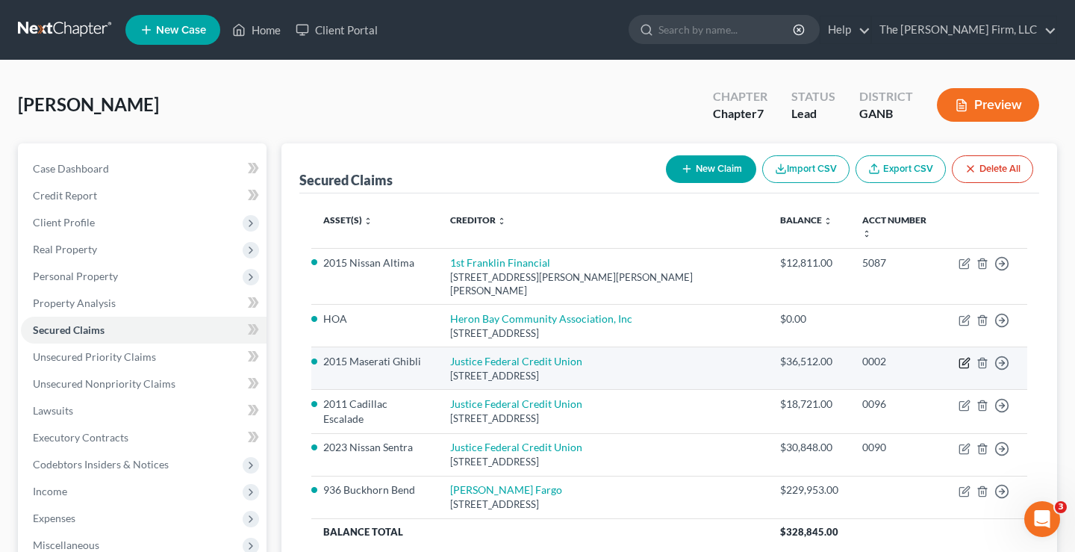
select select "48"
select select "9"
select select "0"
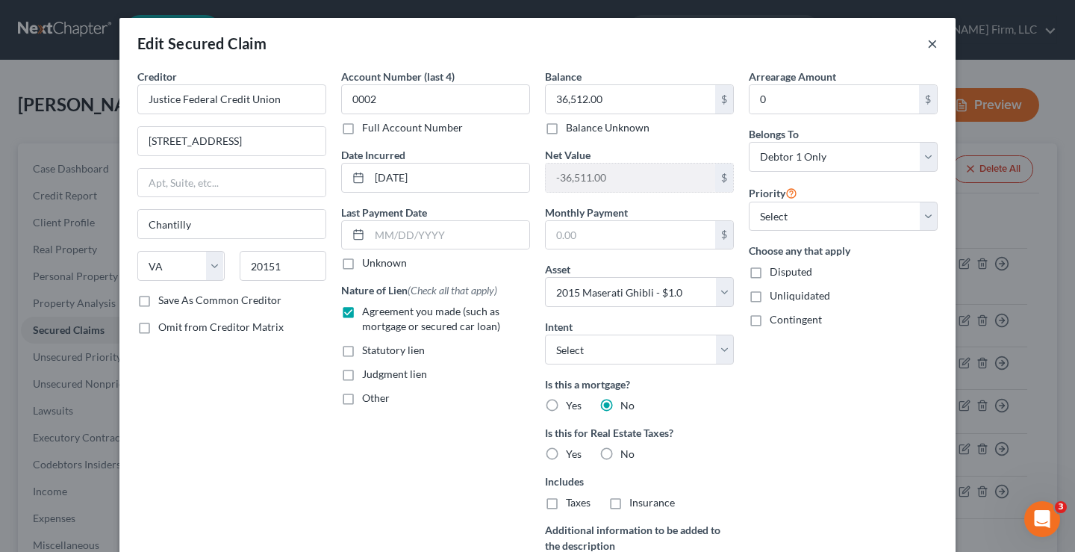
click at [927, 46] on button "×" at bounding box center [932, 43] width 10 height 18
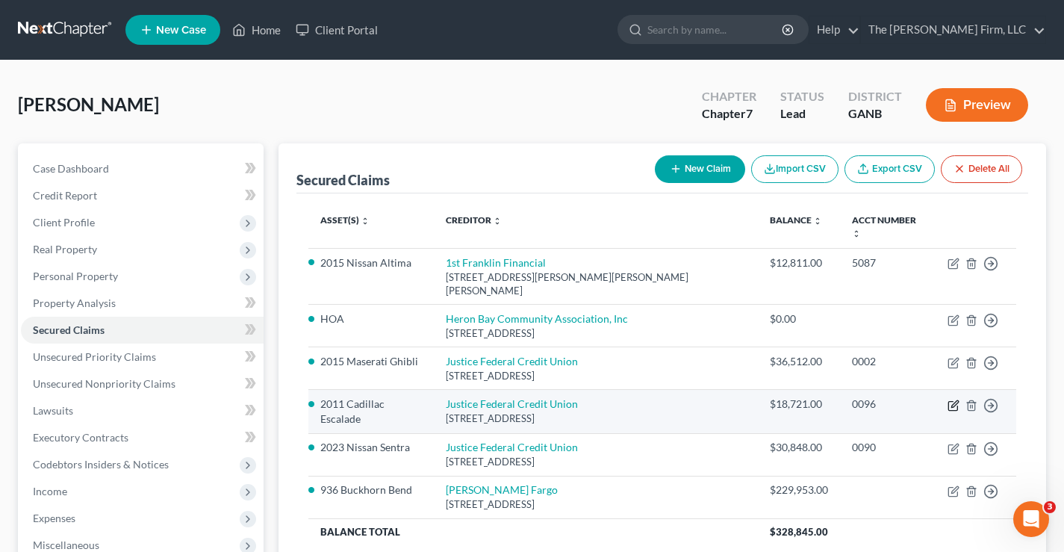
click at [952, 399] on icon "button" at bounding box center [953, 405] width 12 height 12
select select "48"
select select "8"
select select "0"
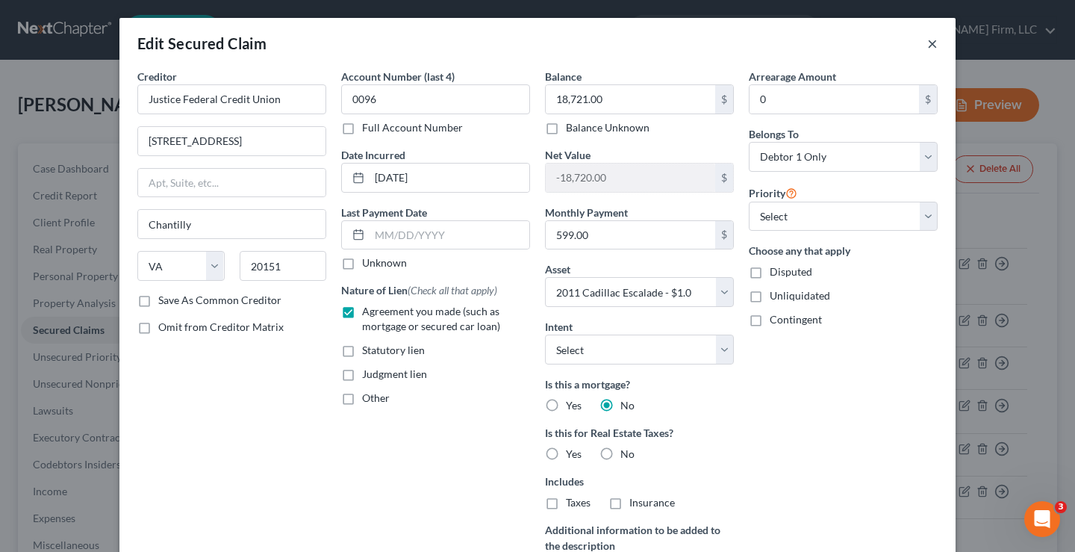
click at [930, 43] on button "×" at bounding box center [932, 43] width 10 height 18
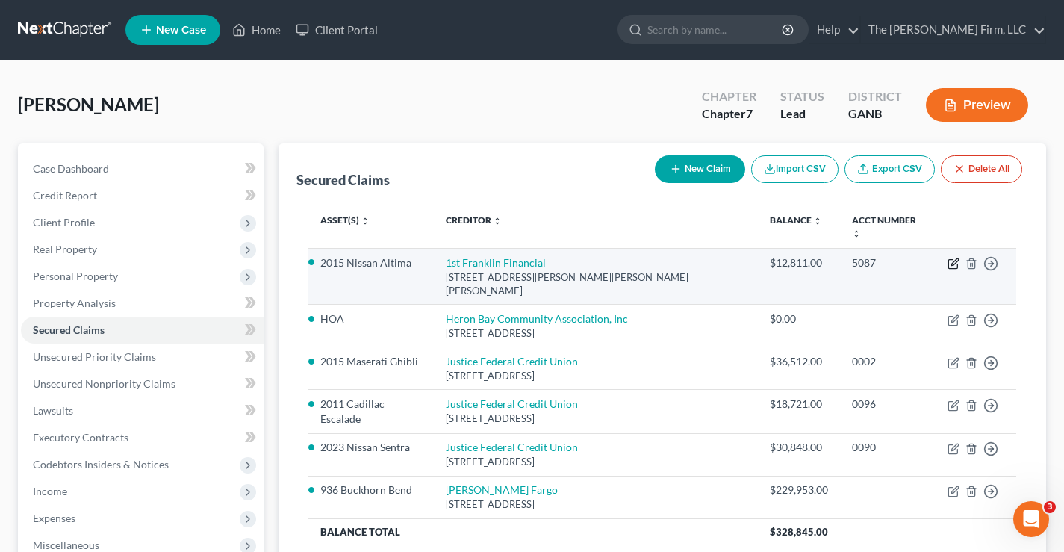
click at [956, 258] on icon "button" at bounding box center [953, 264] width 12 height 12
select select "10"
select select "3"
select select "0"
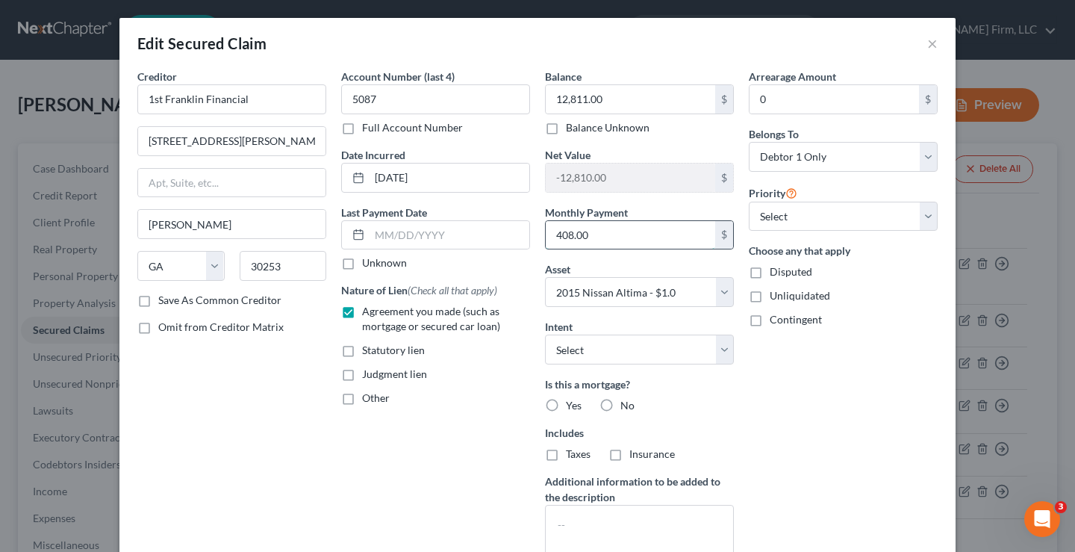
click at [600, 241] on input "408.00" at bounding box center [630, 235] width 169 height 28
click at [577, 38] on div "Edit Secured Claim ×" at bounding box center [537, 43] width 836 height 51
click at [927, 45] on button "×" at bounding box center [932, 43] width 10 height 18
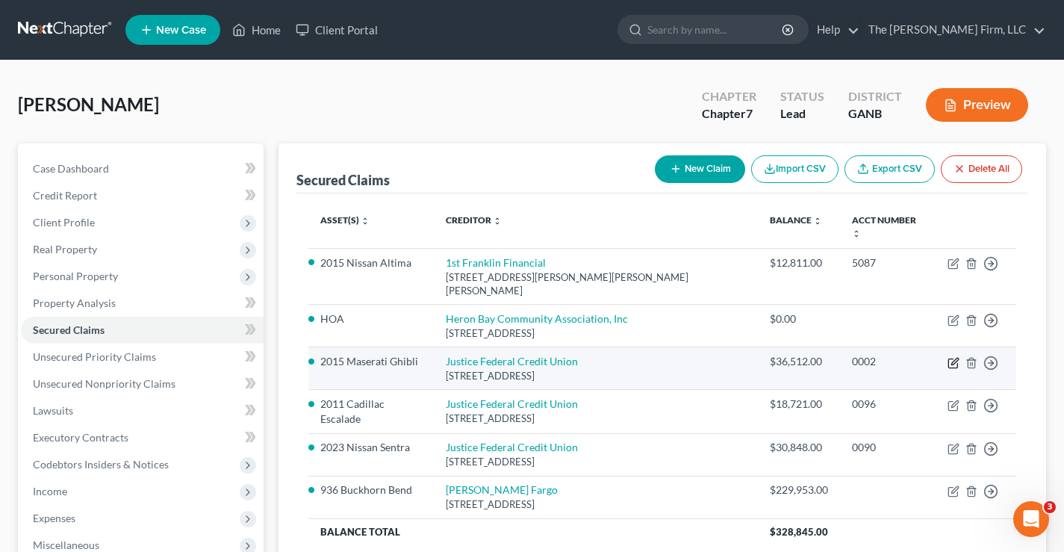
click at [956, 358] on icon "button" at bounding box center [954, 361] width 7 height 7
select select "48"
select select "9"
select select "0"
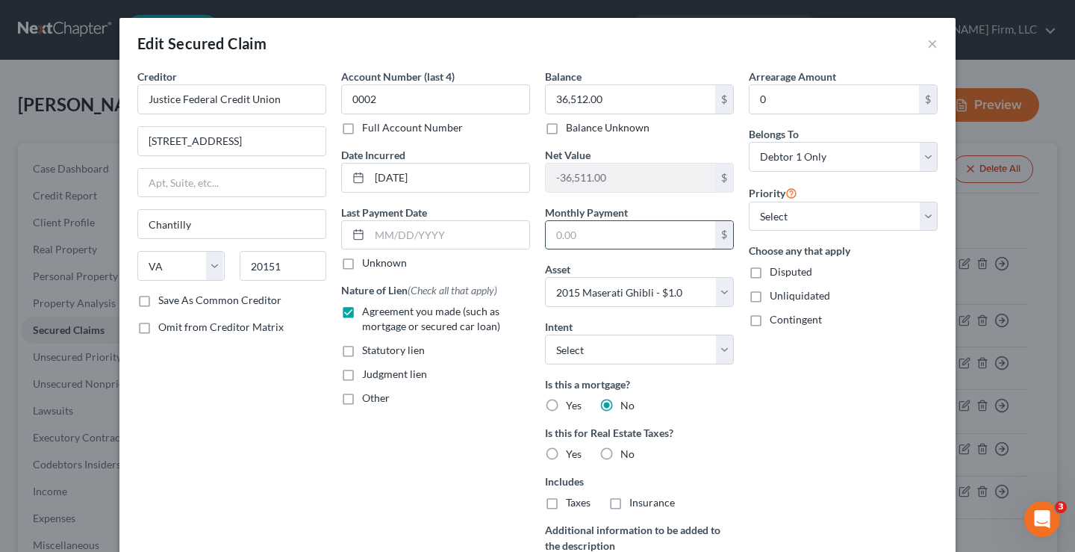
click at [575, 232] on input "text" at bounding box center [630, 235] width 169 height 28
type input "408"
click at [816, 371] on div "Arrearage Amount 0 $ Belongs To * Select Debtor 1 Only Debtor 2 Only Debtor 1 A…" at bounding box center [843, 345] width 204 height 552
click at [927, 42] on button "×" at bounding box center [932, 43] width 10 height 18
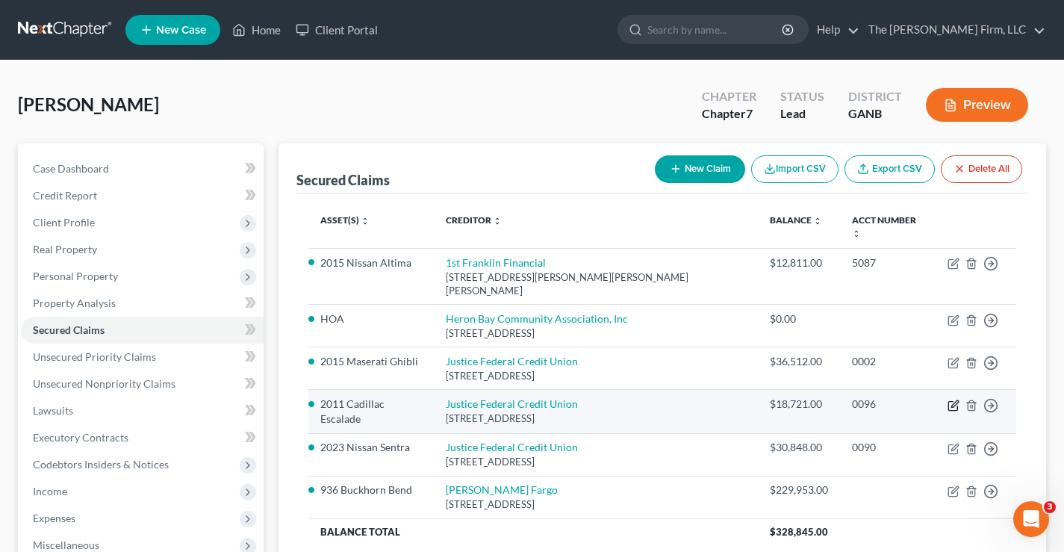
click at [953, 400] on icon "button" at bounding box center [954, 403] width 7 height 7
select select "48"
select select "8"
select select "0"
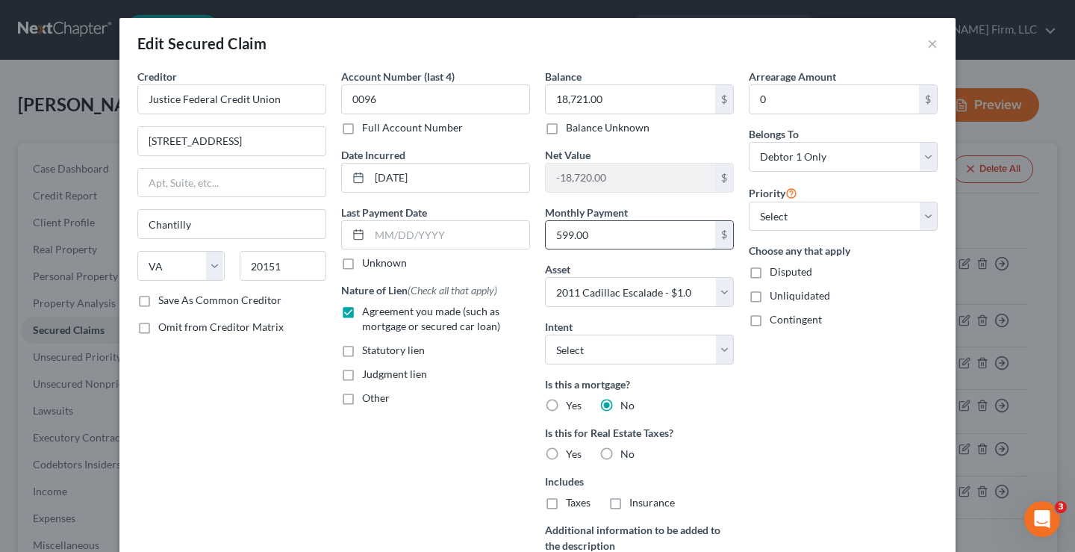
click at [592, 233] on input "599.00" at bounding box center [630, 235] width 169 height 28
type input "207"
click at [818, 401] on div "Arrearage Amount 0 $ Belongs To * Select Debtor 1 Only Debtor 2 Only Debtor 1 A…" at bounding box center [843, 345] width 204 height 552
click at [846, 369] on div "Arrearage Amount 0 $ Belongs To * Select Debtor 1 Only Debtor 2 Only Debtor 1 A…" at bounding box center [843, 345] width 204 height 552
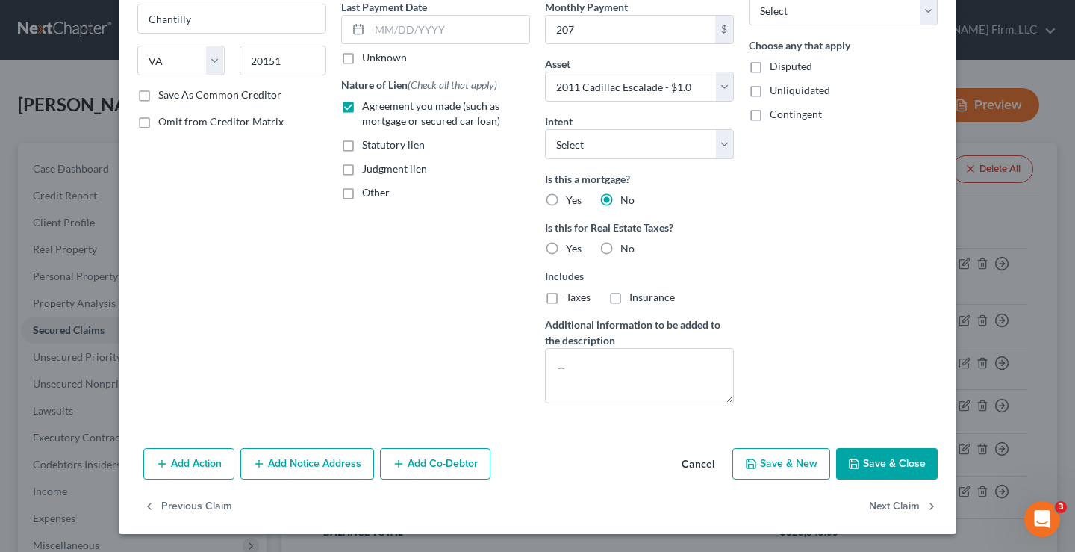
click at [878, 461] on button "Save & Close" at bounding box center [887, 463] width 102 height 31
select select
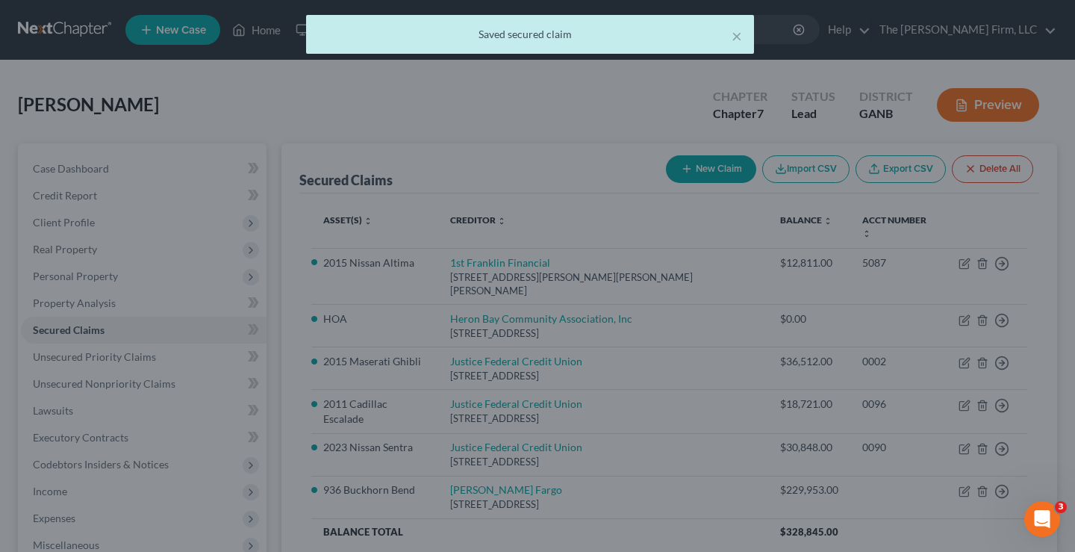
type input "207.00"
select select "8"
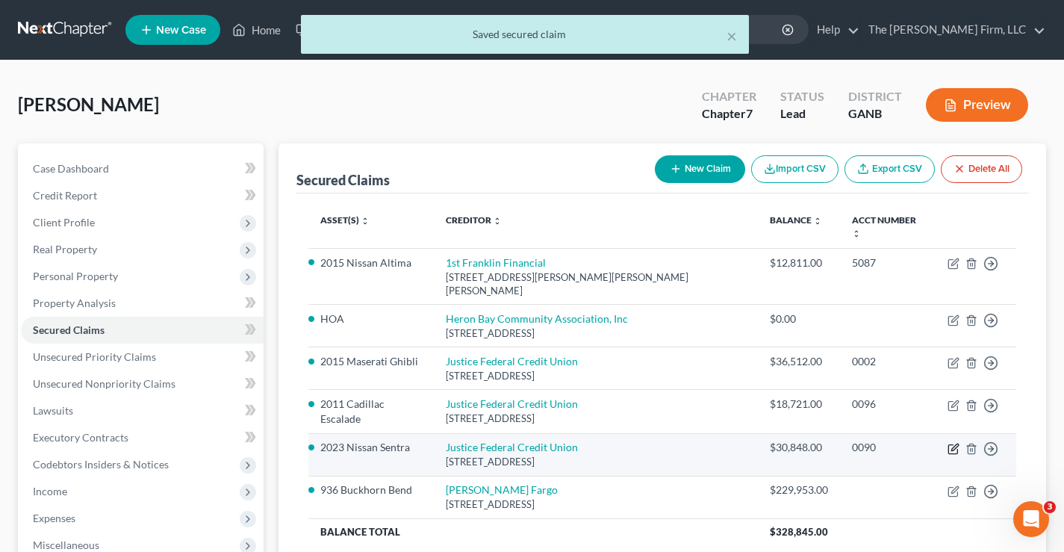
click at [952, 443] on icon "button" at bounding box center [954, 446] width 7 height 7
select select "48"
select select "16"
select select "0"
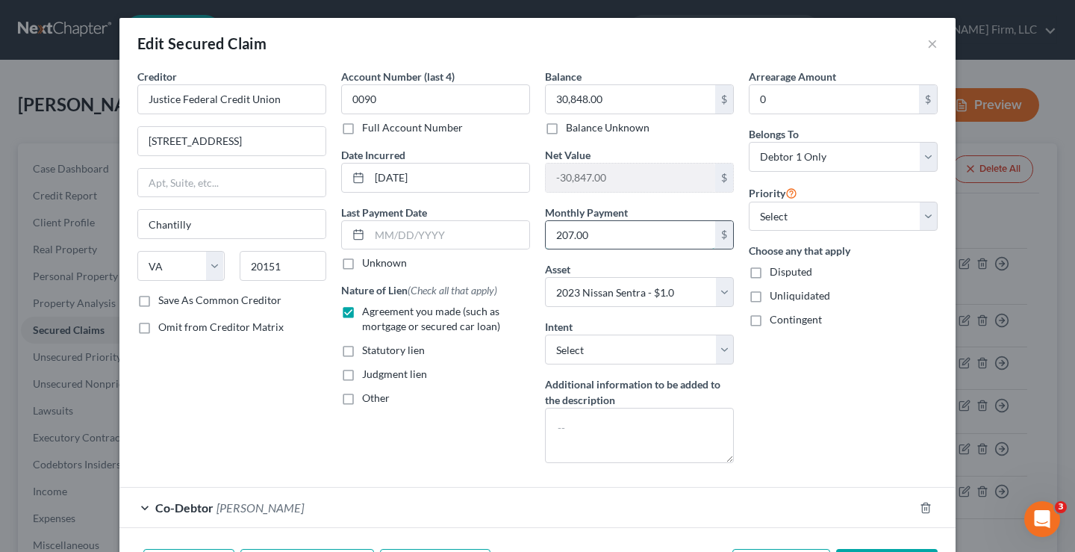
click at [608, 233] on input "207.00" at bounding box center [630, 235] width 169 height 28
type input "600"
drag, startPoint x: 815, startPoint y: 403, endPoint x: 849, endPoint y: 413, distance: 35.7
click at [815, 403] on div "Arrearage Amount 0 $ Belongs To * Select Debtor 1 Only Debtor 2 Only Debtor 1 A…" at bounding box center [843, 272] width 204 height 406
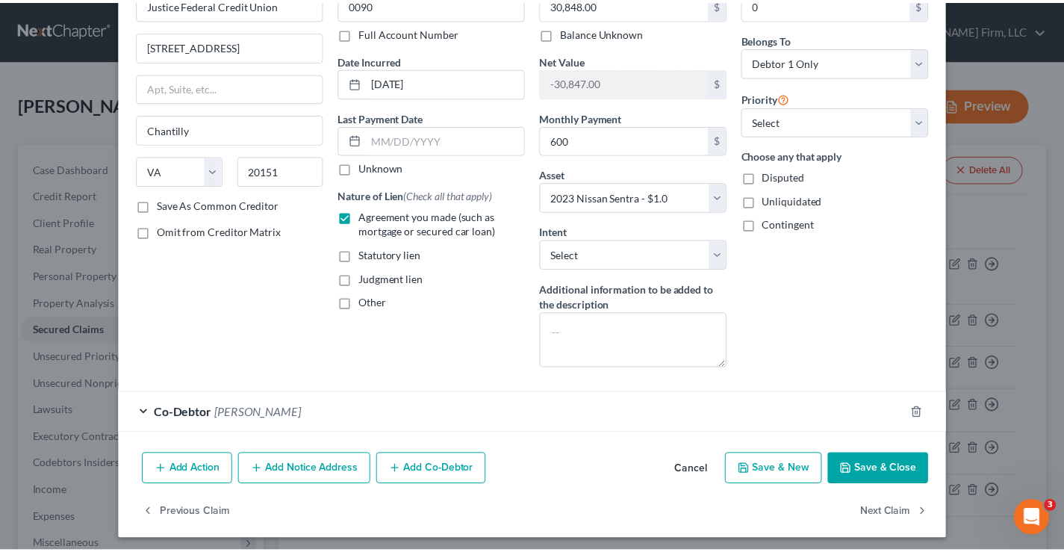
scroll to position [101, 0]
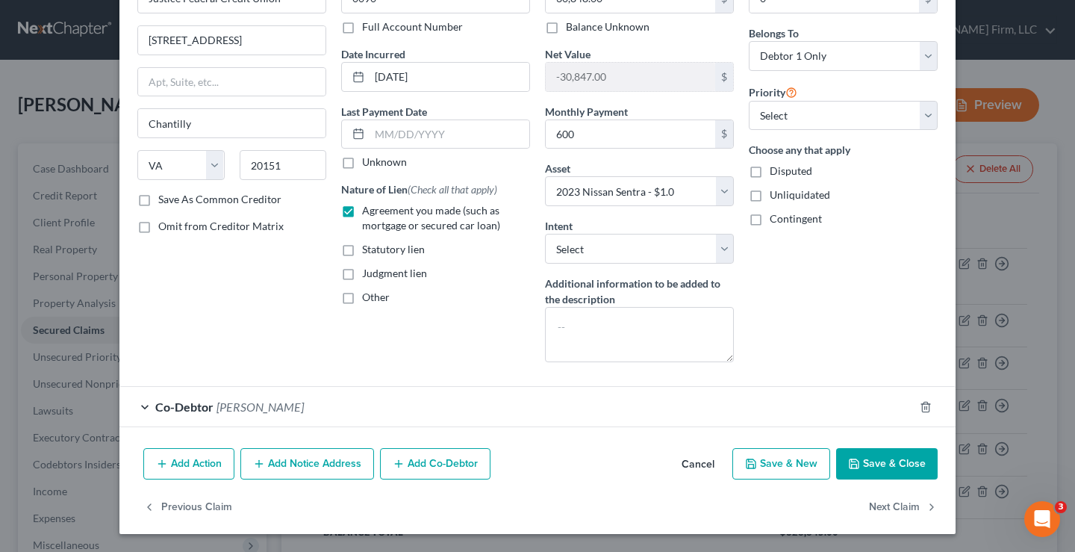
click at [885, 462] on button "Save & Close" at bounding box center [887, 463] width 102 height 31
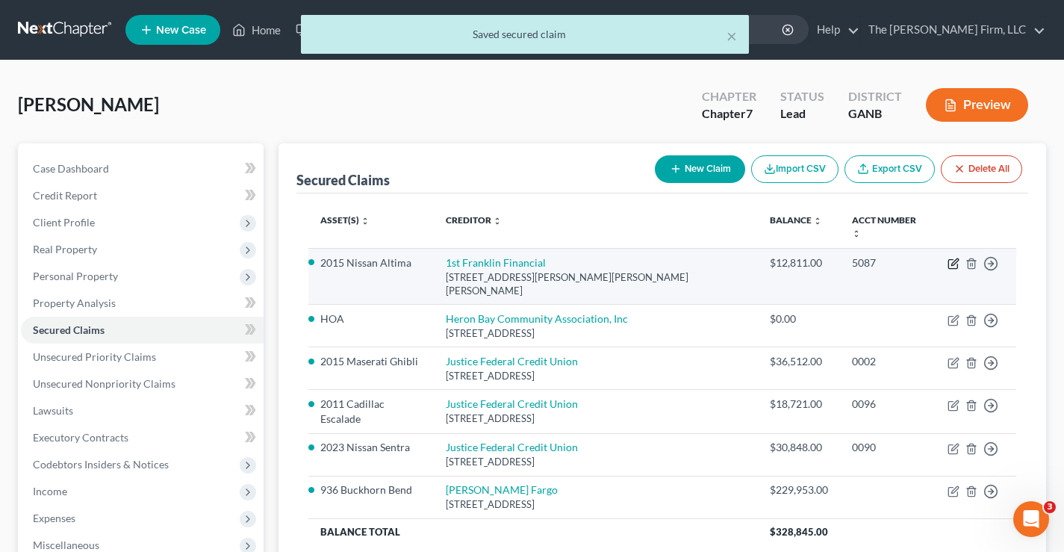
click at [952, 258] on icon "button" at bounding box center [954, 261] width 7 height 7
select select "10"
select select "3"
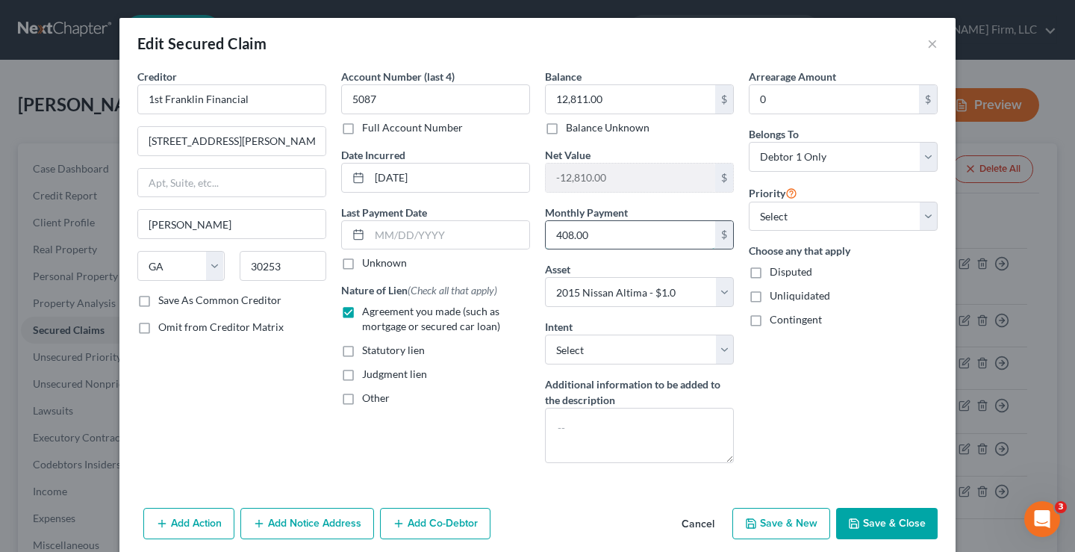
click at [573, 238] on input "408.00" at bounding box center [630, 235] width 169 height 28
drag, startPoint x: 427, startPoint y: 446, endPoint x: 997, endPoint y: 362, distance: 575.8
click at [428, 445] on div "Account Number (last 4) 5087 Full Account Number Date Incurred [DATE] Last Paym…" at bounding box center [436, 272] width 204 height 406
click at [888, 522] on button "Save & Close" at bounding box center [887, 523] width 102 height 31
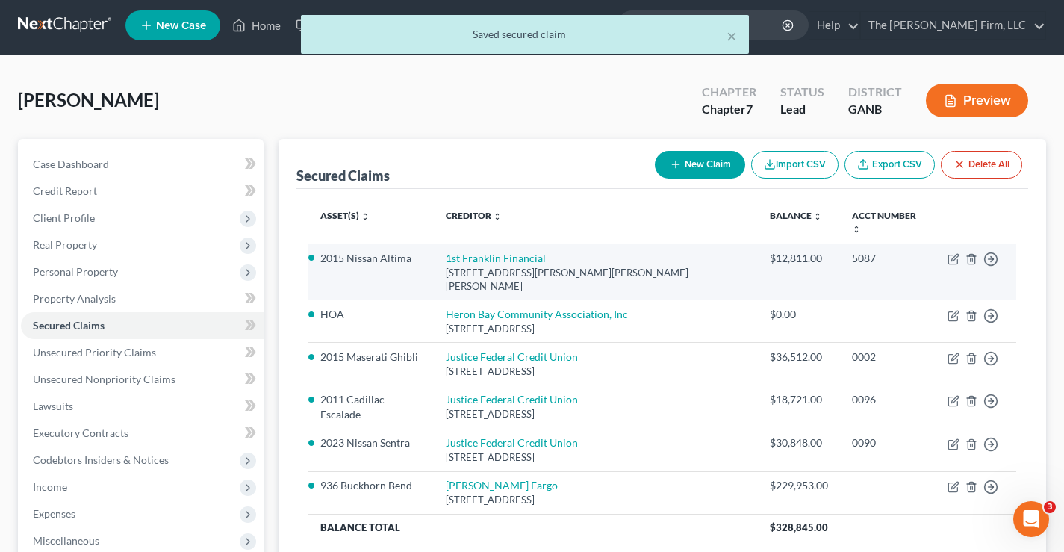
scroll to position [242, 0]
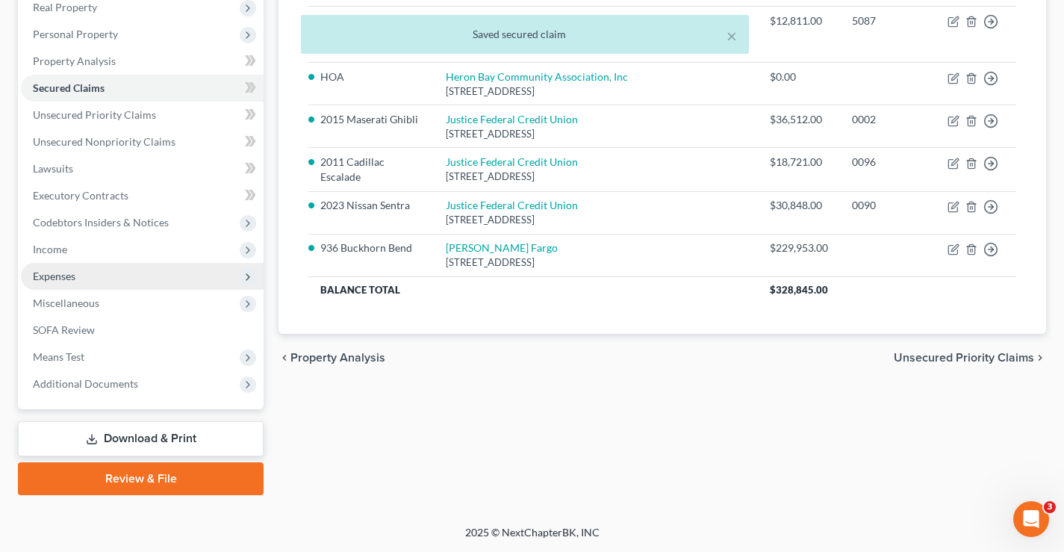
click at [37, 278] on span "Expenses" at bounding box center [54, 276] width 43 height 13
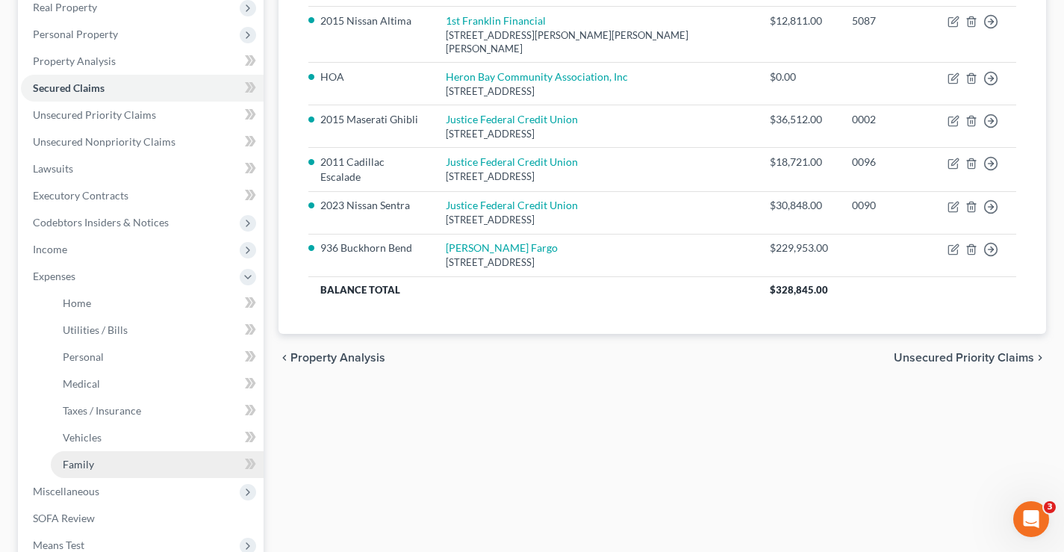
click at [70, 465] on span "Family" at bounding box center [78, 464] width 31 height 13
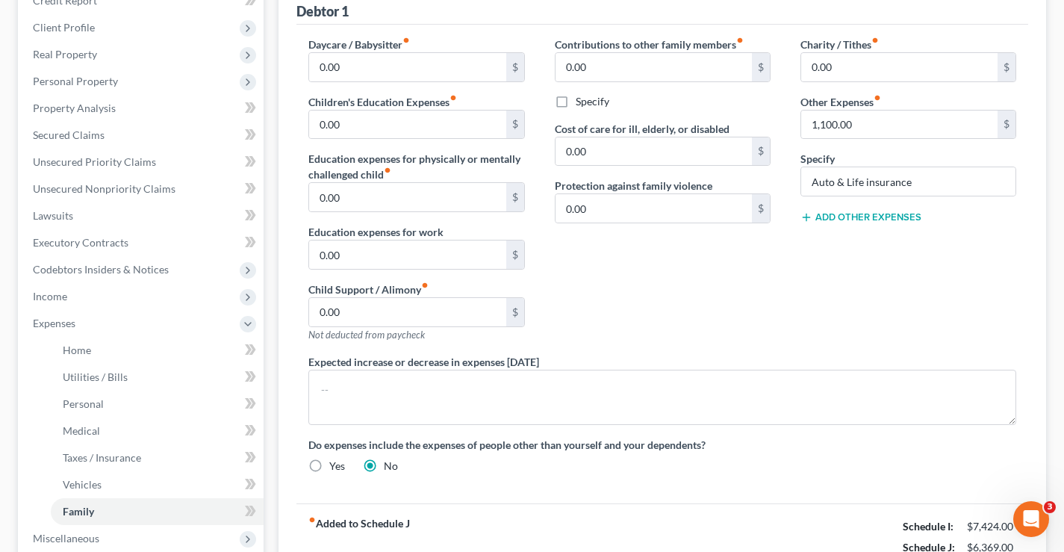
scroll to position [57, 0]
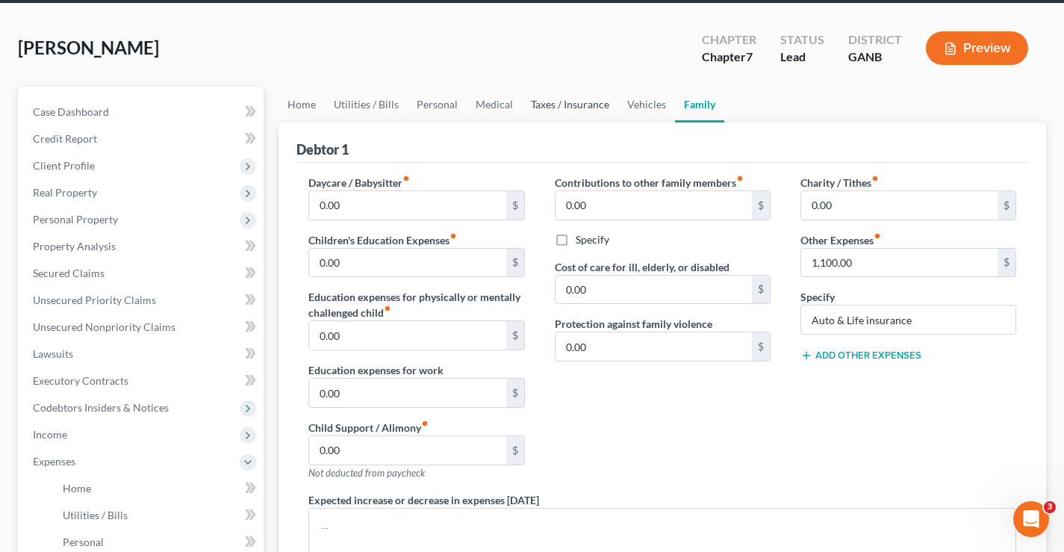
click at [584, 107] on link "Taxes / Insurance" at bounding box center [570, 105] width 96 height 36
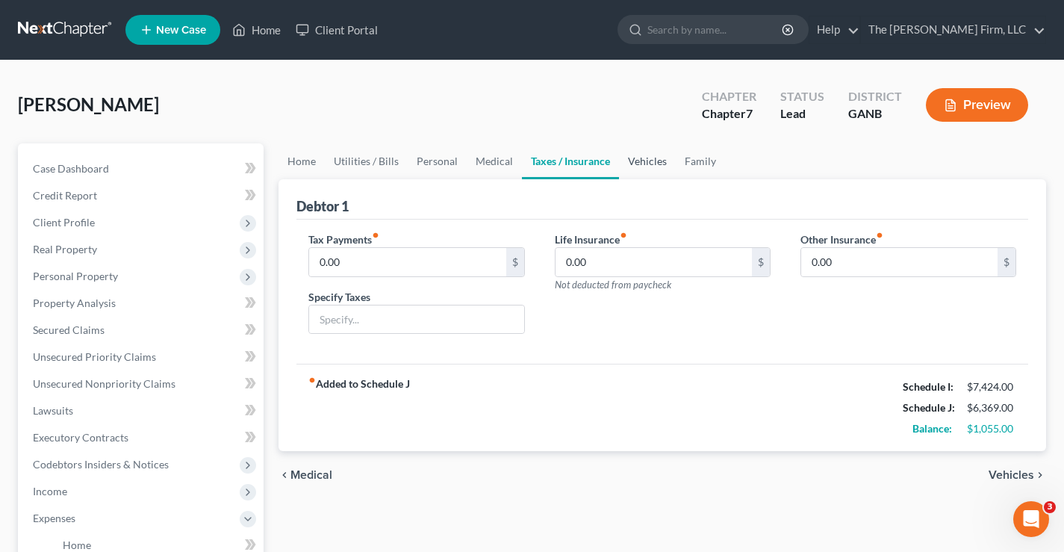
click at [641, 163] on link "Vehicles" at bounding box center [647, 161] width 57 height 36
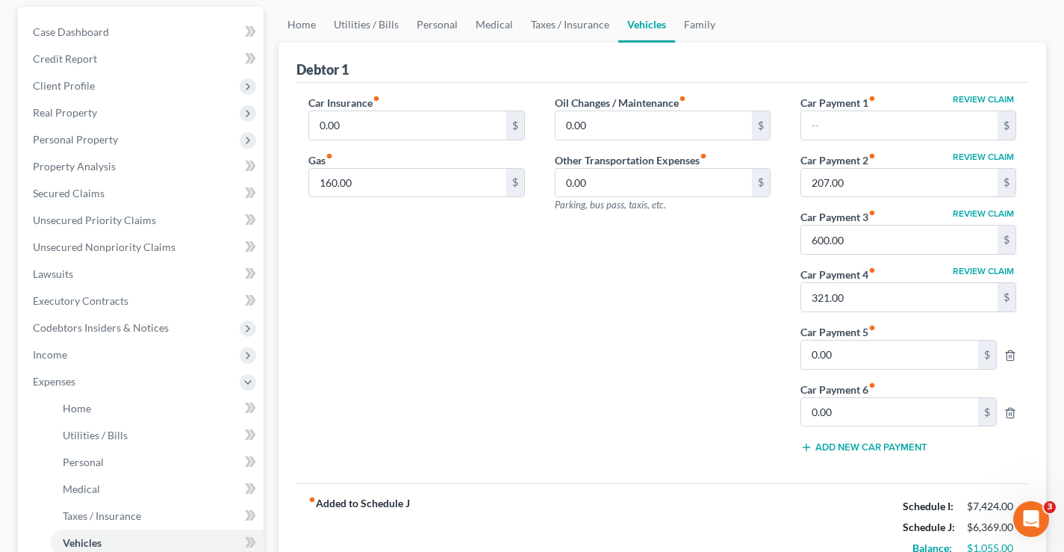
scroll to position [149, 0]
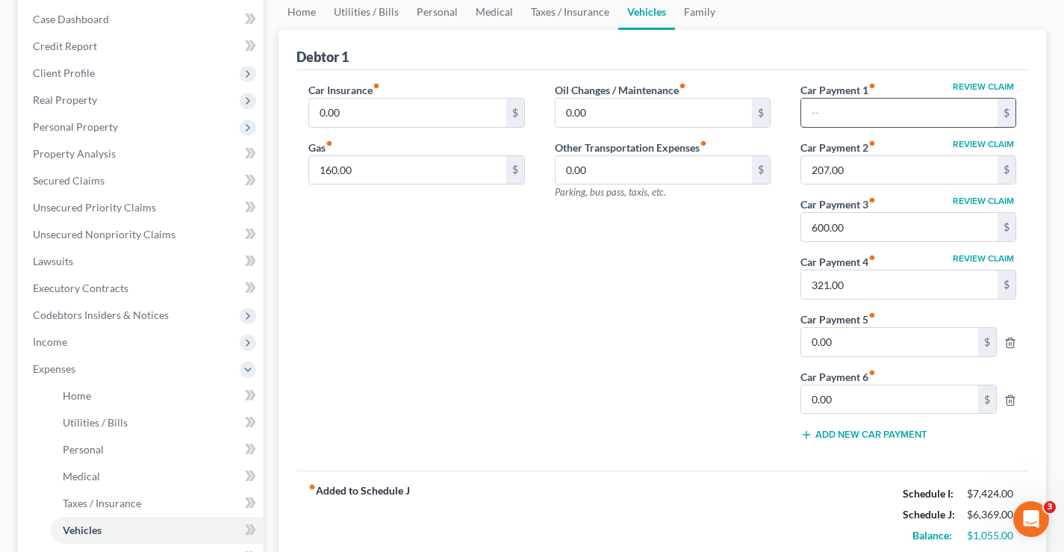
click at [818, 114] on input "text" at bounding box center [899, 113] width 196 height 28
click at [854, 281] on input "321.00" at bounding box center [899, 284] width 196 height 28
click at [715, 328] on div "Oil Changes / Maintenance fiber_manual_record 0.00 $ Other Transportation Expen…" at bounding box center [663, 267] width 246 height 371
drag, startPoint x: 626, startPoint y: 309, endPoint x: 634, endPoint y: 320, distance: 12.8
click at [626, 310] on div "Oil Changes / Maintenance fiber_manual_record 0.00 $ Other Transportation Expen…" at bounding box center [663, 267] width 246 height 371
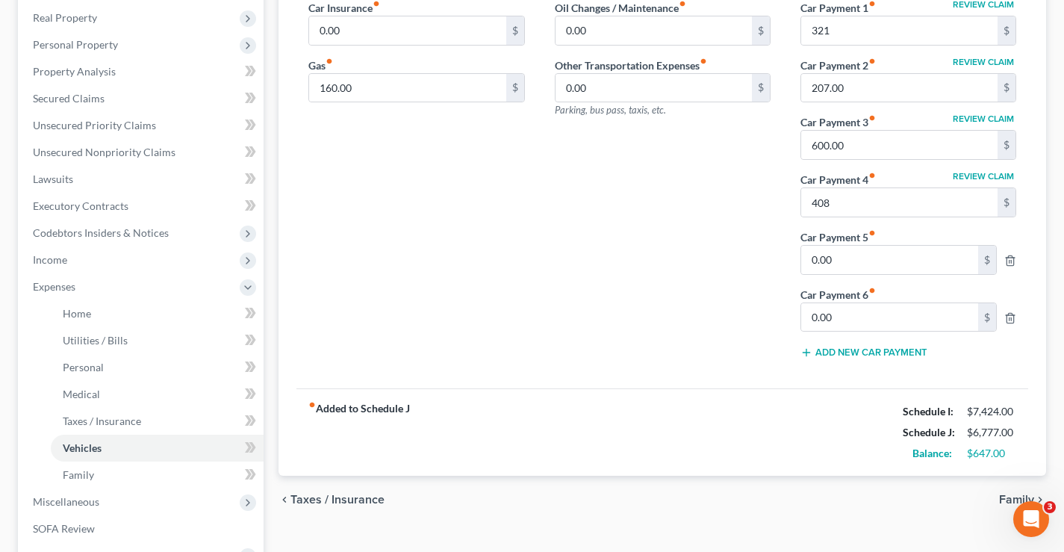
scroll to position [373, 0]
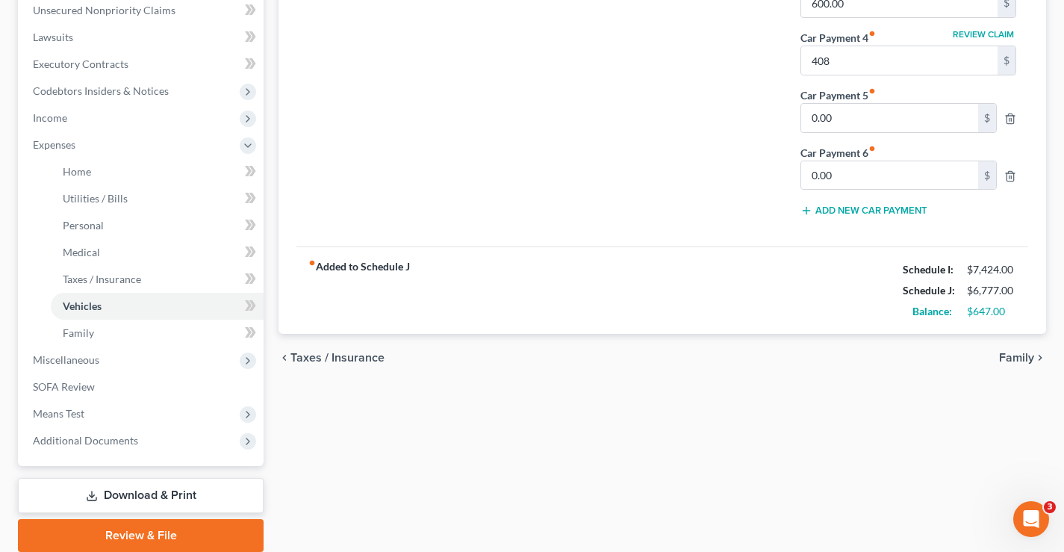
click at [1021, 355] on span "Family" at bounding box center [1016, 358] width 35 height 12
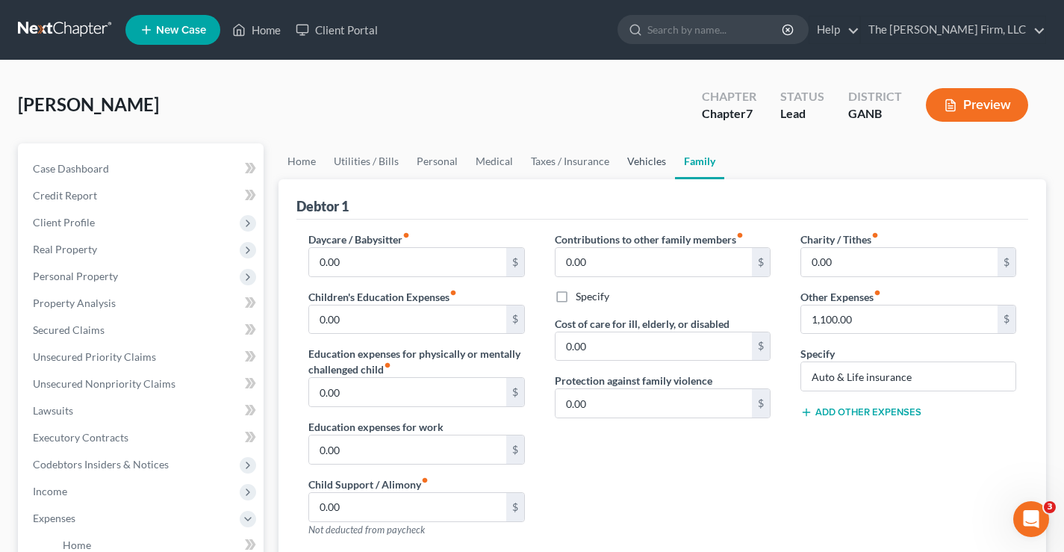
click at [641, 163] on link "Vehicles" at bounding box center [646, 161] width 57 height 36
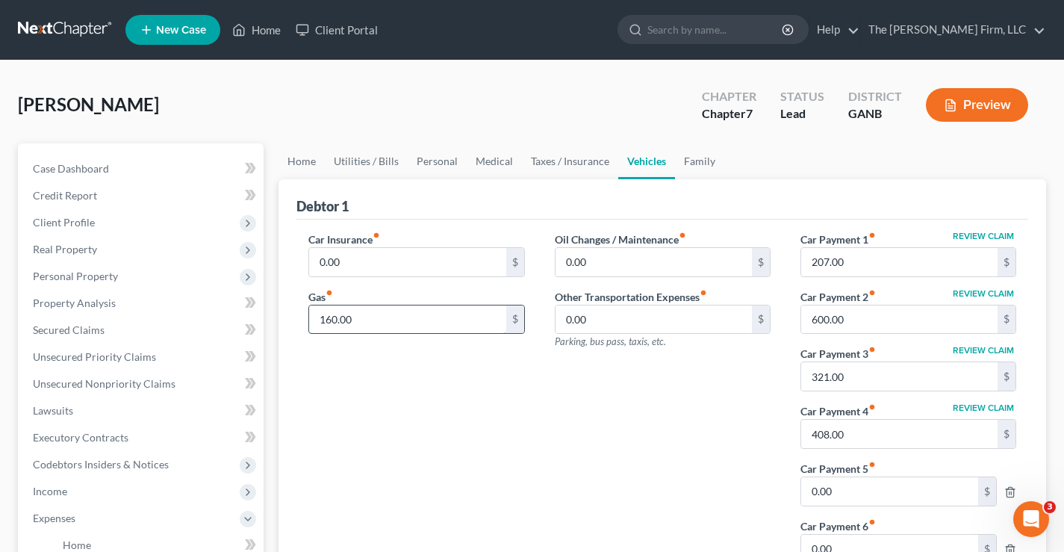
click at [400, 327] on input "160.00" at bounding box center [407, 319] width 196 height 28
drag, startPoint x: 483, startPoint y: 432, endPoint x: 453, endPoint y: 314, distance: 122.4
click at [482, 432] on div "Car Insurance fiber_manual_record 0.00 $ Gas fiber_manual_record 350 $" at bounding box center [416, 416] width 246 height 371
click at [568, 162] on link "Taxes / Insurance" at bounding box center [570, 161] width 96 height 36
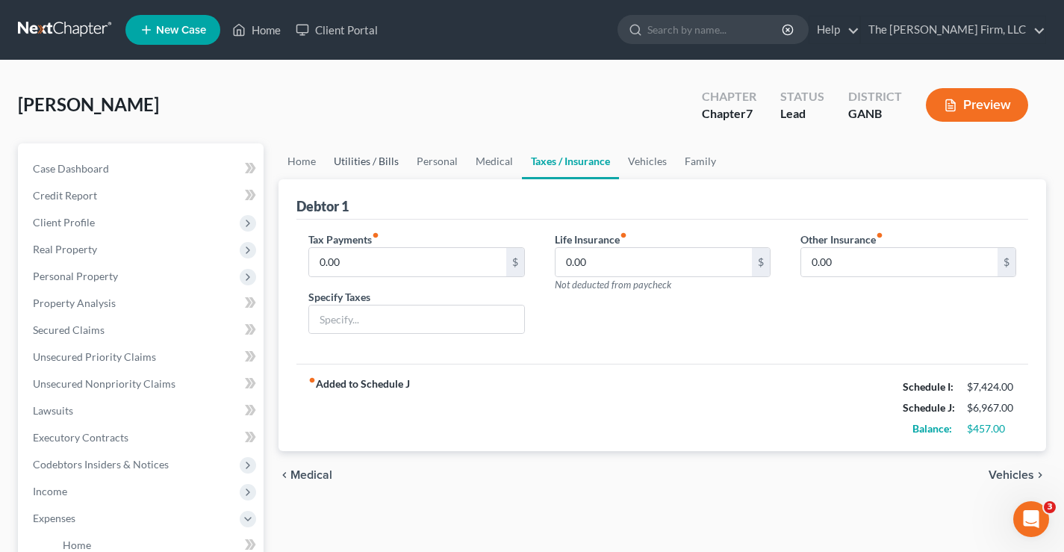
click at [381, 161] on link "Utilities / Bills" at bounding box center [366, 161] width 83 height 36
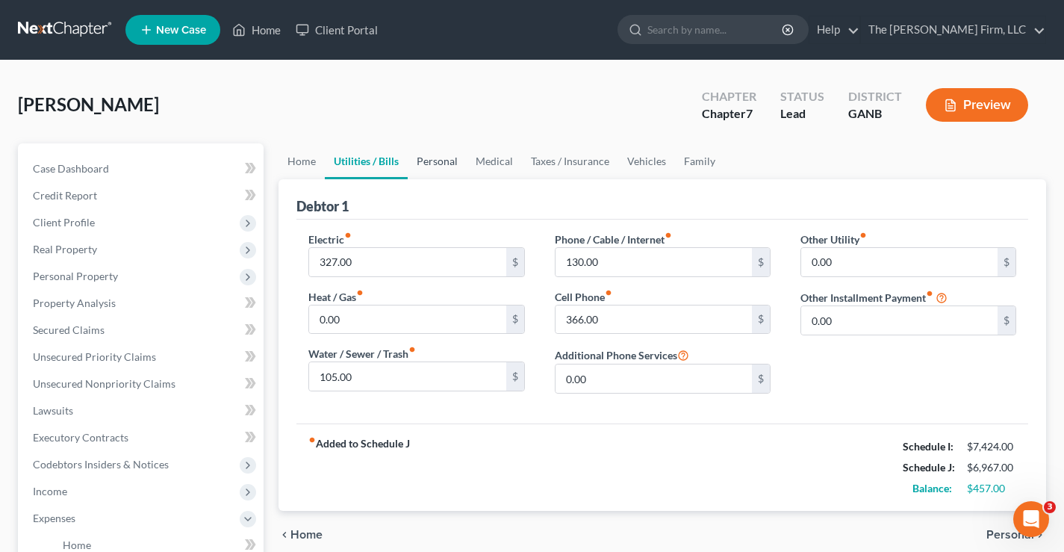
click at [444, 160] on link "Personal" at bounding box center [437, 161] width 59 height 36
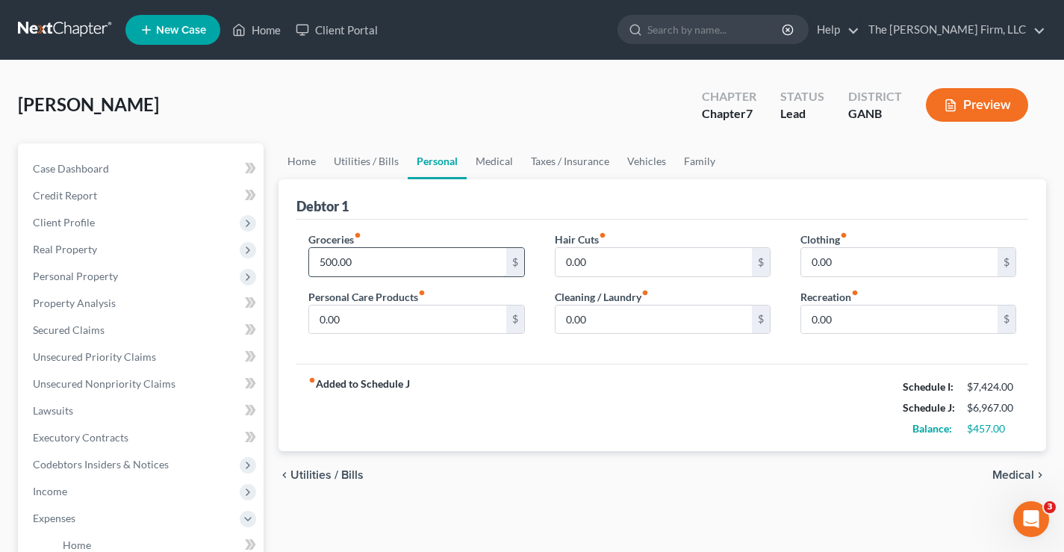
click at [383, 262] on input "500.00" at bounding box center [407, 262] width 196 height 28
click at [358, 313] on input "0.00" at bounding box center [407, 319] width 196 height 28
click at [489, 162] on link "Medical" at bounding box center [494, 161] width 55 height 36
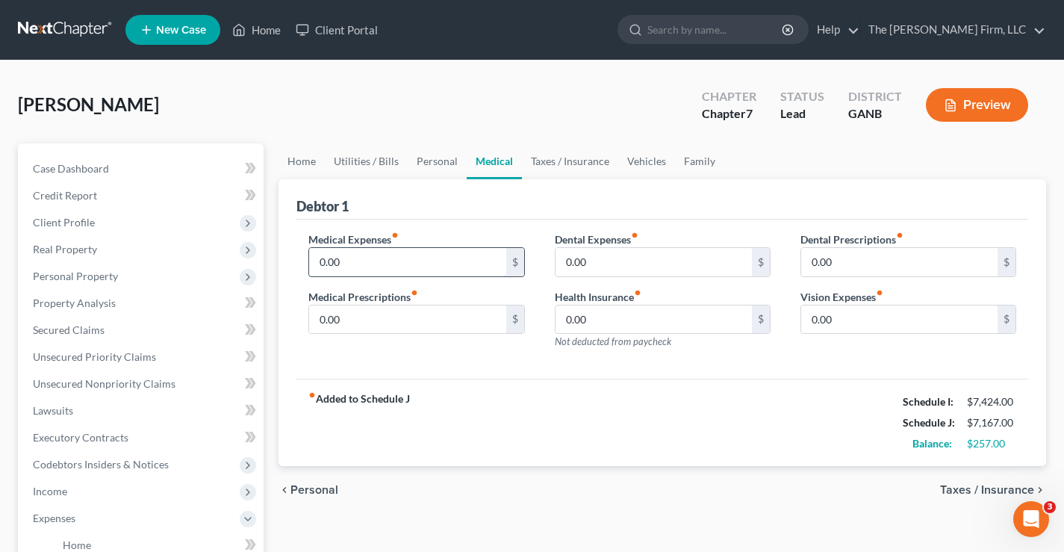
click at [432, 262] on input "0.00" at bounding box center [407, 262] width 196 height 28
click at [451, 161] on link "Personal" at bounding box center [437, 161] width 59 height 36
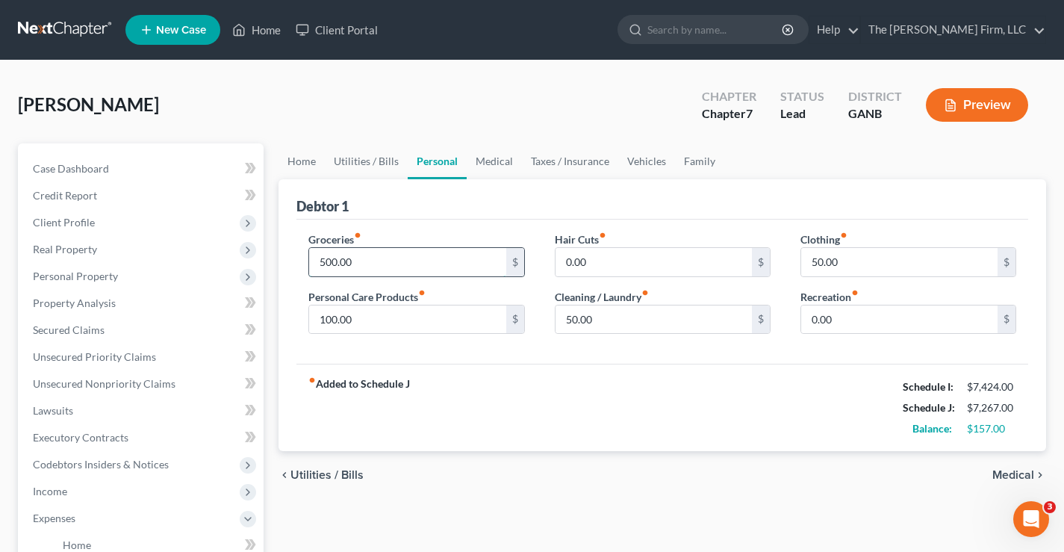
click at [401, 258] on input "500.00" at bounding box center [407, 262] width 196 height 28
drag, startPoint x: 466, startPoint y: 122, endPoint x: 423, endPoint y: 223, distance: 109.7
click at [473, 125] on div "[PERSON_NAME] Upgraded Chapter Chapter 7 Status Lead District GANB Preview" at bounding box center [532, 110] width 1028 height 65
click at [378, 262] on input "550" at bounding box center [407, 262] width 196 height 28
drag, startPoint x: 491, startPoint y: 97, endPoint x: 413, endPoint y: 149, distance: 93.2
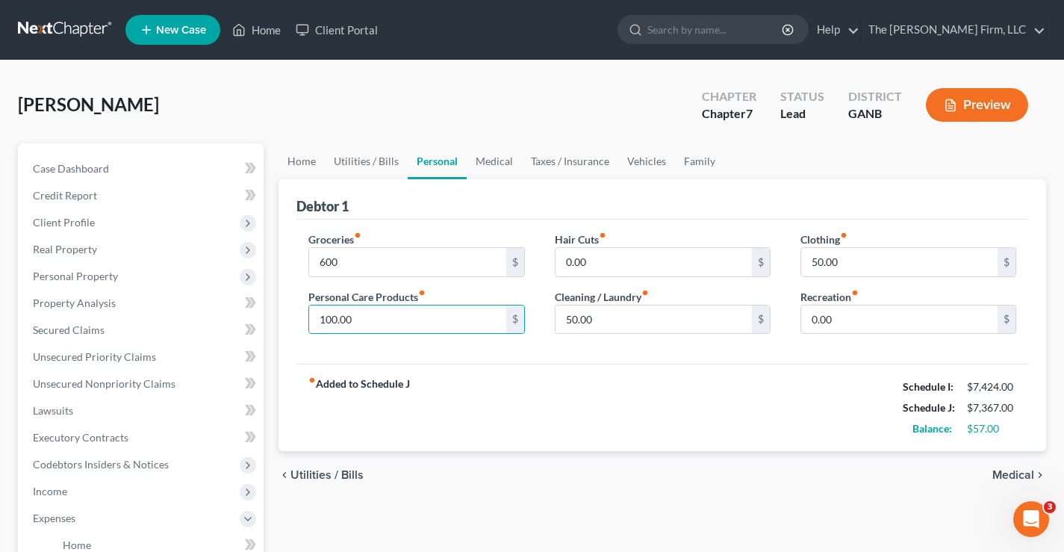
click at [496, 97] on div "[PERSON_NAME] Upgraded Chapter Chapter 7 Status Lead District GANB Preview" at bounding box center [532, 110] width 1028 height 65
click at [48, 337] on link "Secured Claims" at bounding box center [142, 330] width 243 height 27
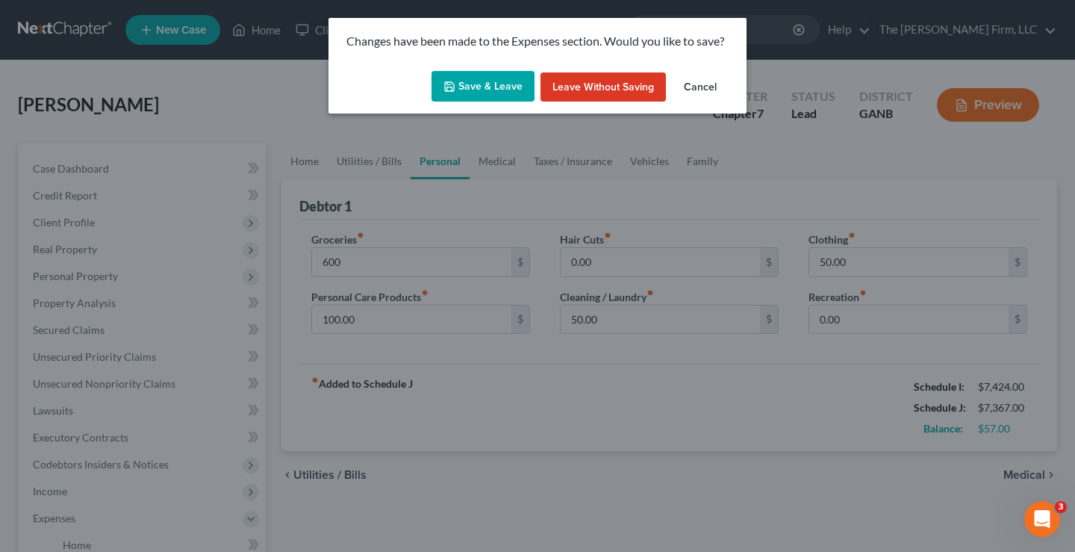
click at [474, 82] on button "Save & Leave" at bounding box center [483, 86] width 103 height 31
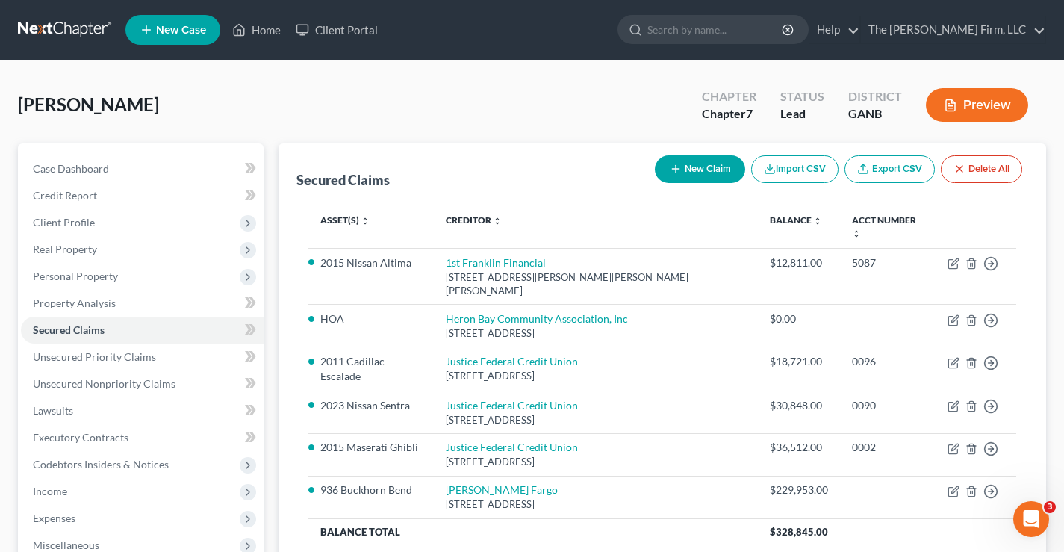
click at [425, 99] on div "[PERSON_NAME] Upgraded Chapter Chapter 7 Status Lead District GANB Preview" at bounding box center [532, 110] width 1028 height 65
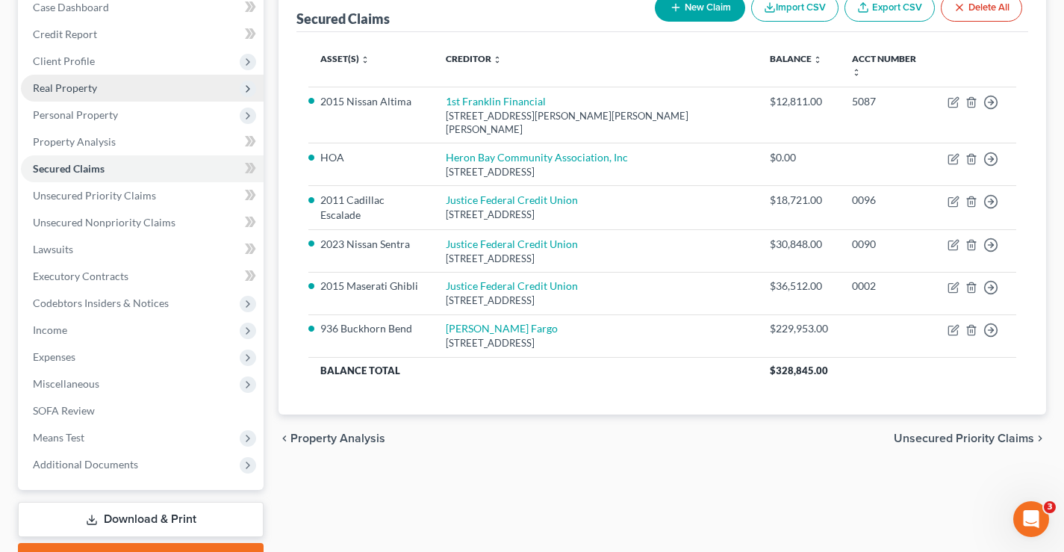
scroll to position [242, 0]
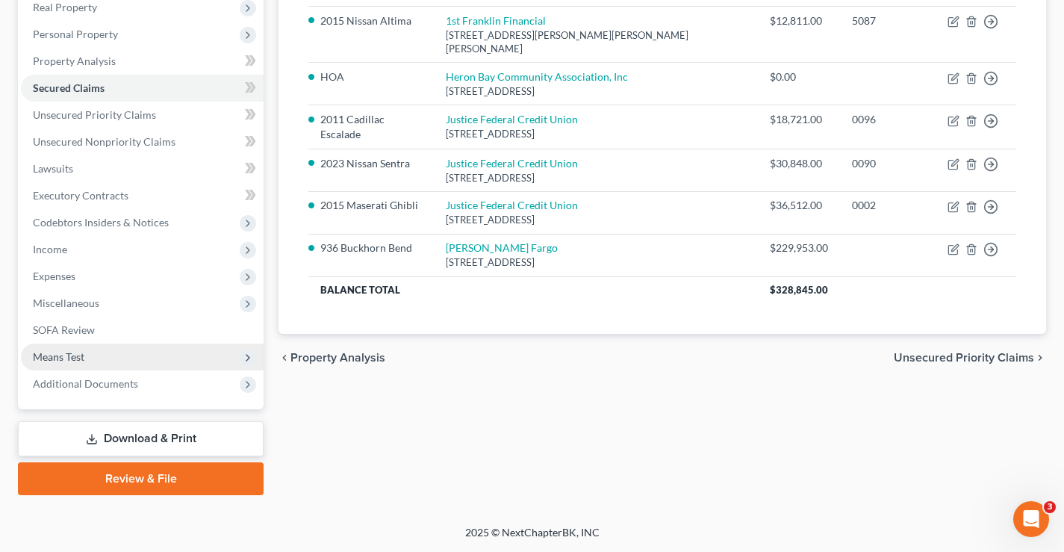
click at [45, 358] on span "Means Test" at bounding box center [59, 356] width 52 height 13
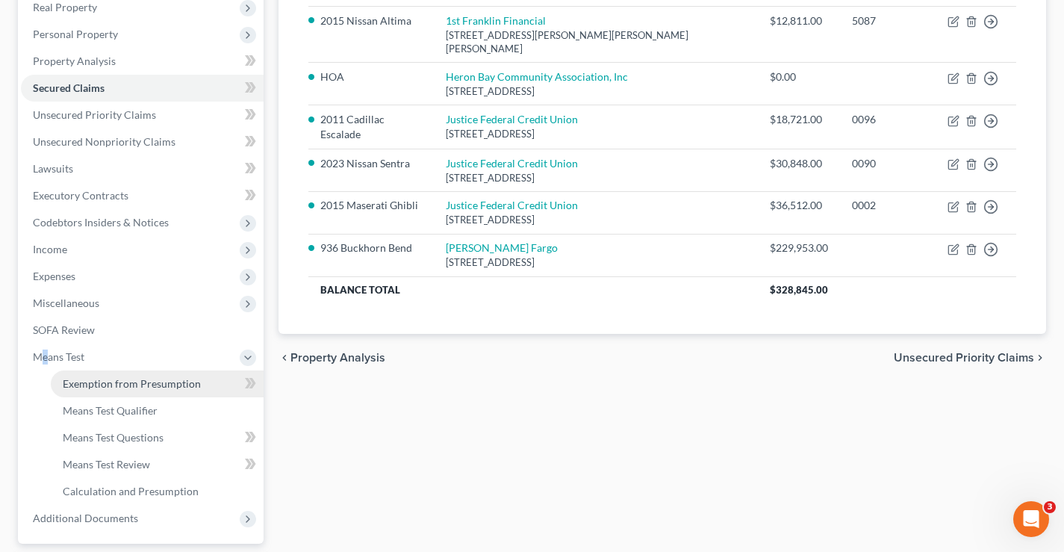
click at [88, 379] on span "Exemption from Presumption" at bounding box center [132, 383] width 138 height 13
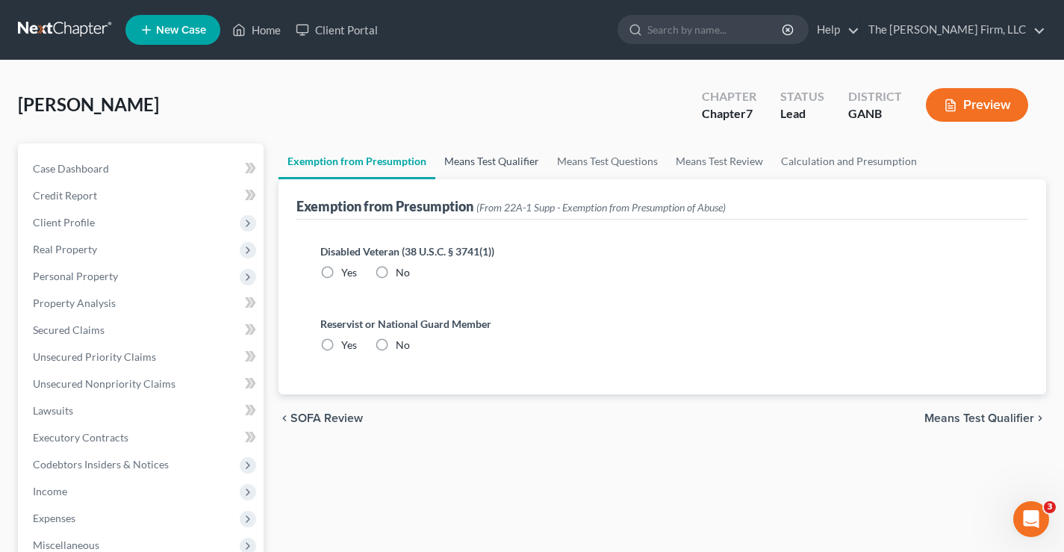
click at [501, 164] on link "Means Test Qualifier" at bounding box center [491, 161] width 113 height 36
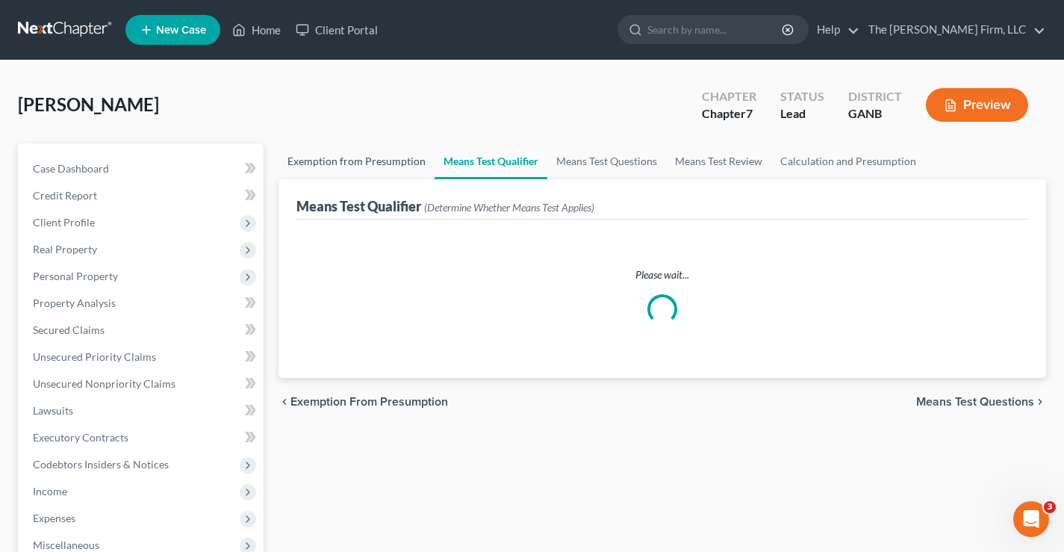
click at [403, 157] on link "Exemption from Presumption" at bounding box center [356, 161] width 156 height 36
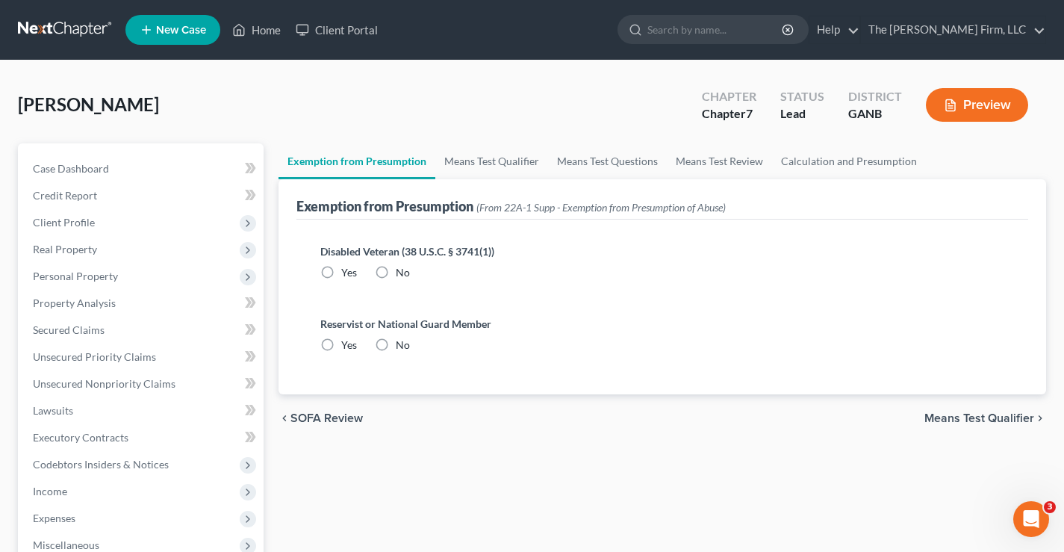
click at [396, 273] on label "No" at bounding box center [403, 272] width 14 height 15
click at [402, 273] on input "No" at bounding box center [407, 270] width 10 height 10
click at [396, 343] on label "No" at bounding box center [403, 344] width 14 height 15
click at [402, 343] on input "No" at bounding box center [407, 342] width 10 height 10
click at [488, 158] on link "Means Test Qualifier" at bounding box center [491, 161] width 113 height 36
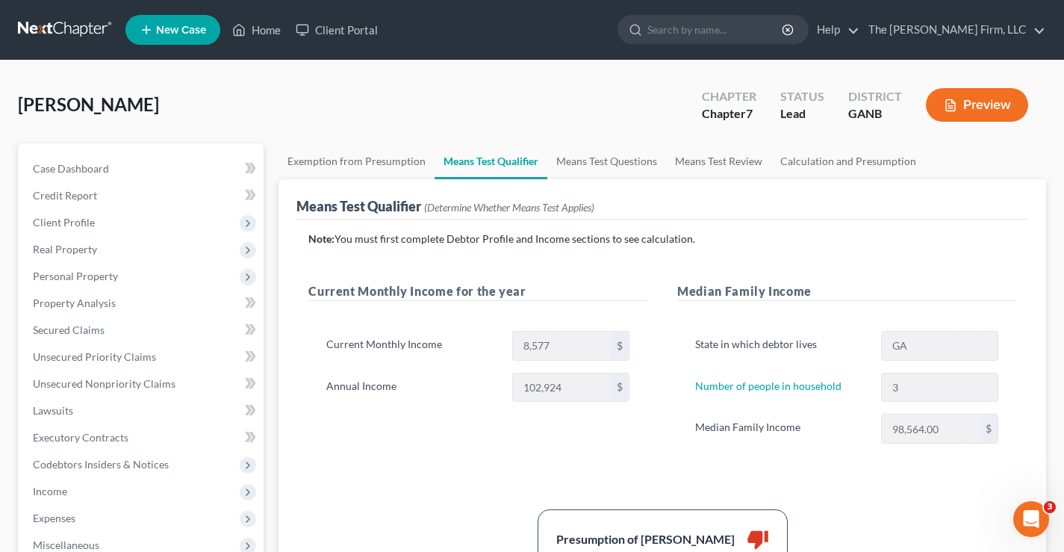
click at [450, 107] on div "[PERSON_NAME] Upgraded Chapter Chapter 7 Status Lead District GANB Preview" at bounding box center [532, 110] width 1028 height 65
click at [69, 221] on span "Client Profile" at bounding box center [64, 222] width 62 height 13
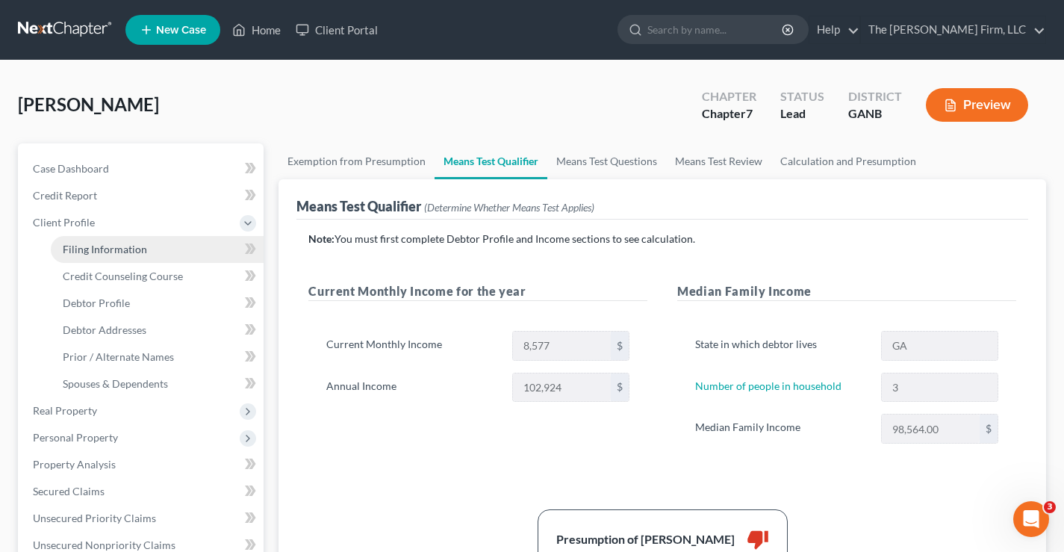
click at [101, 249] on span "Filing Information" at bounding box center [105, 249] width 84 height 13
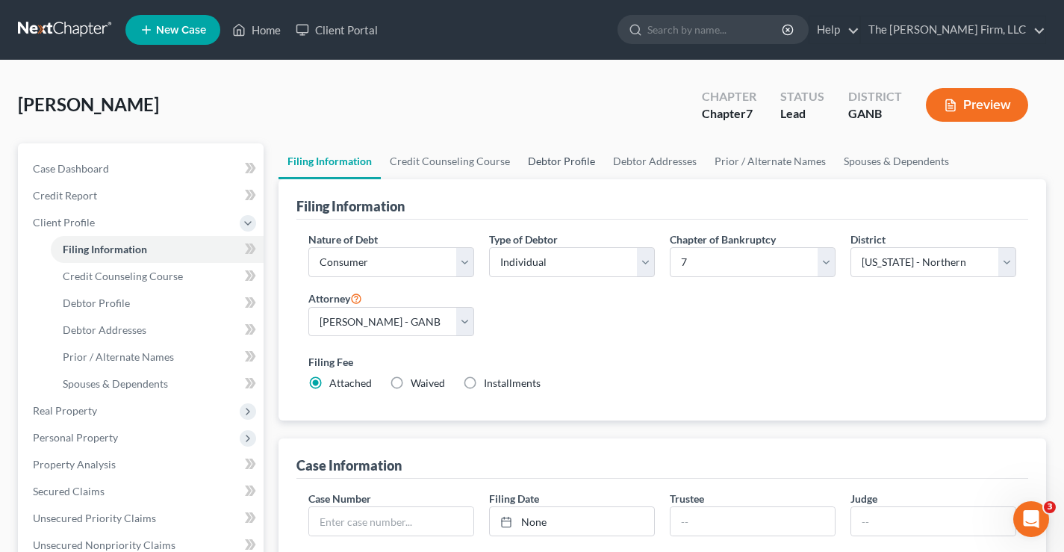
click at [573, 162] on link "Debtor Profile" at bounding box center [561, 161] width 85 height 36
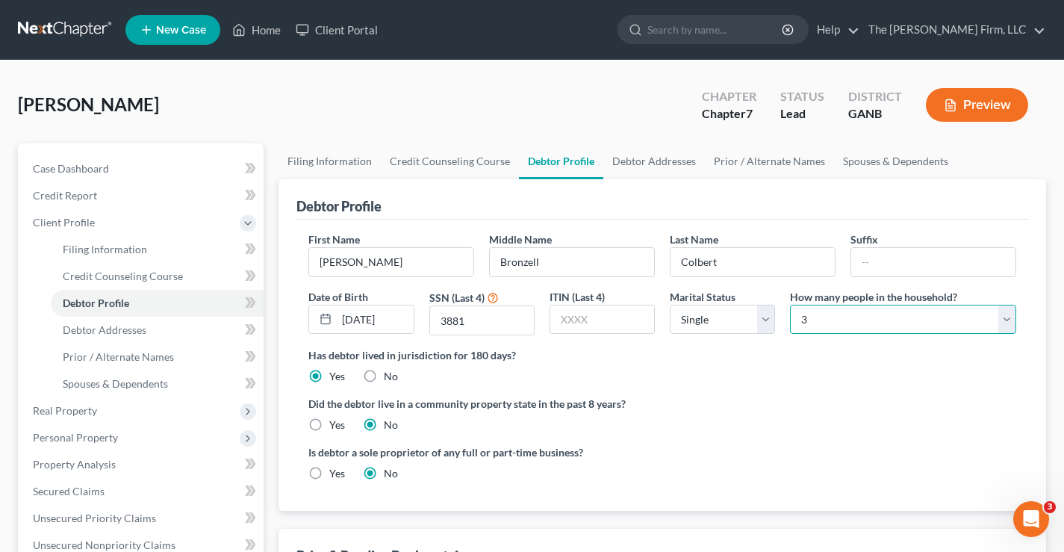
click at [862, 321] on select "Select 1 2 3 4 5 6 7 8 9 10 11 12 13 14 15 16 17 18 19 20" at bounding box center [903, 320] width 226 height 30
click at [790, 305] on select "Select 1 2 3 4 5 6 7 8 9 10 11 12 13 14 15 16 17 18 19 20" at bounding box center [903, 320] width 226 height 30
click at [610, 122] on div "[PERSON_NAME] Upgraded Chapter Chapter 7 Status Lead District GANB Preview" at bounding box center [532, 110] width 1028 height 65
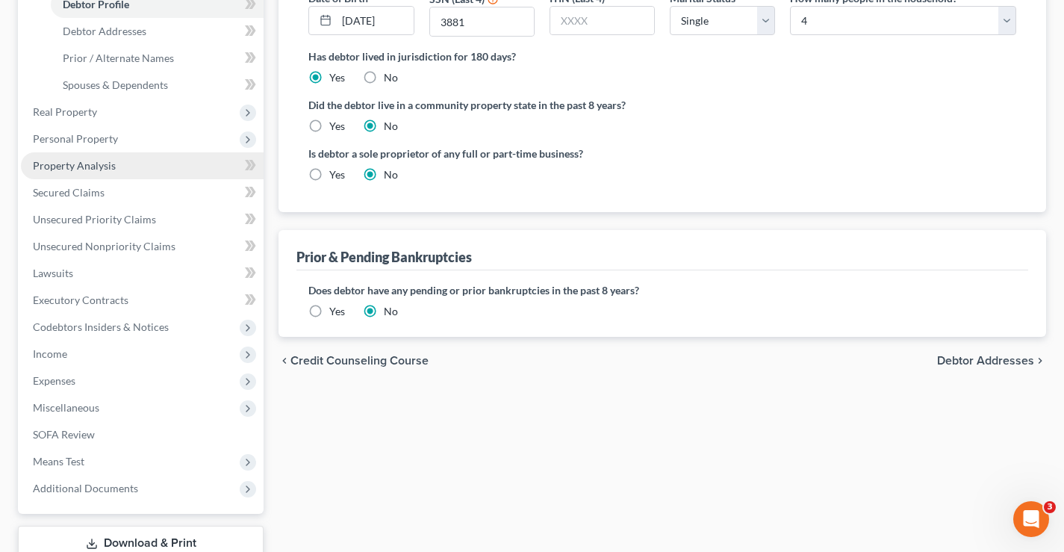
click at [72, 162] on span "Property Analysis" at bounding box center [74, 165] width 83 height 13
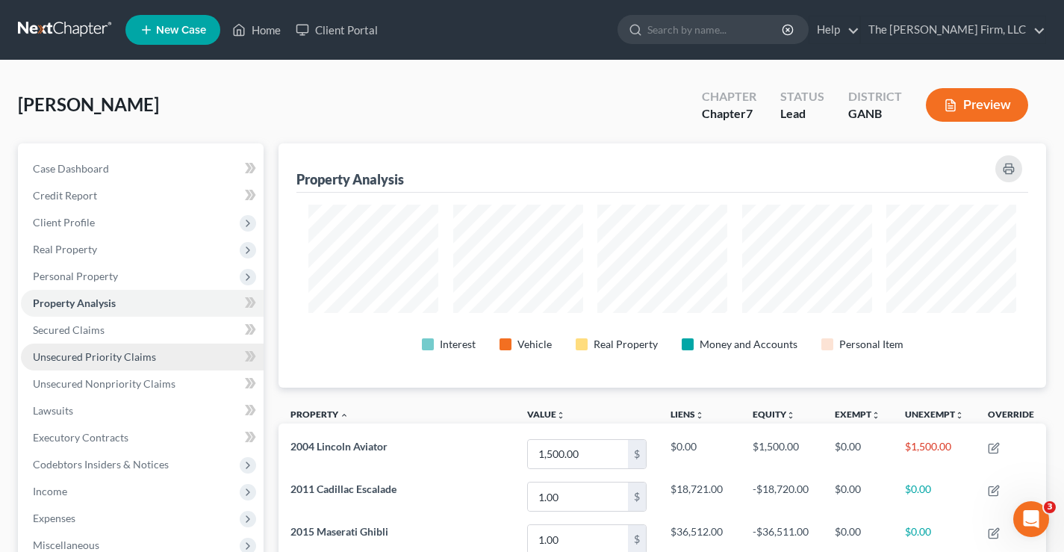
click at [85, 355] on span "Unsecured Priority Claims" at bounding box center [94, 356] width 123 height 13
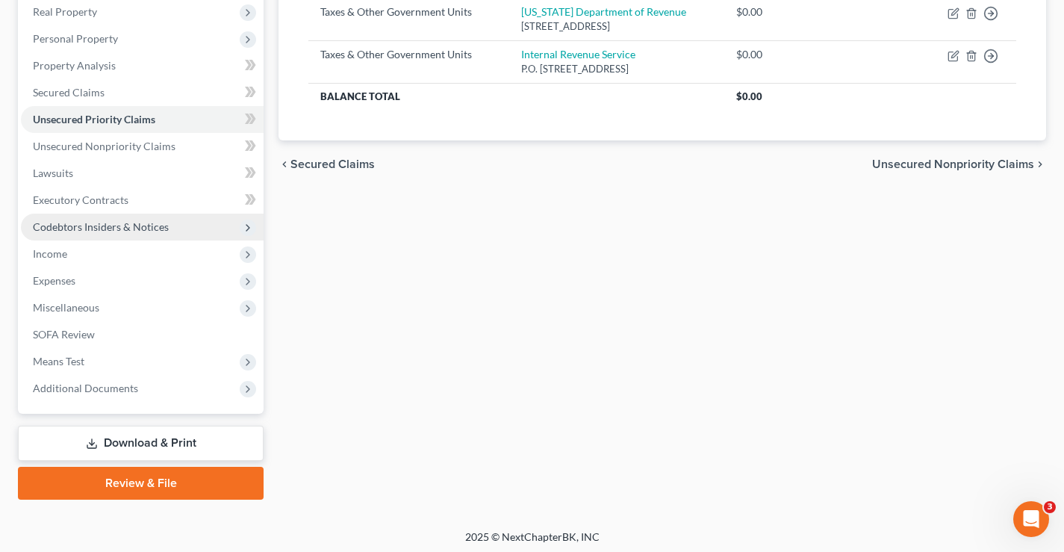
scroll to position [242, 0]
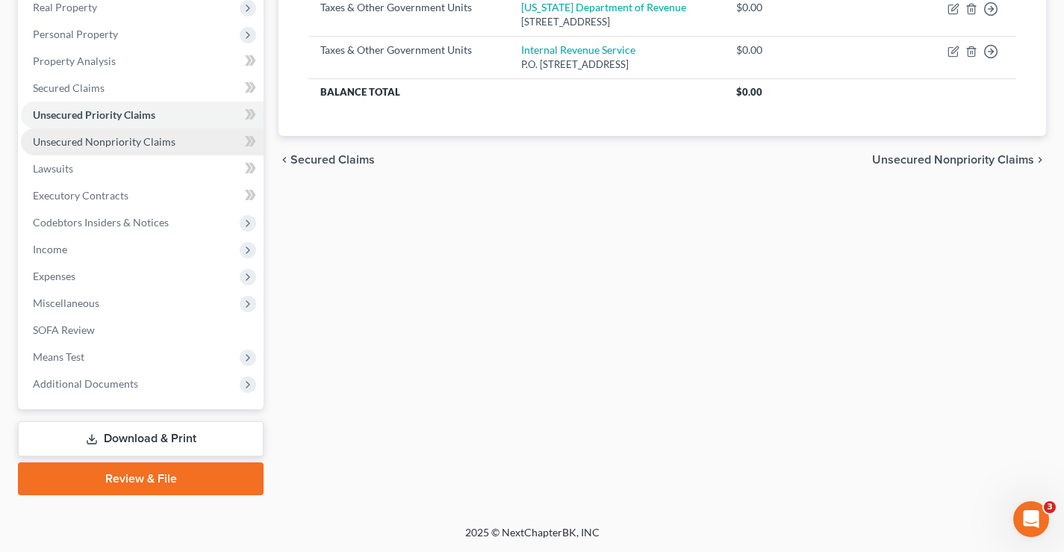
click at [124, 144] on span "Unsecured Nonpriority Claims" at bounding box center [104, 141] width 143 height 13
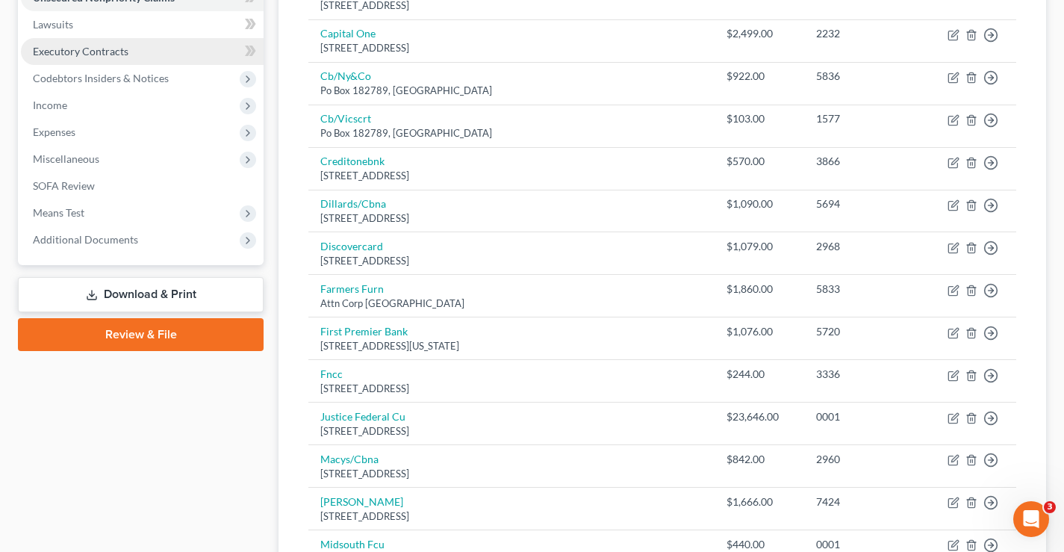
scroll to position [248, 0]
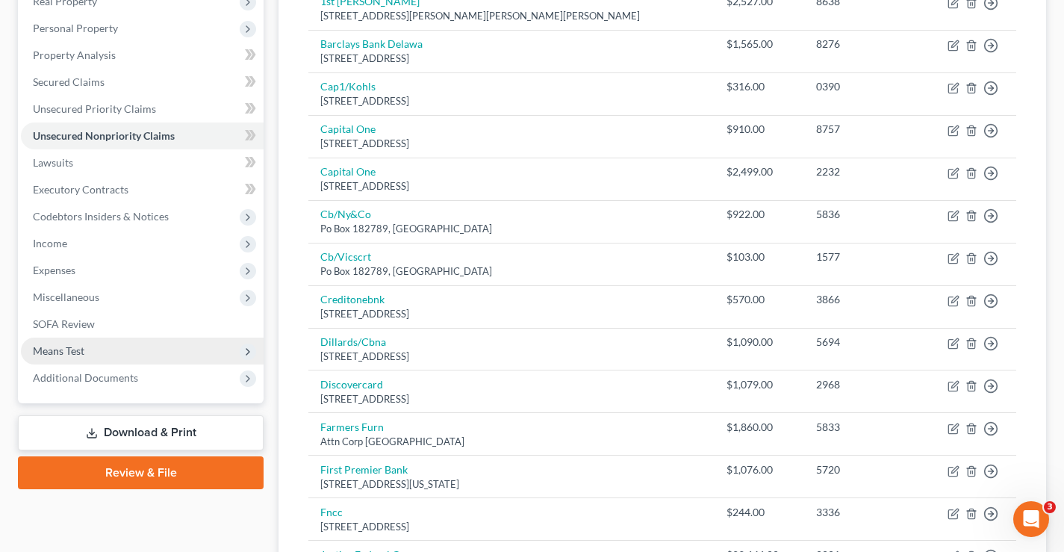
click at [58, 352] on span "Means Test" at bounding box center [59, 350] width 52 height 13
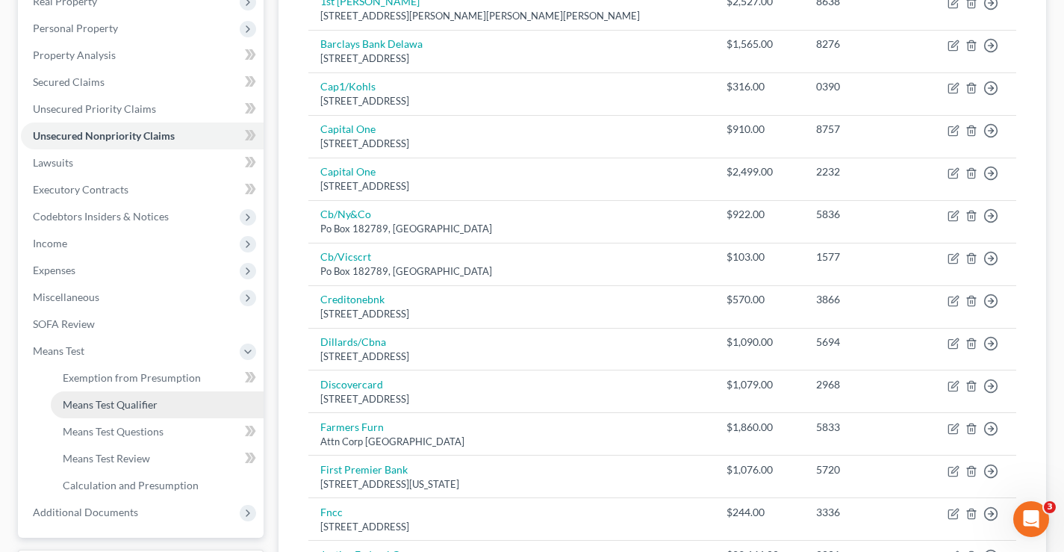
click at [84, 407] on span "Means Test Qualifier" at bounding box center [110, 404] width 95 height 13
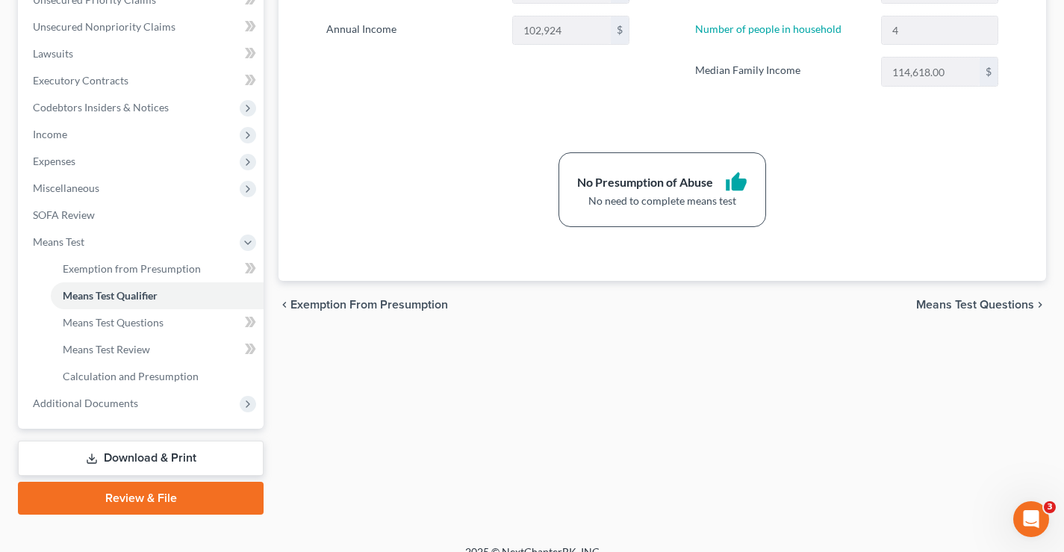
scroll to position [376, 0]
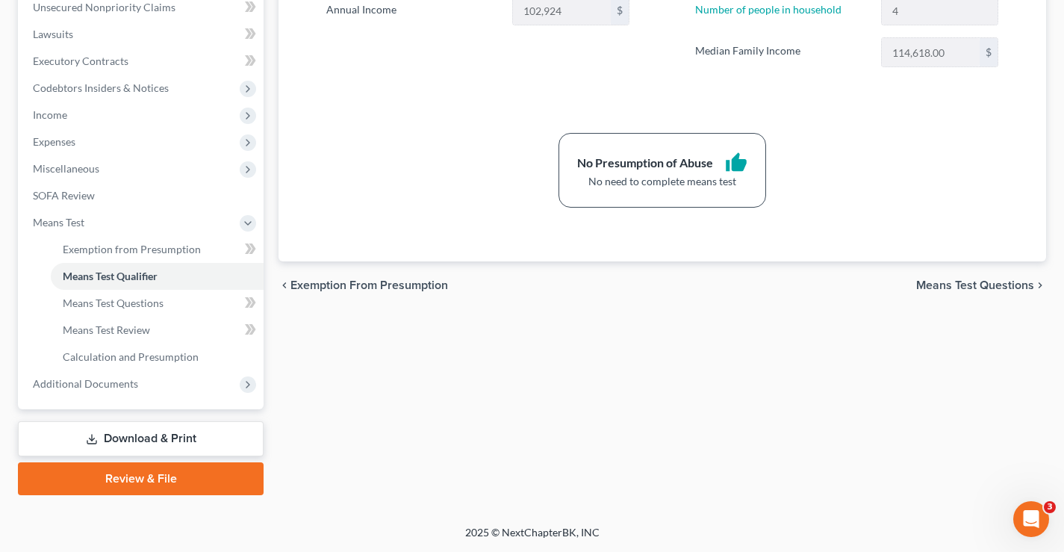
drag, startPoint x: 420, startPoint y: 394, endPoint x: 354, endPoint y: 352, distance: 78.5
click at [417, 387] on div "Exemption from Presumption Means Test Qualifier Means Test Questions Means Test…" at bounding box center [662, 131] width 782 height 728
click at [304, 426] on div "Exemption from Presumption Means Test Qualifier Means Test Questions Means Test…" at bounding box center [662, 131] width 782 height 728
click at [190, 438] on link "Download & Print" at bounding box center [141, 438] width 246 height 35
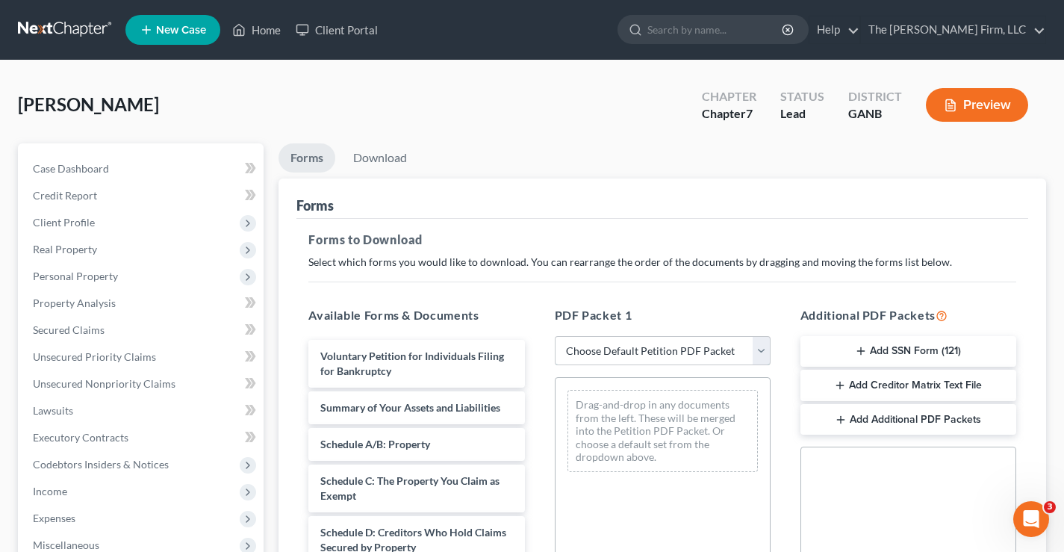
click at [760, 352] on select "Choose Default Petition PDF Packet Complete Bankruptcy Petition (all forms and …" at bounding box center [663, 351] width 216 height 30
click at [555, 336] on select "Choose Default Petition PDF Packet Complete Bankruptcy Petition (all forms and …" at bounding box center [663, 351] width 216 height 30
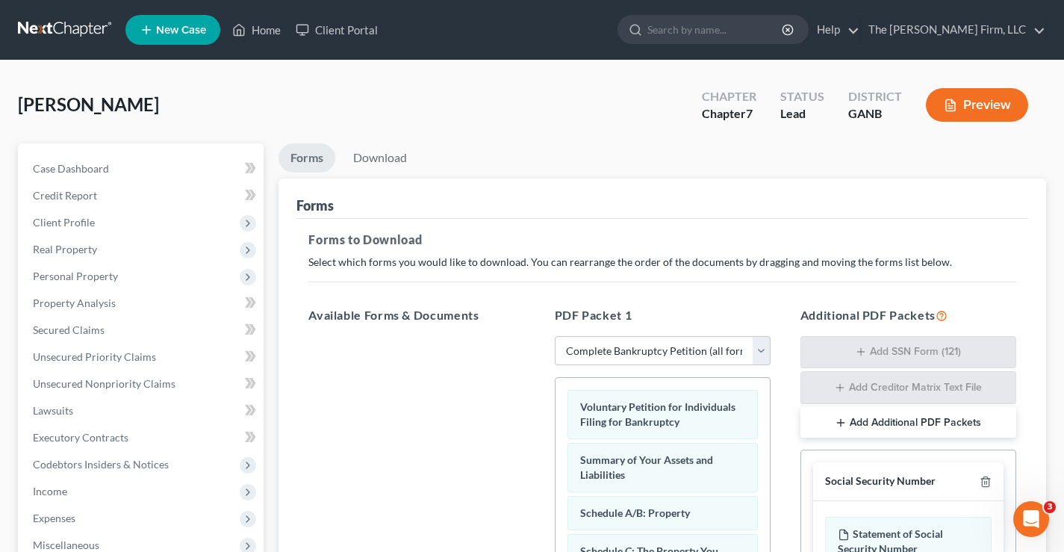
click at [589, 138] on div "[PERSON_NAME] Upgraded Chapter Chapter 7 Status Lead District GANB Preview" at bounding box center [532, 110] width 1028 height 65
click at [379, 155] on link "Download" at bounding box center [380, 157] width 78 height 29
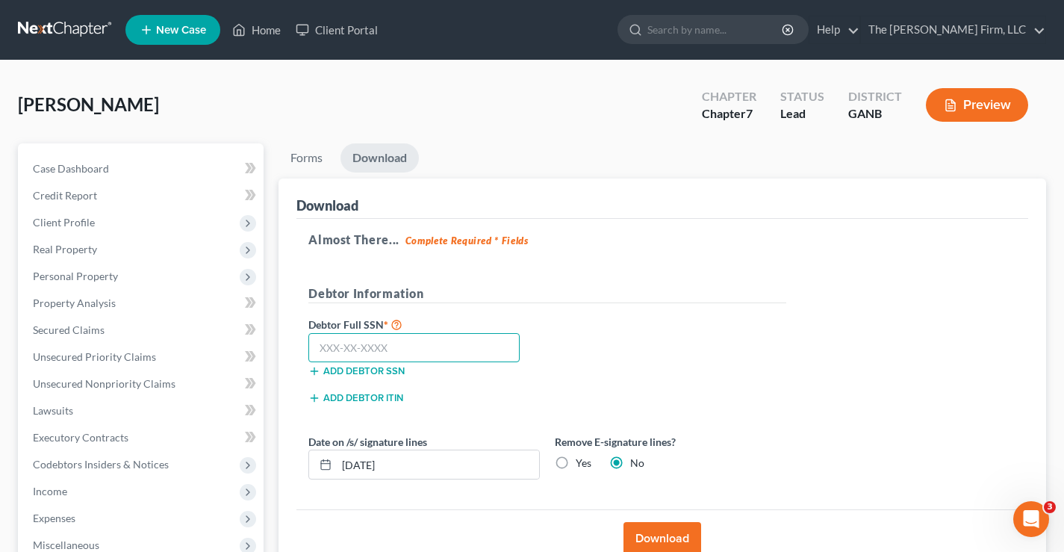
click at [354, 349] on input "text" at bounding box center [413, 348] width 211 height 30
drag, startPoint x: 637, startPoint y: 333, endPoint x: 448, endPoint y: 485, distance: 242.2
click at [640, 332] on div "Debtor Full SSN * 254-27-3881 Add debtor SSN" at bounding box center [547, 352] width 493 height 75
click at [596, 393] on div "Add debtor ITIN" at bounding box center [547, 402] width 493 height 27
click at [659, 534] on button "Download" at bounding box center [662, 538] width 78 height 33
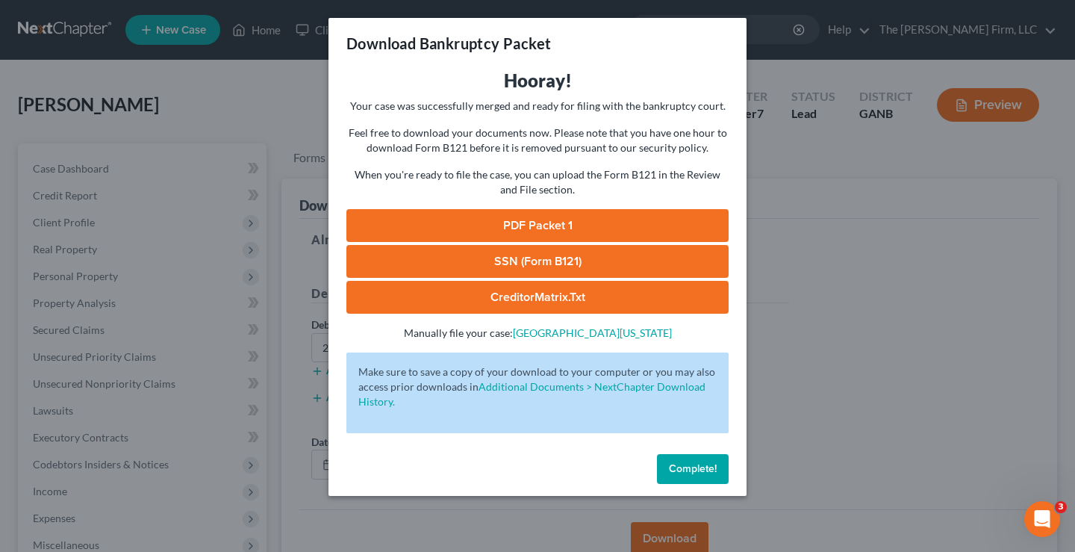
click at [676, 271] on link "SSN (Form B121)" at bounding box center [537, 261] width 382 height 33
click at [575, 225] on link "PDF Packet 1" at bounding box center [537, 225] width 382 height 33
drag, startPoint x: 677, startPoint y: 463, endPoint x: 667, endPoint y: 458, distance: 11.0
click at [678, 464] on span "Complete!" at bounding box center [693, 468] width 48 height 13
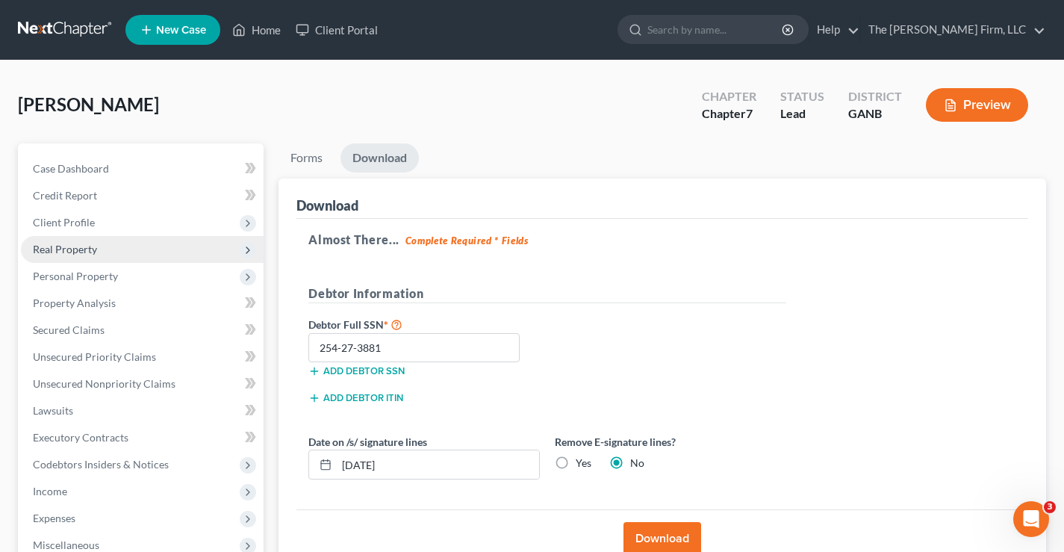
click at [79, 246] on span "Real Property" at bounding box center [65, 249] width 64 height 13
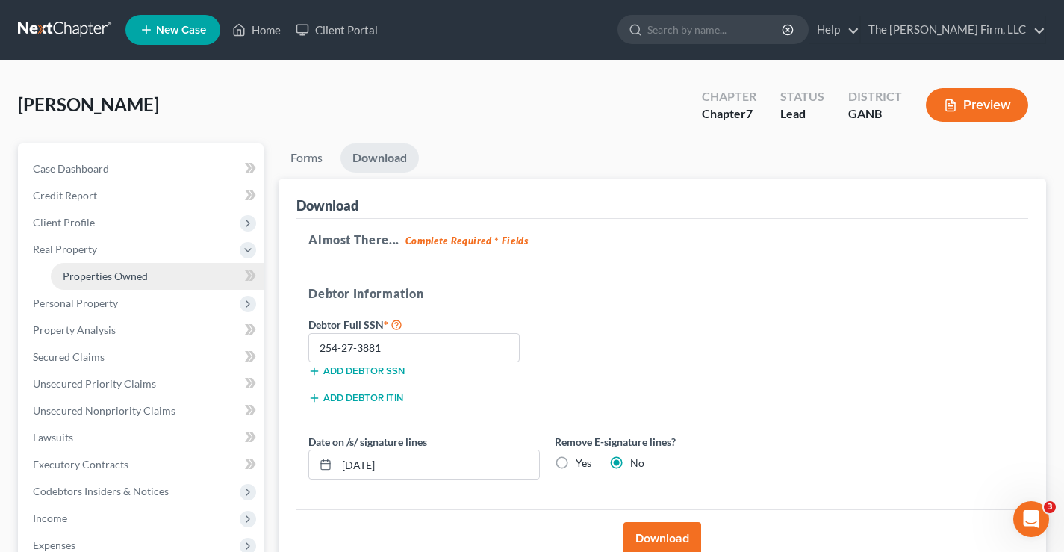
click at [102, 273] on span "Properties Owned" at bounding box center [105, 276] width 85 height 13
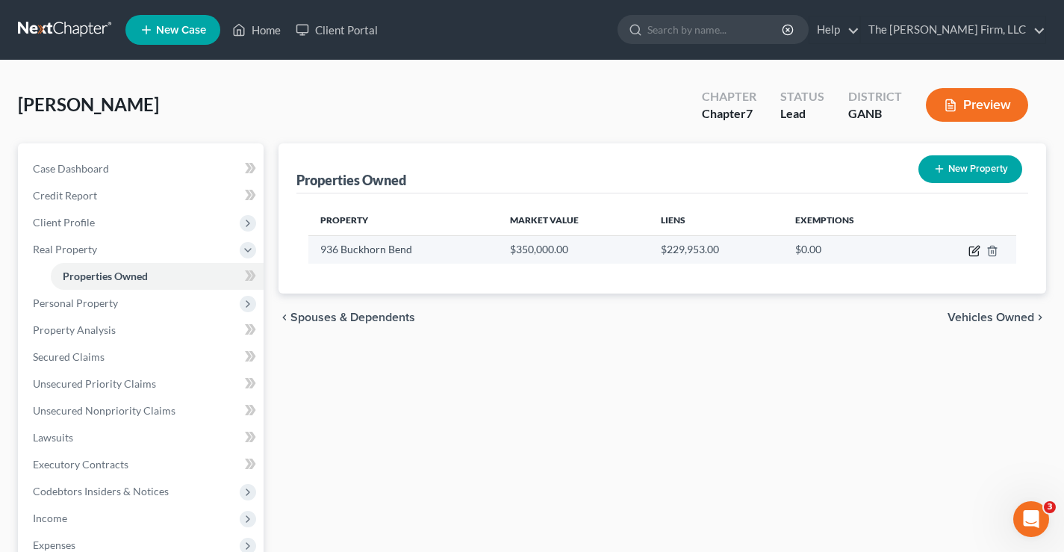
click at [975, 253] on icon "button" at bounding box center [974, 251] width 12 height 12
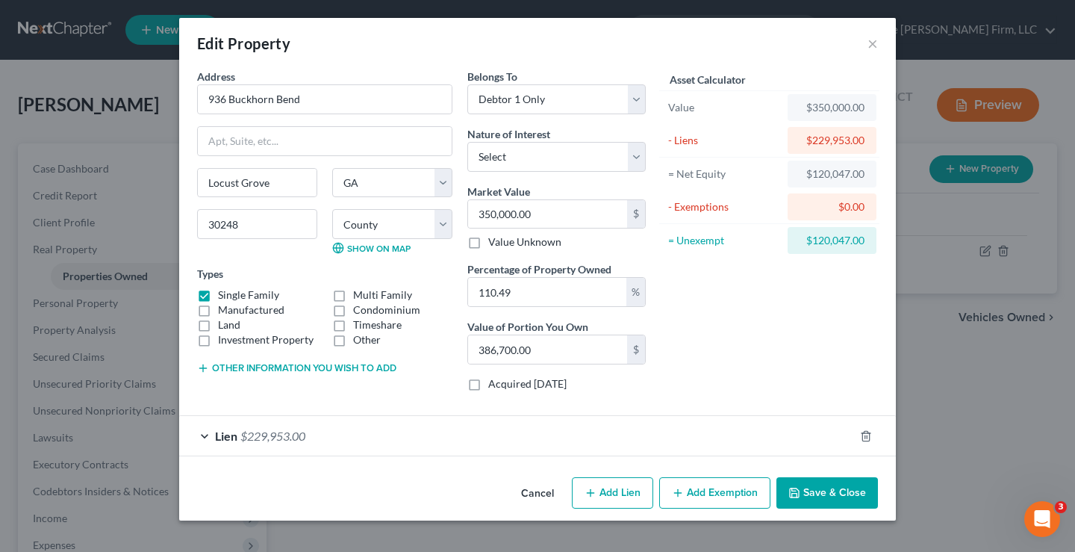
click at [720, 491] on button "Add Exemption" at bounding box center [714, 492] width 111 height 31
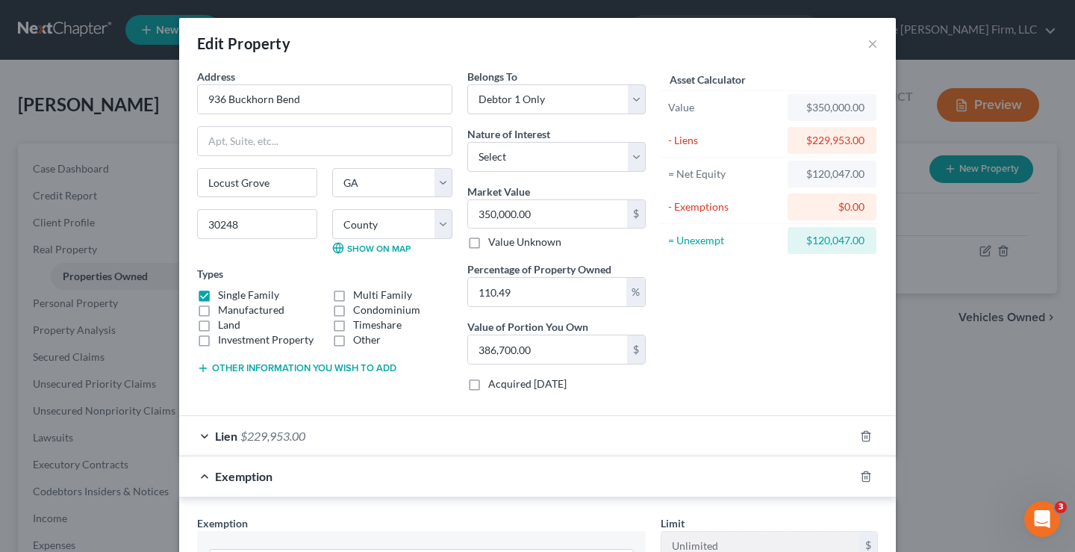
scroll to position [224, 0]
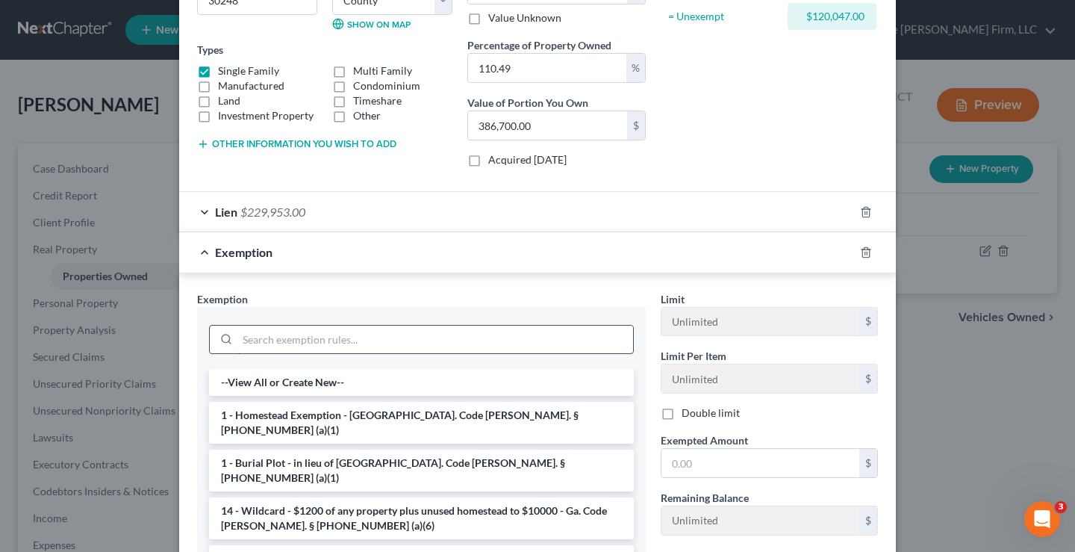
click at [275, 340] on input "search" at bounding box center [435, 340] width 396 height 28
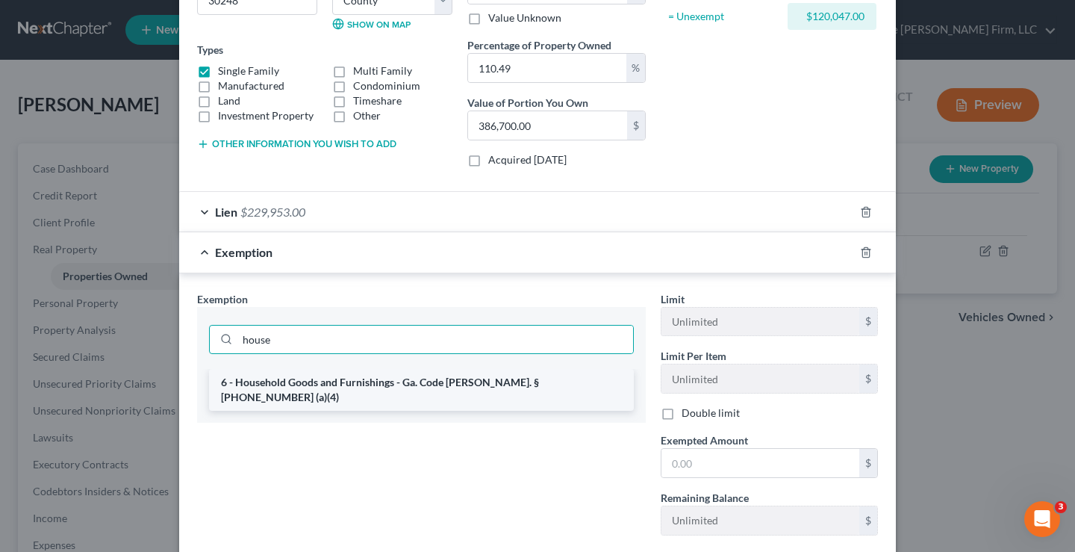
click at [380, 382] on li "6 - Household Goods and Furnishings - Ga. Code [PERSON_NAME]. § [PHONE_NUMBER] …" at bounding box center [421, 390] width 425 height 42
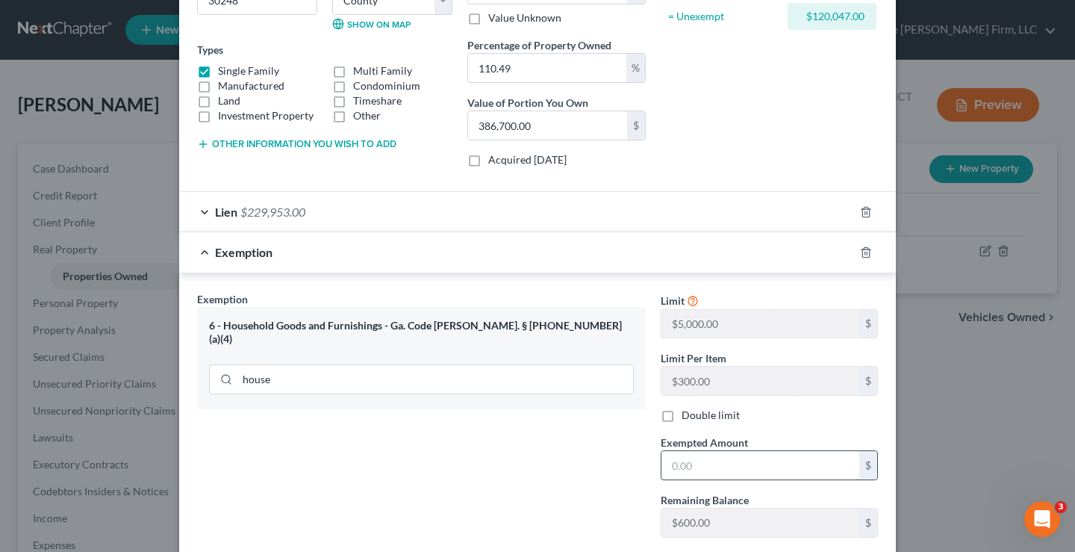
click at [720, 467] on input "text" at bounding box center [760, 465] width 198 height 28
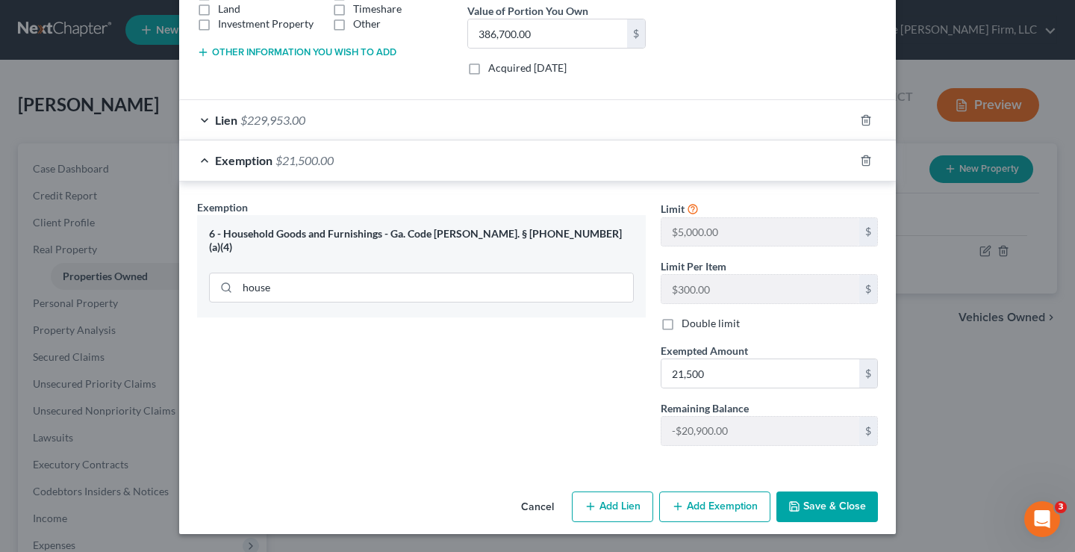
click at [591, 414] on div "Exemption Set must be selected for CA. Exemption * 6 - Household Goods and Furn…" at bounding box center [422, 328] width 464 height 258
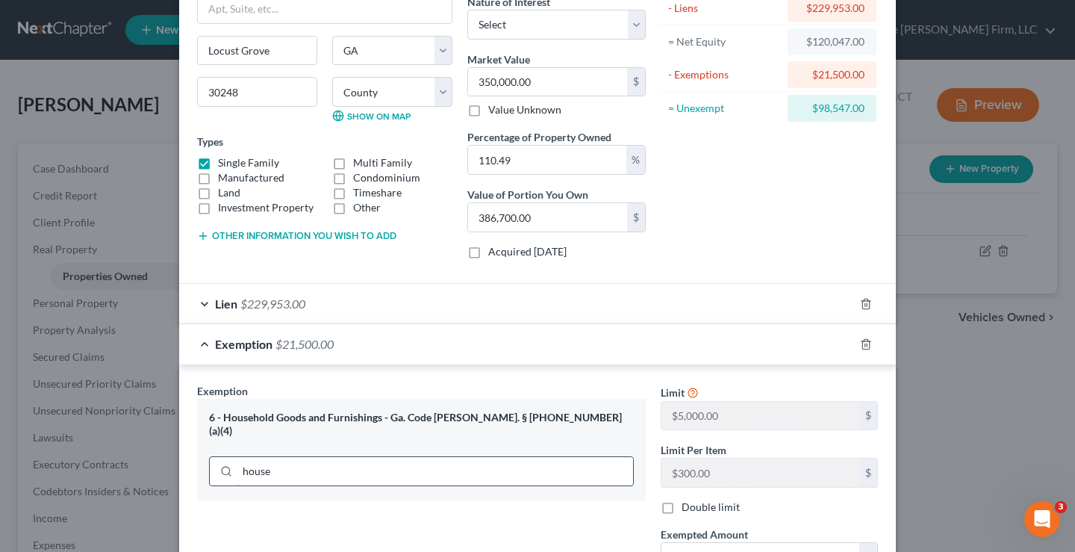
scroll to position [0, 0]
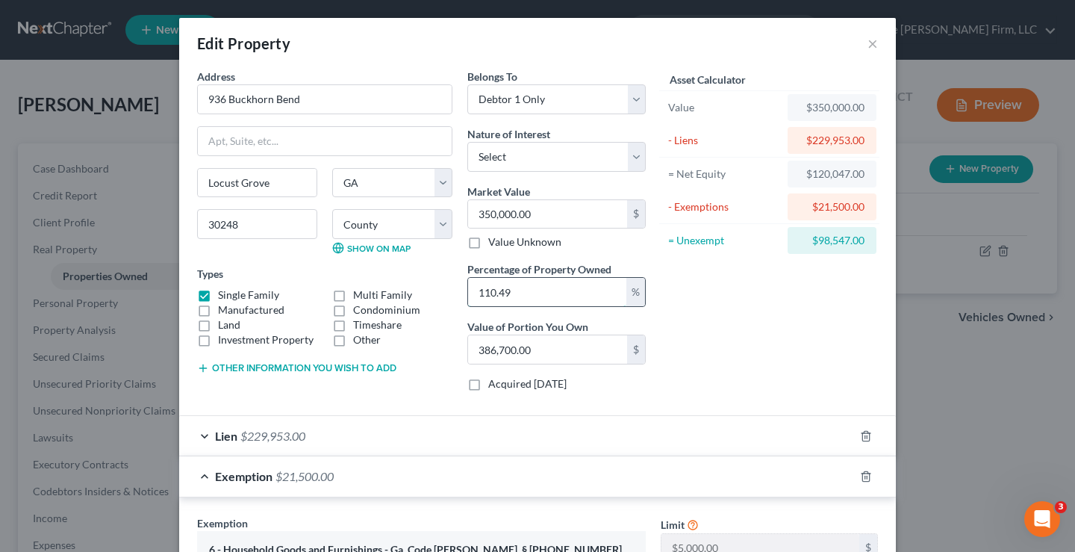
click at [519, 286] on input "110.49" at bounding box center [547, 292] width 158 height 28
click at [631, 161] on select "Select Fee Simple Joint Tenant Life Estate Equitable Interest Future Interest T…" at bounding box center [556, 157] width 178 height 30
click at [467, 142] on select "Select Fee Simple Joint Tenant Life Estate Equitable Interest Future Interest T…" at bounding box center [556, 157] width 178 height 30
click at [526, 293] on input "110.49" at bounding box center [547, 292] width 158 height 28
drag, startPoint x: 527, startPoint y: 290, endPoint x: 675, endPoint y: 223, distance: 162.4
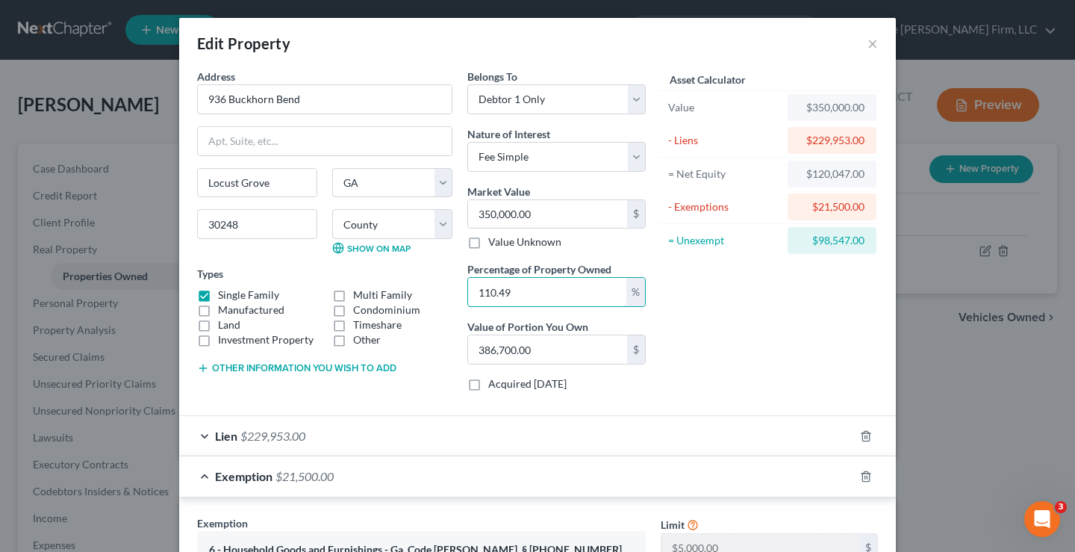
click at [447, 290] on div "Address * 936 [GEOGRAPHIC_DATA] [GEOGRAPHIC_DATA] [US_STATE] [GEOGRAPHIC_DATA] …" at bounding box center [422, 236] width 464 height 334
click at [774, 355] on div "Asset Calculator Value $350,000.00 - Liens $229,953.00 = Net Equity $120,047.00…" at bounding box center [769, 236] width 232 height 334
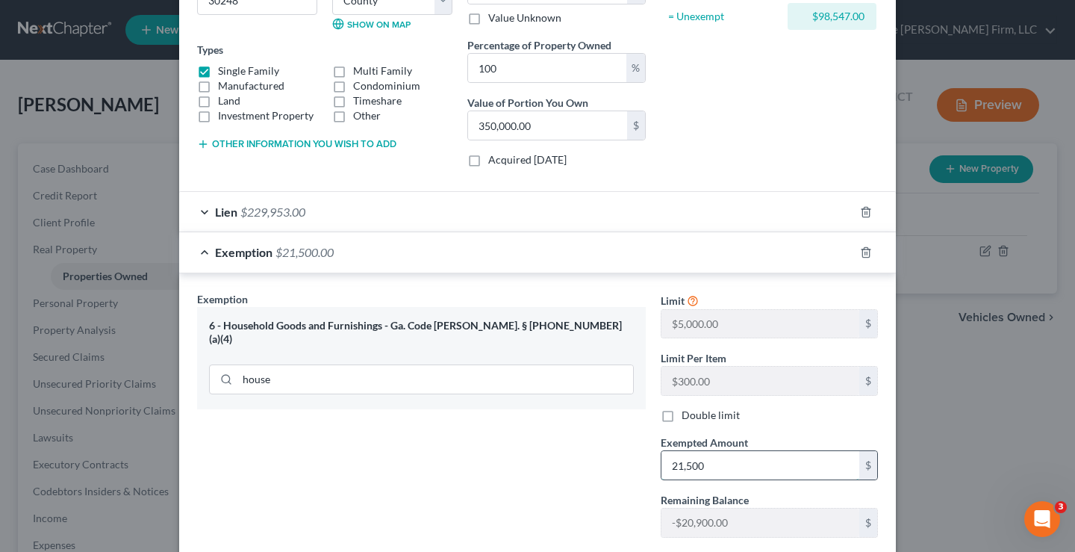
click at [723, 466] on input "21,500" at bounding box center [760, 465] width 198 height 28
click at [540, 472] on div "Exemption Set must be selected for CA. Exemption * 6 - Household Goods and Furn…" at bounding box center [422, 420] width 464 height 258
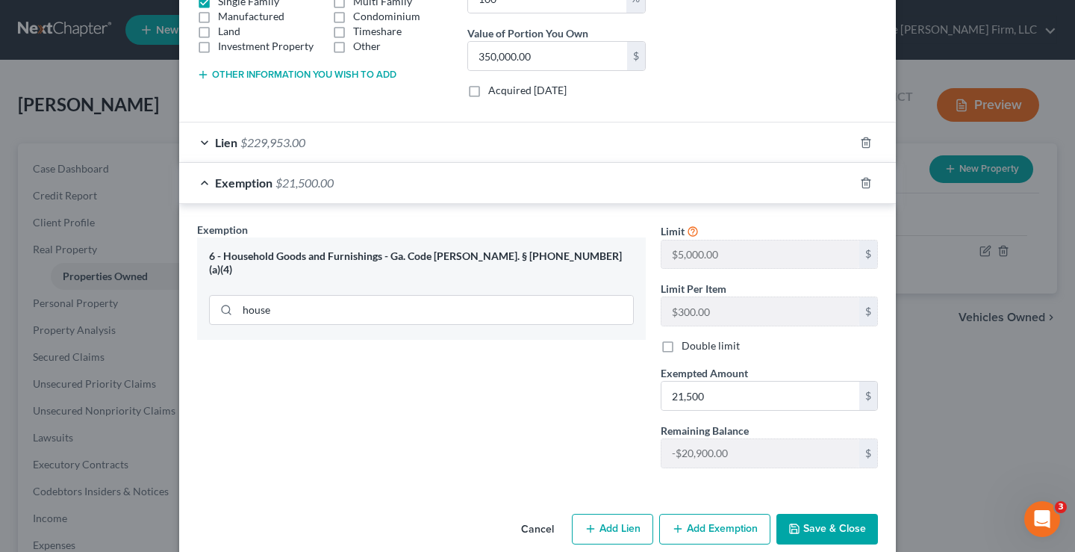
scroll to position [316, 0]
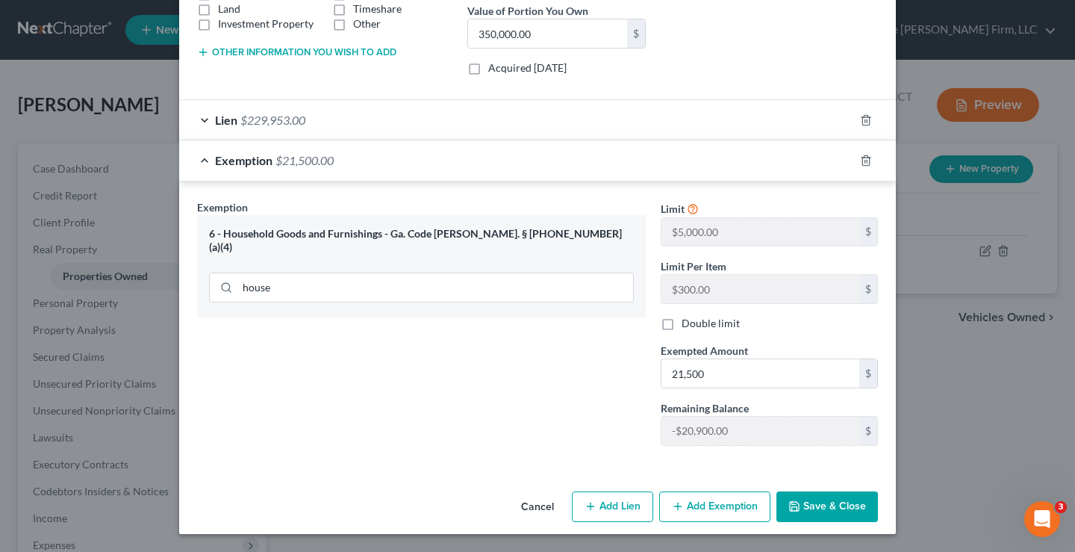
click at [502, 398] on div "Exemption Set must be selected for CA. Exemption * 6 - Household Goods and Furn…" at bounding box center [422, 328] width 464 height 258
click at [547, 506] on button "Cancel" at bounding box center [537, 508] width 57 height 30
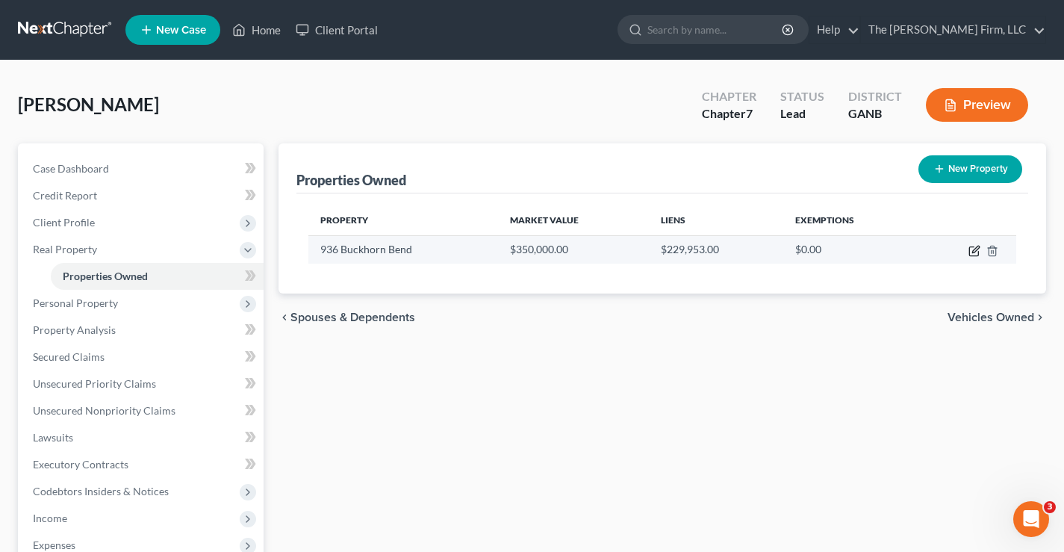
click at [972, 252] on icon "button" at bounding box center [974, 251] width 12 height 12
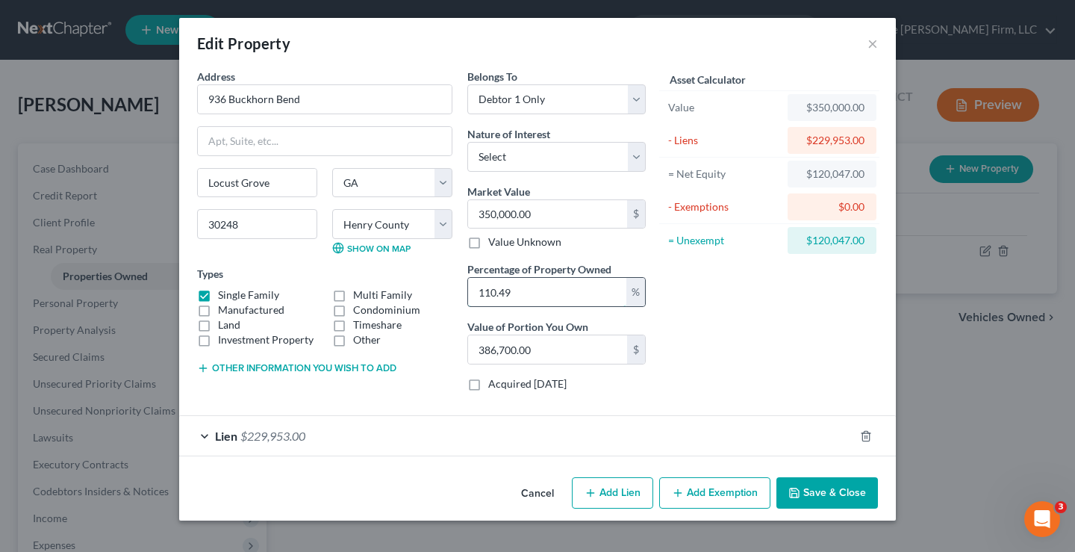
click at [532, 281] on input "110.49" at bounding box center [547, 292] width 158 height 28
drag, startPoint x: 520, startPoint y: 294, endPoint x: 962, endPoint y: 79, distance: 491.5
click at [440, 296] on div "Address * 936 [GEOGRAPHIC_DATA] [GEOGRAPHIC_DATA] [US_STATE] [GEOGRAPHIC_DATA] …" at bounding box center [422, 236] width 464 height 334
click at [709, 353] on div "Asset Calculator Value $350,000.00 - Liens $229,953.00 = Net Equity $120,047.00…" at bounding box center [769, 236] width 232 height 334
click at [735, 492] on button "Add Exemption" at bounding box center [714, 492] width 111 height 31
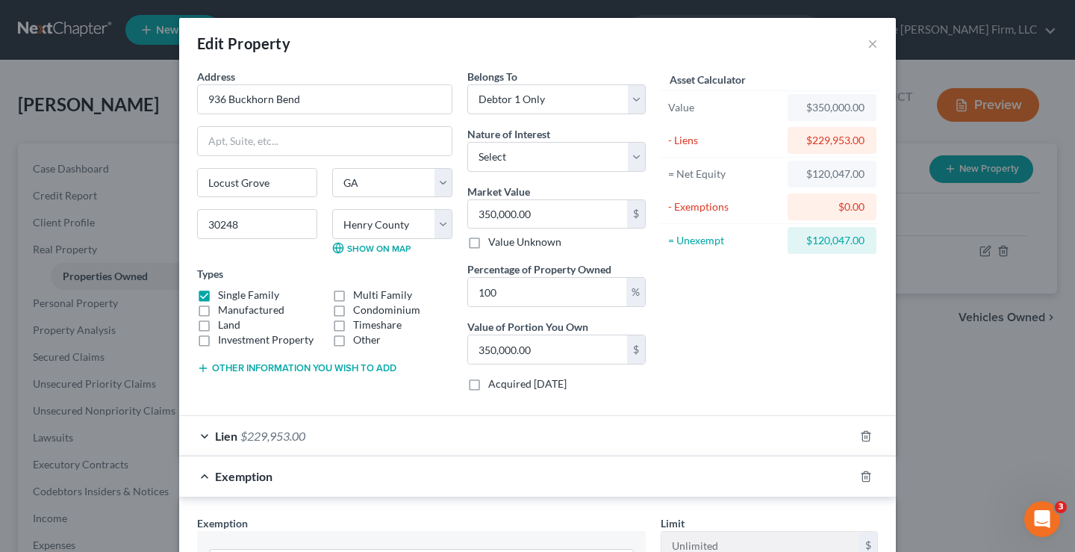
scroll to position [149, 0]
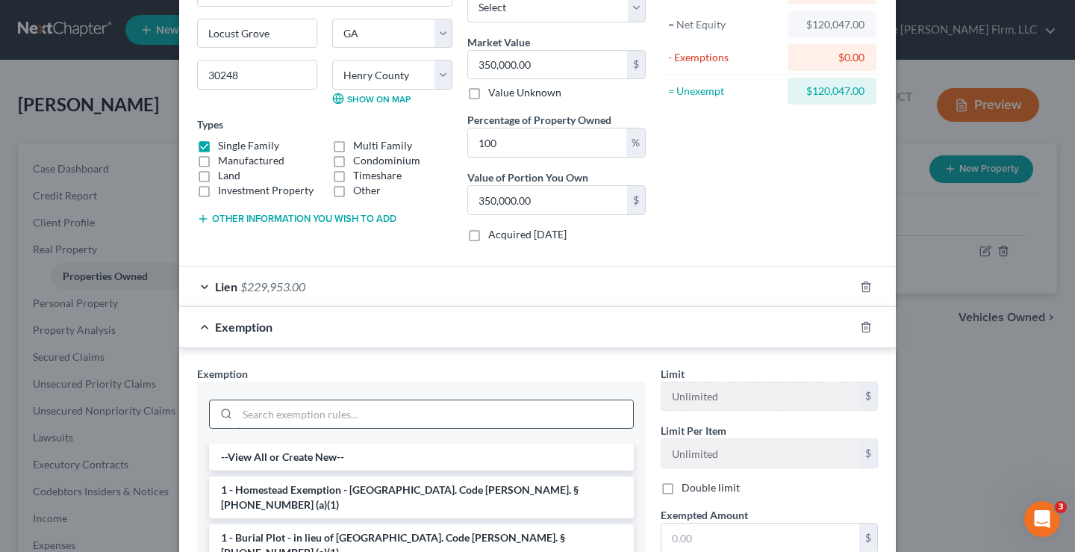
click at [286, 414] on input "search" at bounding box center [435, 414] width 396 height 28
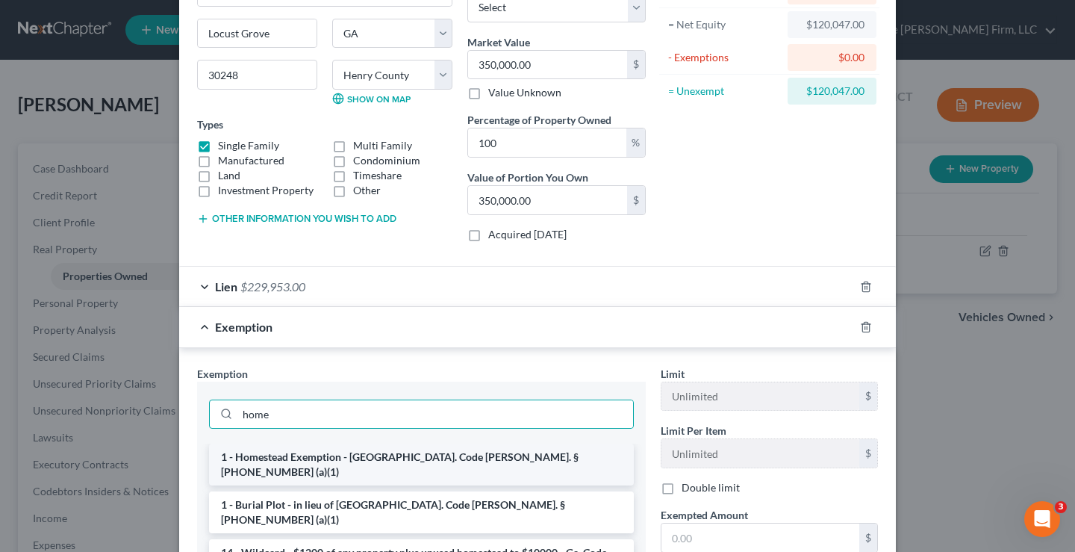
click at [342, 453] on li "1 - Homestead Exemption - [GEOGRAPHIC_DATA]. Code [PERSON_NAME]. § [PHONE_NUMBE…" at bounding box center [421, 464] width 425 height 42
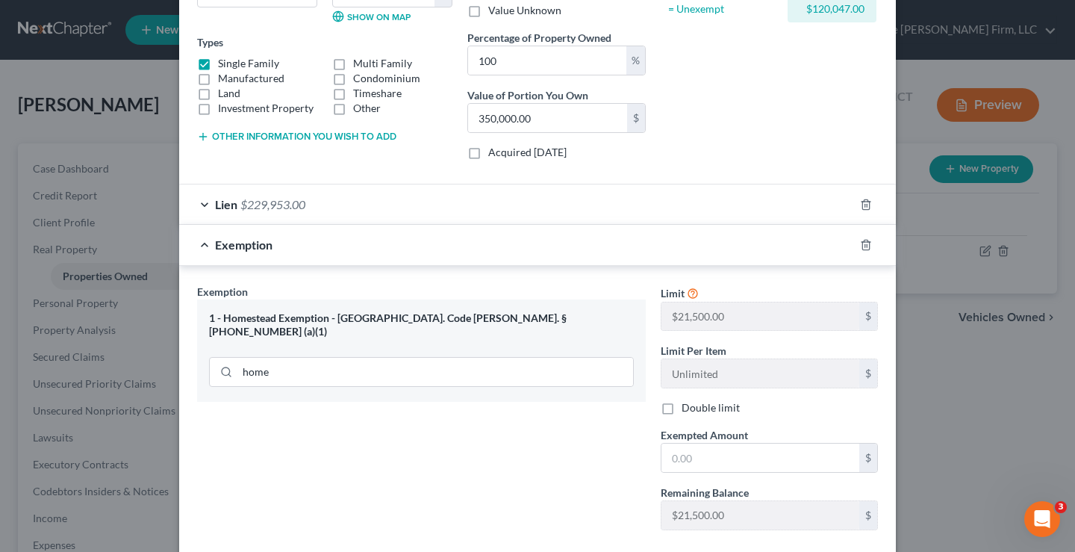
scroll to position [316, 0]
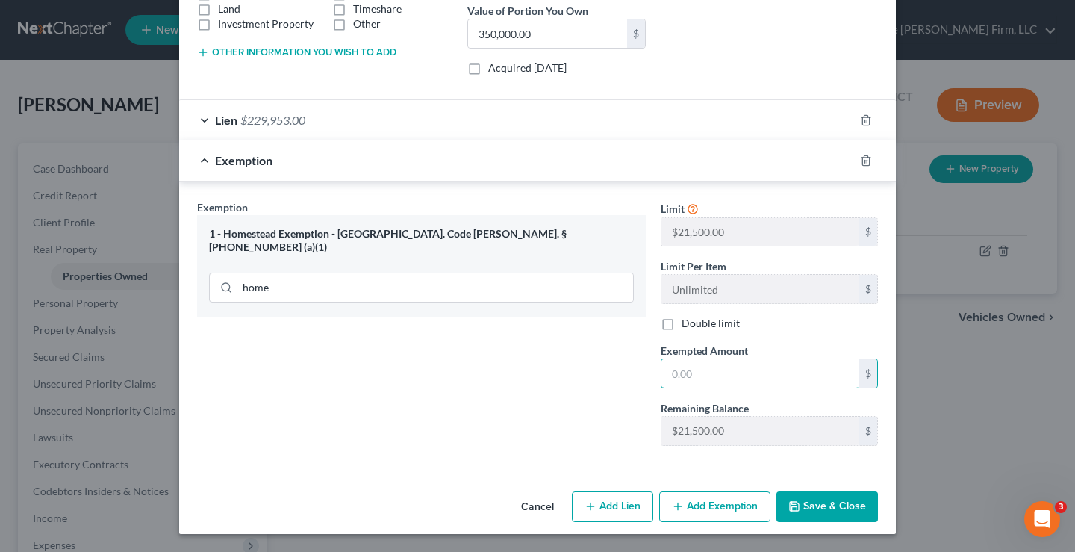
drag, startPoint x: 672, startPoint y: 370, endPoint x: 944, endPoint y: 273, distance: 288.6
click at [672, 370] on input "text" at bounding box center [760, 373] width 198 height 28
drag, startPoint x: 581, startPoint y: 417, endPoint x: 910, endPoint y: 517, distance: 344.3
click at [584, 416] on div "Exemption Set must be selected for CA. Exemption * 1 - Homestead Exemption - [G…" at bounding box center [422, 328] width 464 height 258
click at [836, 513] on button "Save & Close" at bounding box center [827, 506] width 102 height 31
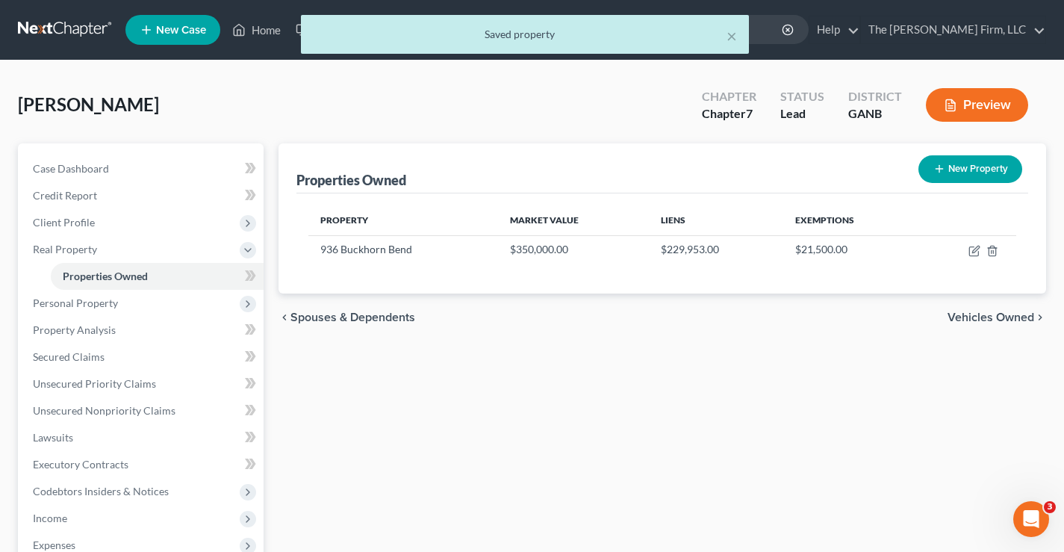
click at [550, 110] on div "[PERSON_NAME] Upgraded Chapter Chapter 7 Status Lead District GANB Preview" at bounding box center [532, 110] width 1028 height 65
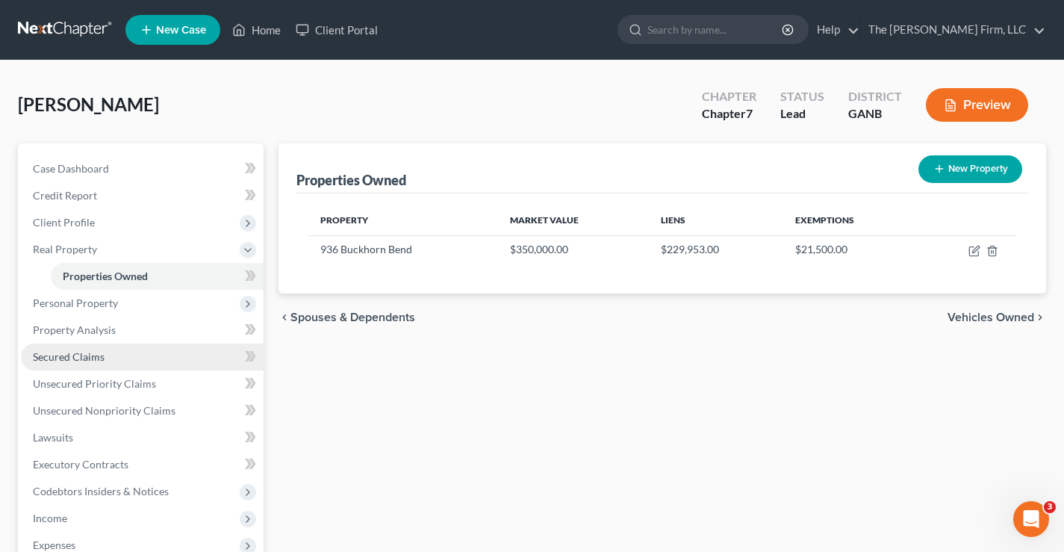
click at [98, 357] on span "Secured Claims" at bounding box center [69, 356] width 72 height 13
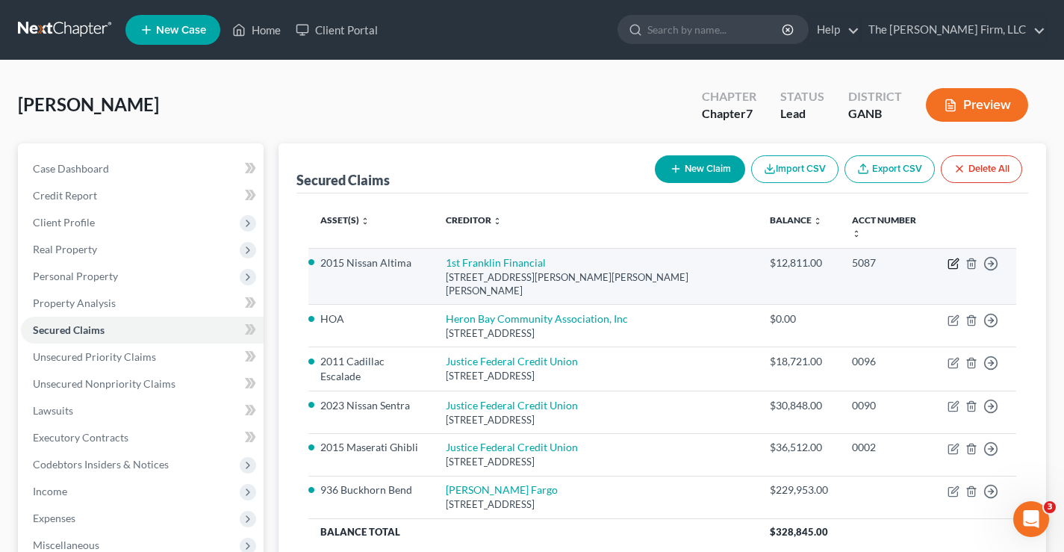
click at [954, 258] on icon "button" at bounding box center [953, 264] width 12 height 12
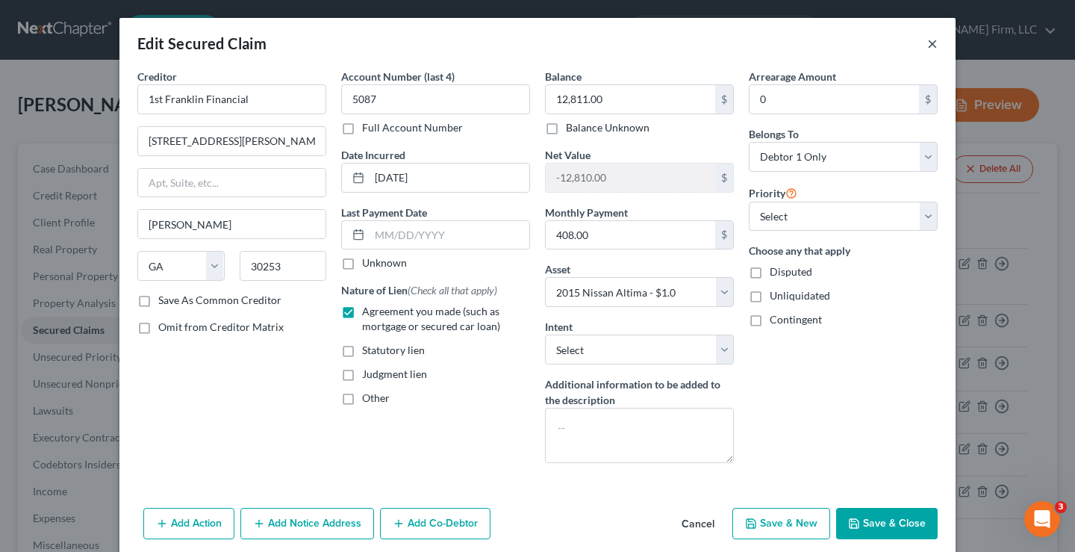
click at [930, 43] on button "×" at bounding box center [932, 43] width 10 height 18
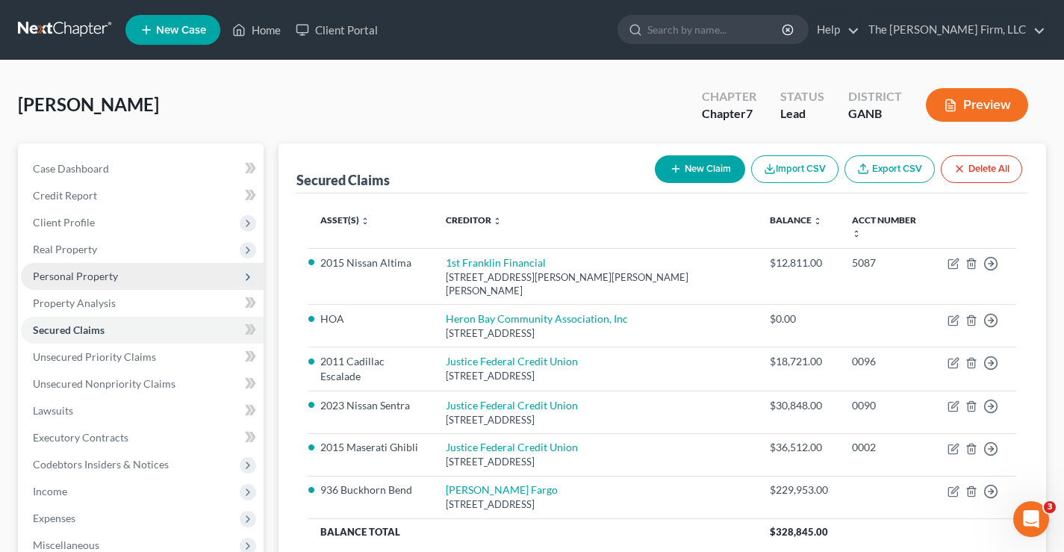
click at [49, 275] on span "Personal Property" at bounding box center [75, 276] width 85 height 13
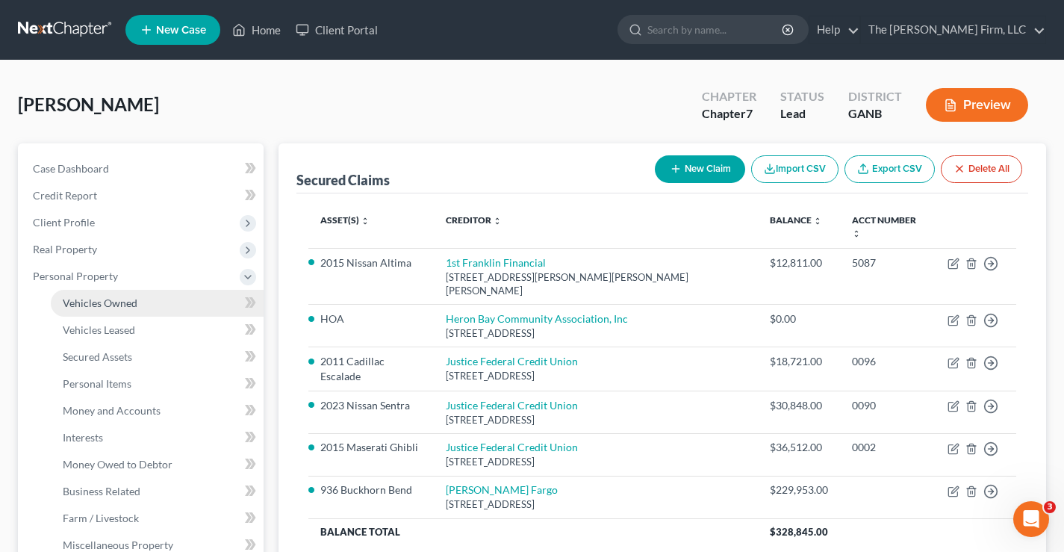
click at [105, 305] on span "Vehicles Owned" at bounding box center [100, 302] width 75 height 13
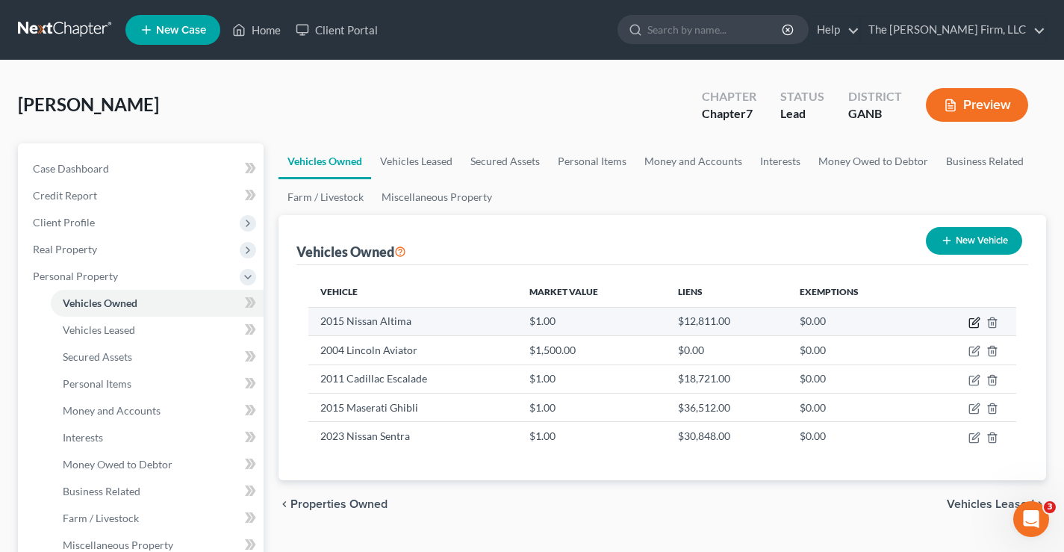
click at [973, 323] on icon "button" at bounding box center [975, 320] width 7 height 7
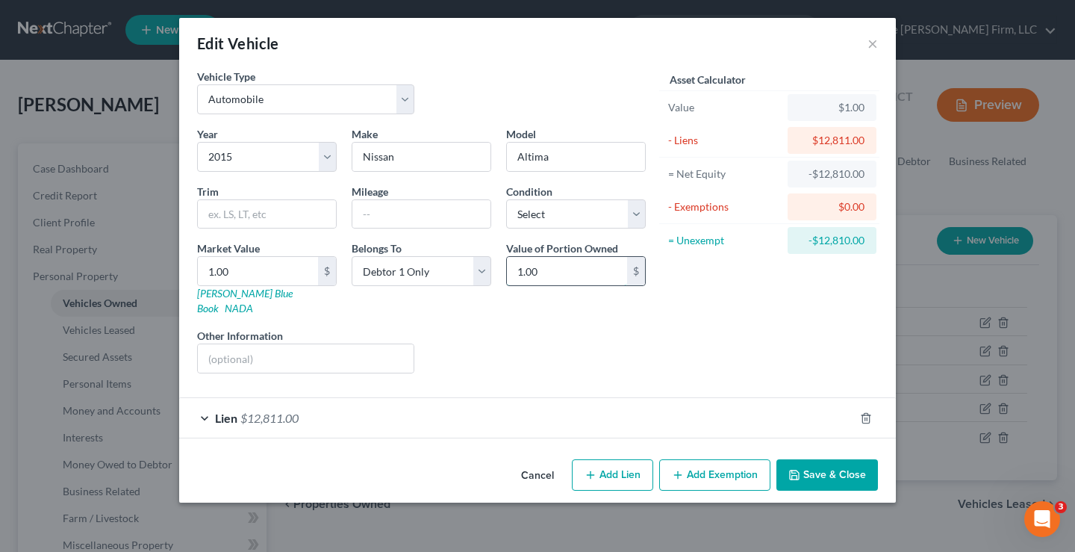
click at [544, 270] on input "1.00" at bounding box center [567, 271] width 120 height 28
click at [727, 302] on div "Asset Calculator Value $1.00 - Liens $12,811.00 = Net Equity -$12,810.00 - Exem…" at bounding box center [769, 227] width 232 height 317
click at [824, 459] on button "Save & Close" at bounding box center [827, 474] width 102 height 31
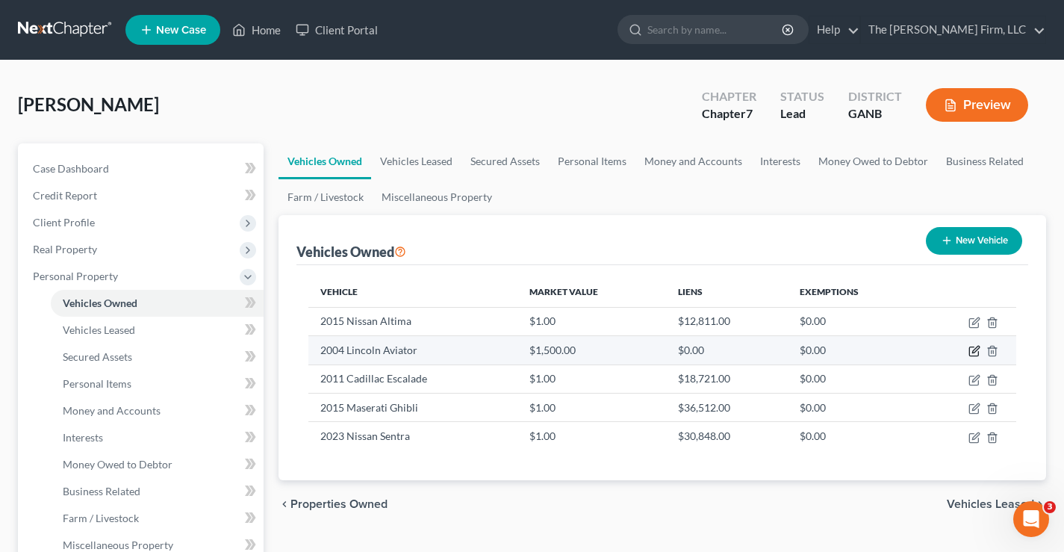
click at [975, 350] on icon "button" at bounding box center [974, 351] width 12 height 12
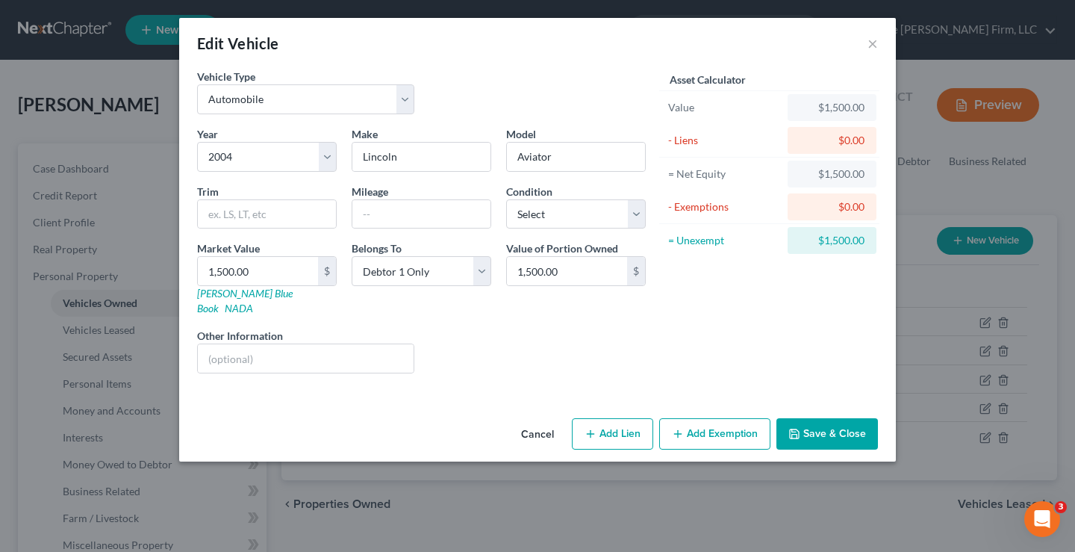
click at [701, 422] on button "Add Exemption" at bounding box center [714, 433] width 111 height 31
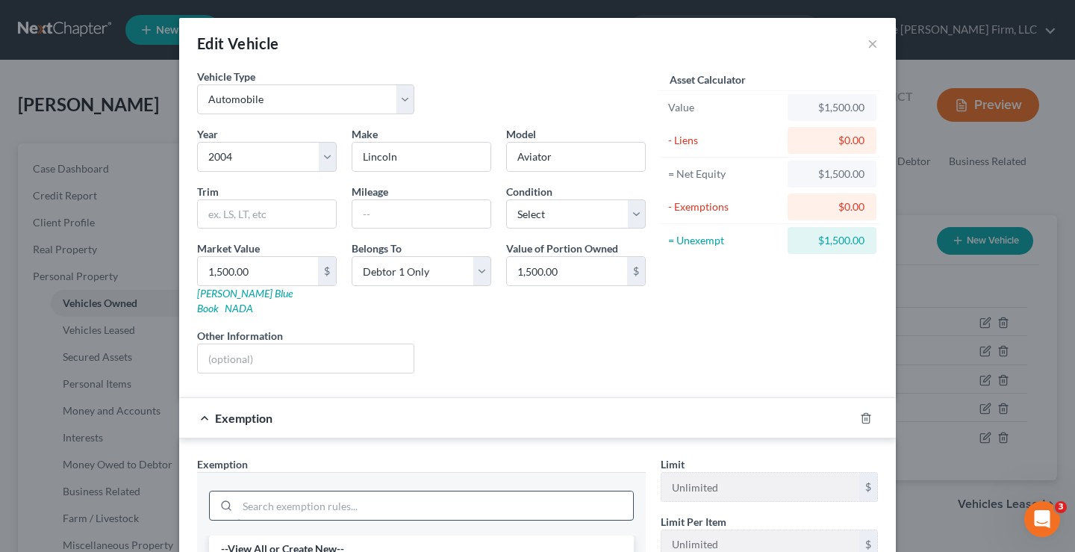
click at [259, 491] on input "search" at bounding box center [435, 505] width 396 height 28
drag, startPoint x: 287, startPoint y: 529, endPoint x: 317, endPoint y: 535, distance: 30.3
click at [287, 535] on li "3 - Motor Vehicles - Ga. Code [PERSON_NAME]. § [PHONE_NUMBER] (a)(3)" at bounding box center [421, 548] width 425 height 27
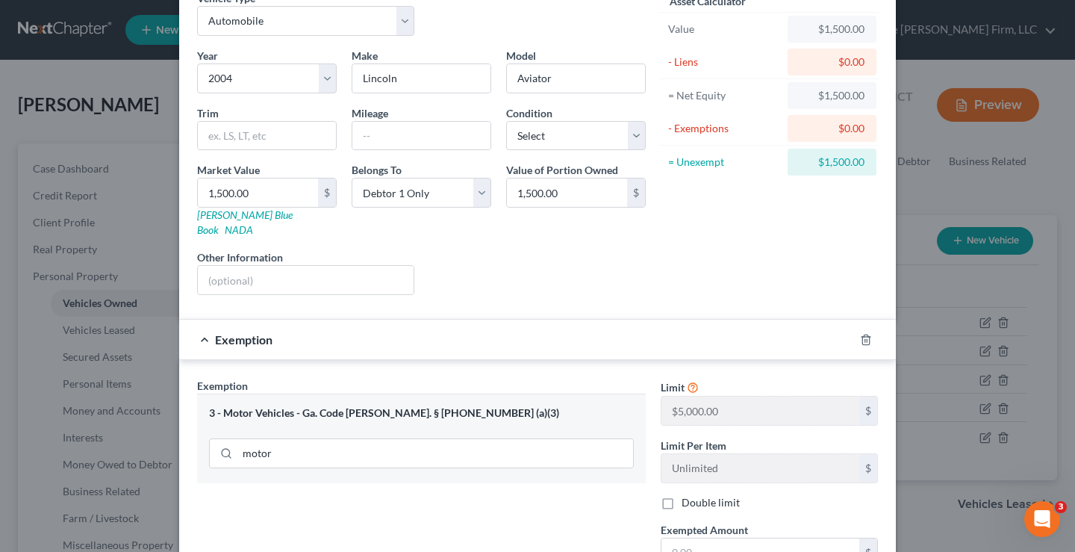
scroll to position [224, 0]
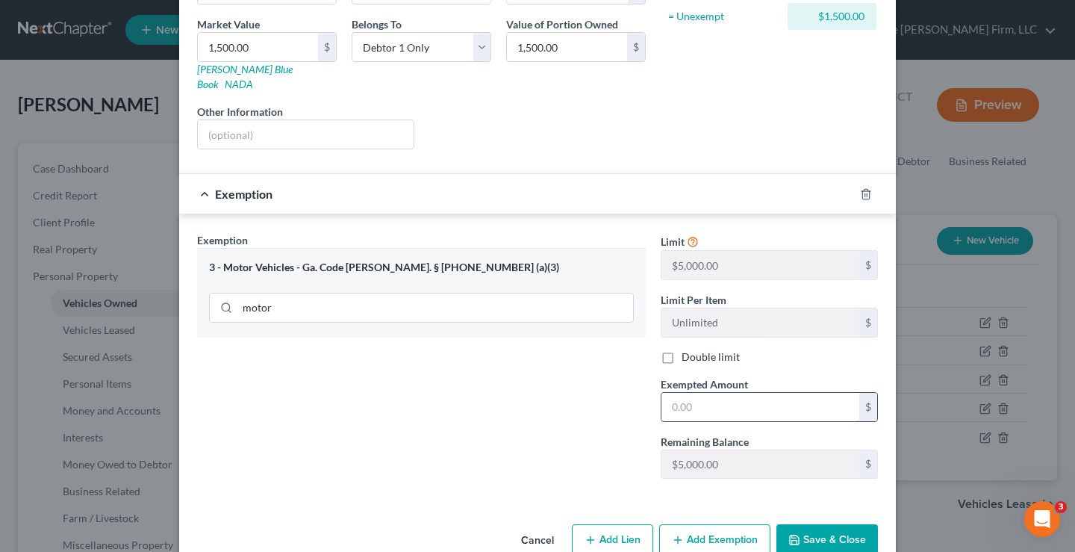
drag, startPoint x: 667, startPoint y: 392, endPoint x: 658, endPoint y: 385, distance: 11.2
click at [667, 393] on input "text" at bounding box center [760, 407] width 198 height 28
click at [813, 525] on button "Save & Close" at bounding box center [827, 539] width 102 height 31
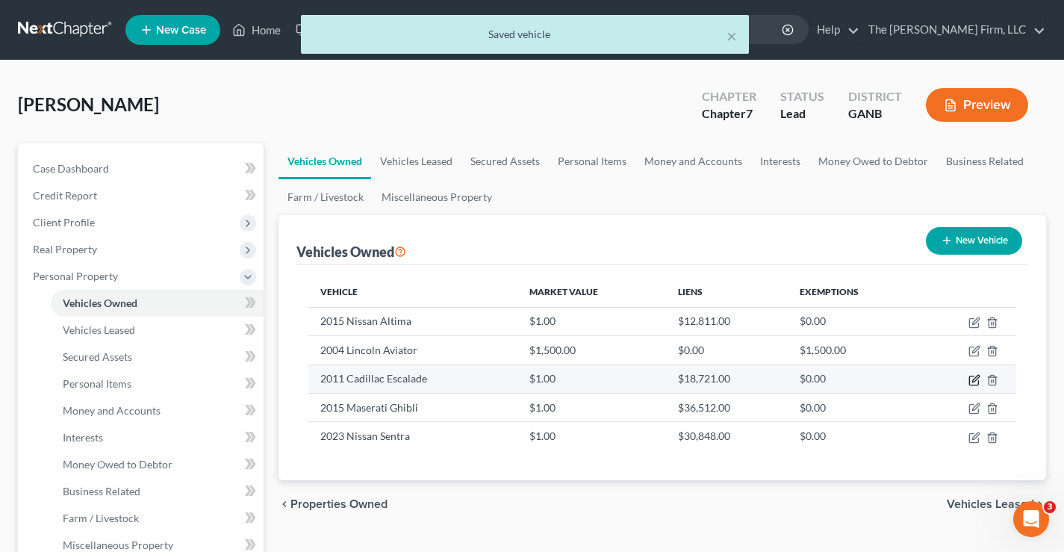
click at [975, 383] on icon "button" at bounding box center [974, 380] width 12 height 12
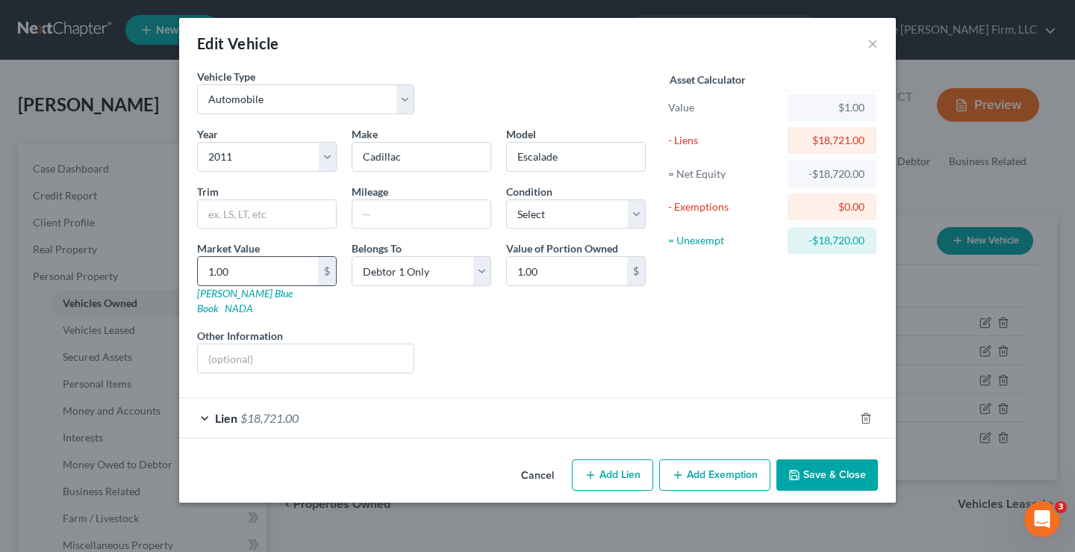
click at [267, 267] on input "1.00" at bounding box center [258, 271] width 120 height 28
drag, startPoint x: 691, startPoint y: 340, endPoint x: 615, endPoint y: 432, distance: 118.8
click at [691, 340] on div "Asset Calculator Value $17,000.00 - Liens $18,721.00 = Net Equity -$18,704.00 -…" at bounding box center [769, 227] width 232 height 317
drag, startPoint x: 812, startPoint y: 461, endPoint x: 800, endPoint y: 402, distance: 60.3
click at [813, 461] on button "Save & Close" at bounding box center [827, 474] width 102 height 31
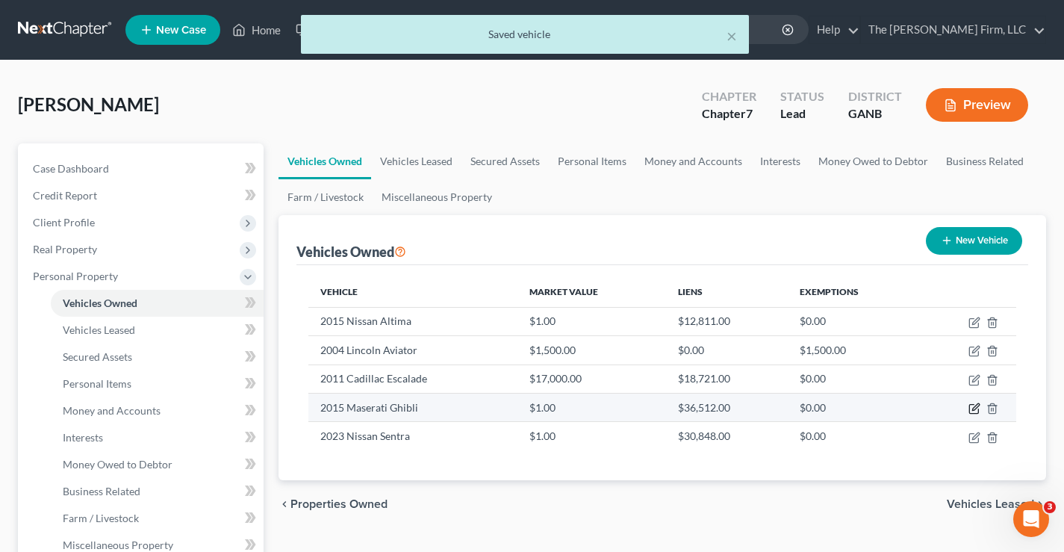
click at [974, 406] on icon "button" at bounding box center [974, 408] width 12 height 12
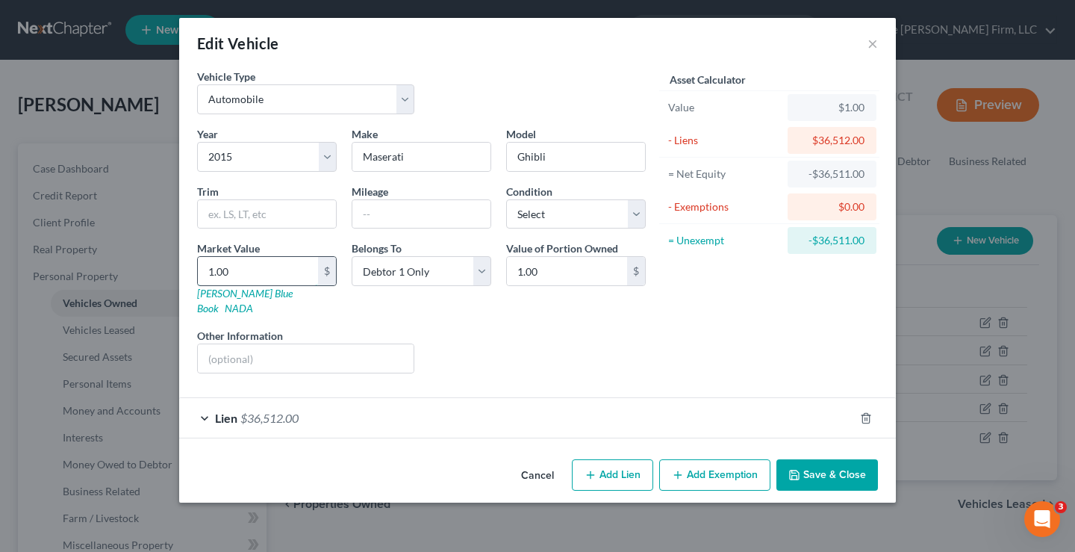
click at [240, 268] on input "1.00" at bounding box center [258, 271] width 120 height 28
click at [847, 459] on button "Save & Close" at bounding box center [827, 474] width 102 height 31
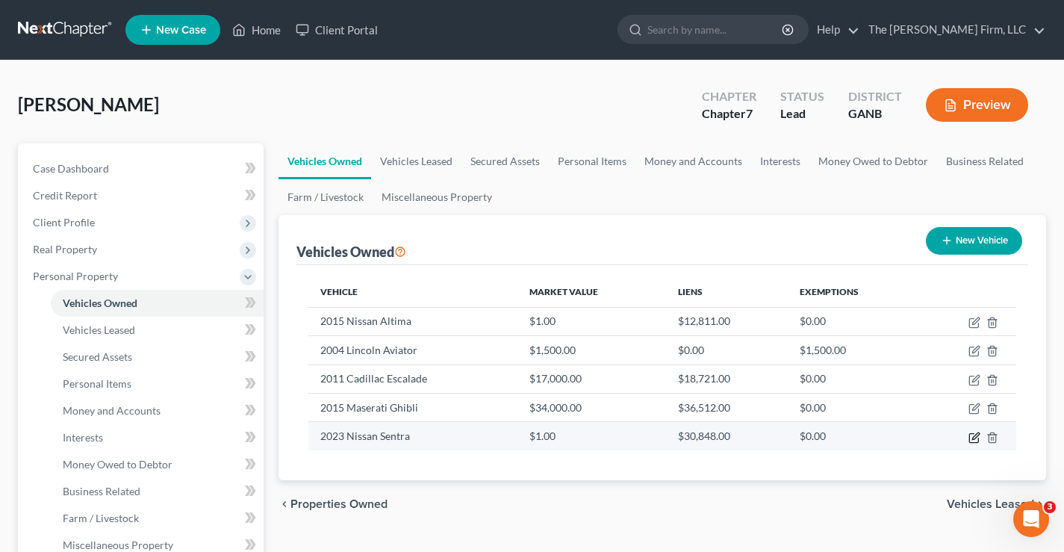
click at [975, 438] on icon "button" at bounding box center [975, 435] width 7 height 7
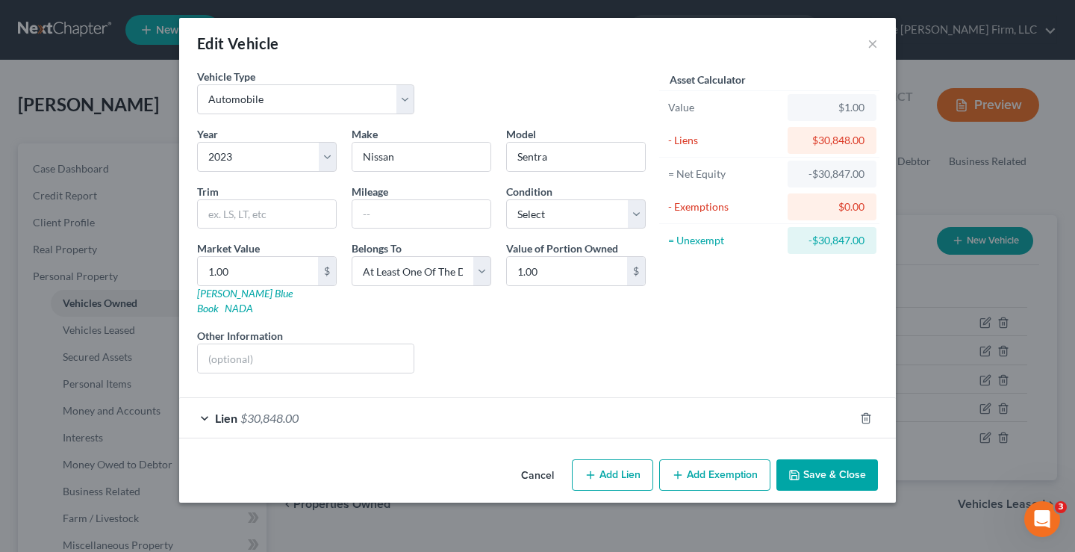
click at [738, 465] on button "Add Exemption" at bounding box center [714, 474] width 111 height 31
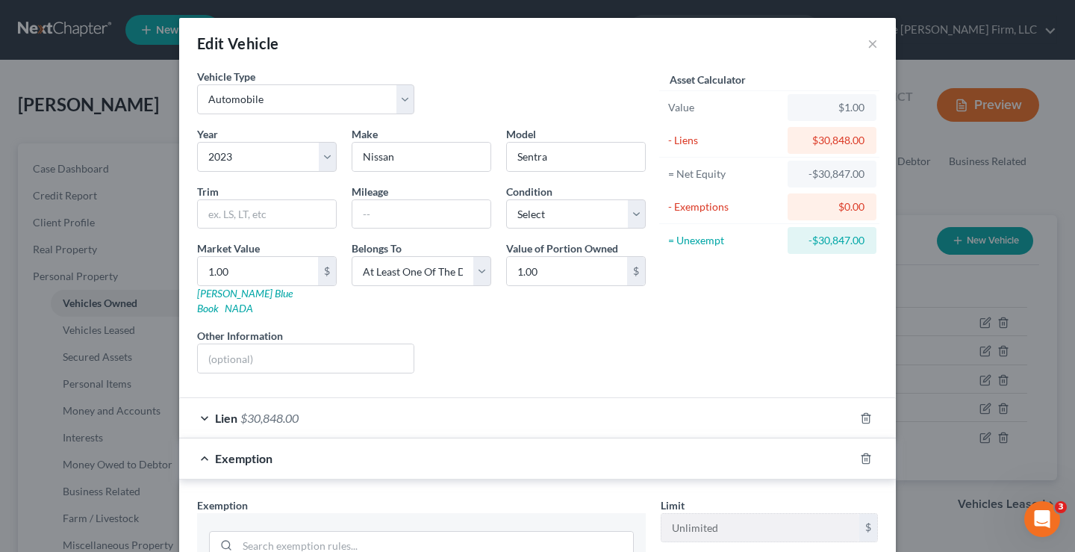
drag, startPoint x: 703, startPoint y: 324, endPoint x: 714, endPoint y: 357, distance: 34.5
click at [703, 325] on div "Asset Calculator Value $1.00 - Liens $30,848.00 = Net Equity -$30,847.00 - Exem…" at bounding box center [769, 227] width 232 height 317
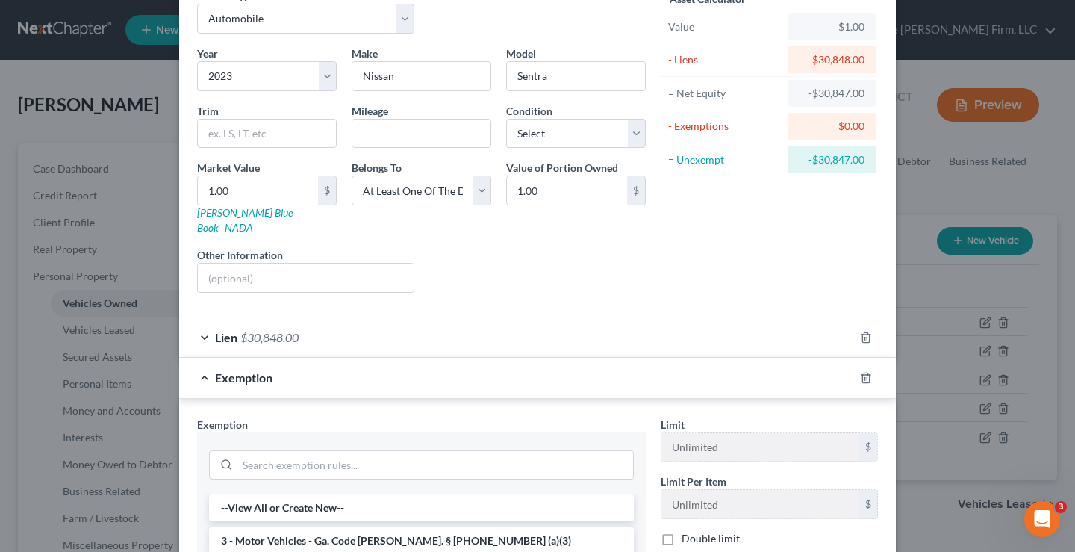
scroll to position [75, 0]
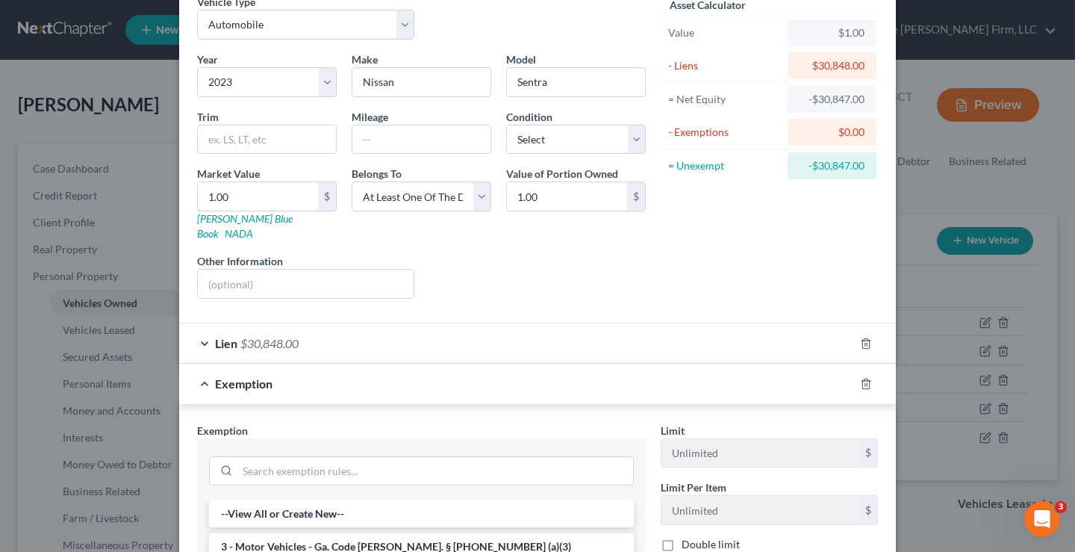
click at [237, 199] on input "1.00" at bounding box center [258, 196] width 120 height 28
click at [558, 281] on div "Liens Select" at bounding box center [538, 276] width 232 height 46
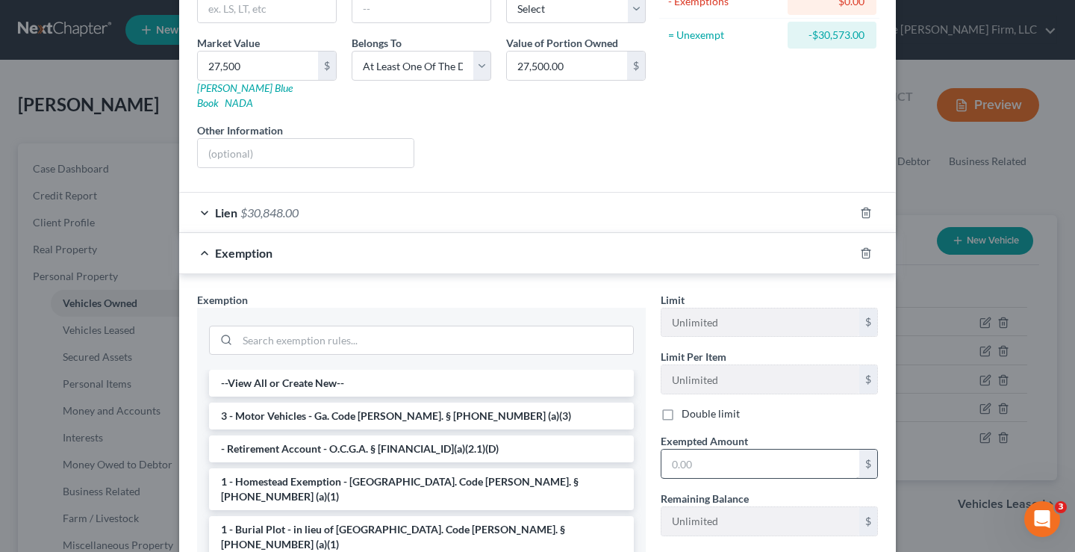
scroll to position [354, 0]
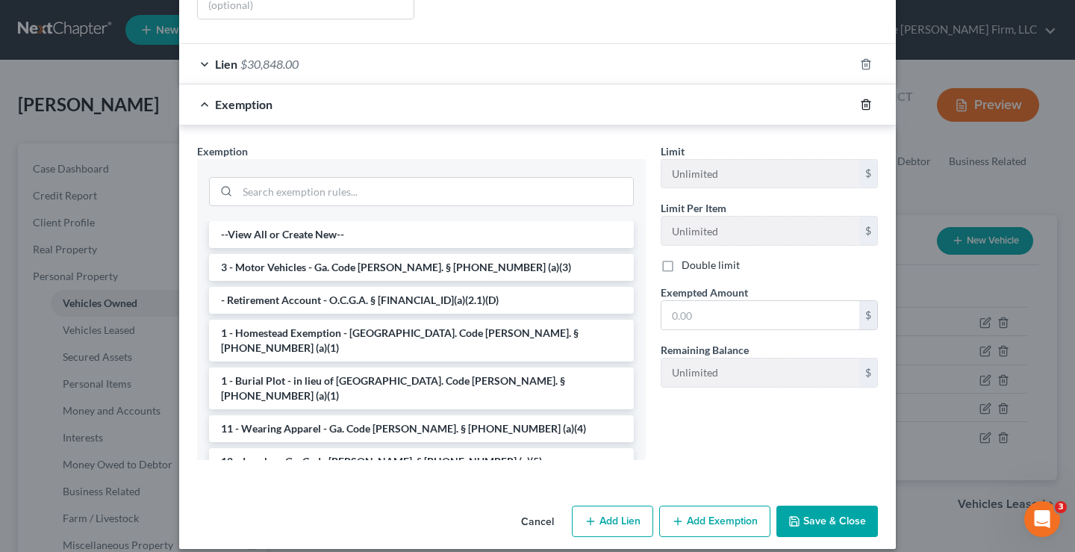
click at [860, 99] on icon "button" at bounding box center [866, 105] width 12 height 12
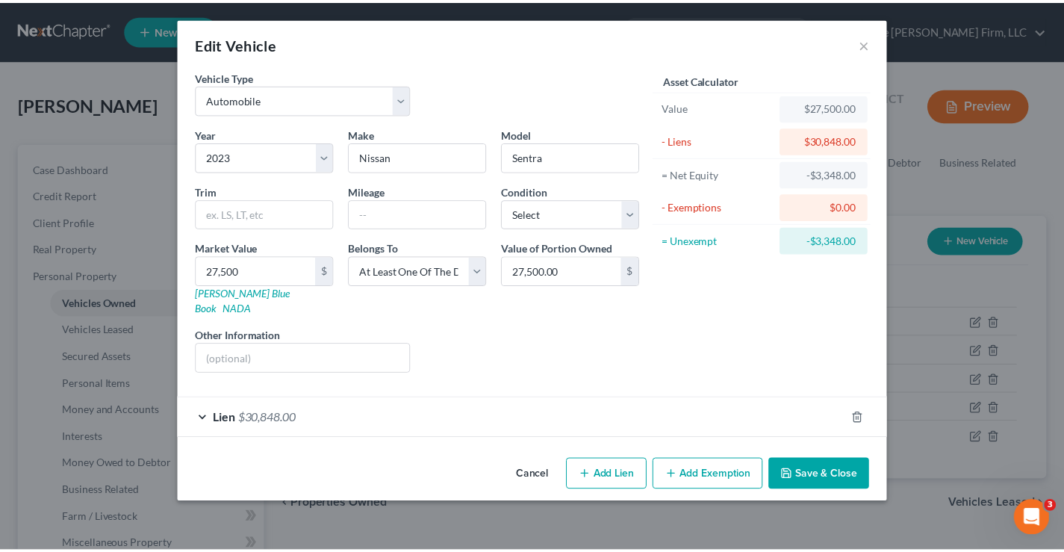
scroll to position [0, 0]
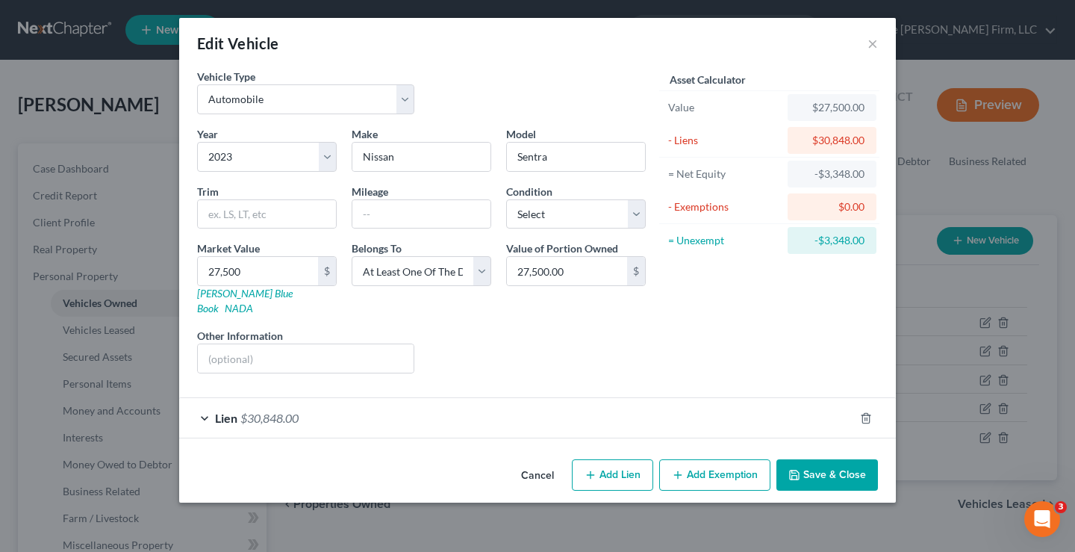
drag, startPoint x: 842, startPoint y: 458, endPoint x: 830, endPoint y: 352, distance: 106.7
click at [841, 459] on button "Save & Close" at bounding box center [827, 474] width 102 height 31
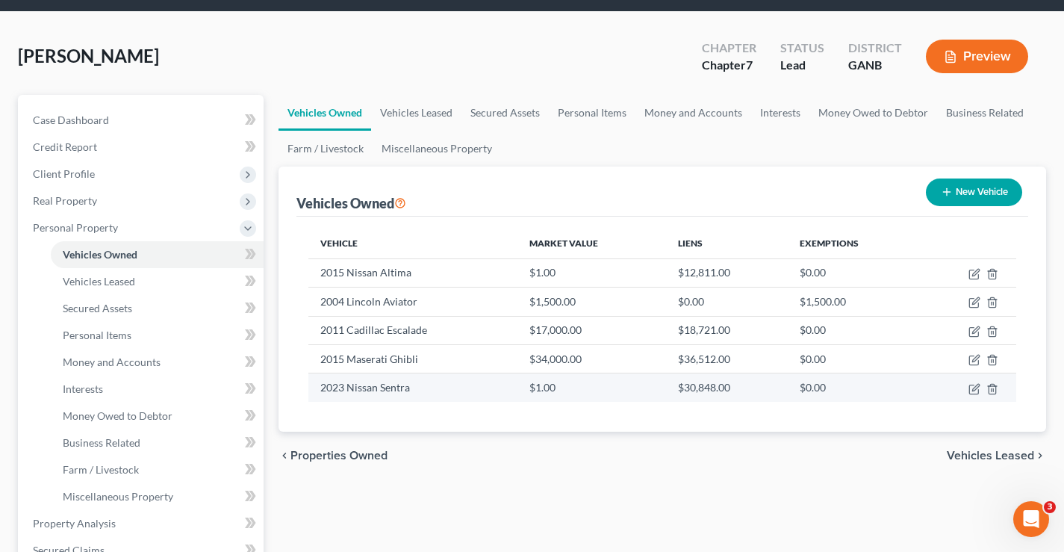
scroll to position [75, 0]
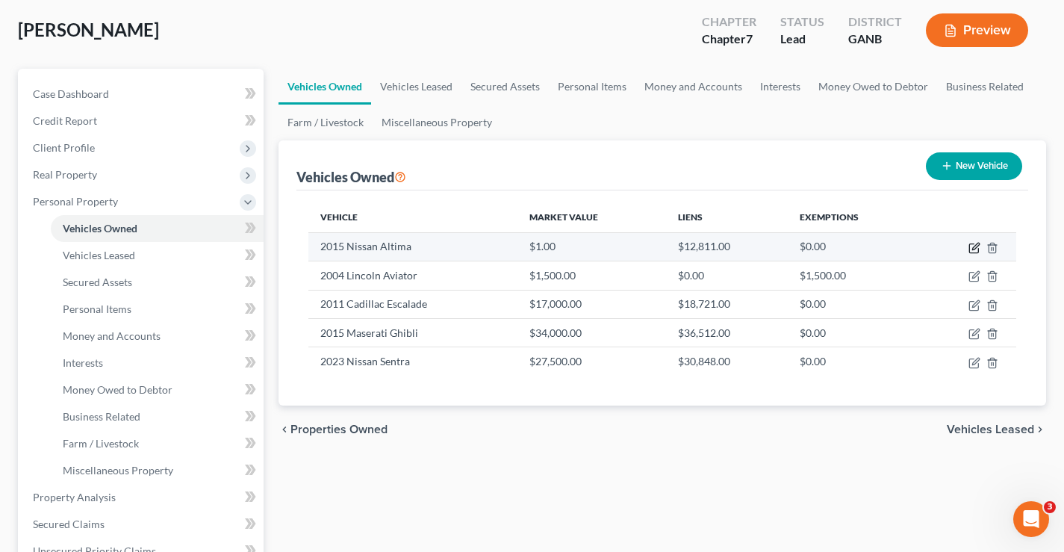
click at [974, 248] on icon "button" at bounding box center [974, 248] width 12 height 12
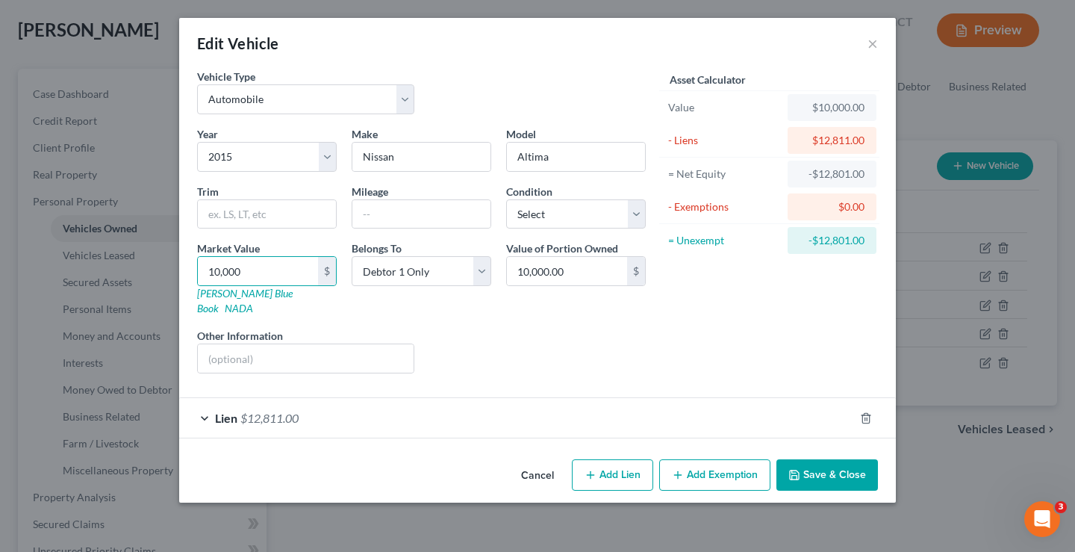
click at [611, 341] on div "Liens Select" at bounding box center [538, 351] width 232 height 46
click at [844, 461] on button "Save & Close" at bounding box center [827, 474] width 102 height 31
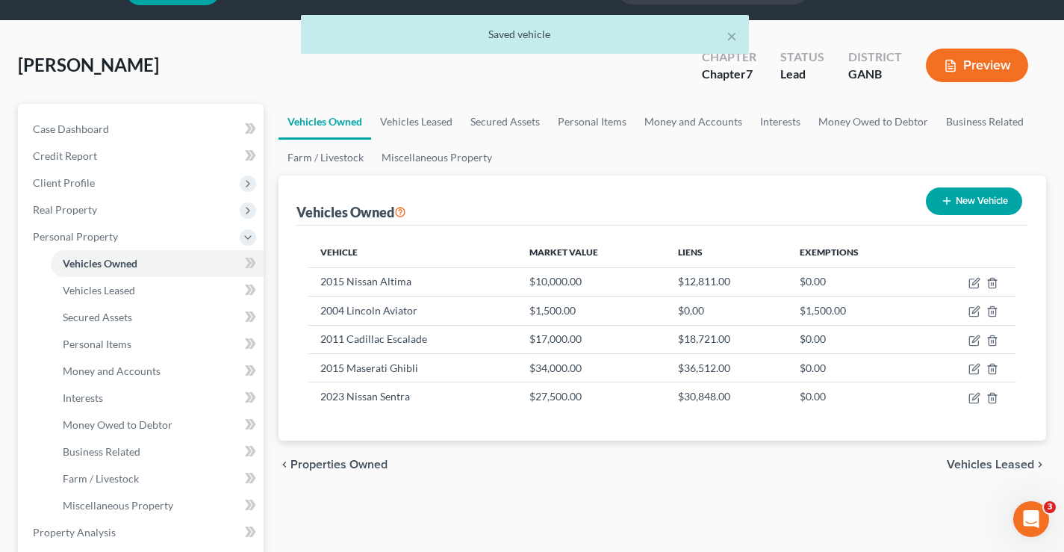
scroll to position [0, 0]
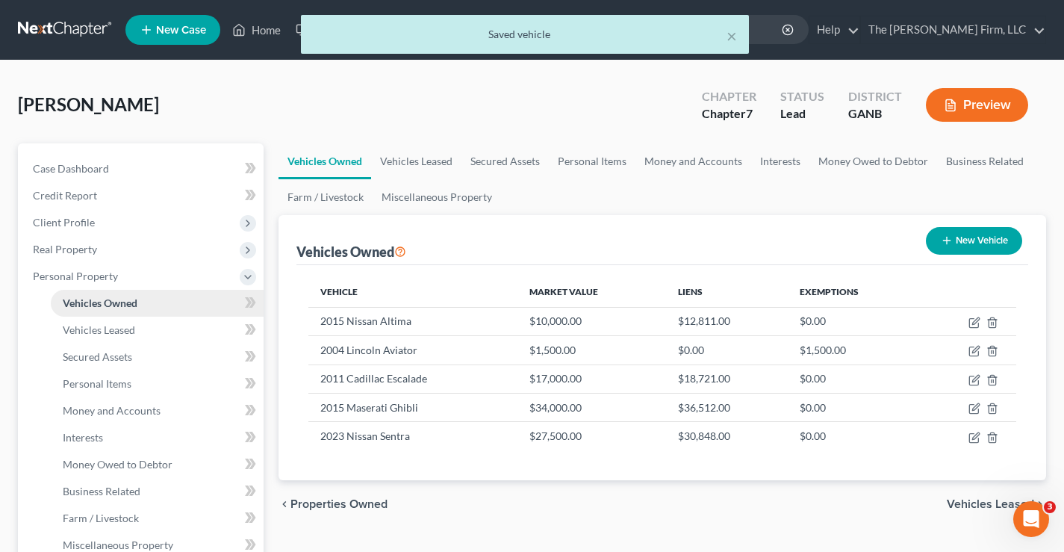
click at [584, 120] on div "[PERSON_NAME] Upgraded Chapter Chapter 7 Status Lead District GANB Preview" at bounding box center [532, 110] width 1028 height 65
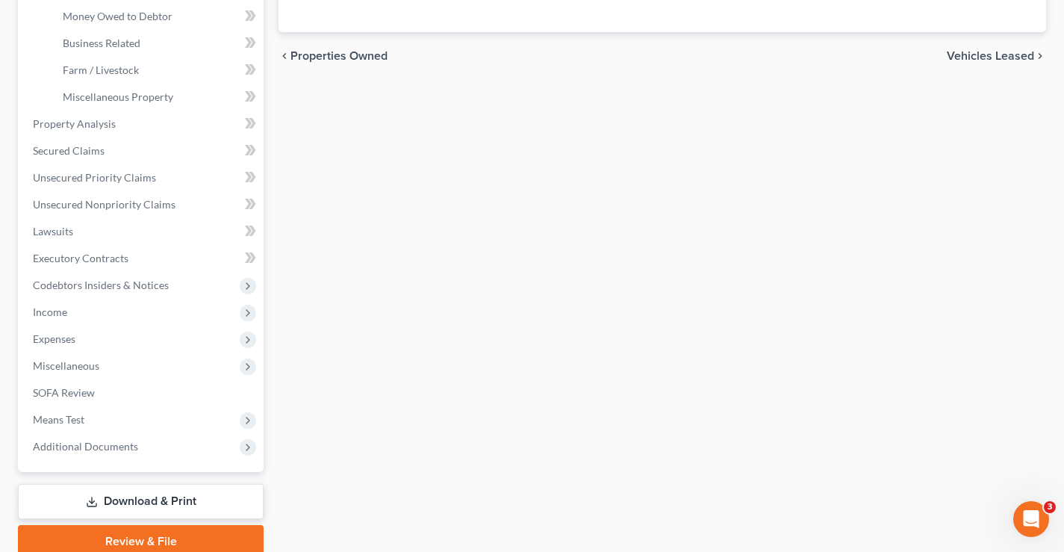
scroll to position [511, 0]
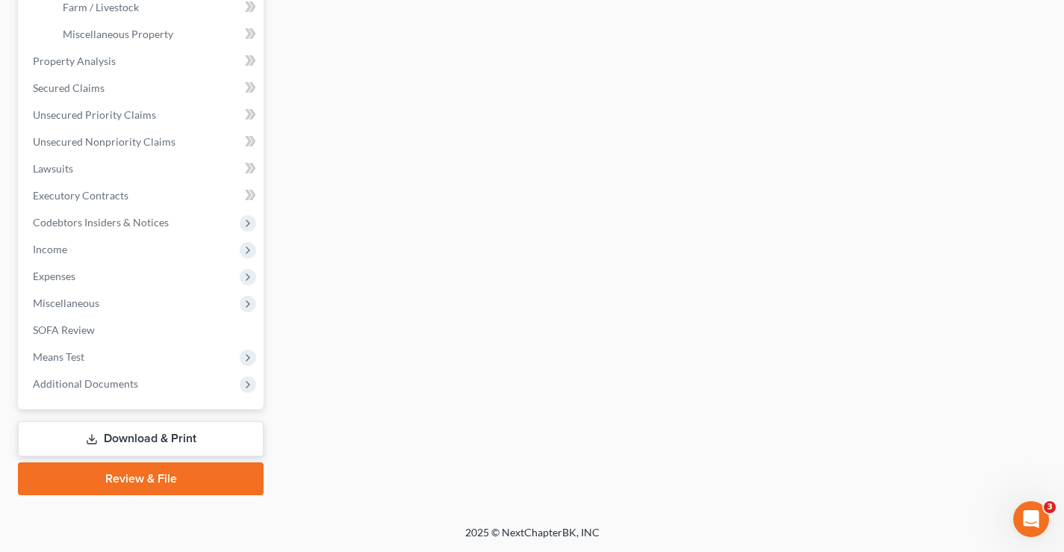
click at [161, 439] on link "Download & Print" at bounding box center [141, 438] width 246 height 35
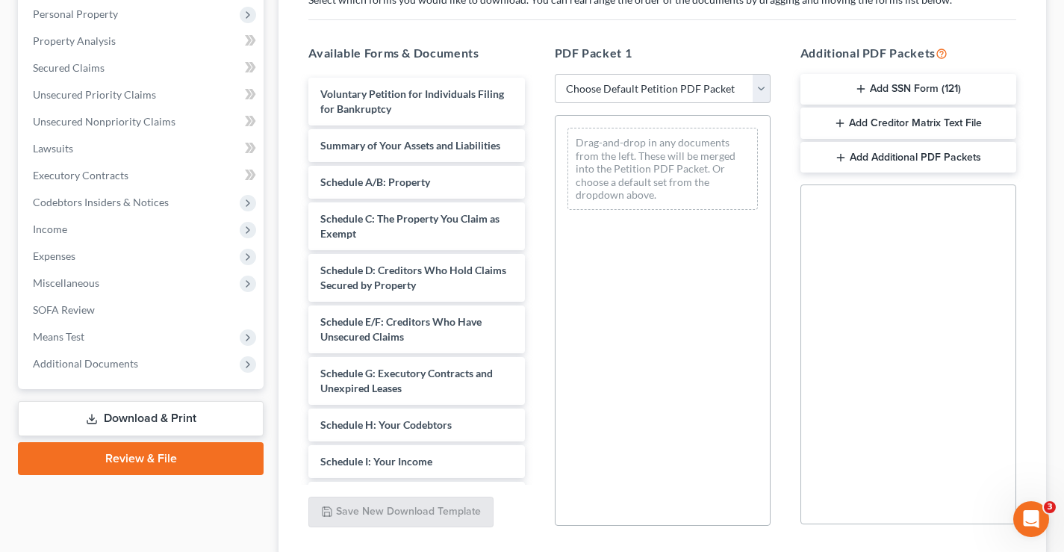
scroll to position [299, 0]
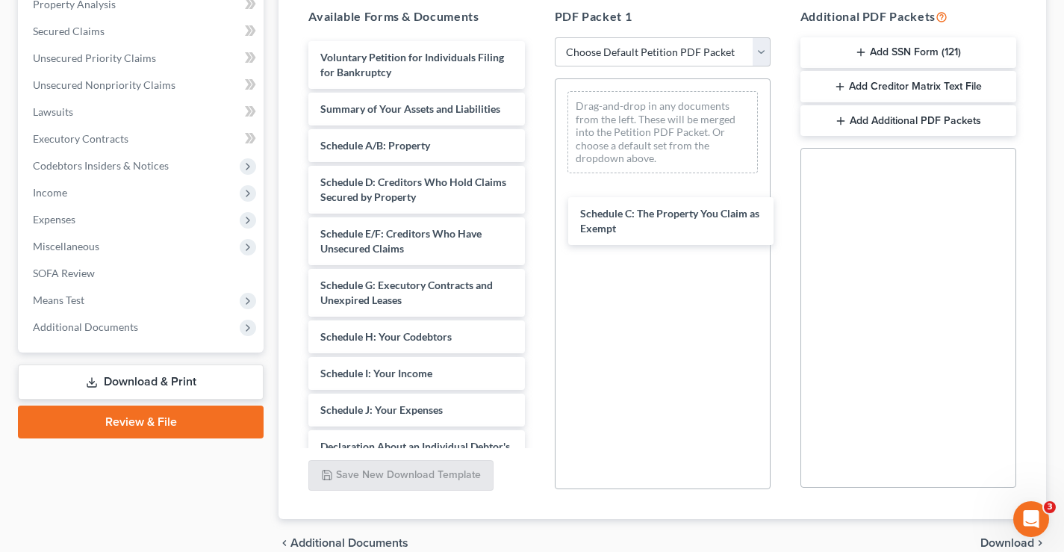
drag, startPoint x: 376, startPoint y: 184, endPoint x: 383, endPoint y: 185, distance: 7.6
click at [536, 215] on div "Schedule C: The Property You Claim as Exempt Voluntary Petition for Individuals…" at bounding box center [416, 425] width 240 height 768
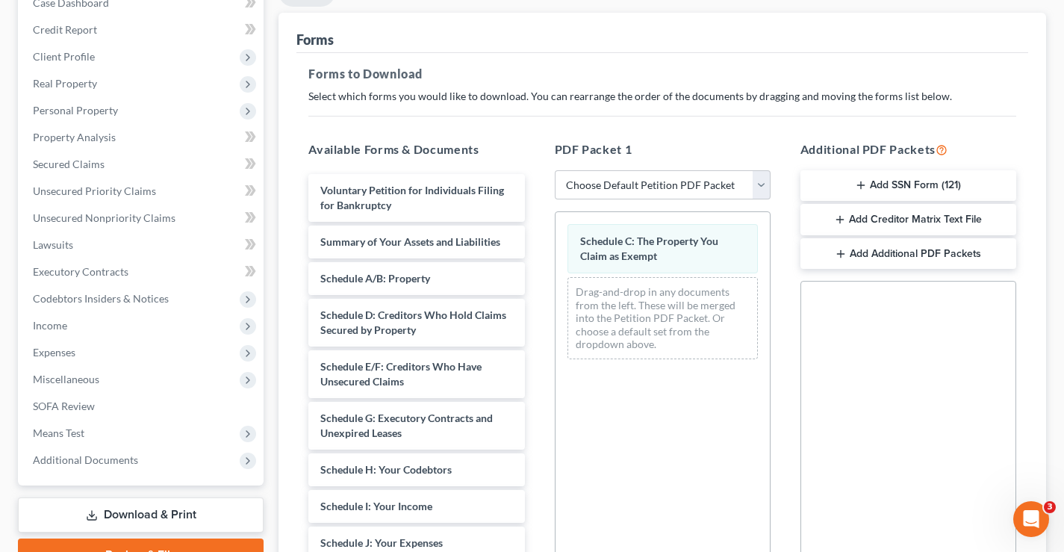
scroll to position [0, 0]
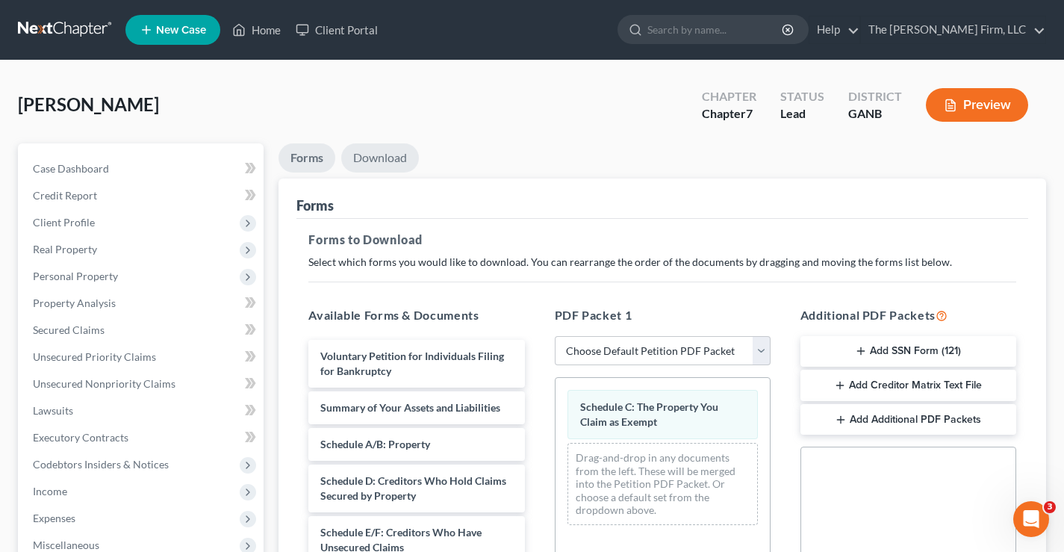
click at [377, 159] on link "Download" at bounding box center [380, 157] width 78 height 29
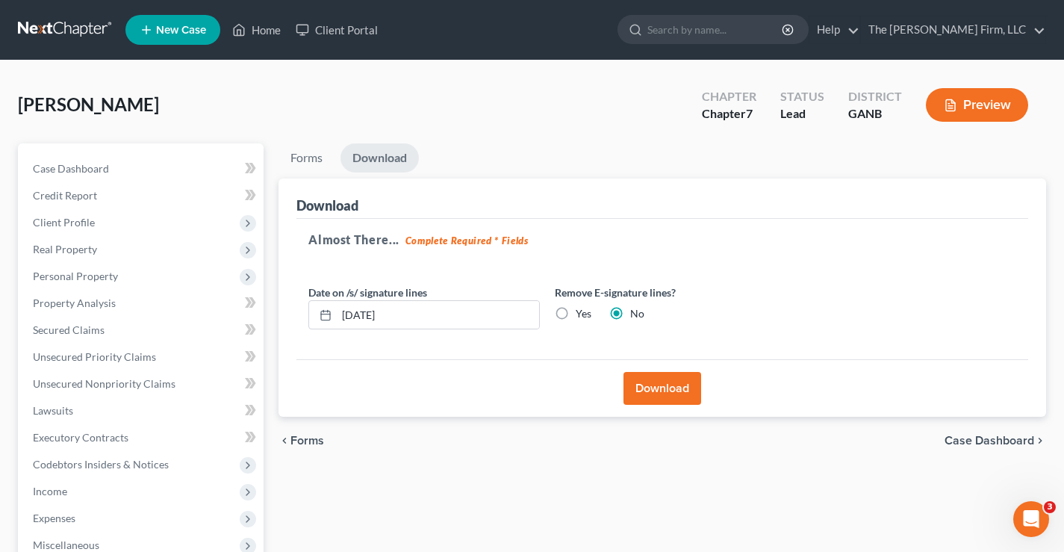
click at [661, 382] on button "Download" at bounding box center [662, 388] width 78 height 33
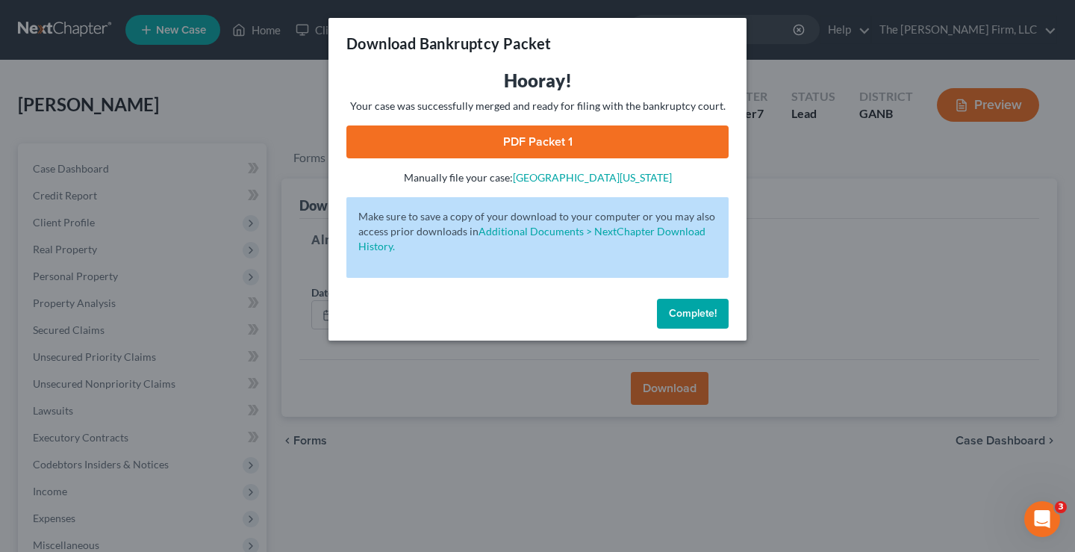
click at [557, 145] on link "PDF Packet 1" at bounding box center [537, 141] width 382 height 33
click at [700, 311] on span "Complete!" at bounding box center [693, 313] width 48 height 13
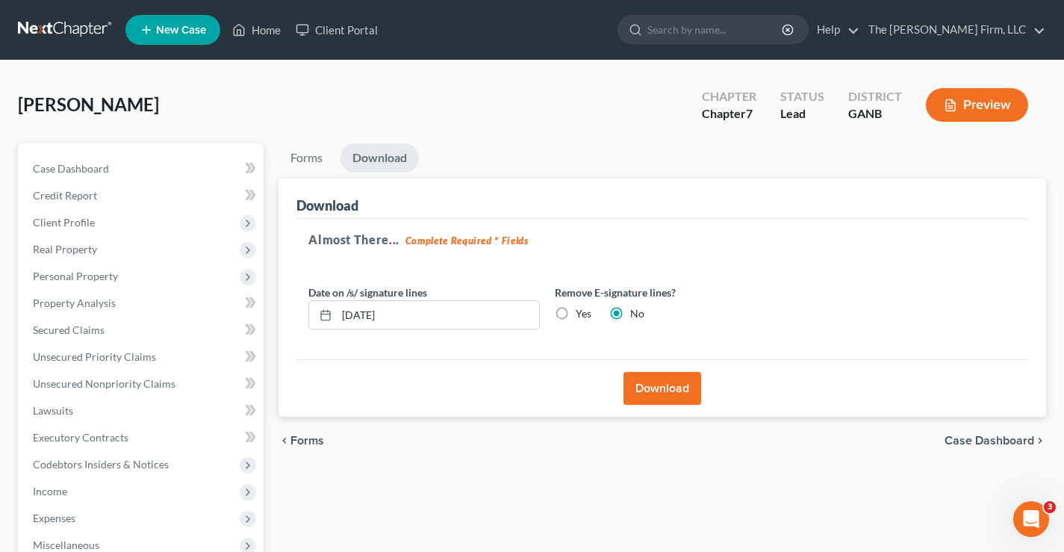
click at [293, 94] on div "[PERSON_NAME] Upgraded Chapter Chapter 7 Status Lead District GANB Preview" at bounding box center [532, 110] width 1028 height 65
click at [80, 244] on span "Real Property" at bounding box center [65, 249] width 64 height 13
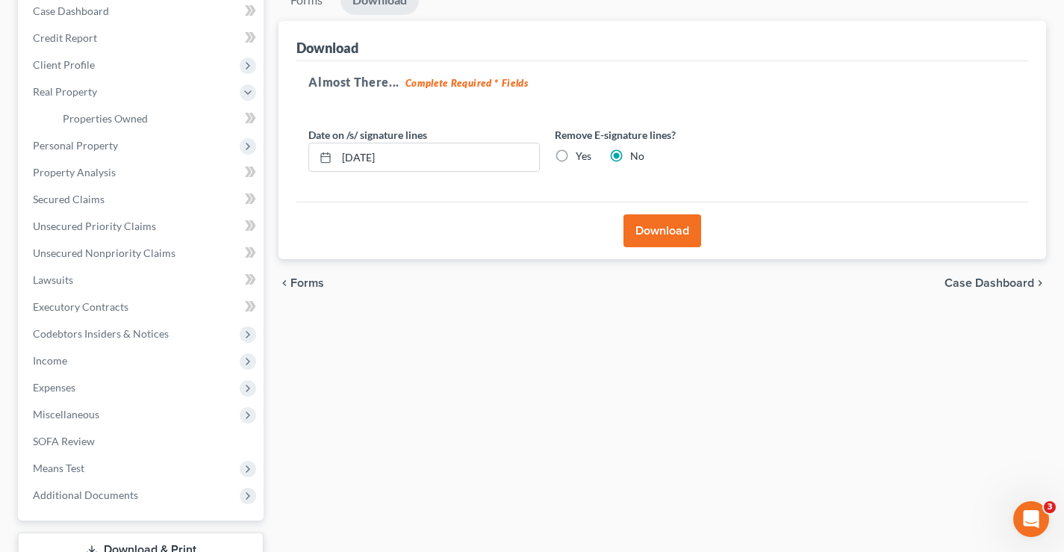
scroll to position [269, 0]
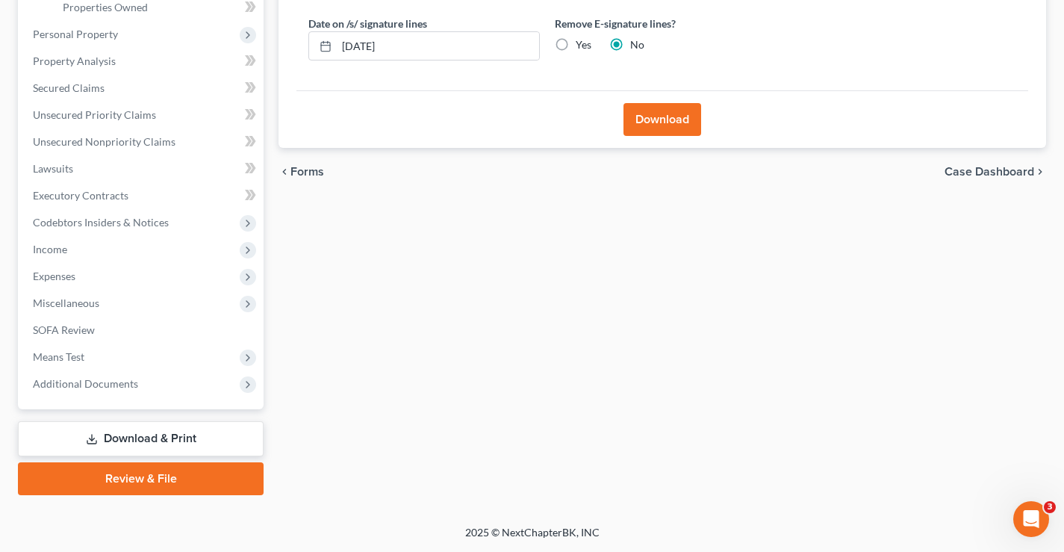
click at [441, 338] on div "Forms Download Forms Forms to Download Select which forms you would like to dow…" at bounding box center [662, 185] width 782 height 620
click at [149, 435] on link "Download & Print" at bounding box center [141, 438] width 246 height 35
click at [176, 438] on link "Download & Print" at bounding box center [141, 438] width 246 height 35
click at [57, 225] on span "Codebtors Insiders & Notices" at bounding box center [101, 222] width 136 height 13
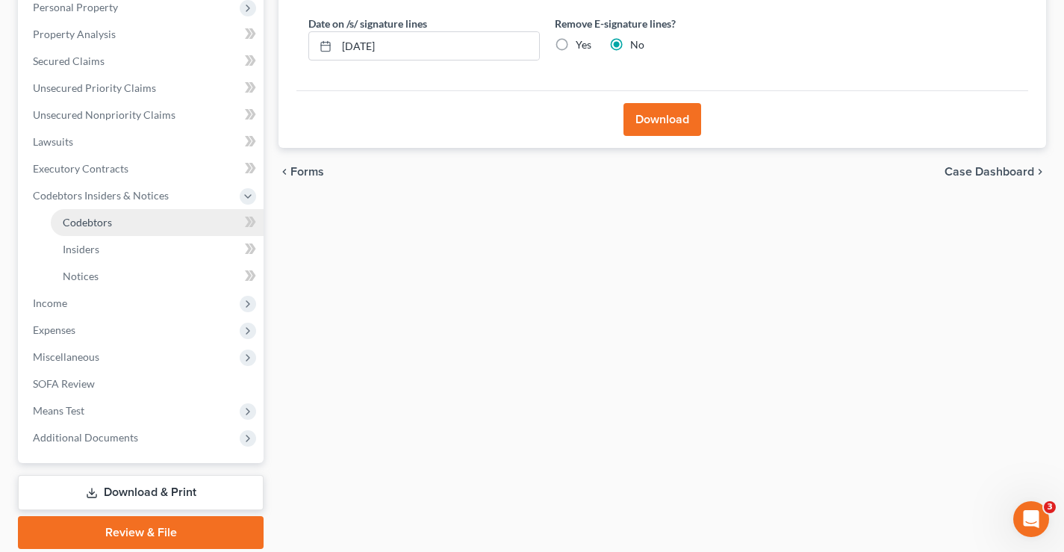
click at [84, 232] on link "Codebtors" at bounding box center [157, 222] width 213 height 27
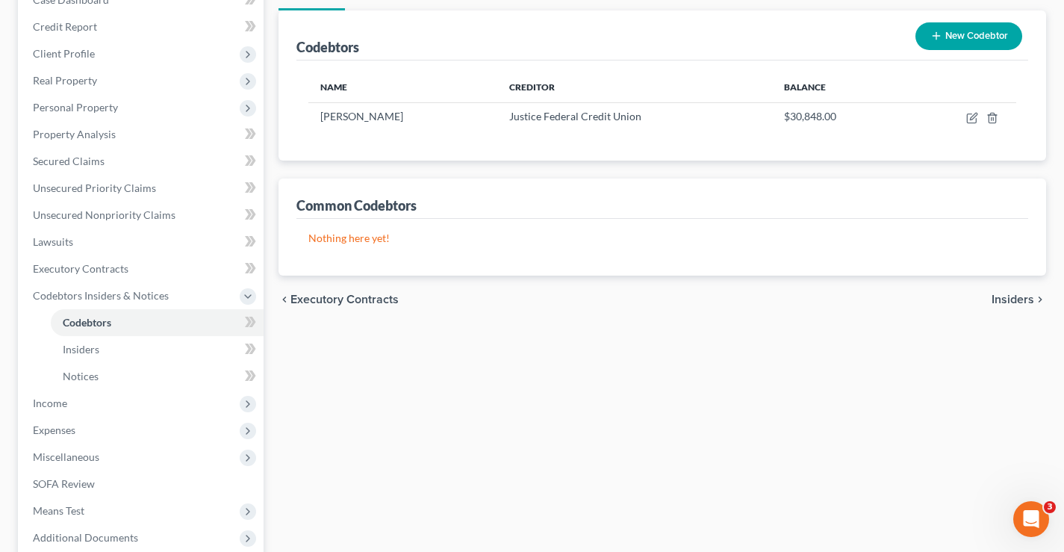
scroll to position [323, 0]
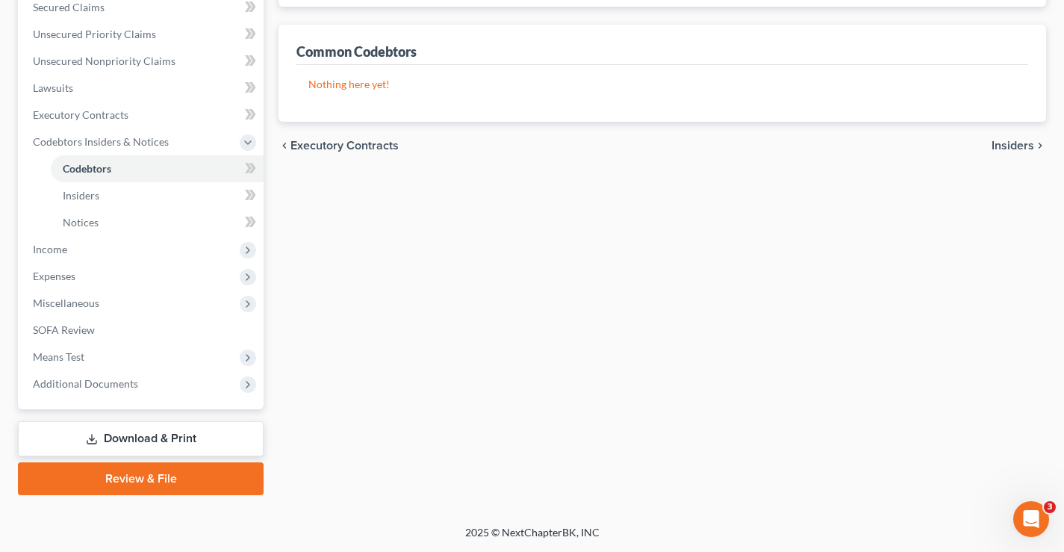
click at [169, 440] on link "Download & Print" at bounding box center [141, 438] width 246 height 35
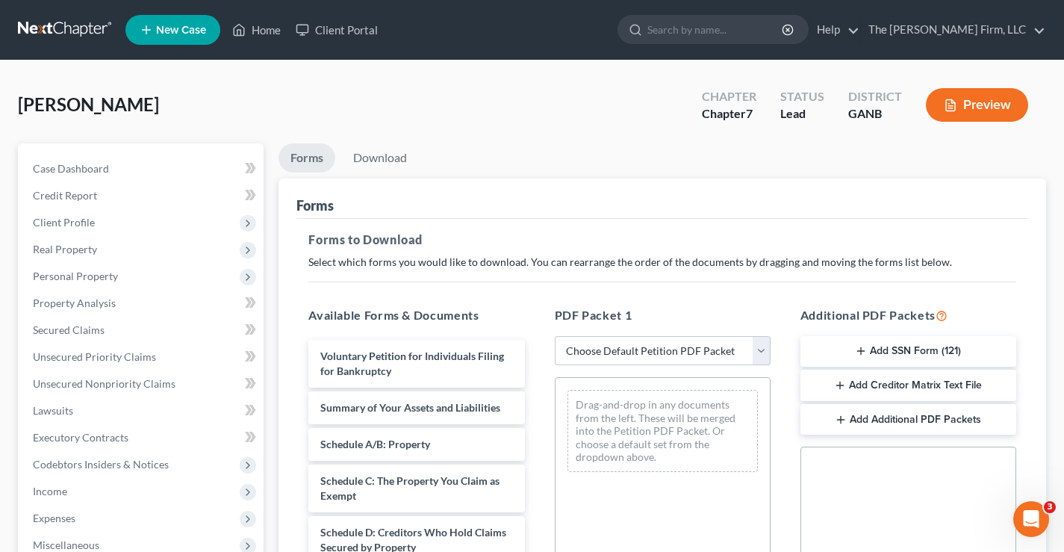
scroll to position [224, 0]
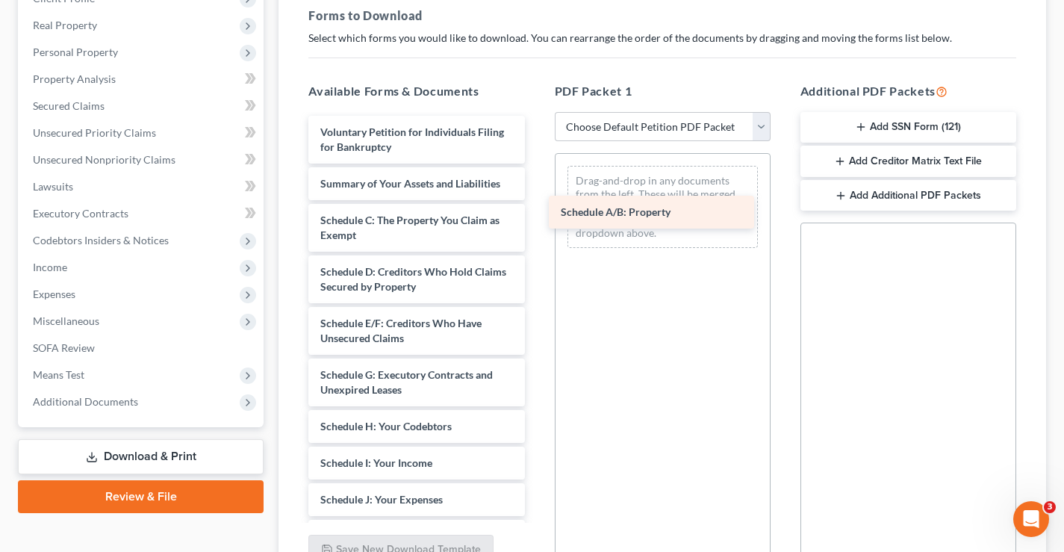
drag, startPoint x: 360, startPoint y: 218, endPoint x: 600, endPoint y: 210, distance: 240.5
click at [536, 210] on div "Schedule A/B: Property Voluntary Petition for Individuals Filing for Bankruptcy…" at bounding box center [416, 507] width 240 height 782
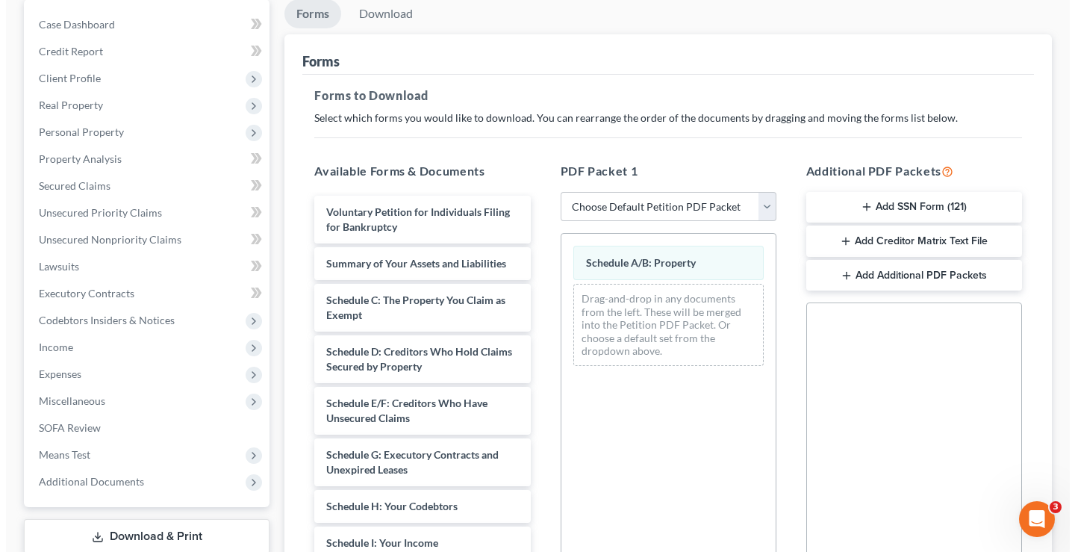
scroll to position [0, 0]
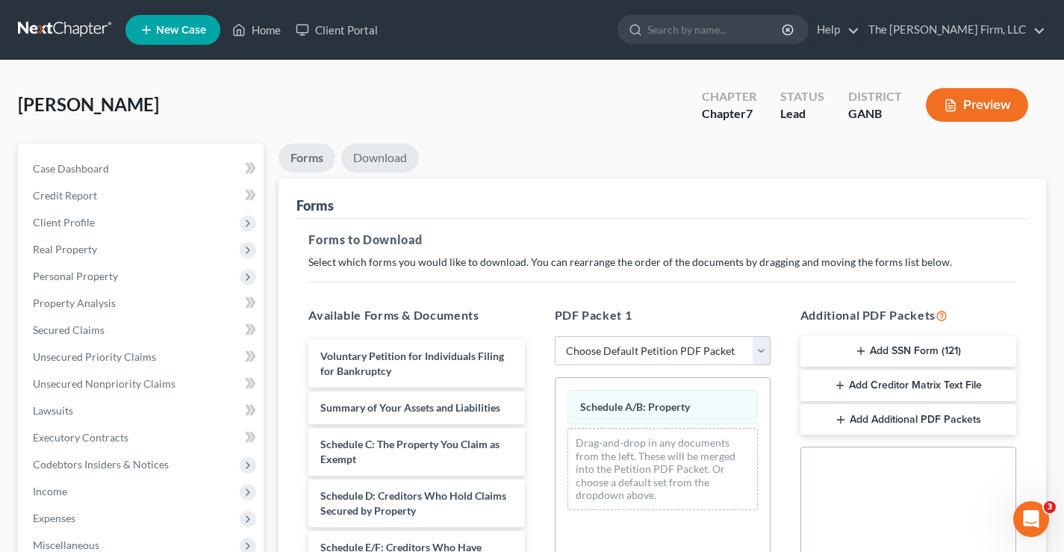
click at [383, 159] on link "Download" at bounding box center [380, 157] width 78 height 29
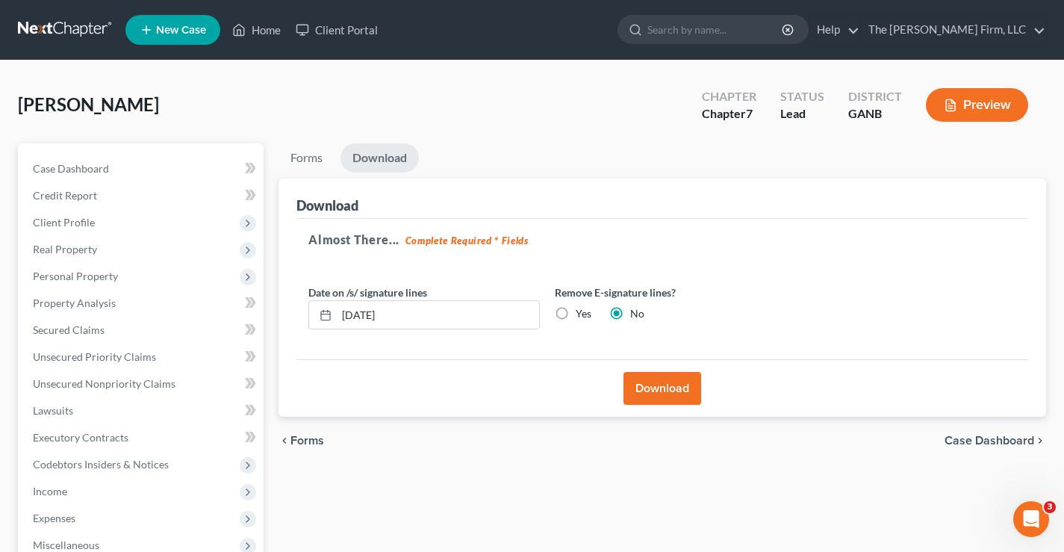
click at [667, 387] on button "Download" at bounding box center [662, 388] width 78 height 33
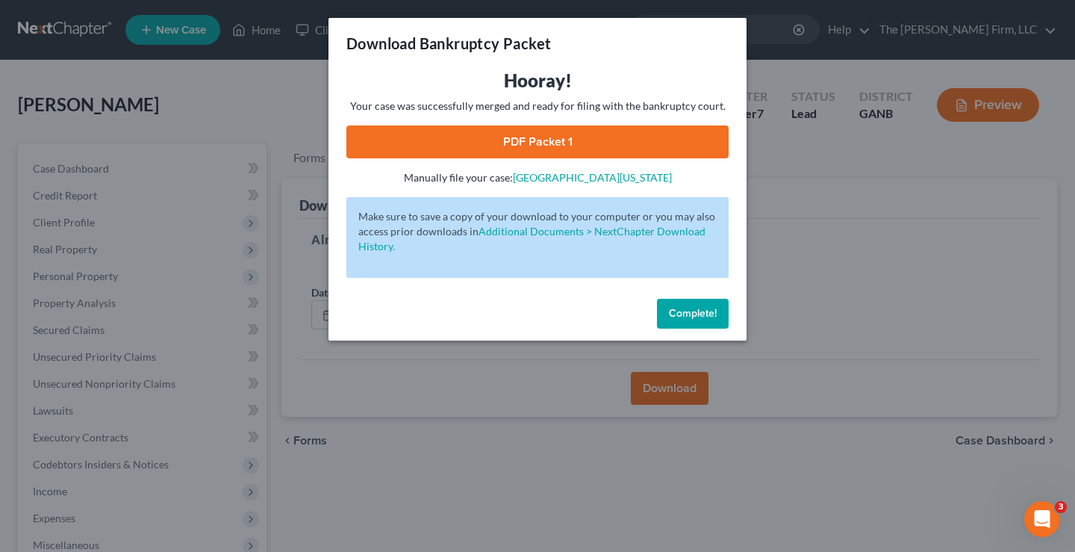
click at [638, 137] on link "PDF Packet 1" at bounding box center [537, 141] width 382 height 33
click at [677, 314] on span "Complete!" at bounding box center [693, 313] width 48 height 13
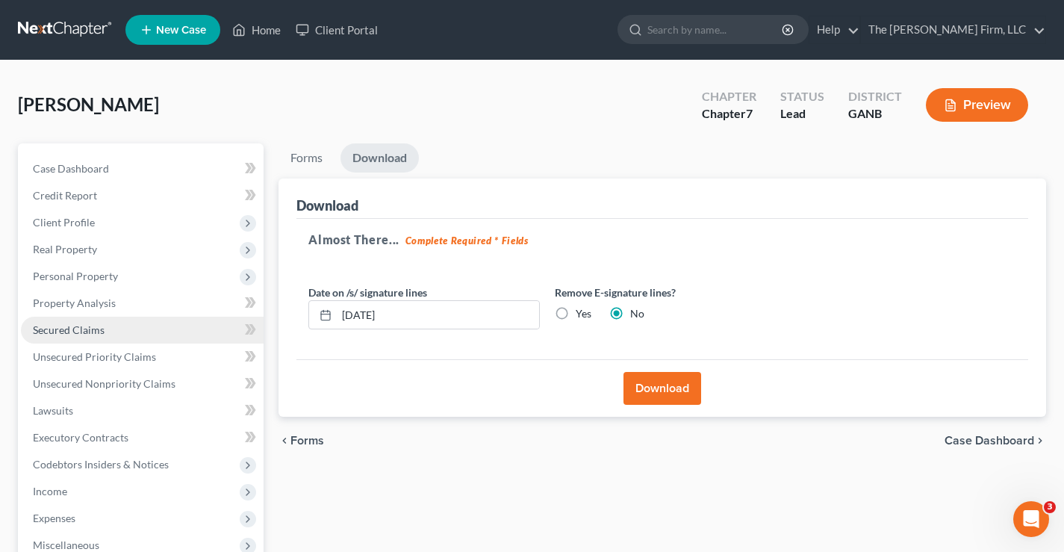
click at [53, 326] on span "Secured Claims" at bounding box center [69, 329] width 72 height 13
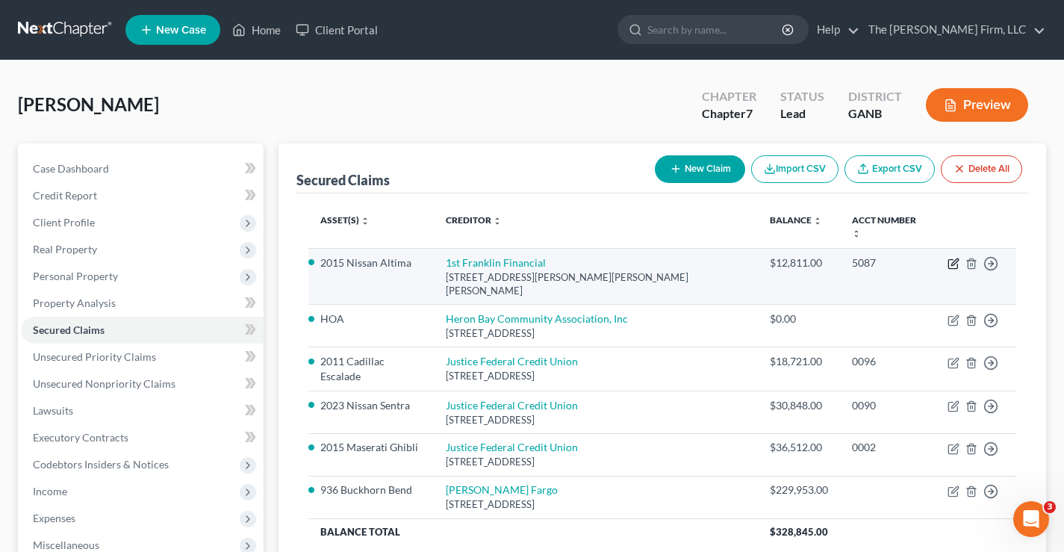
click at [951, 258] on icon "button" at bounding box center [954, 261] width 7 height 7
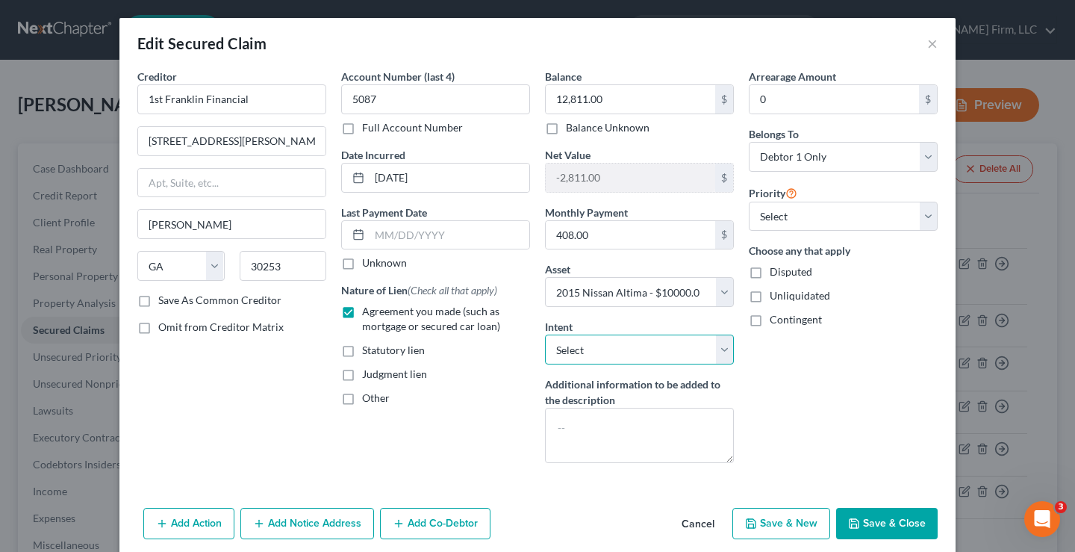
click at [624, 336] on select "Select Surrender Redeem Reaffirm Avoid Other" at bounding box center [639, 349] width 189 height 30
click at [545, 334] on select "Select Surrender Redeem Reaffirm Avoid Other" at bounding box center [639, 349] width 189 height 30
click at [781, 380] on div "Arrearage Amount 0 $ Belongs To * Select Debtor 1 Only Debtor 2 Only Debtor 1 A…" at bounding box center [843, 272] width 204 height 406
click at [857, 517] on button "Save & Close" at bounding box center [887, 523] width 102 height 31
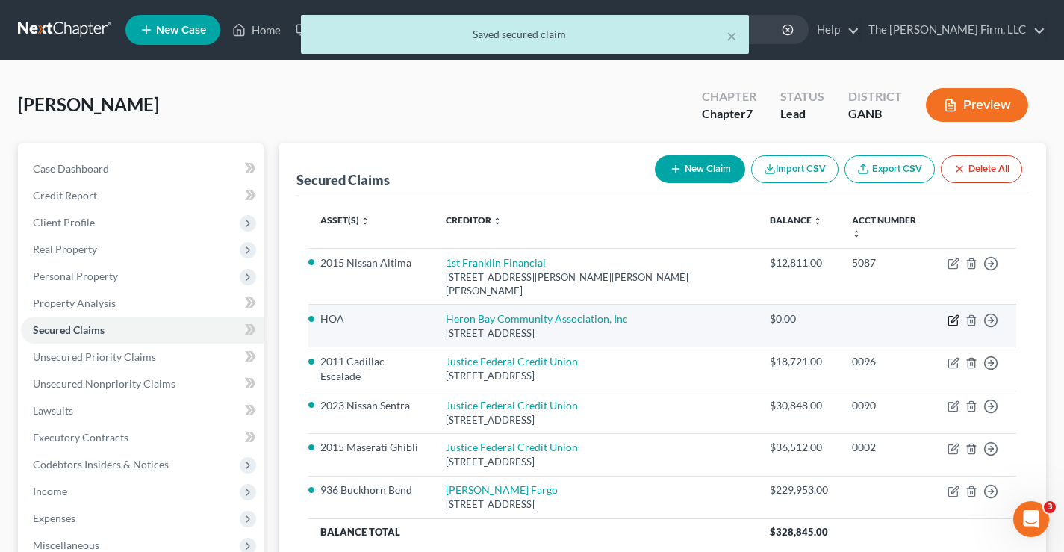
click at [953, 315] on icon "button" at bounding box center [954, 318] width 7 height 7
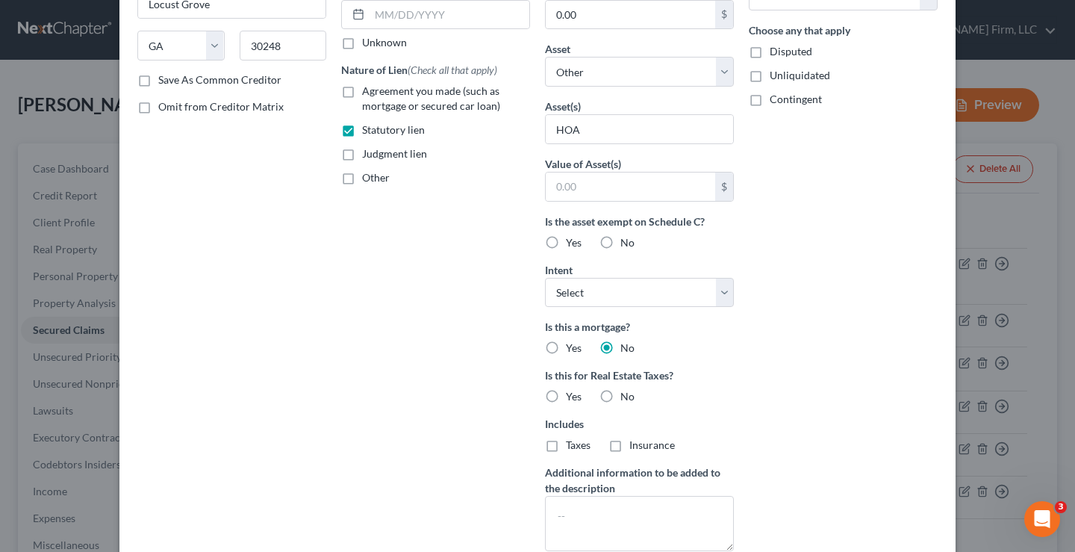
scroll to position [224, 0]
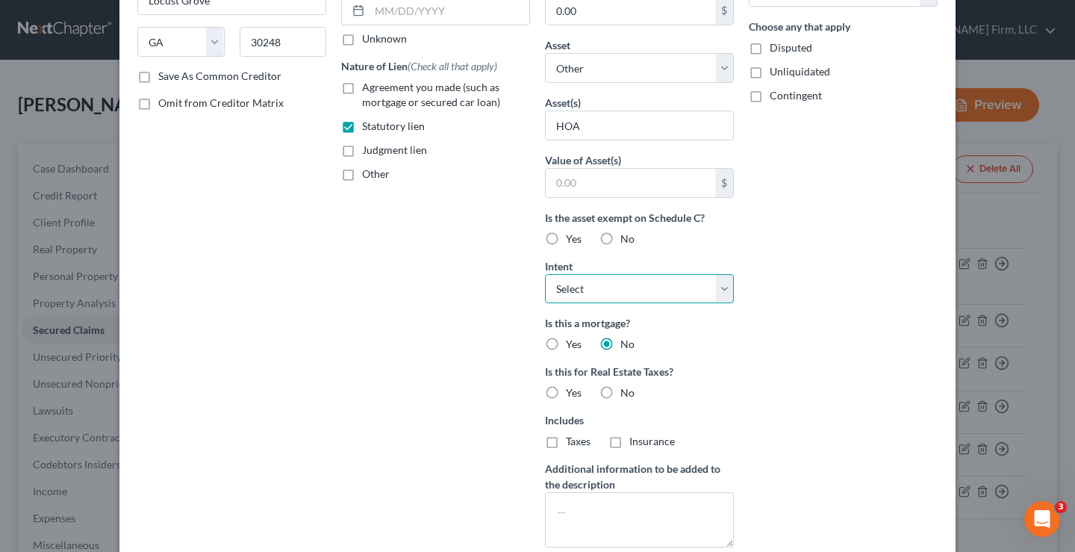
click at [612, 283] on select "Select Surrender Redeem Reaffirm Avoid Other" at bounding box center [639, 289] width 189 height 30
click at [545, 274] on select "Select Surrender Redeem Reaffirm Avoid Other" at bounding box center [639, 289] width 189 height 30
click at [804, 329] on div "Arrearage Amount $ Belongs To * Select Debtor 1 Only Debtor 2 Only Debtor 1 And…" at bounding box center [843, 202] width 204 height 714
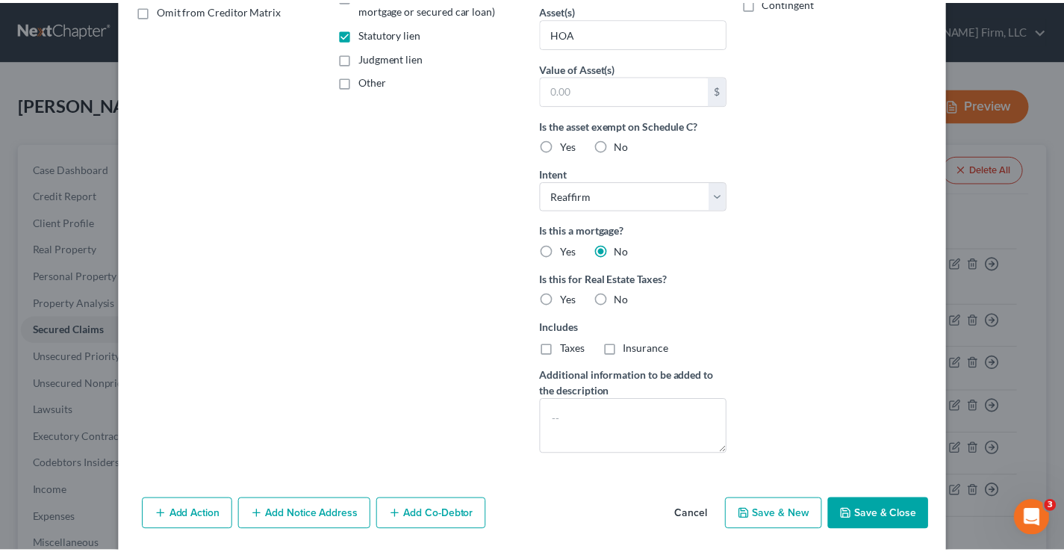
scroll to position [369, 0]
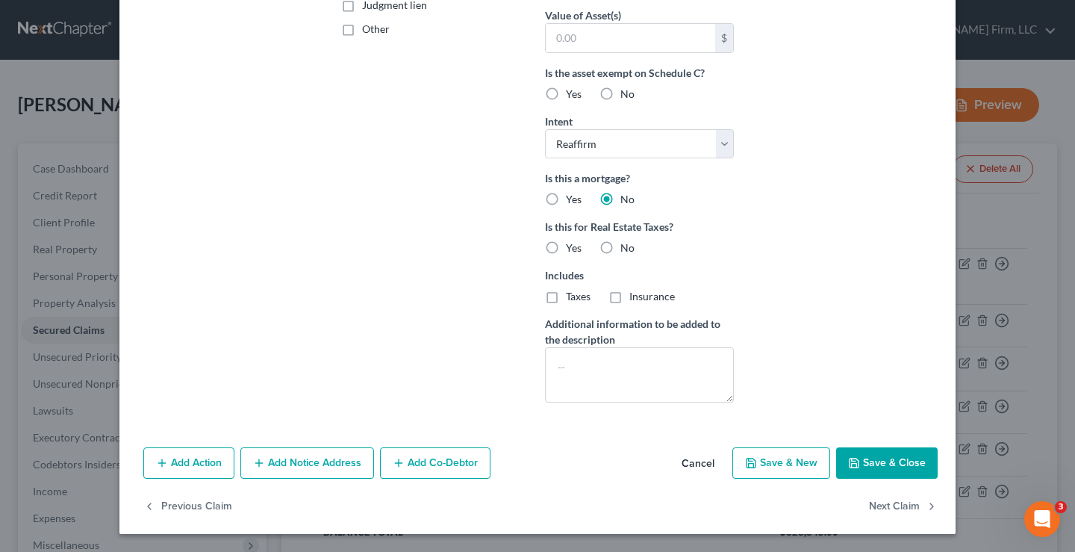
click at [897, 459] on button "Save & Close" at bounding box center [887, 462] width 102 height 31
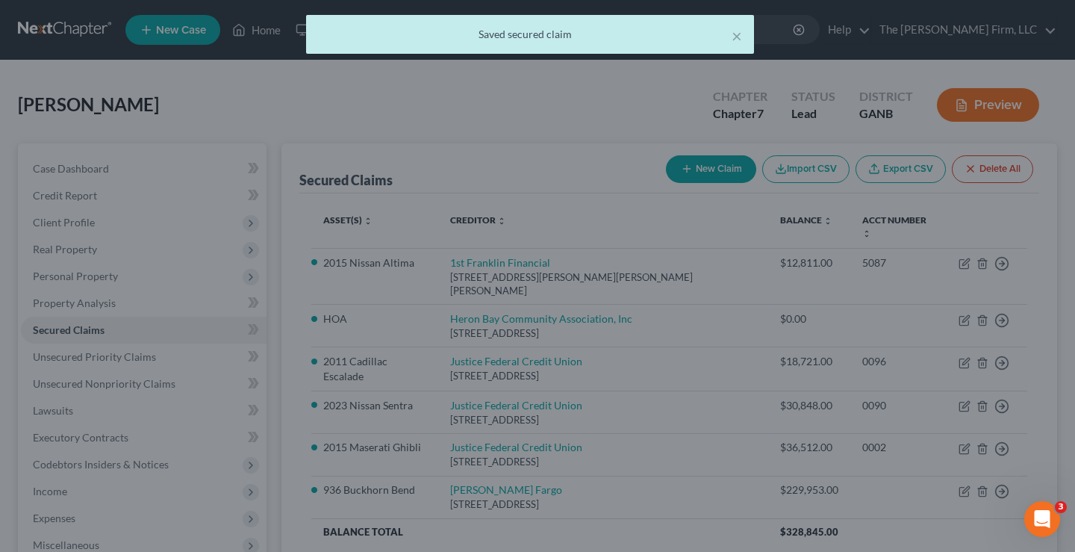
scroll to position [0, 0]
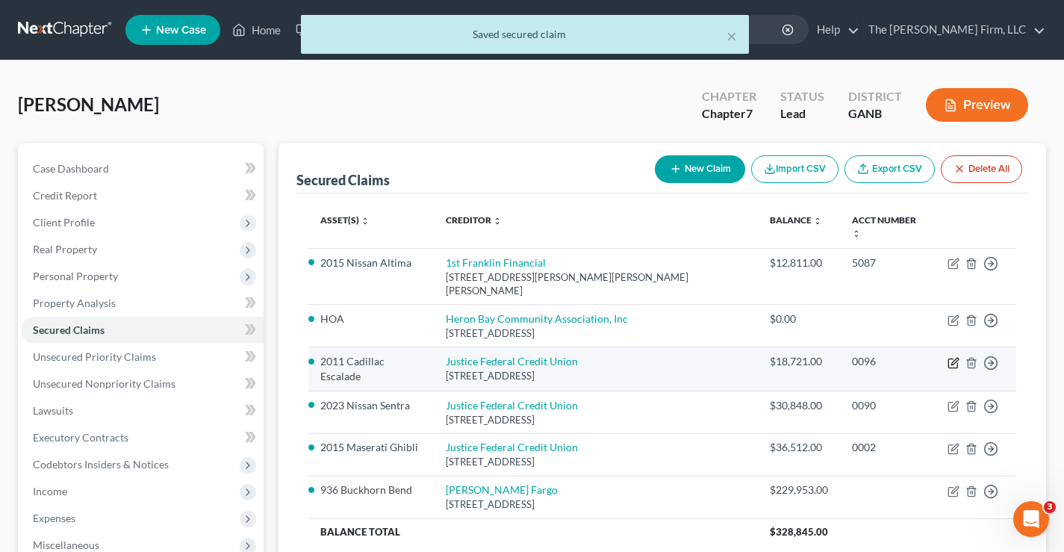
click at [956, 358] on icon "button" at bounding box center [954, 361] width 7 height 7
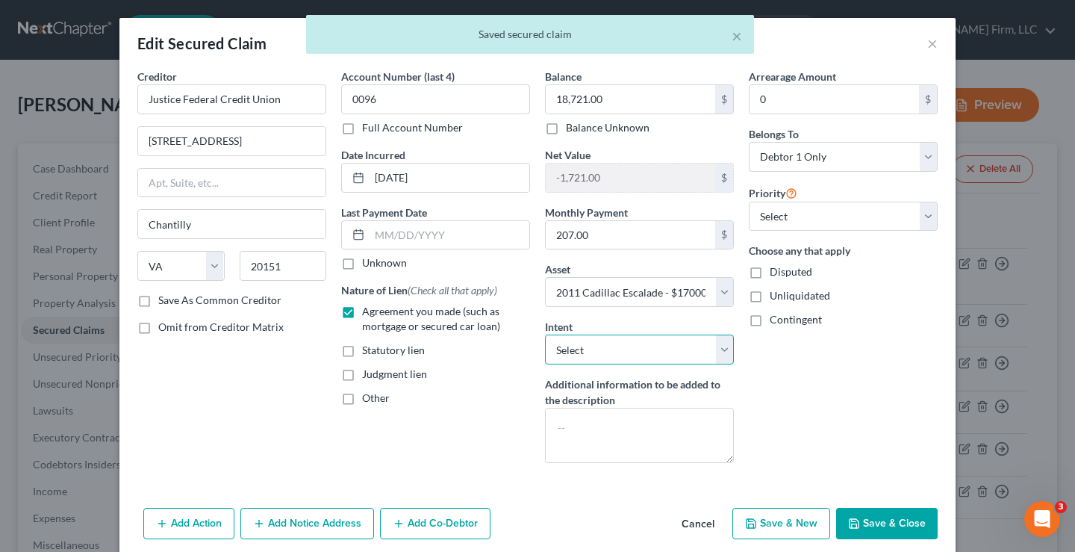
drag, startPoint x: 602, startPoint y: 348, endPoint x: 611, endPoint y: 361, distance: 16.6
click at [602, 348] on select "Select Surrender Redeem Reaffirm Avoid Other" at bounding box center [639, 349] width 189 height 30
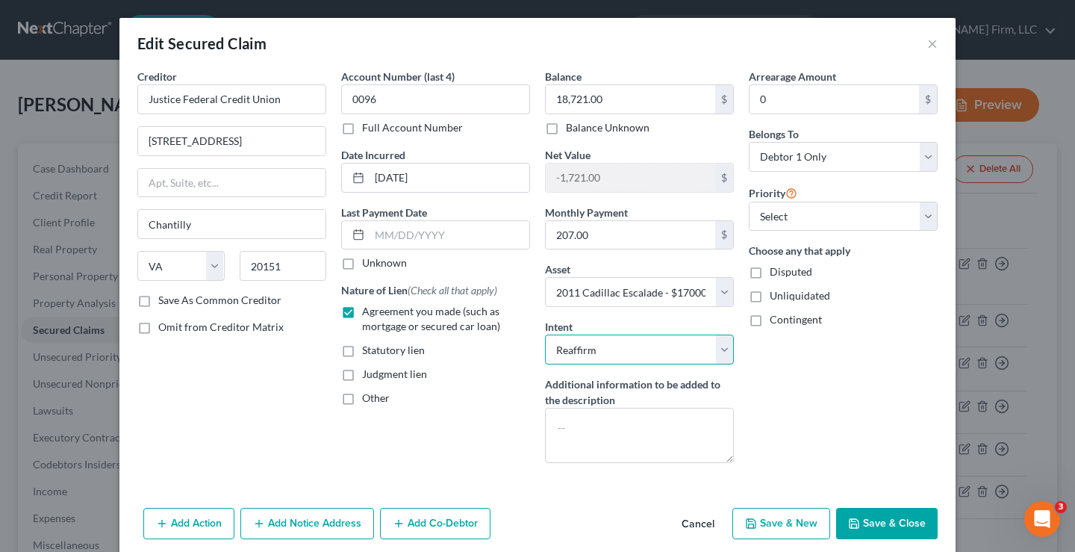
click at [545, 334] on select "Select Surrender Redeem Reaffirm Avoid Other" at bounding box center [639, 349] width 189 height 30
click at [856, 412] on div "Arrearage Amount 0 $ Belongs To * Select Debtor 1 Only Debtor 2 Only Debtor 1 A…" at bounding box center [843, 272] width 204 height 406
click at [894, 526] on button "Save & Close" at bounding box center [887, 523] width 102 height 31
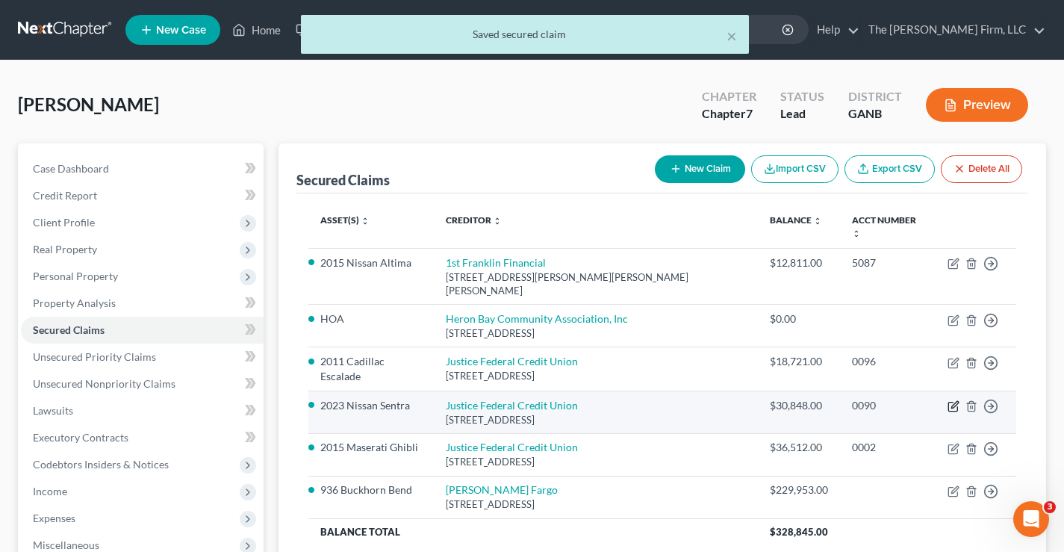
click at [953, 401] on icon "button" at bounding box center [954, 404] width 7 height 7
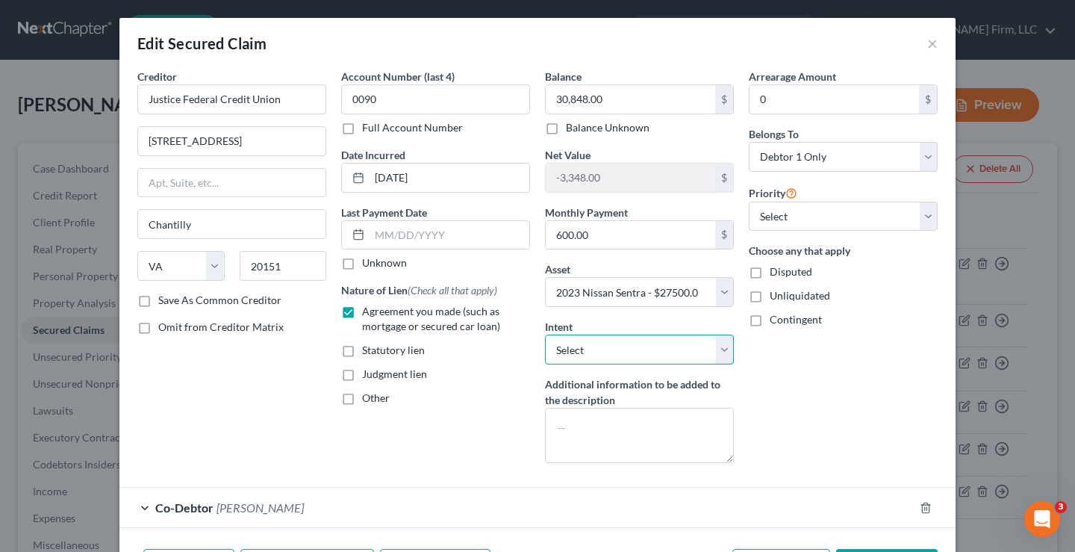
click at [638, 349] on select "Select Surrender Redeem Reaffirm Avoid Other" at bounding box center [639, 349] width 189 height 30
click at [545, 334] on select "Select Surrender Redeem Reaffirm Avoid Other" at bounding box center [639, 349] width 189 height 30
click at [827, 385] on div "Arrearage Amount 0 $ Belongs To * Select Debtor 1 Only Debtor 2 Only Debtor 1 A…" at bounding box center [843, 272] width 204 height 406
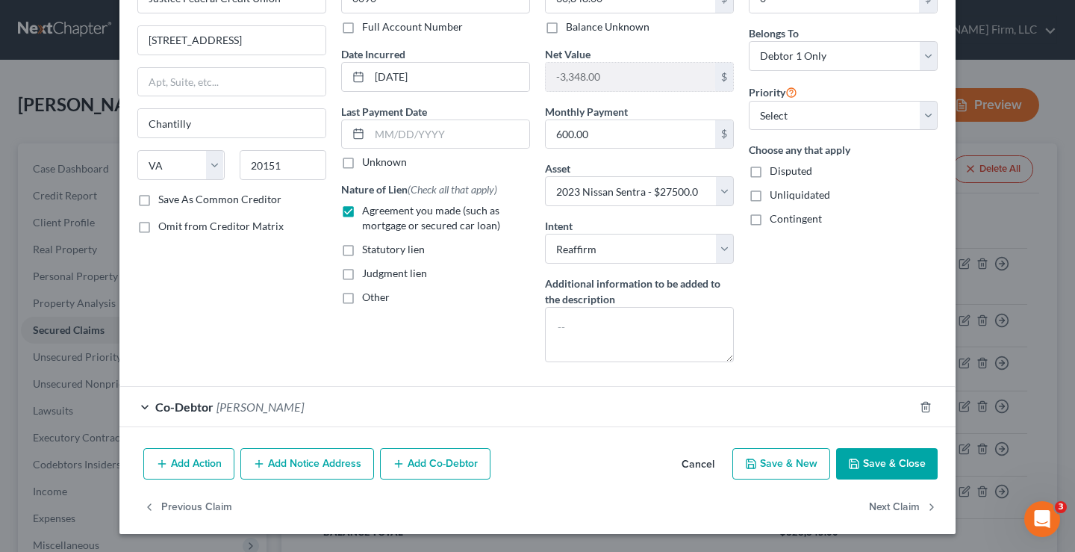
click at [883, 461] on button "Save & Close" at bounding box center [887, 463] width 102 height 31
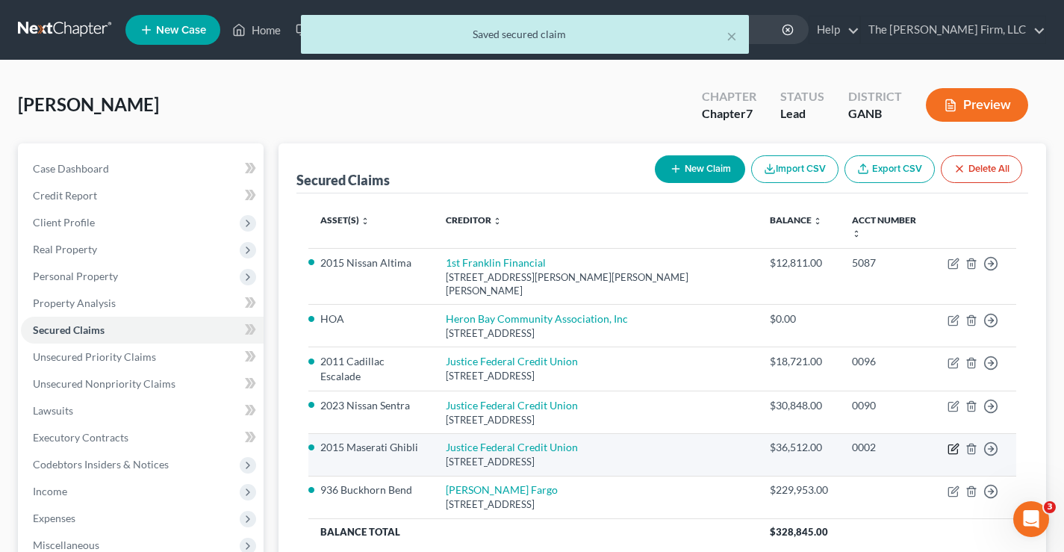
click at [958, 443] on icon "button" at bounding box center [953, 449] width 12 height 12
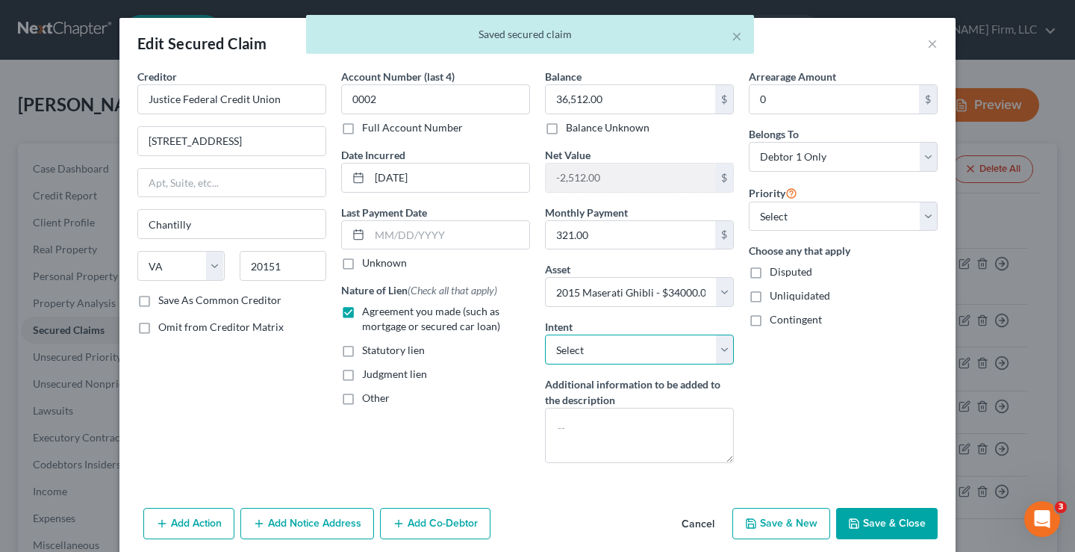
click at [570, 352] on select "Select Surrender Redeem Reaffirm Avoid Other" at bounding box center [639, 349] width 189 height 30
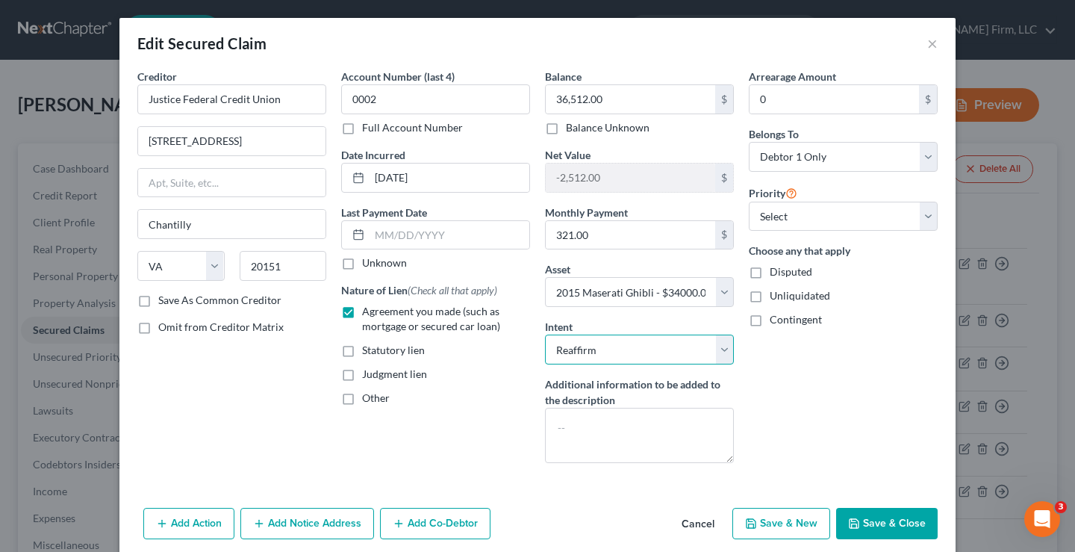
click at [545, 334] on select "Select Surrender Redeem Reaffirm Avoid Other" at bounding box center [639, 349] width 189 height 30
click at [818, 418] on div "Arrearage Amount 0 $ Belongs To * Select Debtor 1 Only Debtor 2 Only Debtor 1 A…" at bounding box center [843, 272] width 204 height 406
click at [895, 525] on button "Save & Close" at bounding box center [887, 523] width 102 height 31
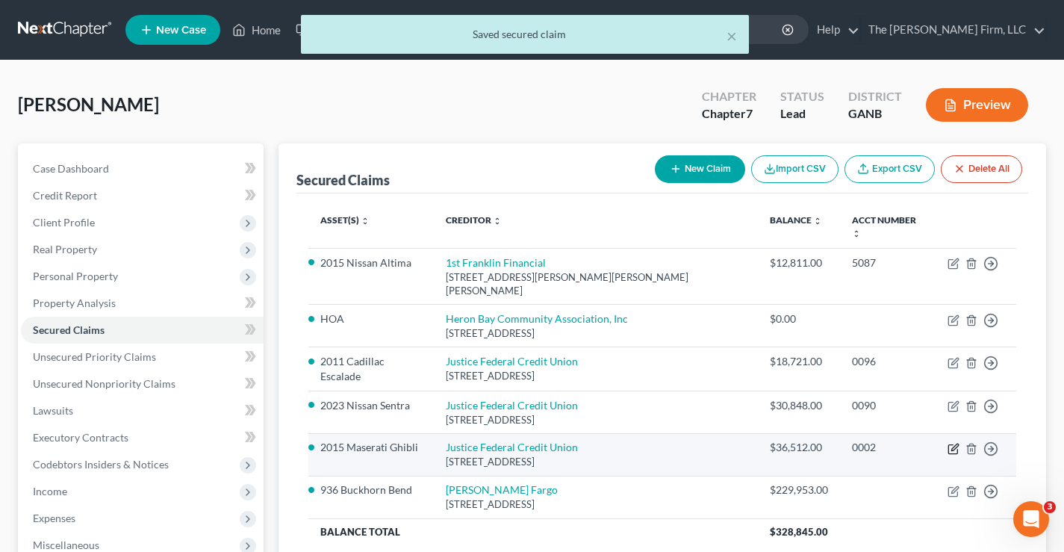
click at [954, 443] on icon "button" at bounding box center [954, 446] width 7 height 7
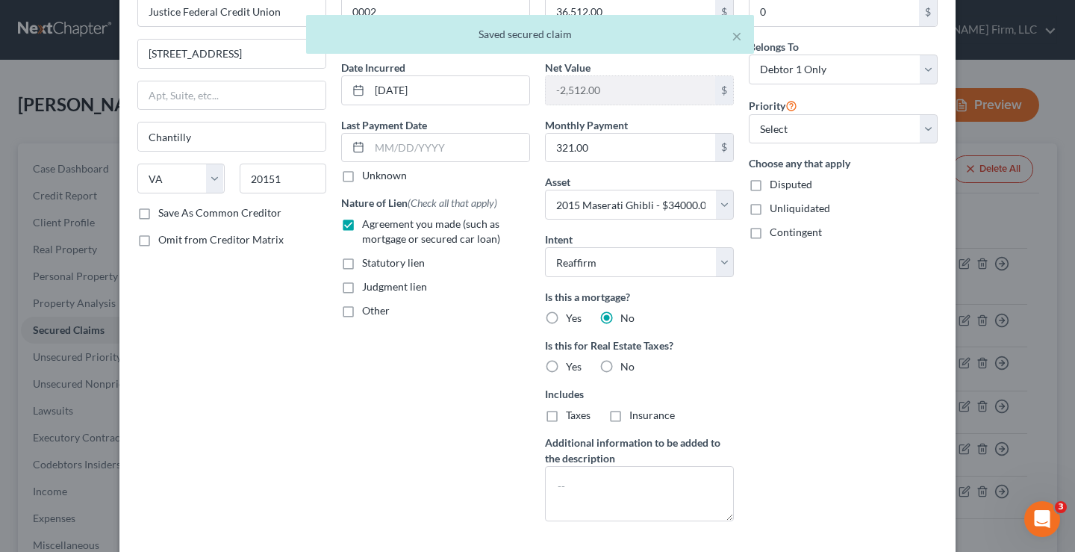
scroll to position [205, 0]
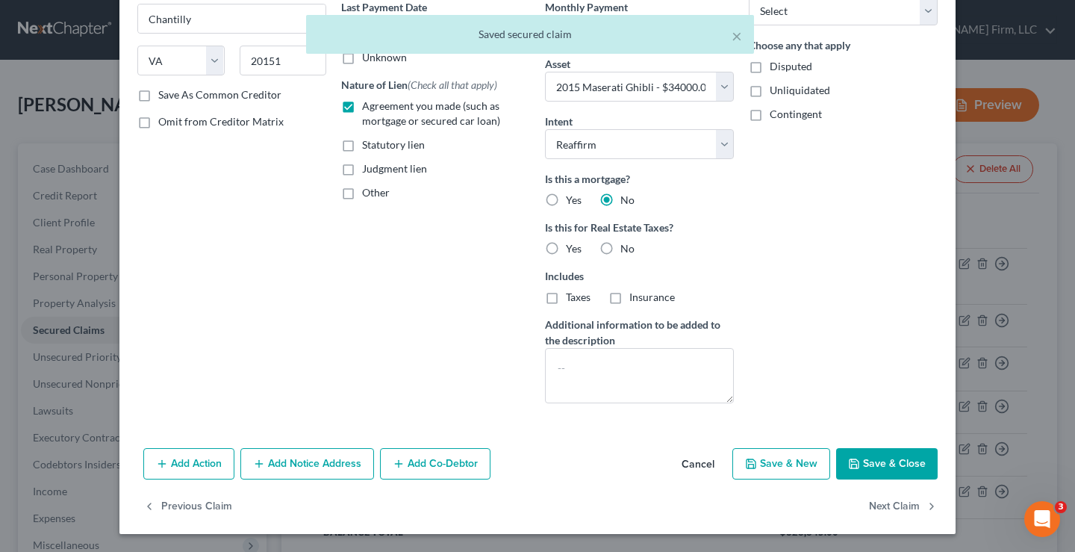
click at [865, 461] on button "Save & Close" at bounding box center [887, 463] width 102 height 31
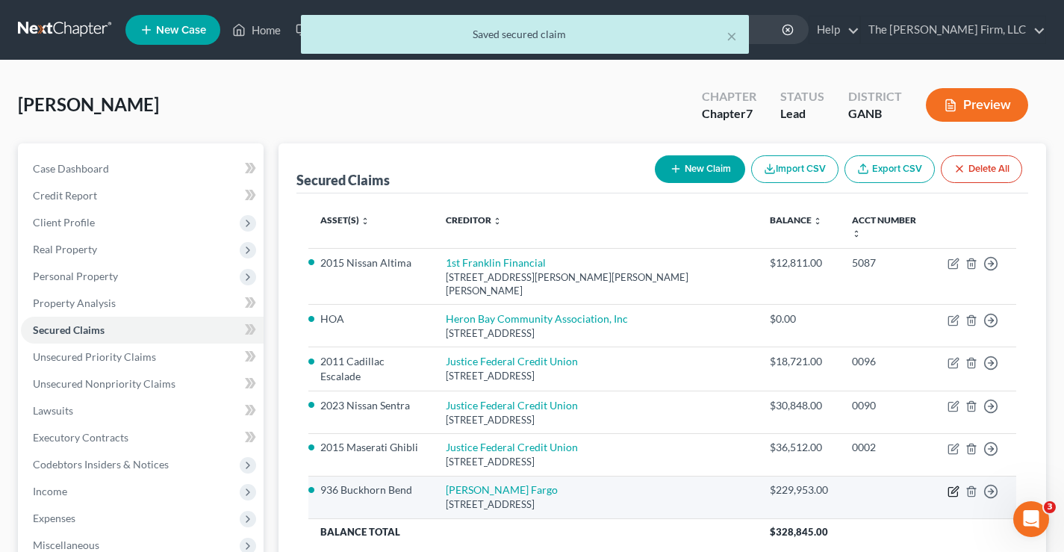
click at [953, 486] on icon "button" at bounding box center [954, 489] width 7 height 7
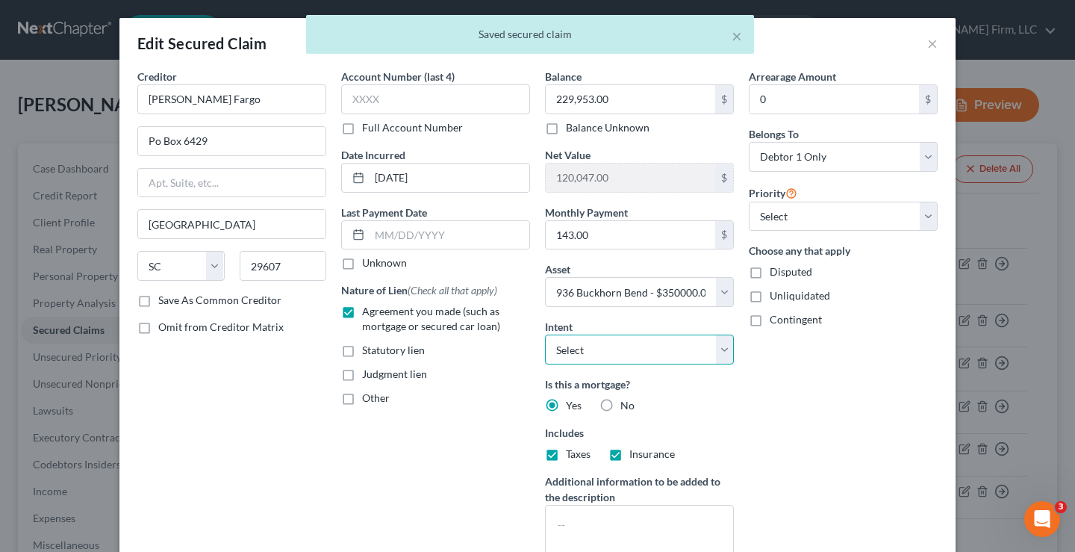
click at [601, 351] on select "Select Surrender Redeem Reaffirm Avoid Other" at bounding box center [639, 349] width 189 height 30
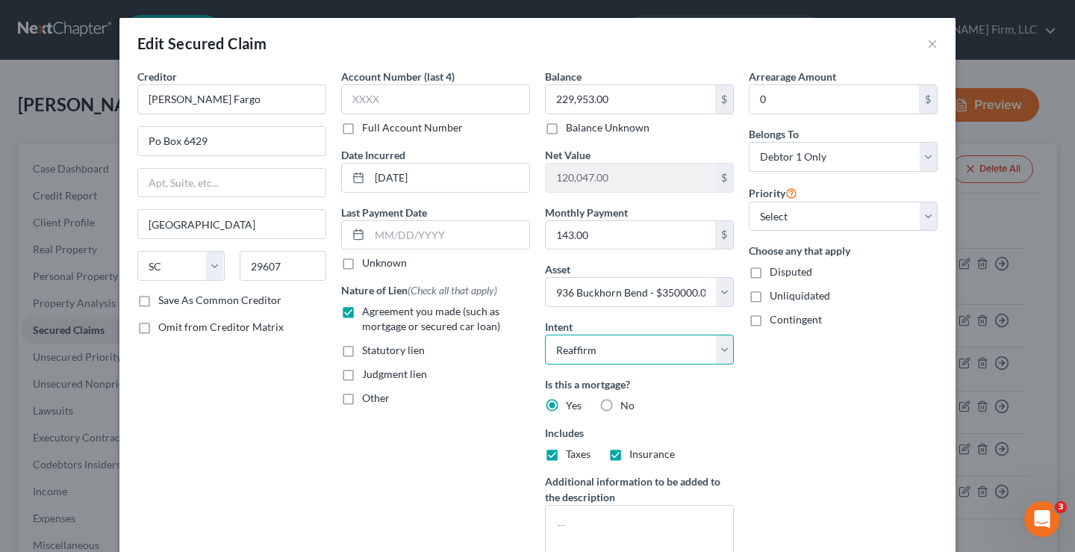
click at [545, 334] on select "Select Surrender Redeem Reaffirm Avoid Other" at bounding box center [639, 349] width 189 height 30
click at [790, 423] on div "Arrearage Amount 0 $ Belongs To * Select Debtor 1 Only Debtor 2 Only Debtor 1 A…" at bounding box center [843, 320] width 204 height 503
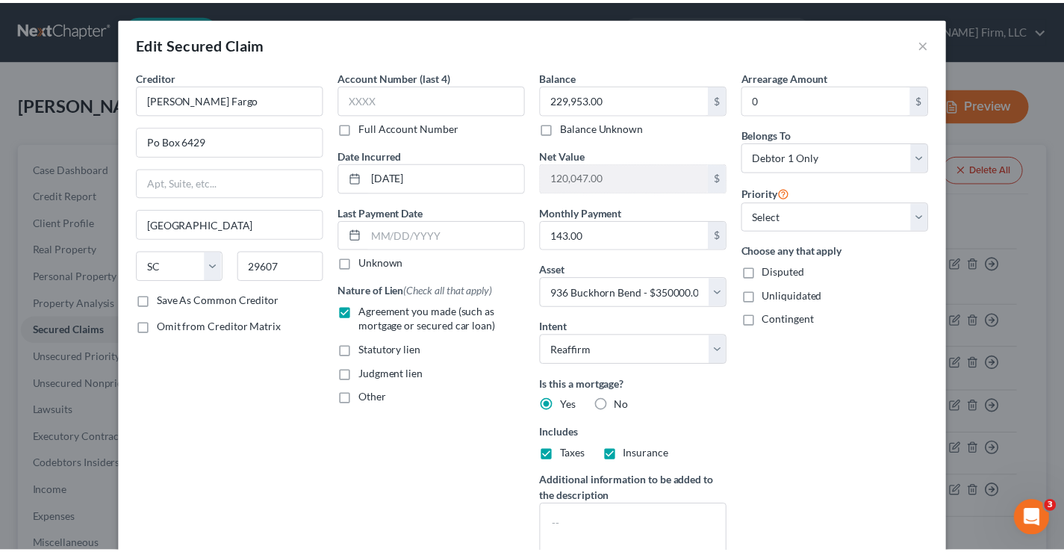
scroll to position [157, 0]
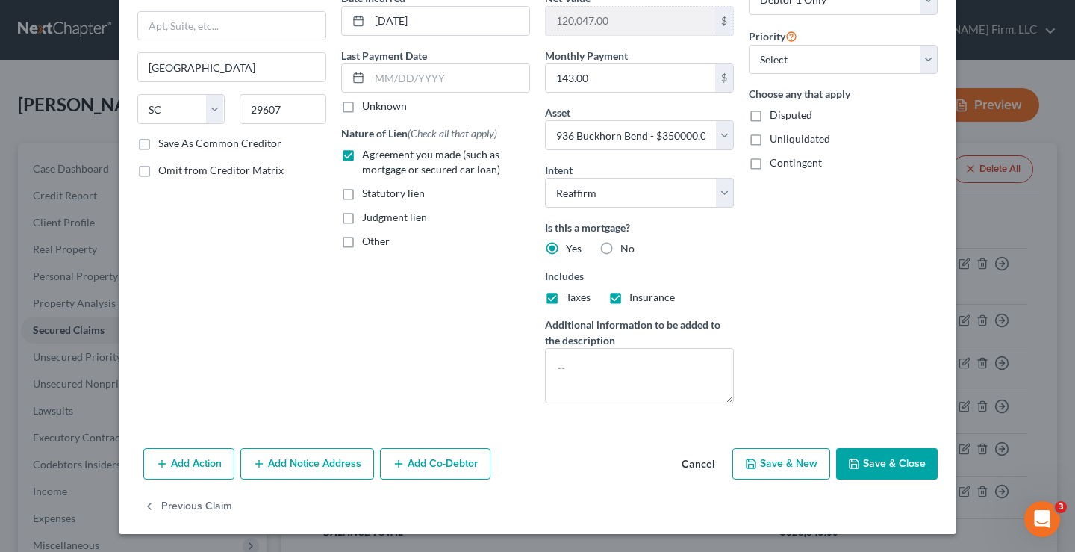
click at [893, 467] on button "Save & Close" at bounding box center [887, 463] width 102 height 31
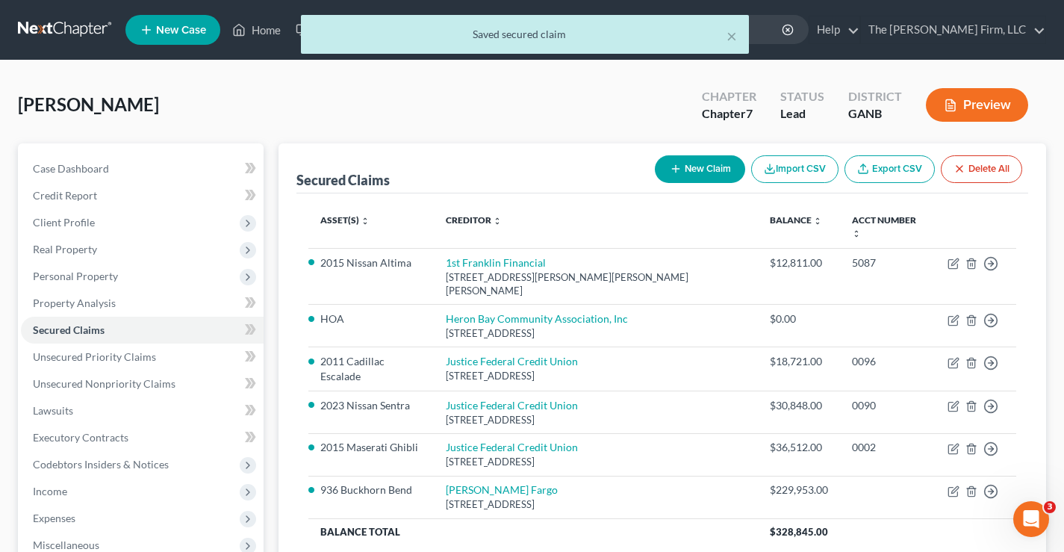
click at [474, 110] on div "[PERSON_NAME] Upgraded Chapter Chapter 7 Status Lead District GANB Preview" at bounding box center [532, 110] width 1028 height 65
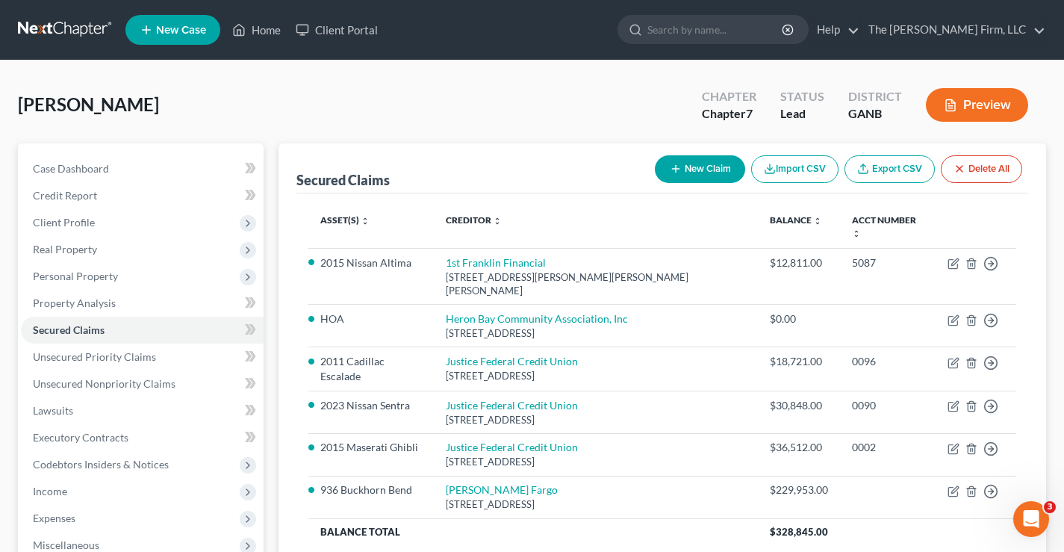
click at [245, 99] on div "[PERSON_NAME] Upgraded Chapter Chapter 7 Status Lead District GANB Preview" at bounding box center [532, 110] width 1028 height 65
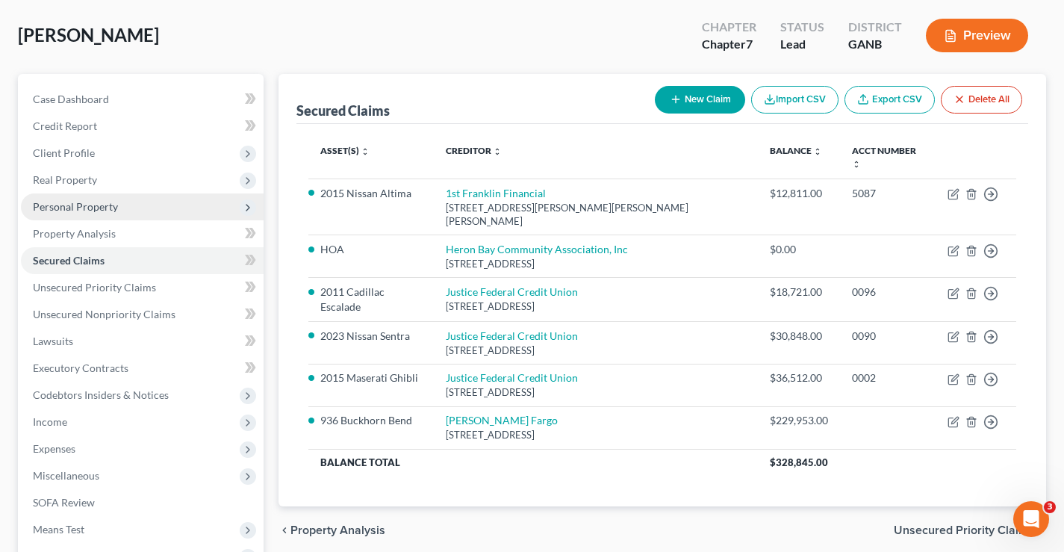
scroll to position [149, 0]
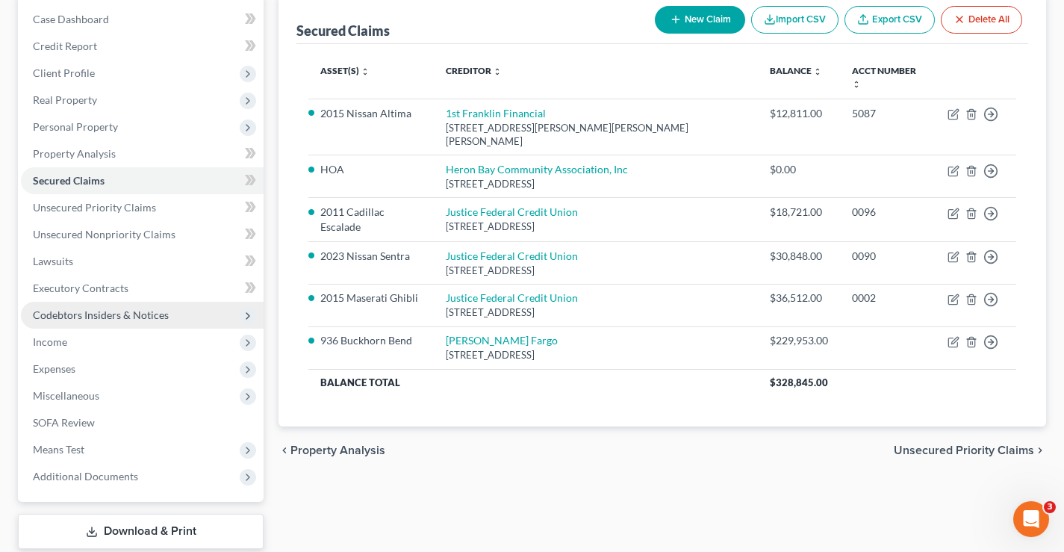
click at [71, 313] on span "Codebtors Insiders & Notices" at bounding box center [101, 314] width 136 height 13
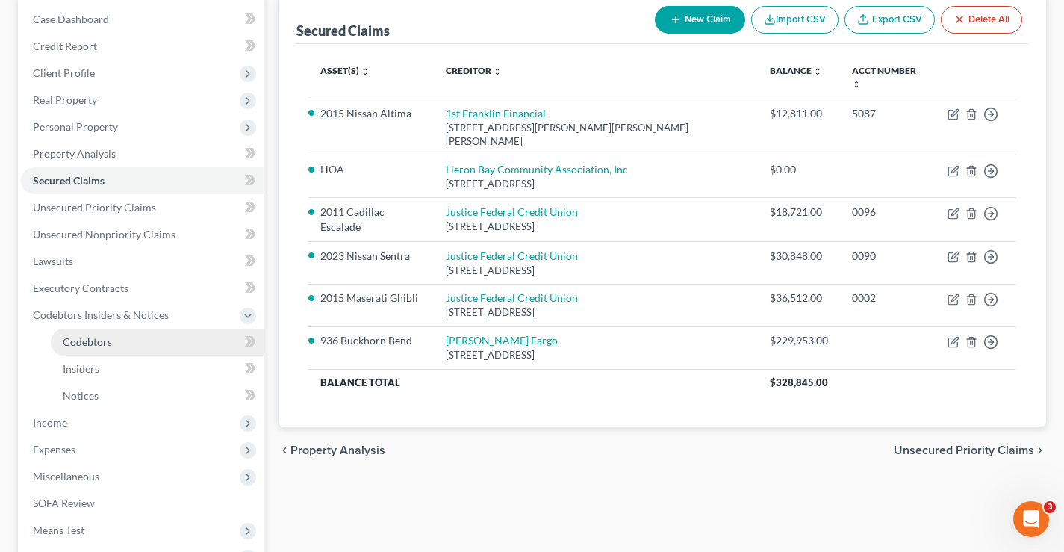
click at [66, 340] on span "Codebtors" at bounding box center [87, 341] width 49 height 13
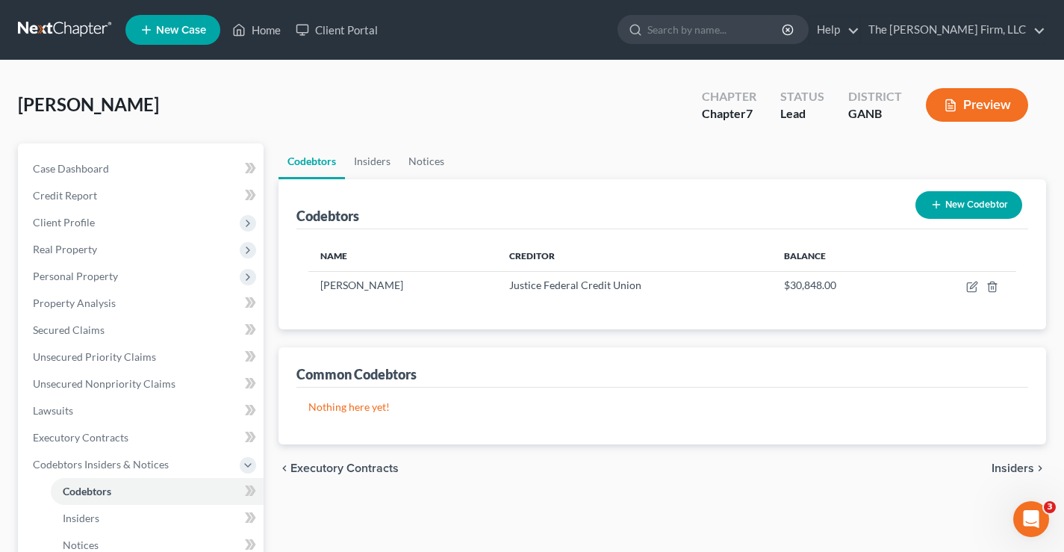
click at [977, 205] on button "New Codebtor" at bounding box center [968, 205] width 107 height 28
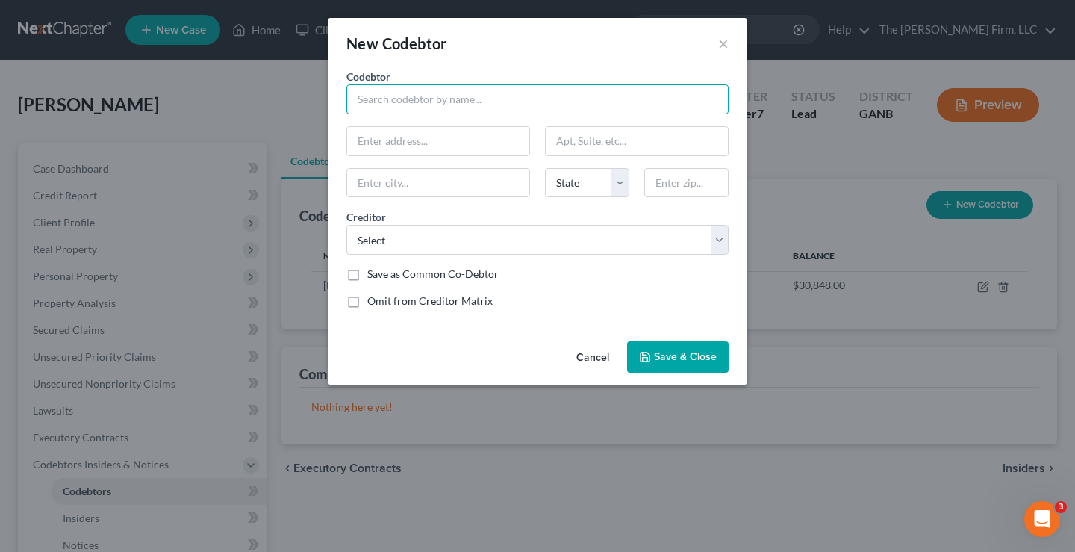
click at [380, 97] on input "text" at bounding box center [537, 99] width 382 height 30
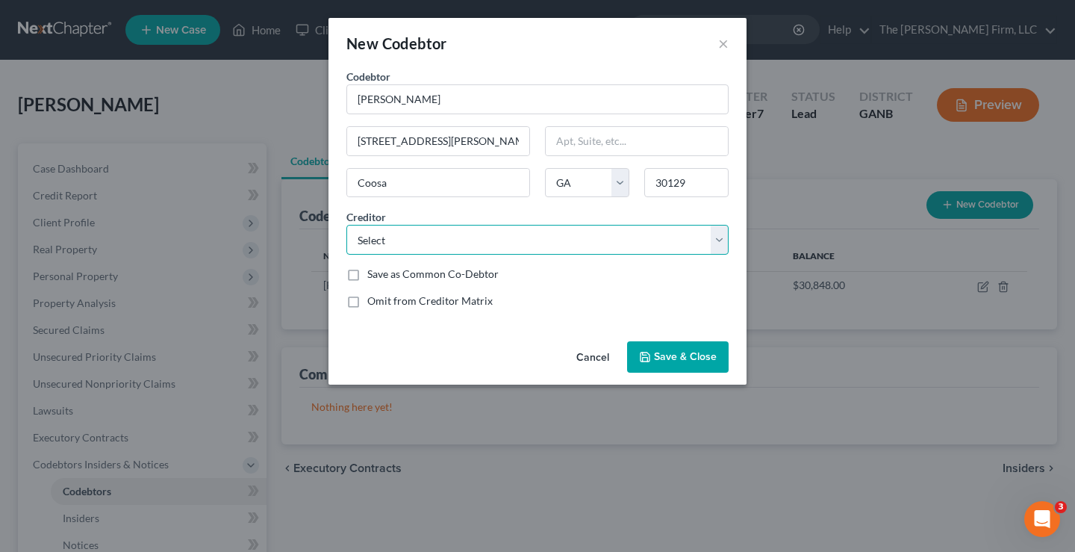
drag, startPoint x: 720, startPoint y: 237, endPoint x: 751, endPoint y: 242, distance: 31.7
click at [720, 237] on select "Select Midsouth Fcu Justice Federal Cu Onemain 1st [PERSON_NAME] Capital One Fa…" at bounding box center [537, 240] width 382 height 30
click at [346, 225] on select "Select Midsouth Fcu Justice Federal Cu Onemain 1st [PERSON_NAME] Capital One Fa…" at bounding box center [537, 240] width 382 height 30
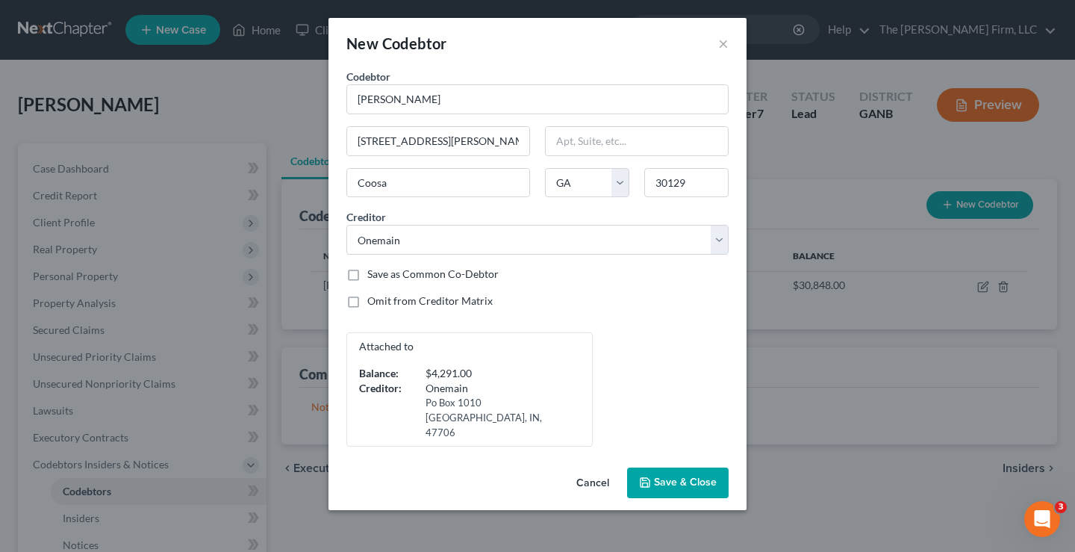
click at [583, 337] on div "Attached to Balance: $4,291.00 Creditor: [STREET_ADDRESS]" at bounding box center [537, 389] width 397 height 114
click at [685, 476] on span "Save & Close" at bounding box center [685, 482] width 63 height 13
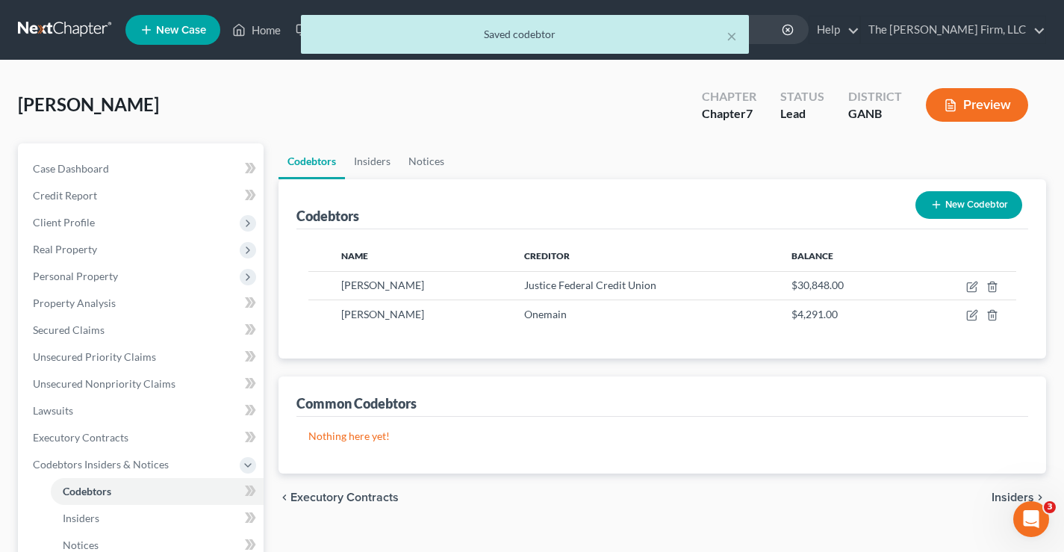
click at [499, 131] on div "[PERSON_NAME] Upgraded Chapter Chapter 7 Status Lead District GANB Preview" at bounding box center [532, 110] width 1028 height 65
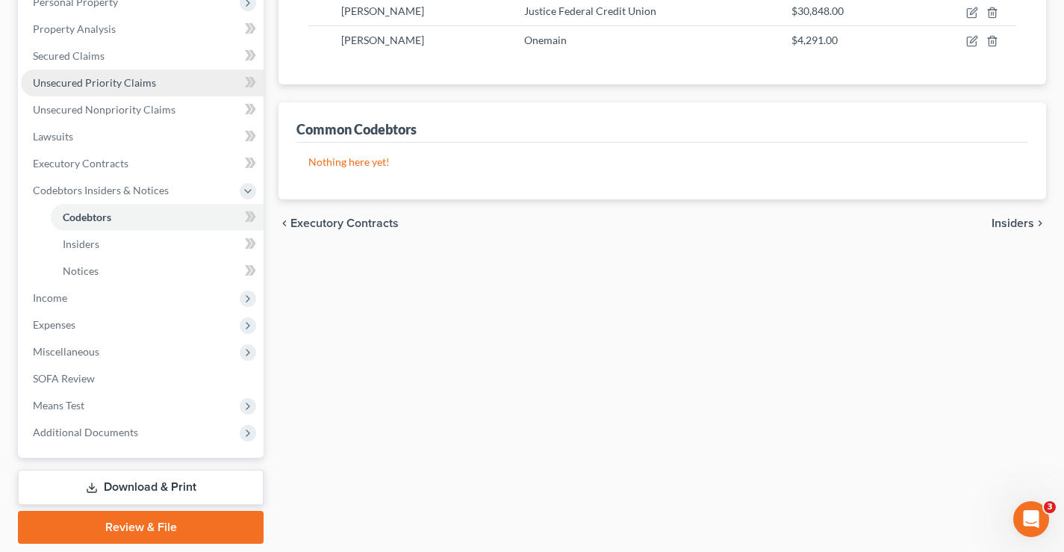
scroll to position [248, 0]
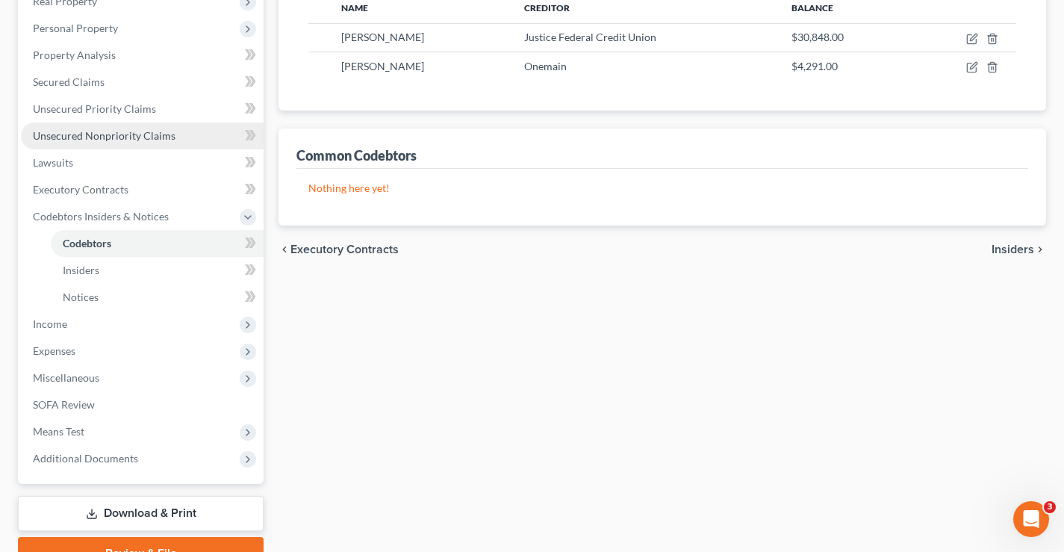
click at [73, 137] on span "Unsecured Nonpriority Claims" at bounding box center [104, 135] width 143 height 13
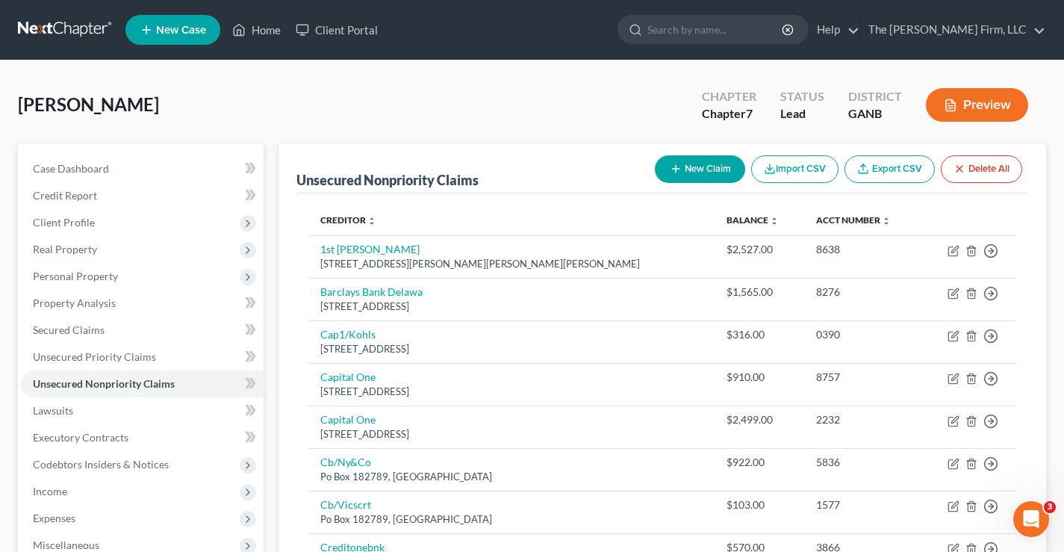
click at [454, 86] on div "[PERSON_NAME] Upgraded Chapter Chapter 7 Status Lead District GANB Preview" at bounding box center [532, 110] width 1028 height 65
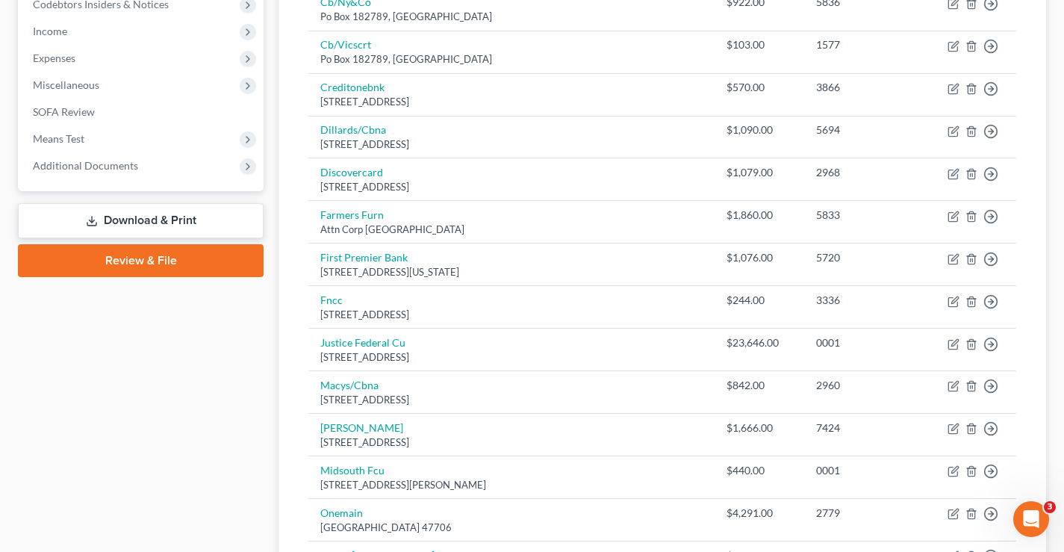
scroll to position [482, 0]
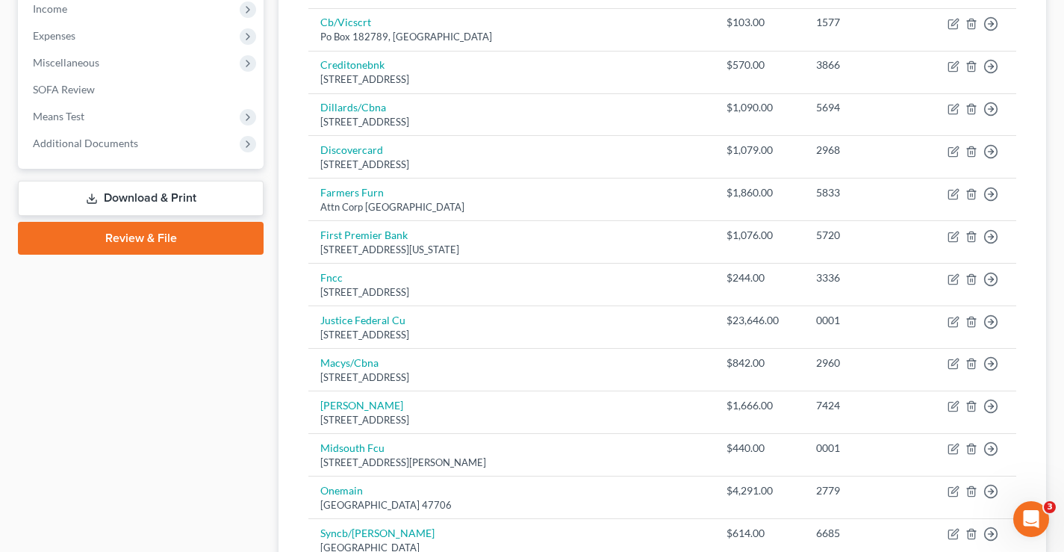
click at [160, 344] on div "Case Dashboard Payments Invoices Payments Payments Credit Report Client Profile" at bounding box center [140, 184] width 261 height 1047
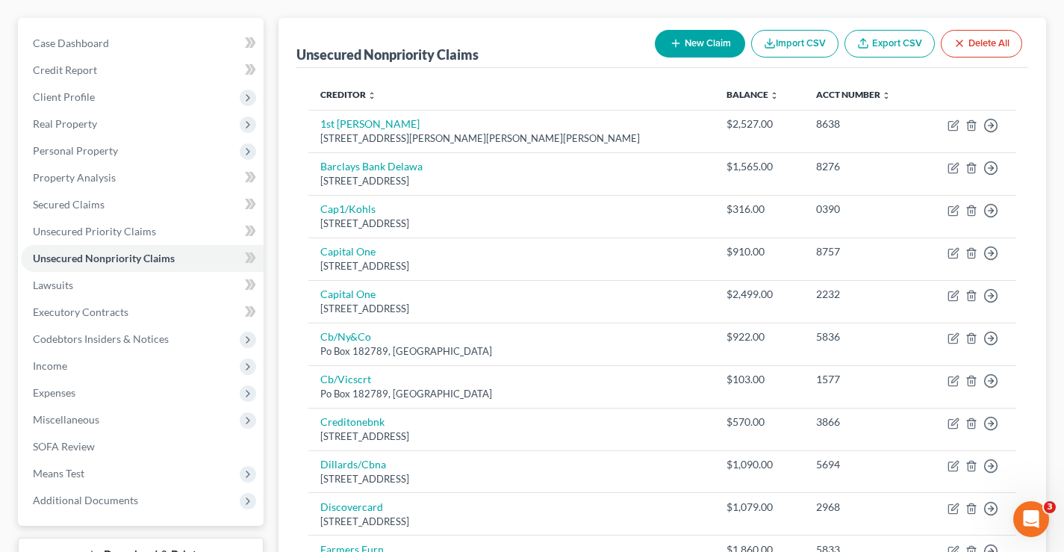
scroll to position [0, 0]
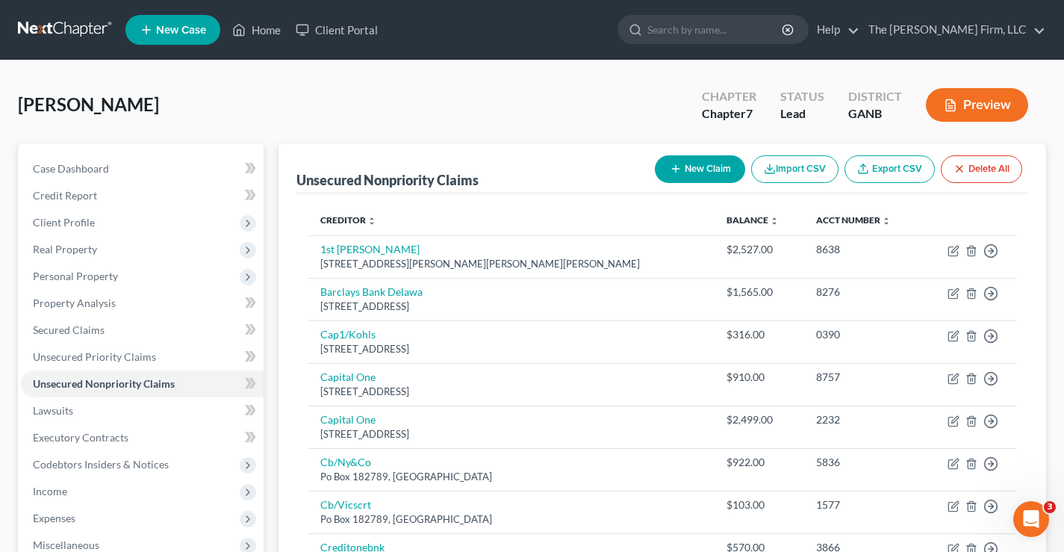
click at [197, 102] on div "[PERSON_NAME] Upgraded Chapter Chapter 7 Status Lead District GANB Preview" at bounding box center [532, 110] width 1028 height 65
click at [268, 87] on div "[PERSON_NAME] Upgraded Chapter Chapter 7 Status Lead District GANB Preview" at bounding box center [532, 110] width 1028 height 65
